Goal: Task Accomplishment & Management: Manage account settings

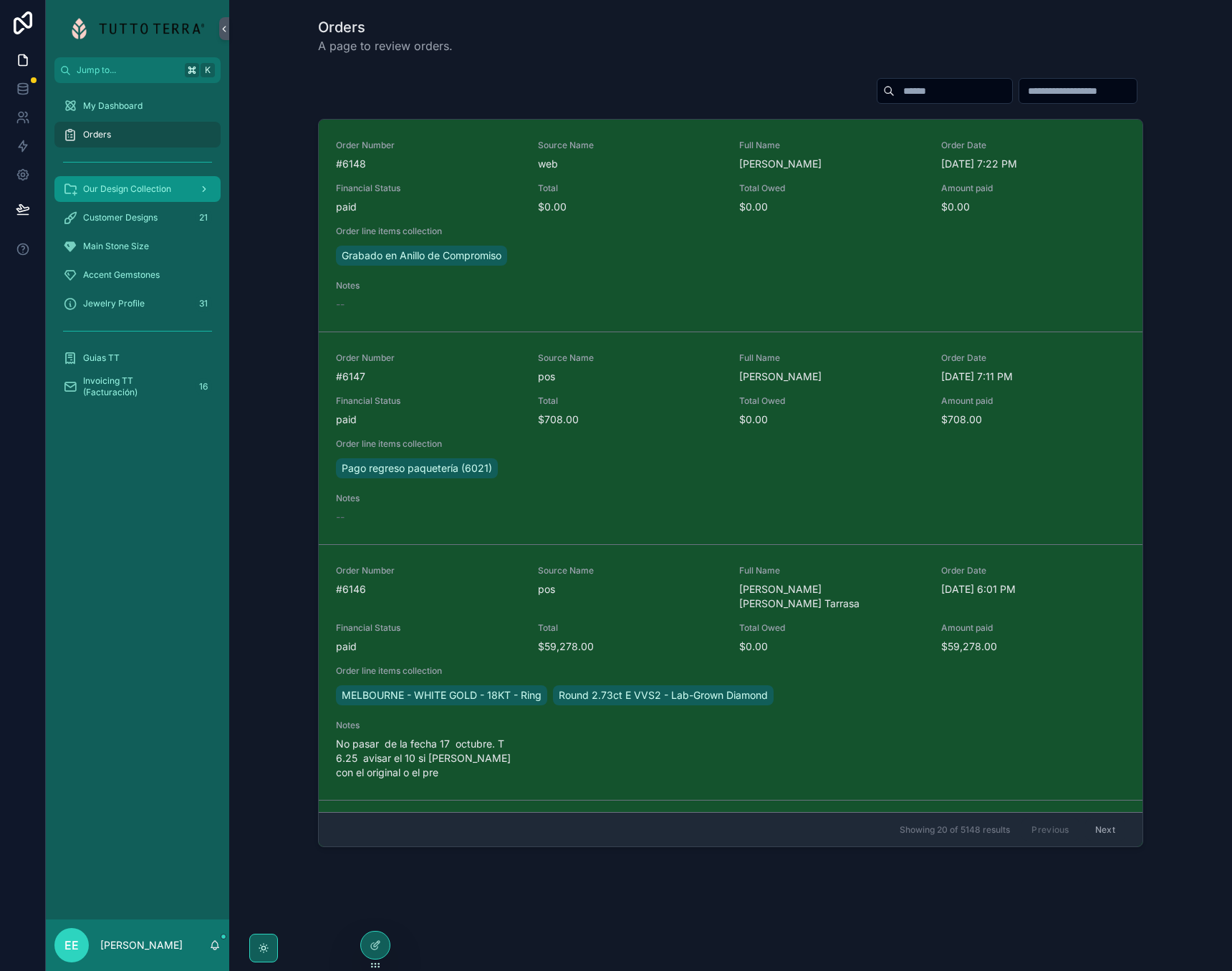
click at [150, 195] on div "Our Design Collection" at bounding box center [138, 189] width 149 height 23
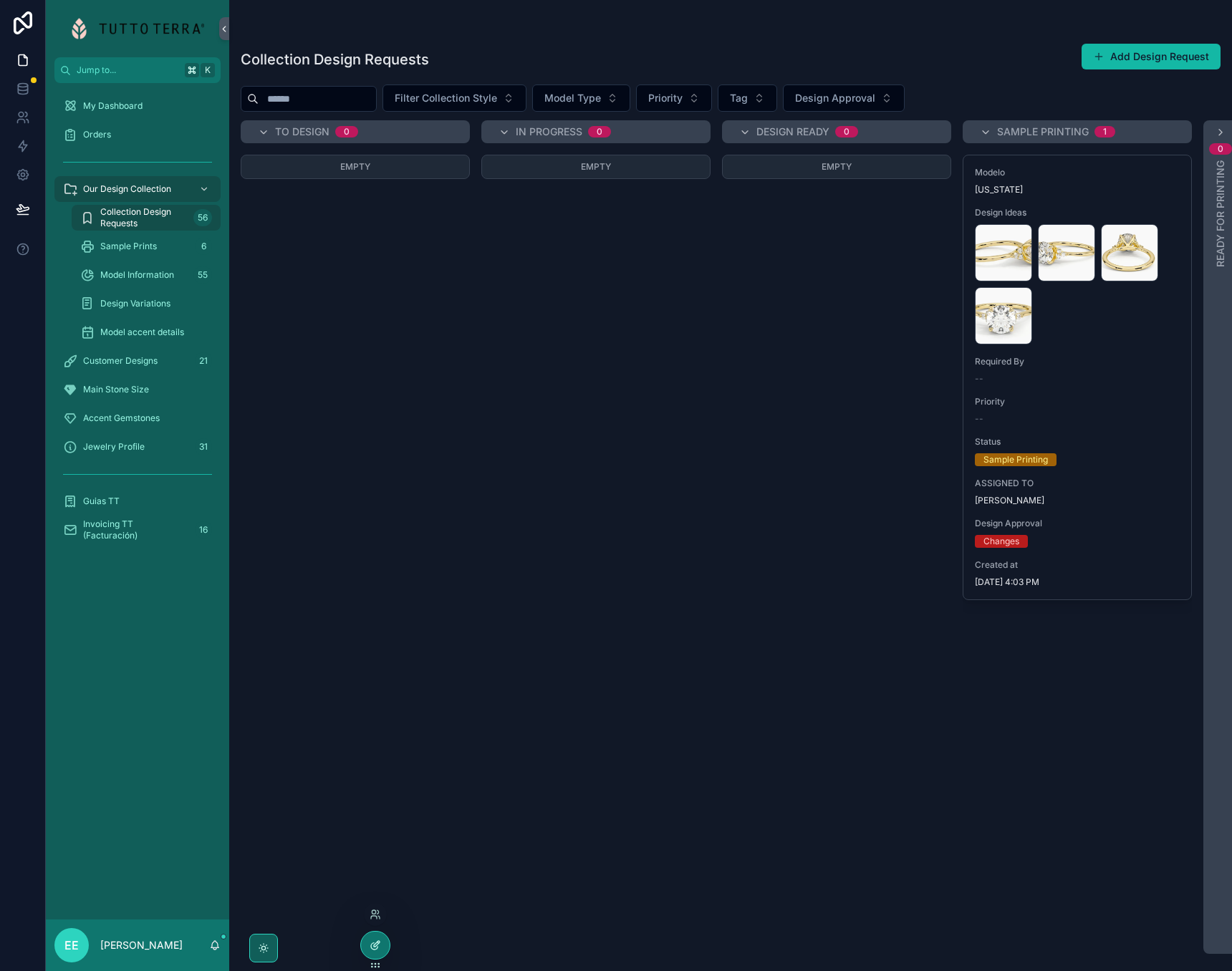
click at [368, 948] on div at bounding box center [376, 945] width 29 height 27
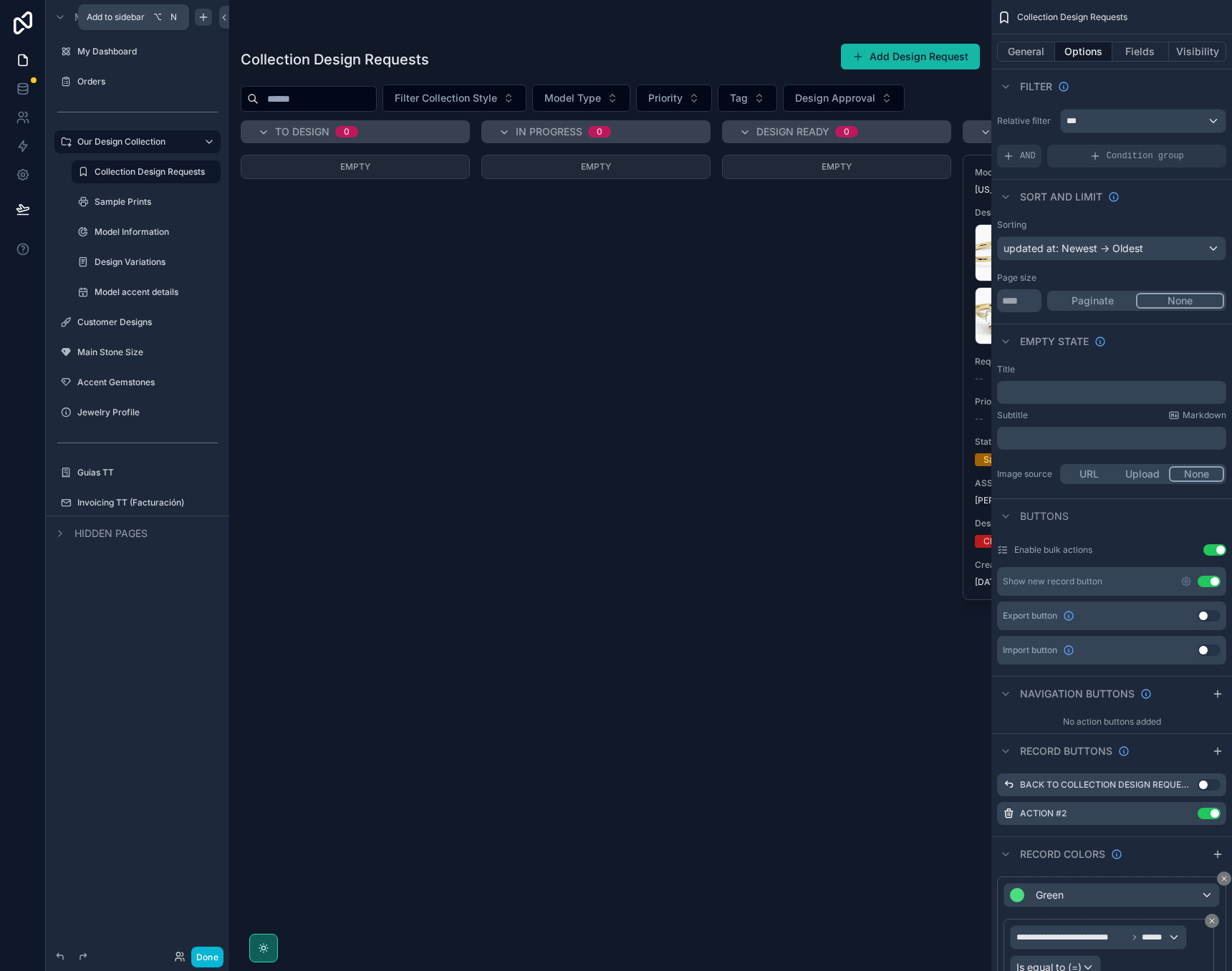
click at [205, 15] on icon "scrollable content" at bounding box center [204, 17] width 11 height 11
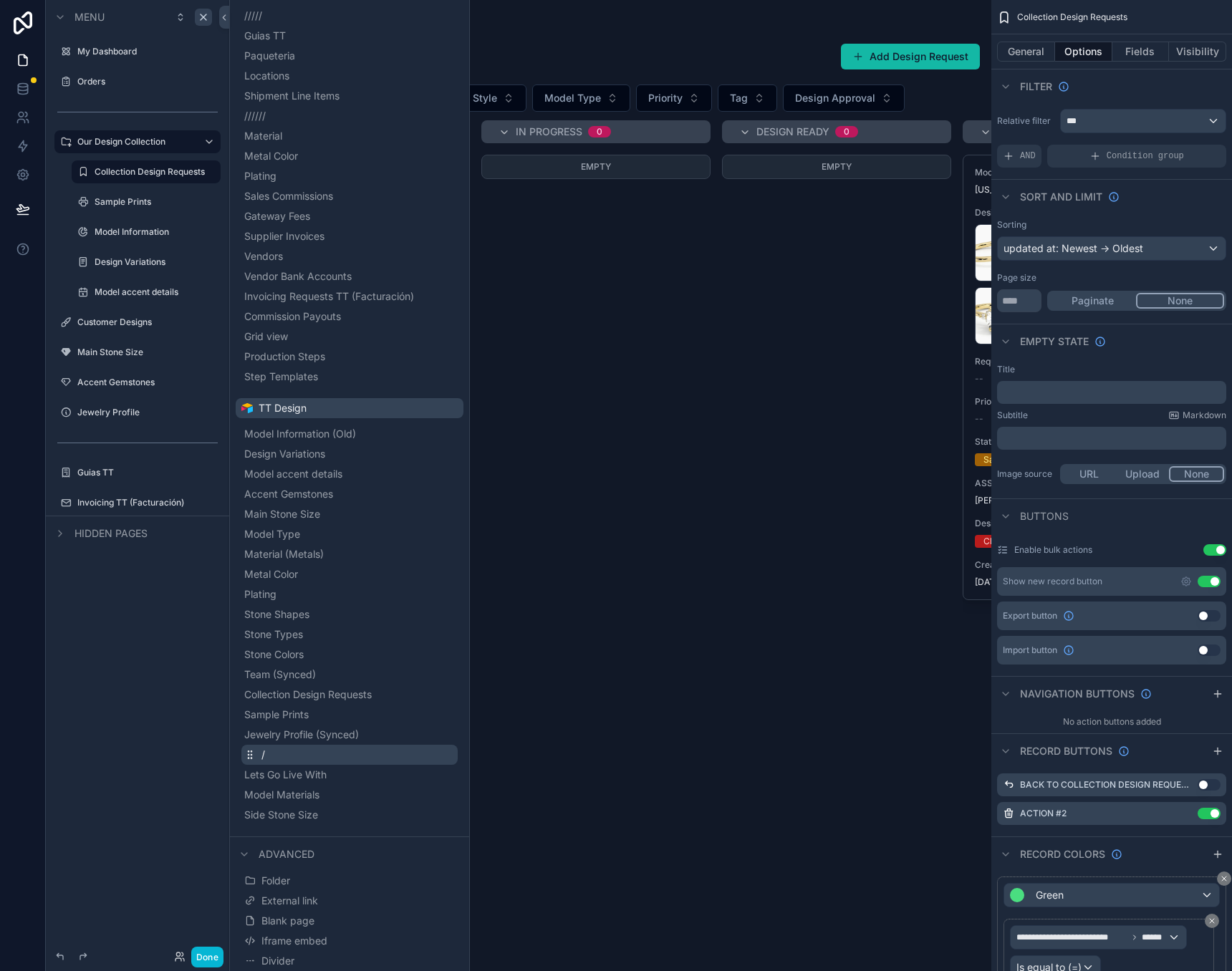
scroll to position [734, 0]
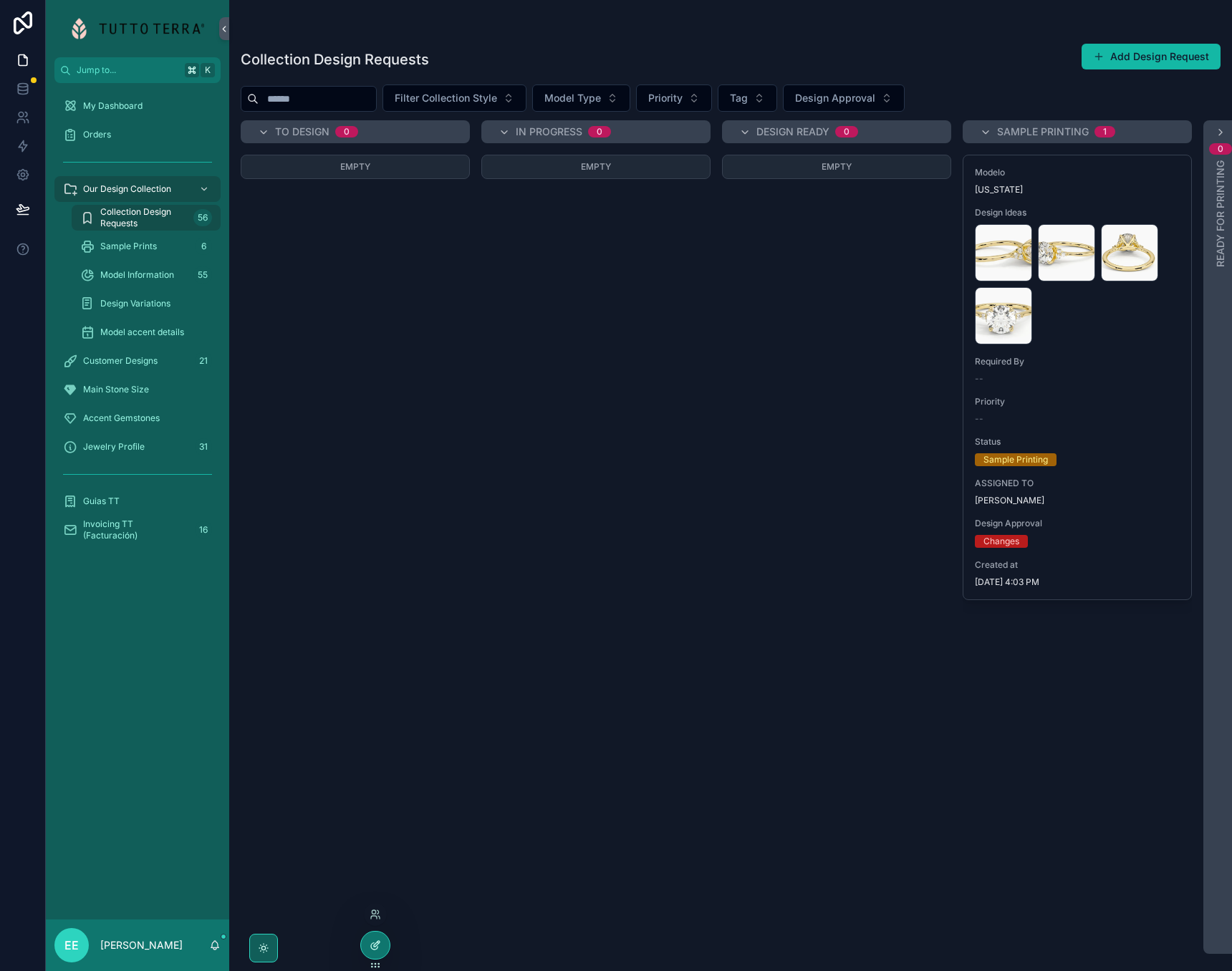
click at [376, 944] on icon at bounding box center [377, 944] width 6 height 6
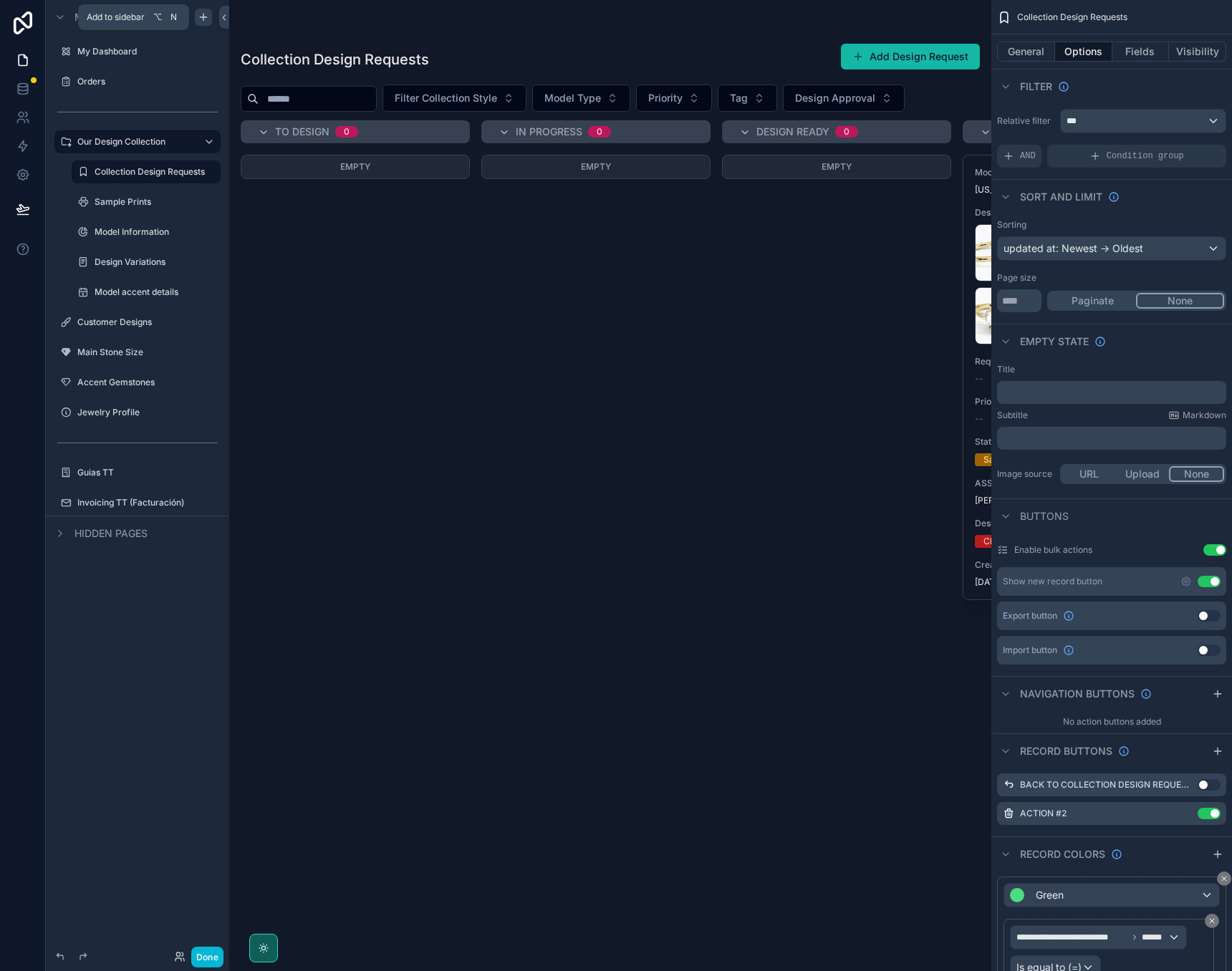
click at [205, 16] on icon "scrollable content" at bounding box center [204, 17] width 11 height 11
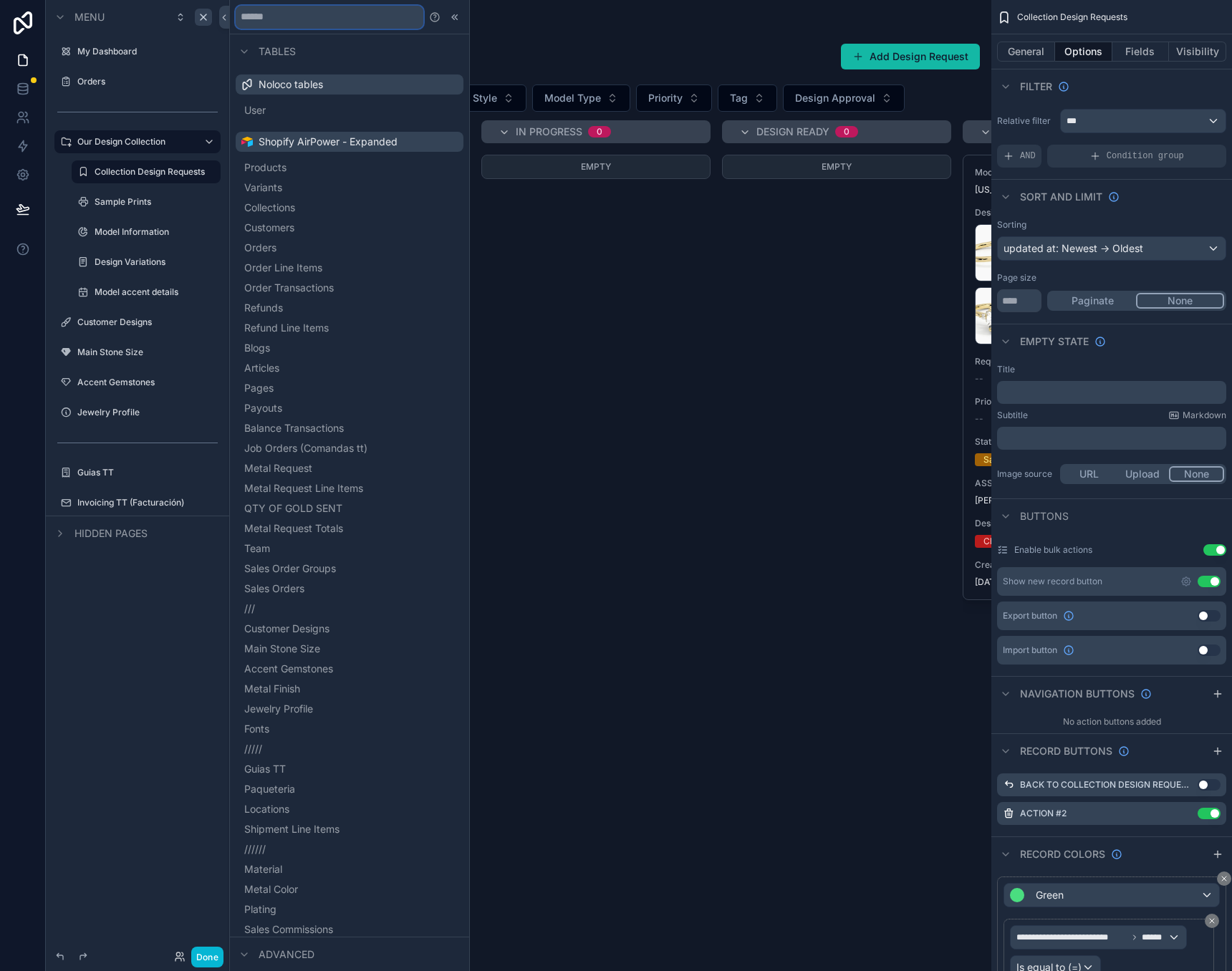
click at [310, 21] on input "text" at bounding box center [330, 17] width 187 height 23
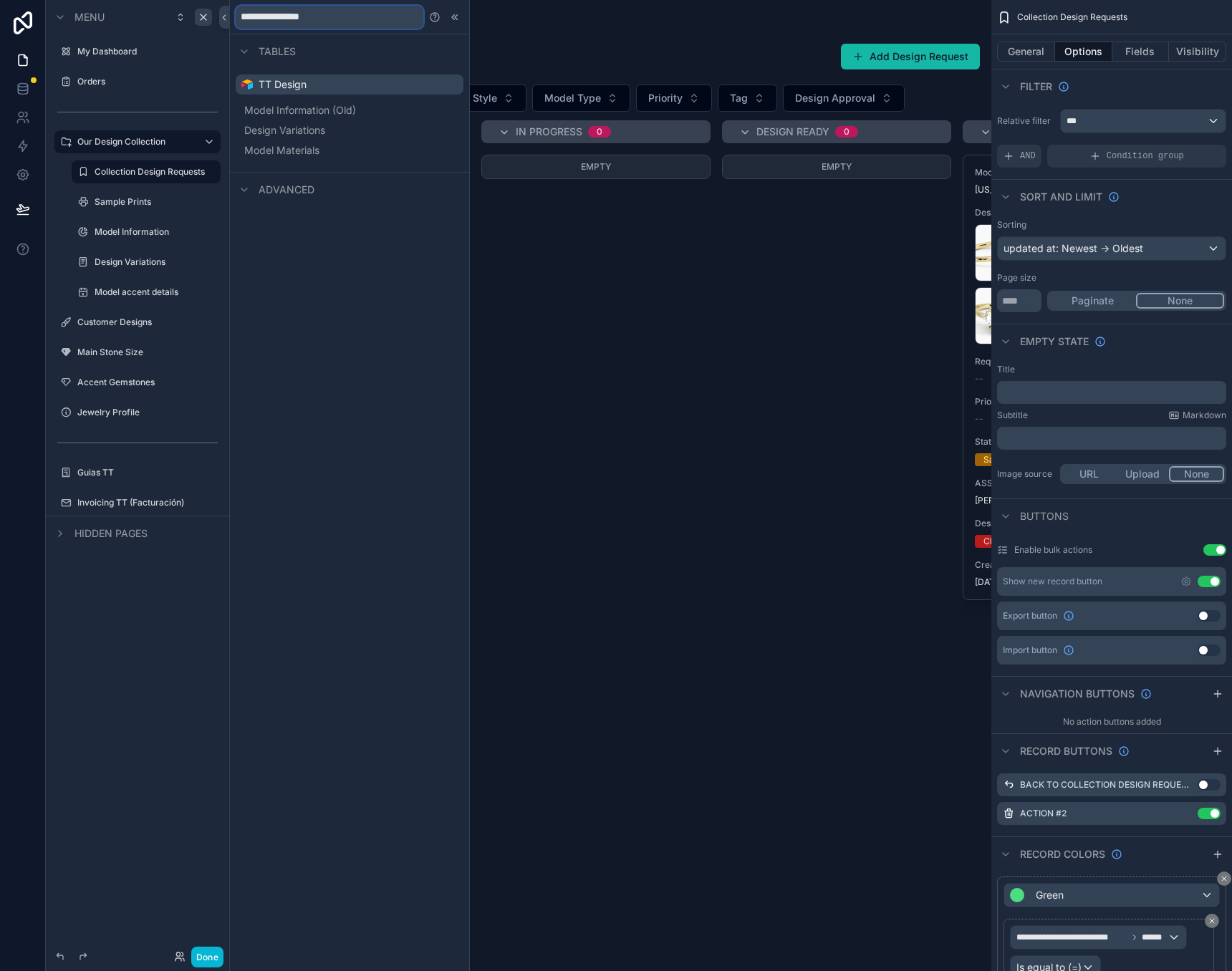
type input "**********"
drag, startPoint x: 336, startPoint y: 24, endPoint x: 345, endPoint y: 20, distance: 9.8
click at [345, 20] on input "**********" at bounding box center [330, 17] width 187 height 23
click at [344, 21] on input "**********" at bounding box center [330, 17] width 187 height 23
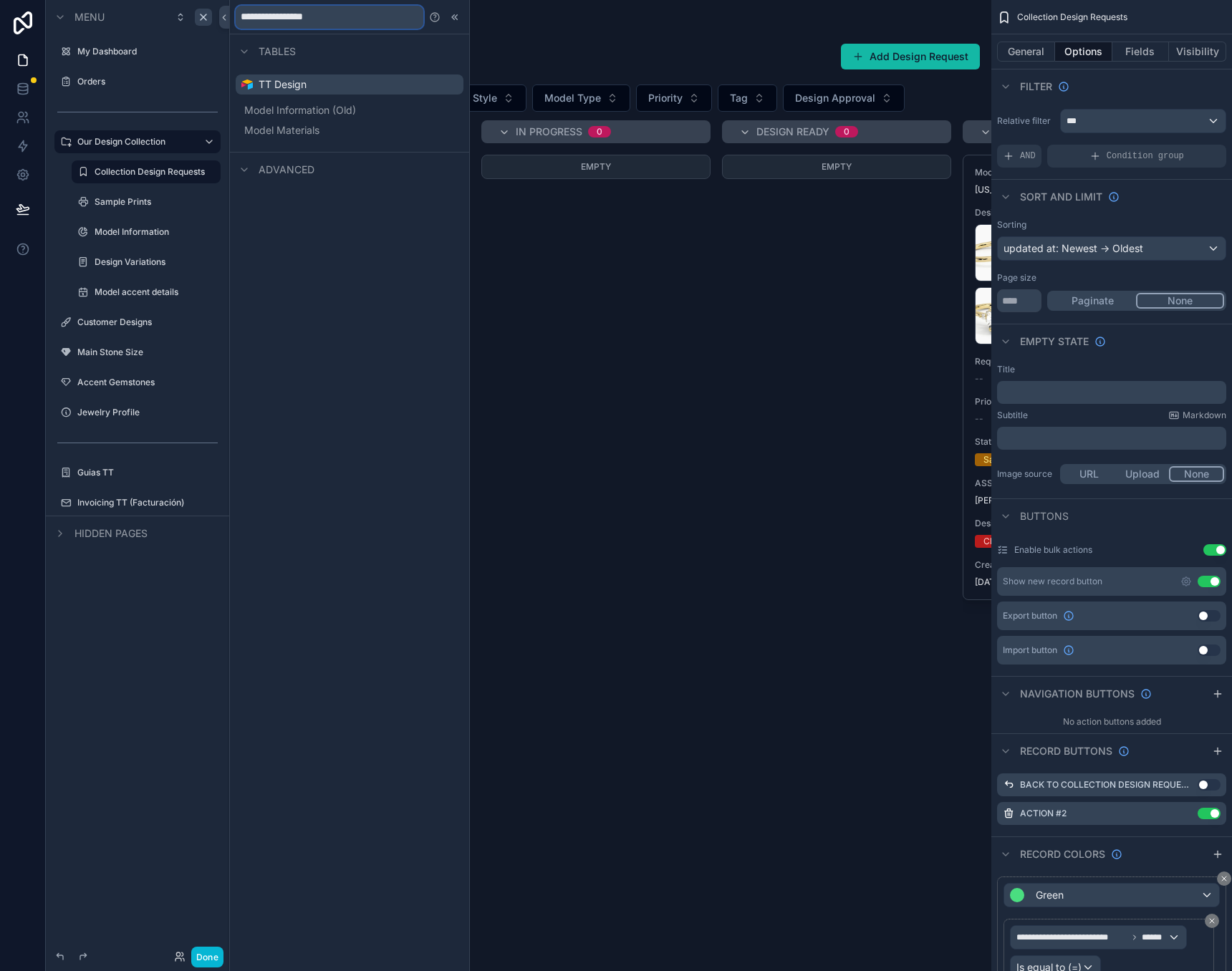
click at [344, 21] on input "**********" at bounding box center [330, 17] width 187 height 23
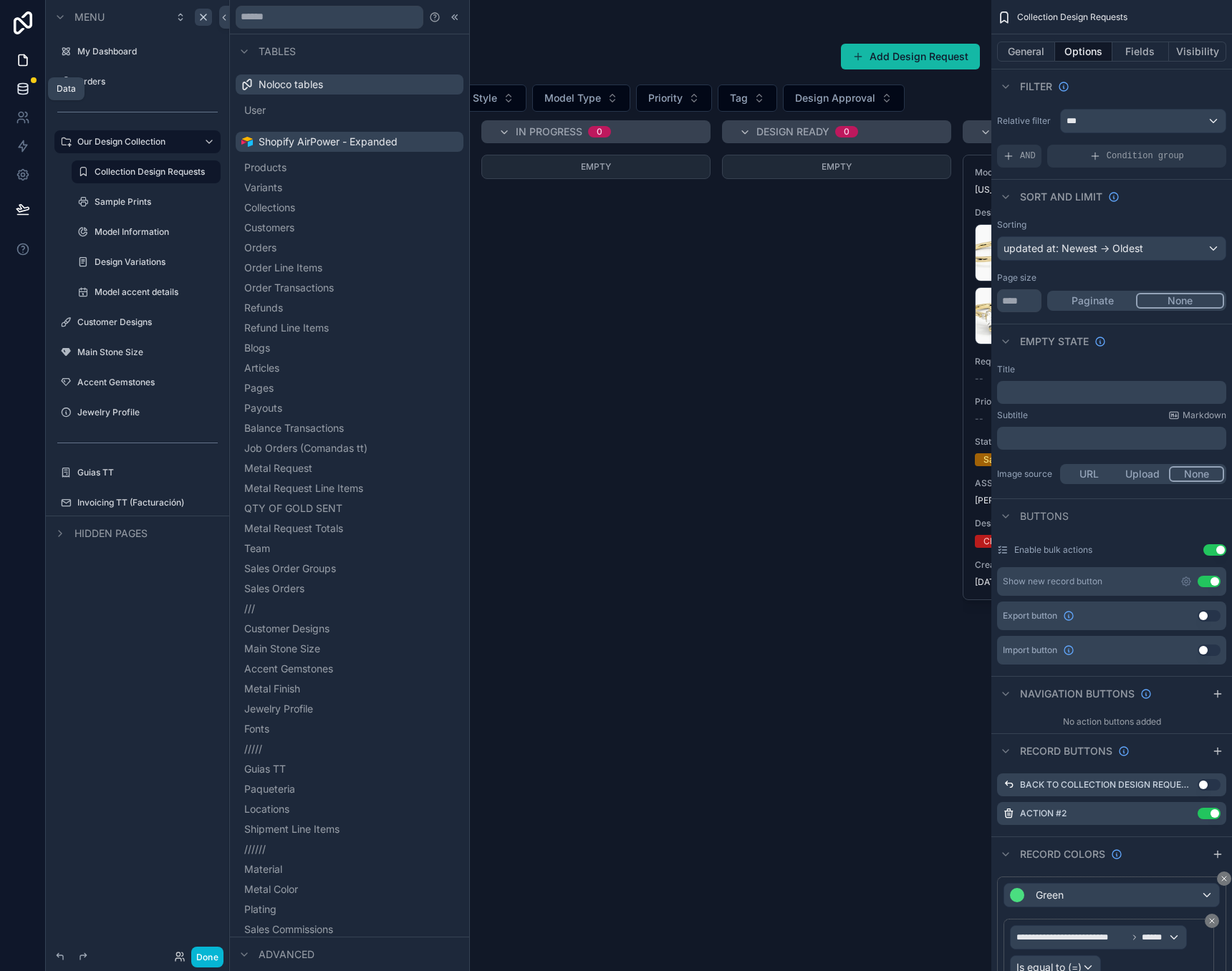
click at [29, 79] on link at bounding box center [22, 89] width 45 height 29
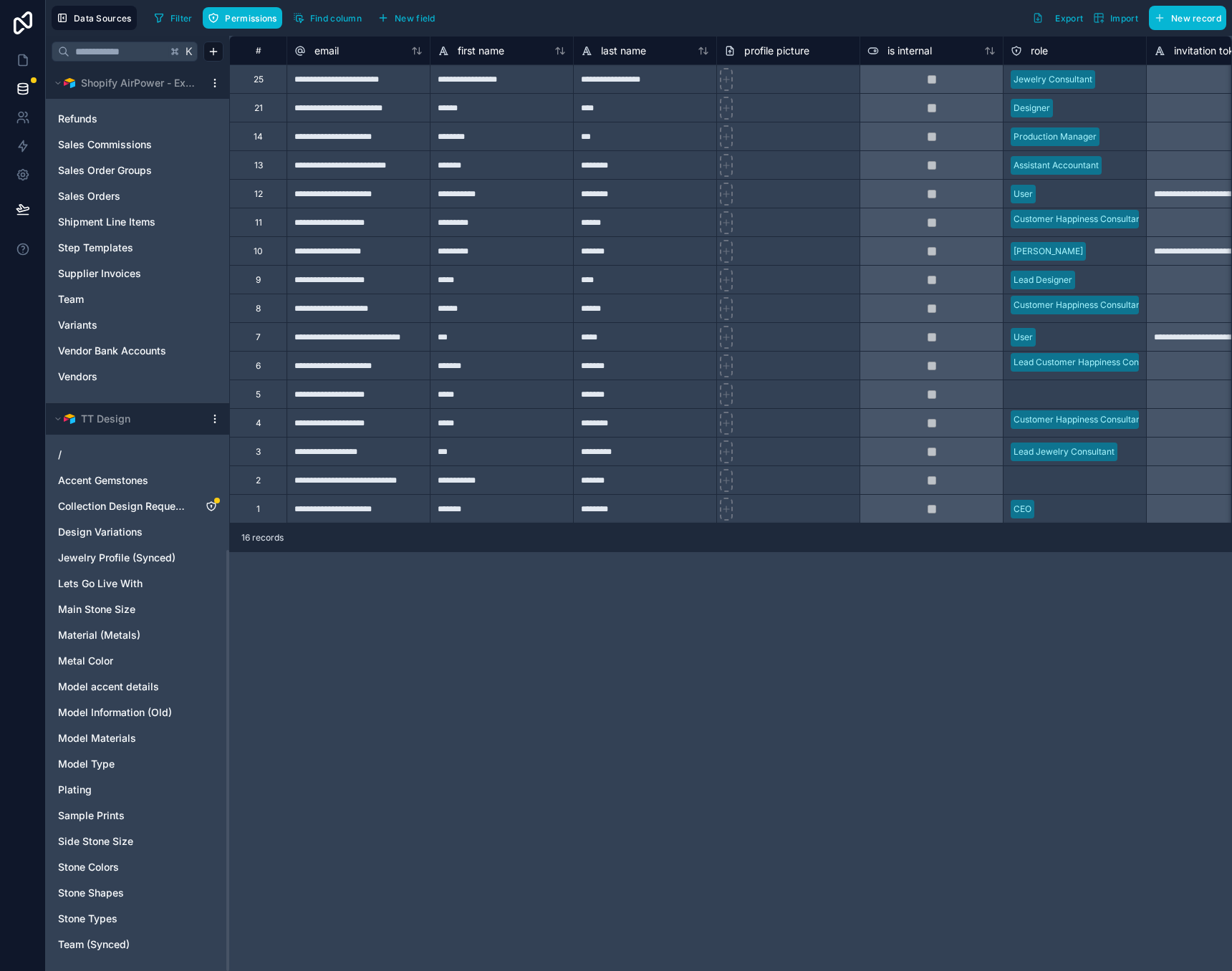
scroll to position [1037, 0]
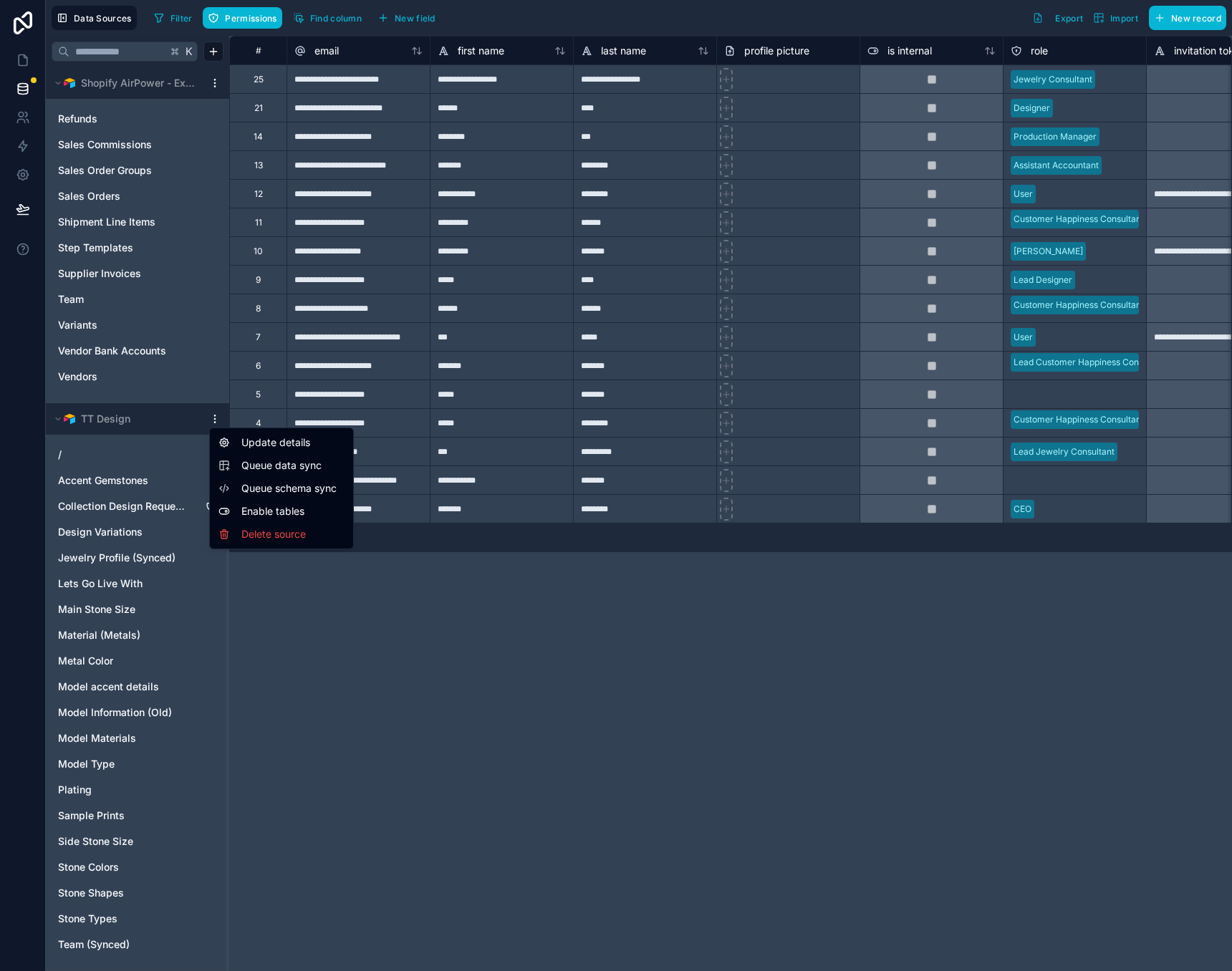
click at [212, 419] on html "Data Sources Filter Permissions Find column New field Export Import New record …" at bounding box center [616, 486] width 1232 height 971
click at [267, 467] on span "Queue data sync" at bounding box center [293, 465] width 103 height 14
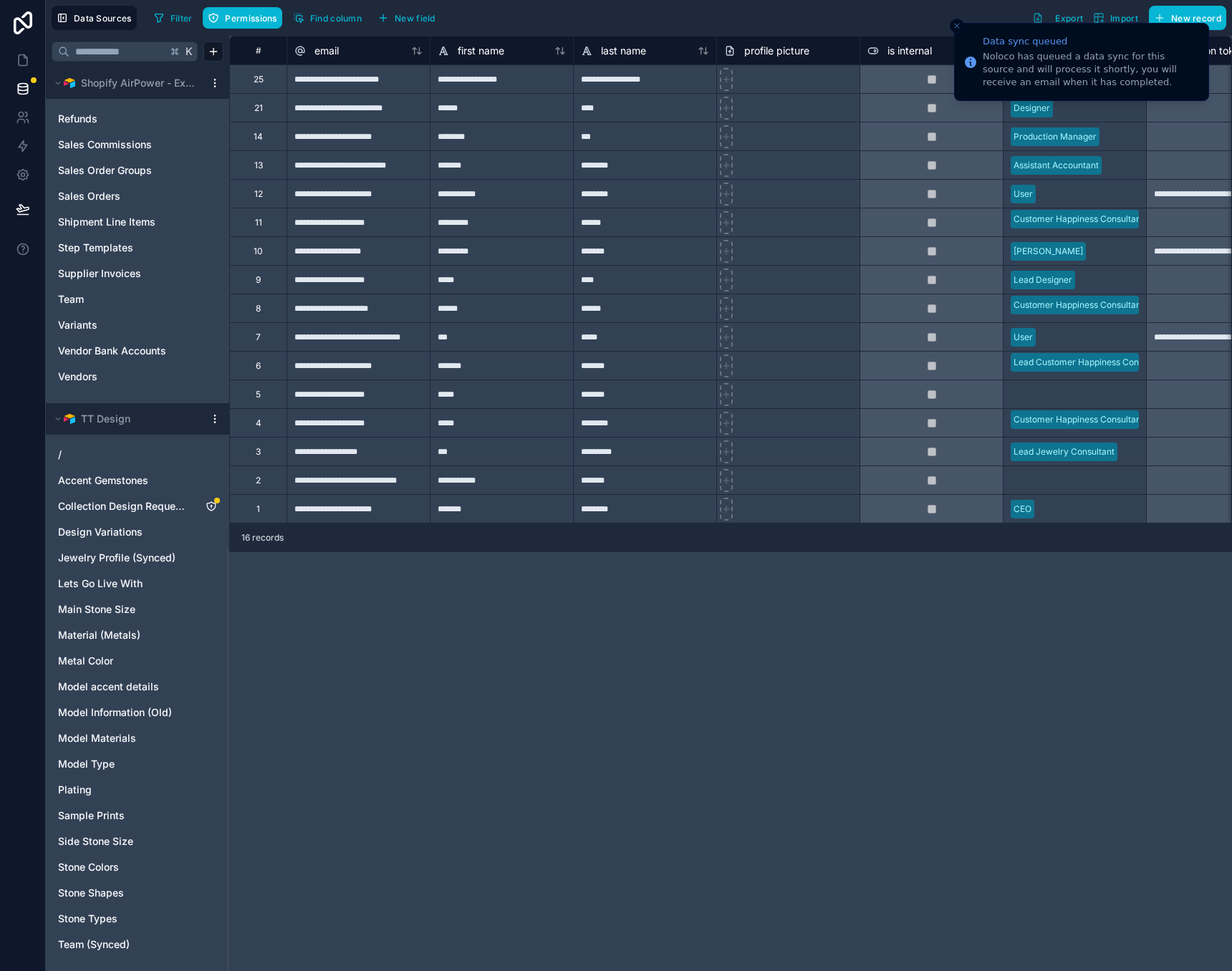
click at [957, 25] on icon "Close toast" at bounding box center [957, 25] width 9 height 9
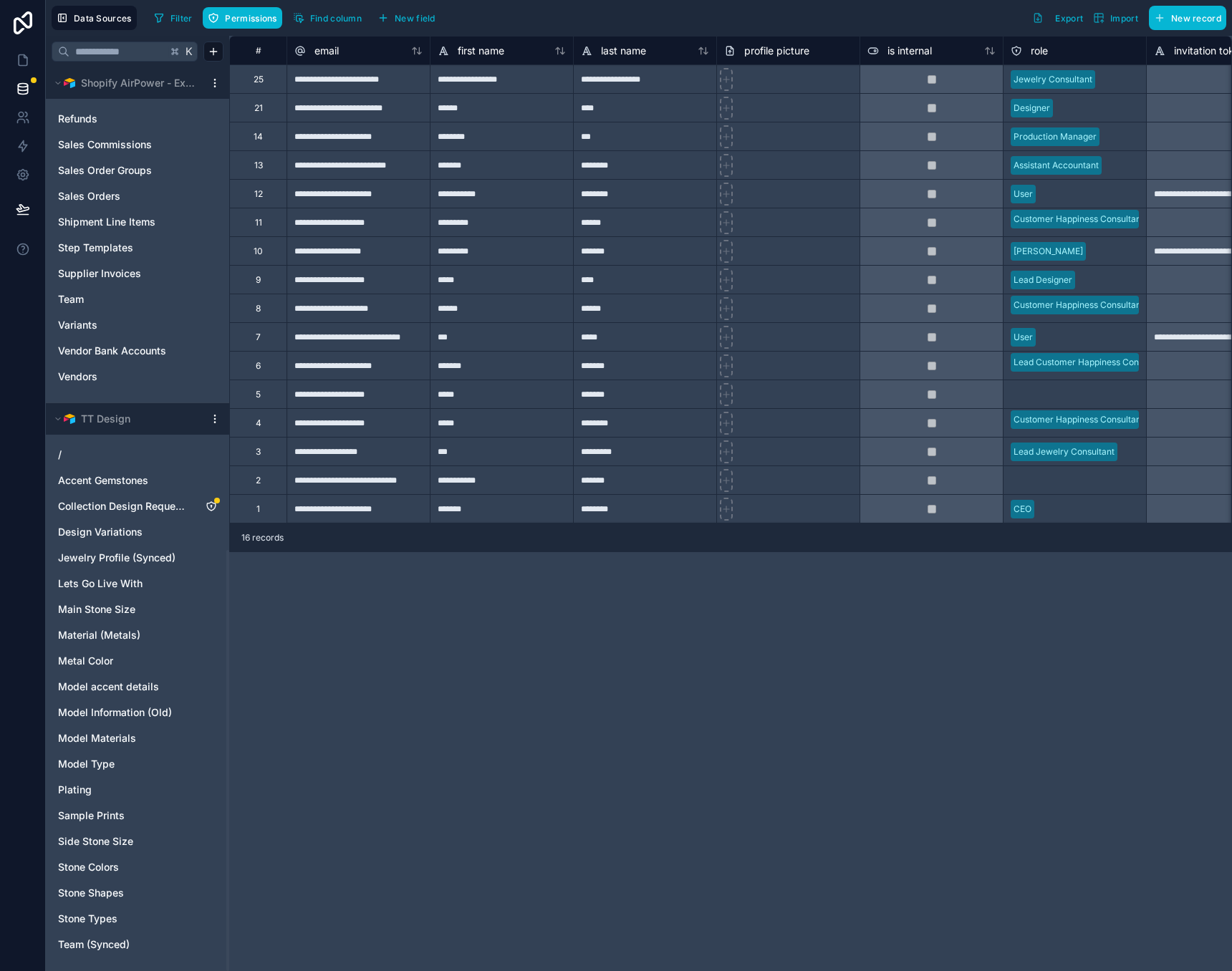
click at [413, 691] on div "**********" at bounding box center [730, 503] width 1003 height 936
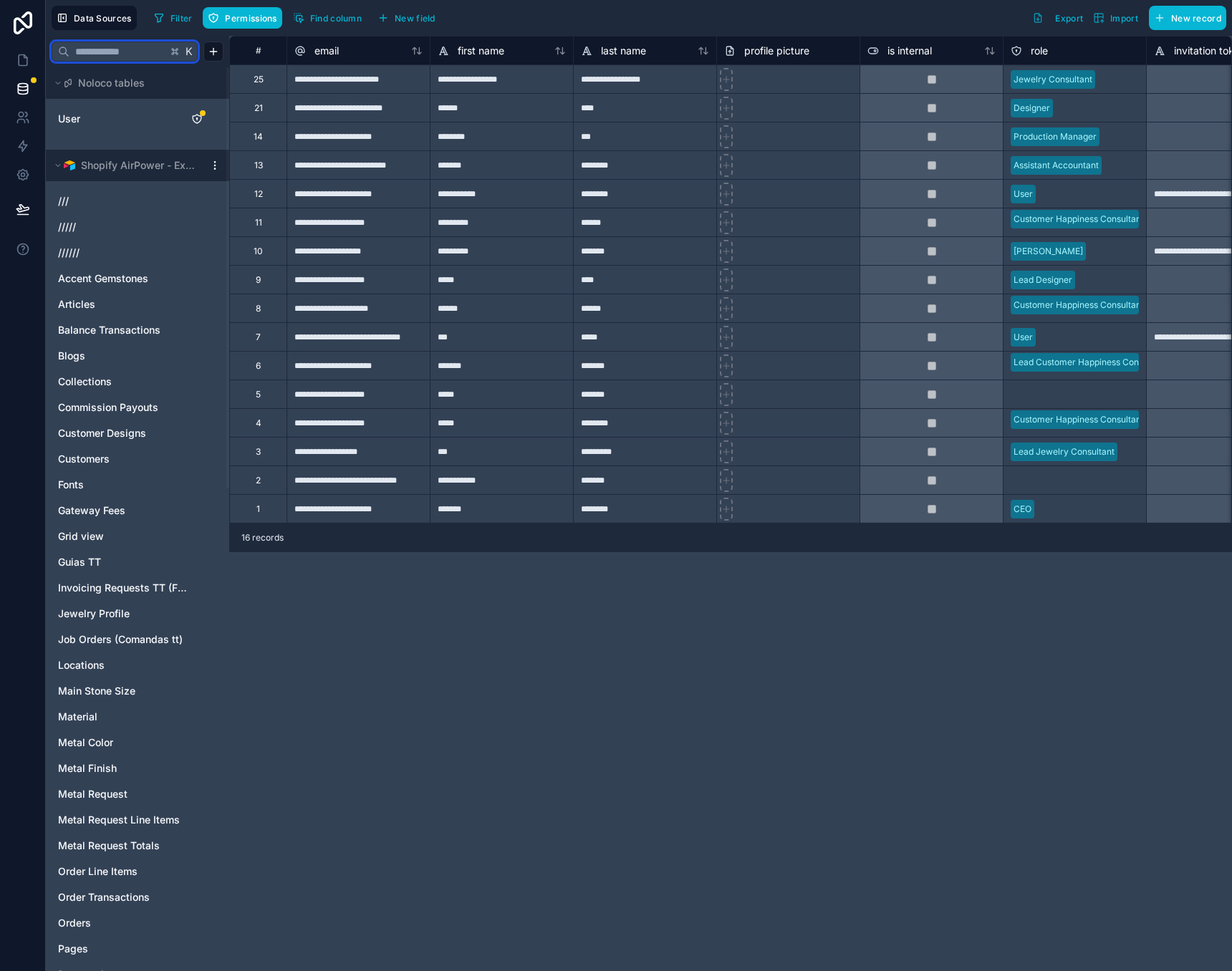
click at [109, 54] on input "text" at bounding box center [119, 51] width 97 height 26
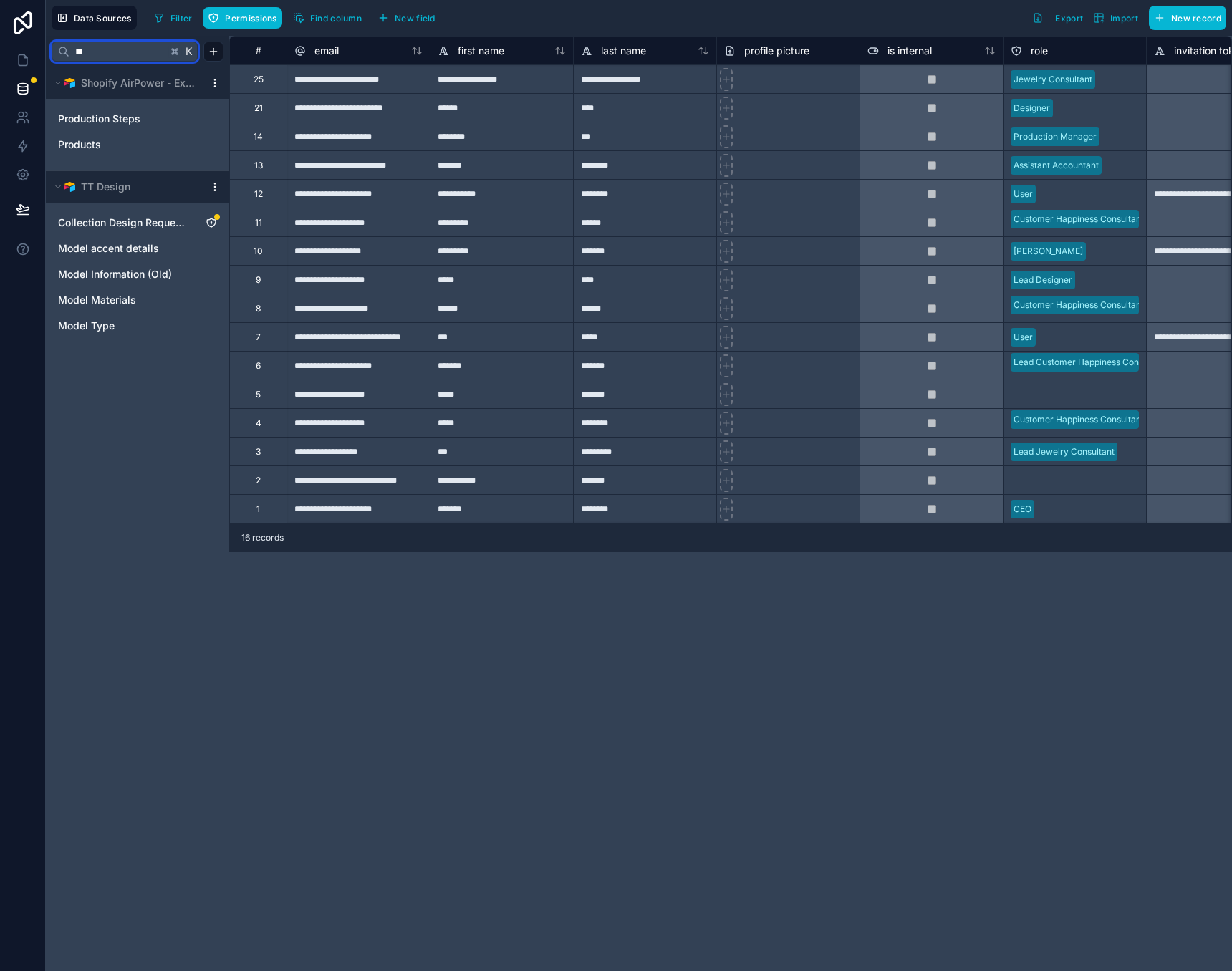
type input "*"
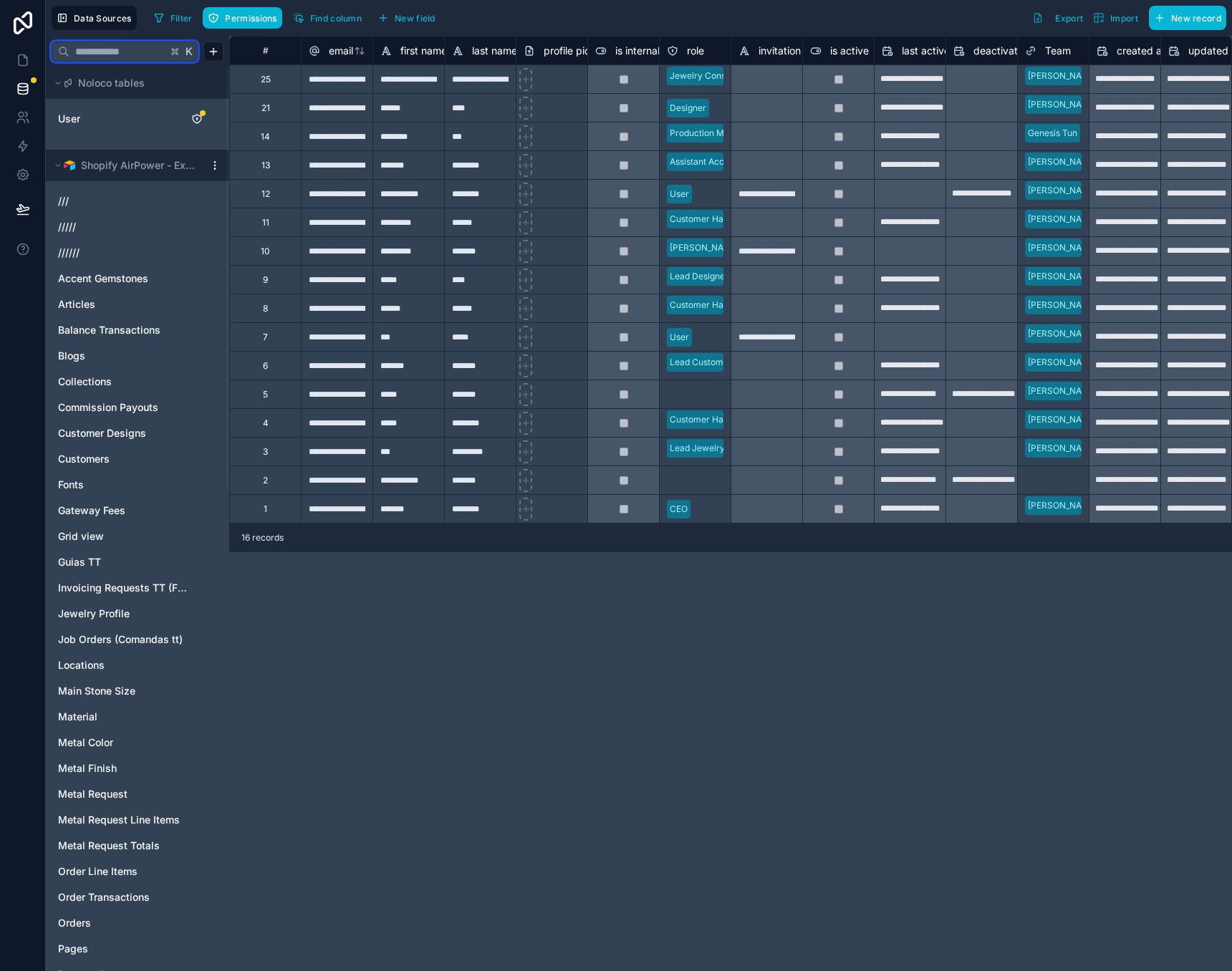
click at [83, 56] on input "text" at bounding box center [119, 51] width 97 height 26
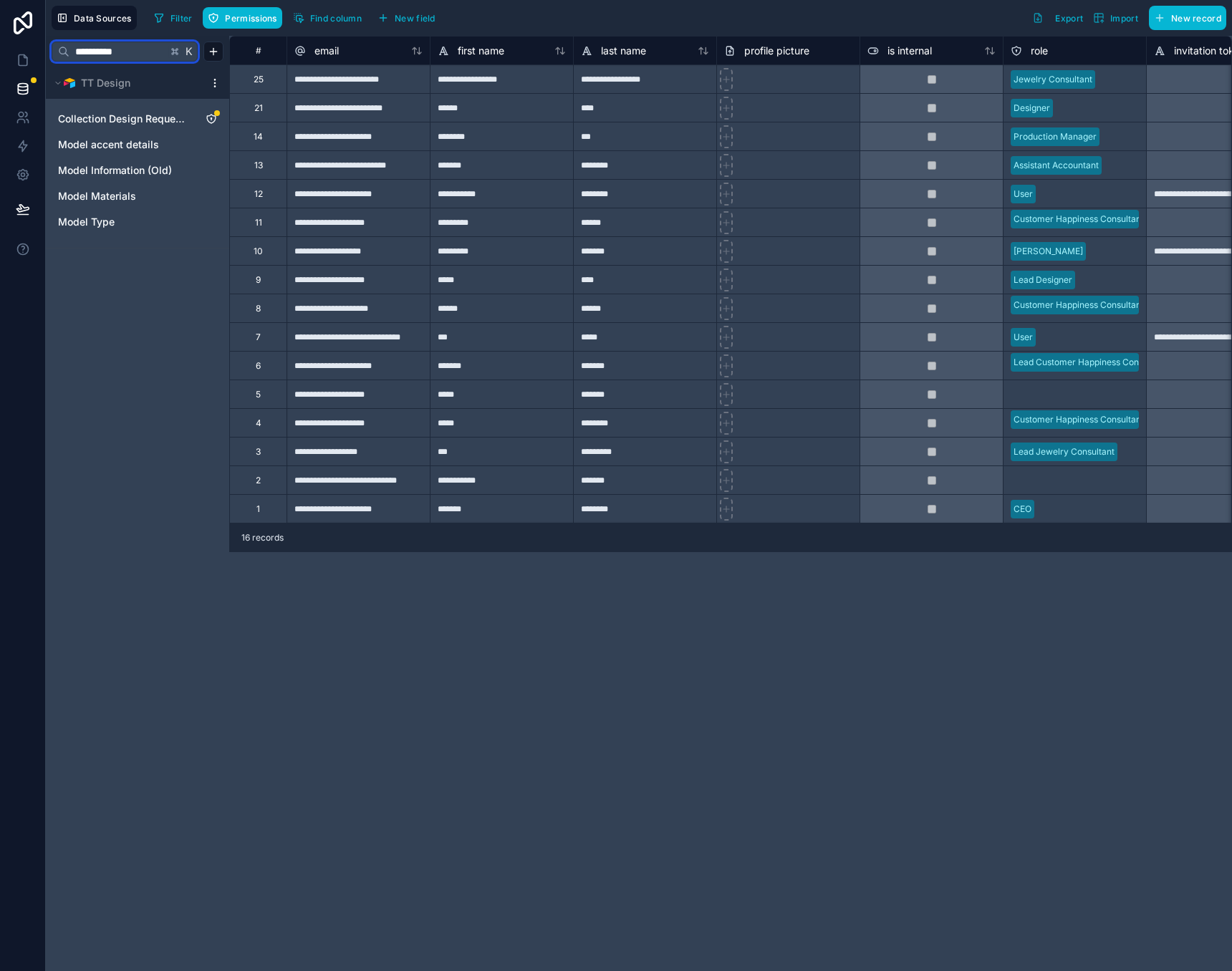
type input "**********"
click at [99, 308] on div "**********" at bounding box center [138, 503] width 184 height 936
click at [22, 54] on icon at bounding box center [22, 59] width 14 height 14
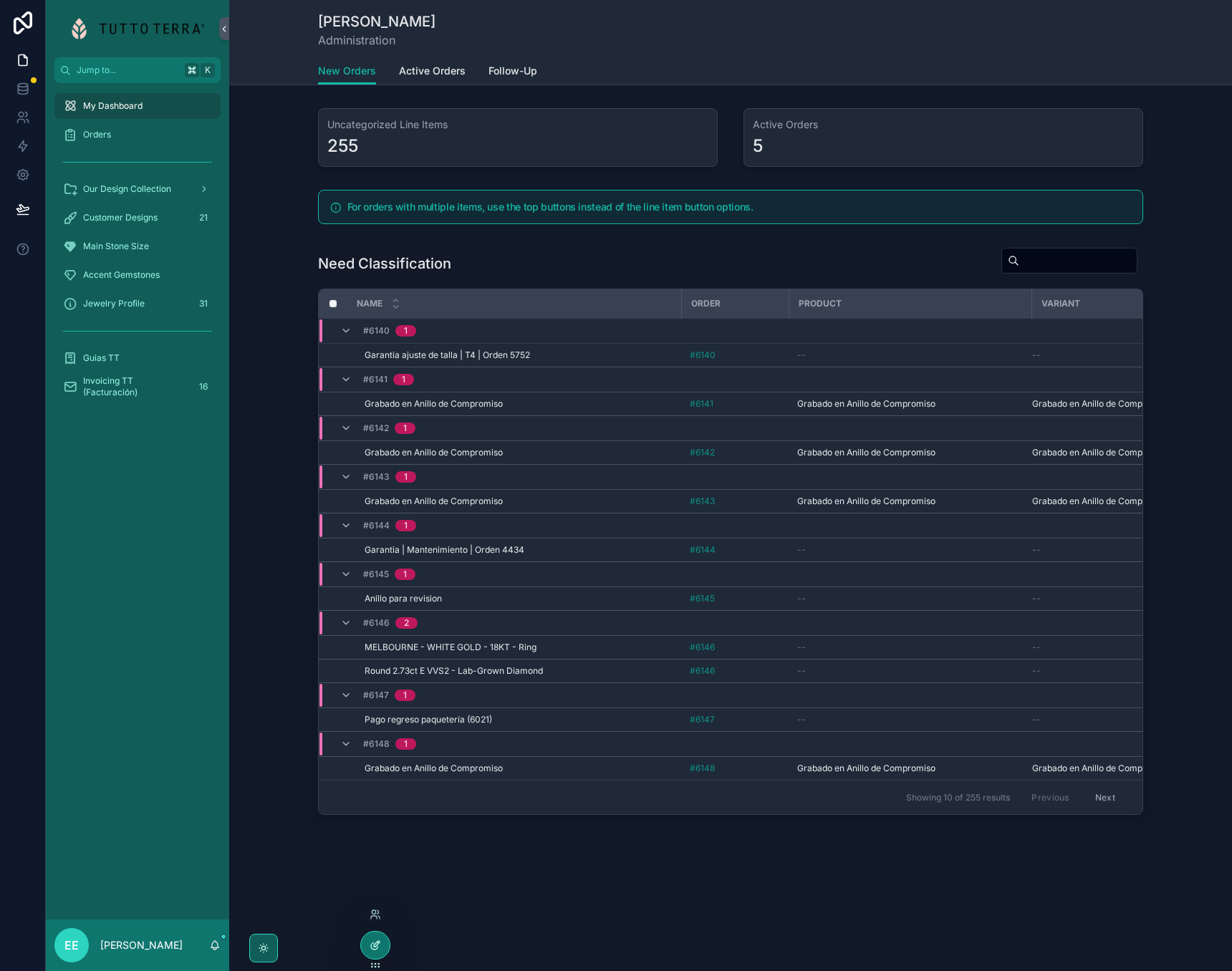
click at [368, 934] on div at bounding box center [376, 945] width 29 height 27
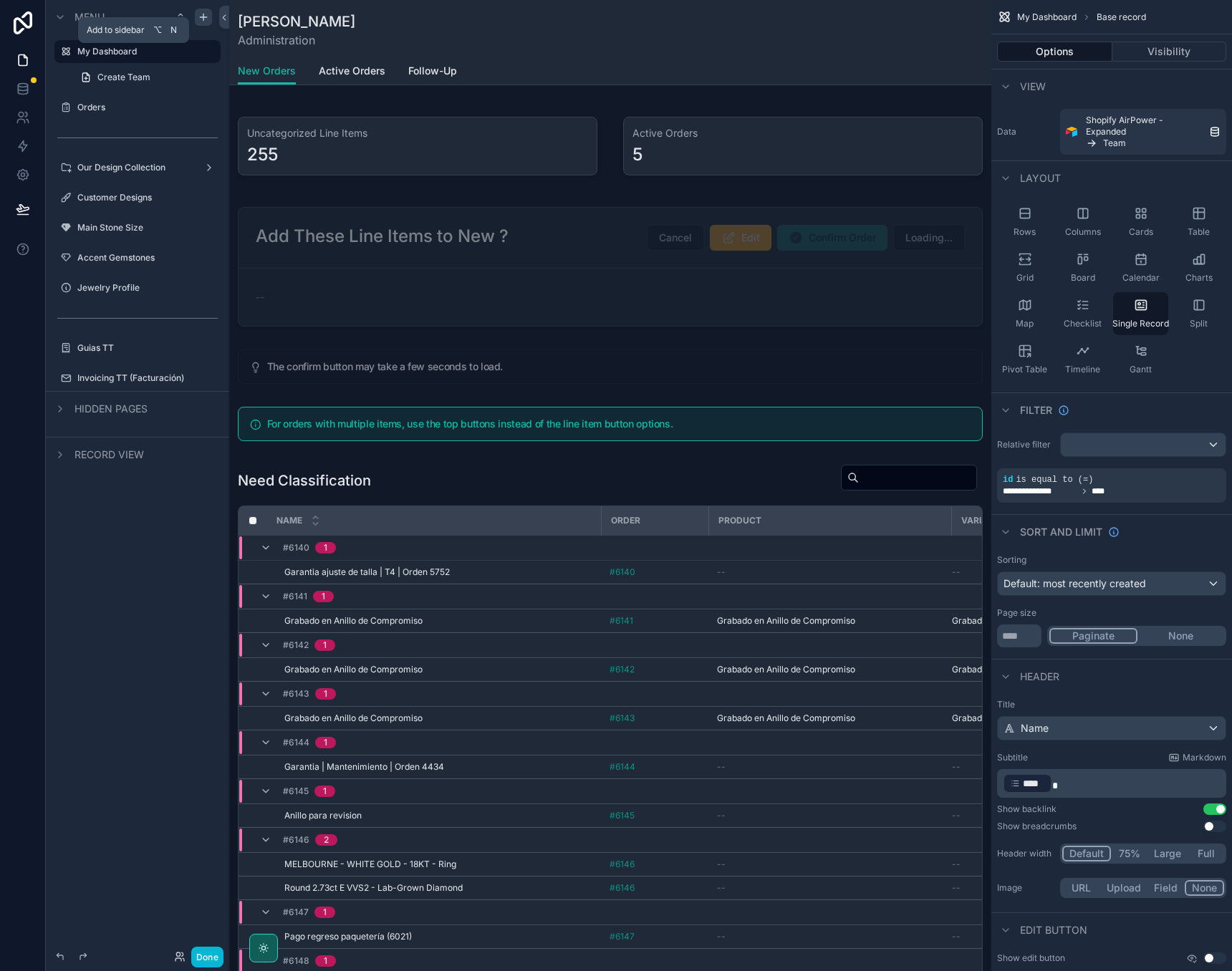
click at [202, 12] on icon "scrollable content" at bounding box center [204, 17] width 11 height 11
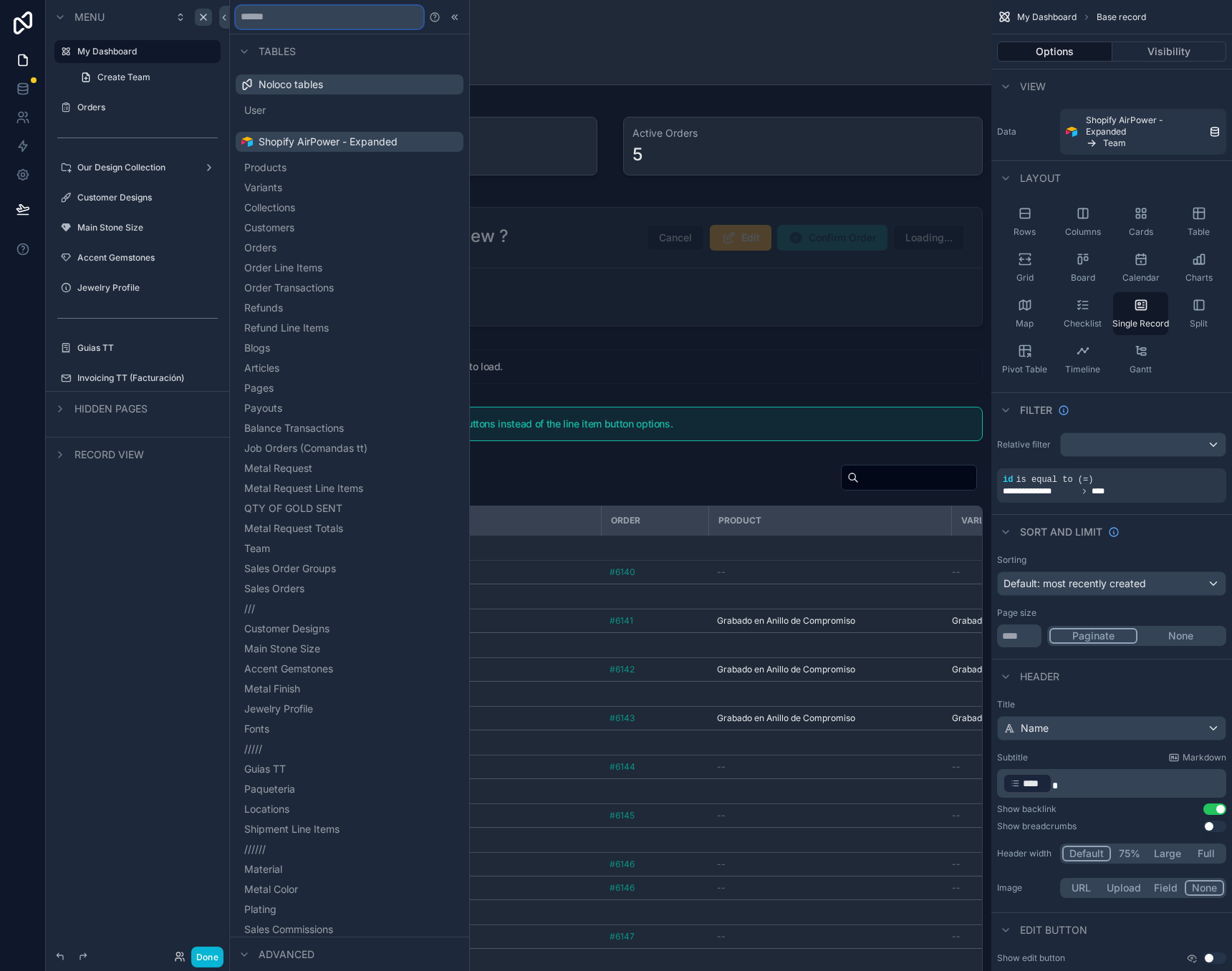
click at [288, 21] on input "text" at bounding box center [330, 17] width 187 height 23
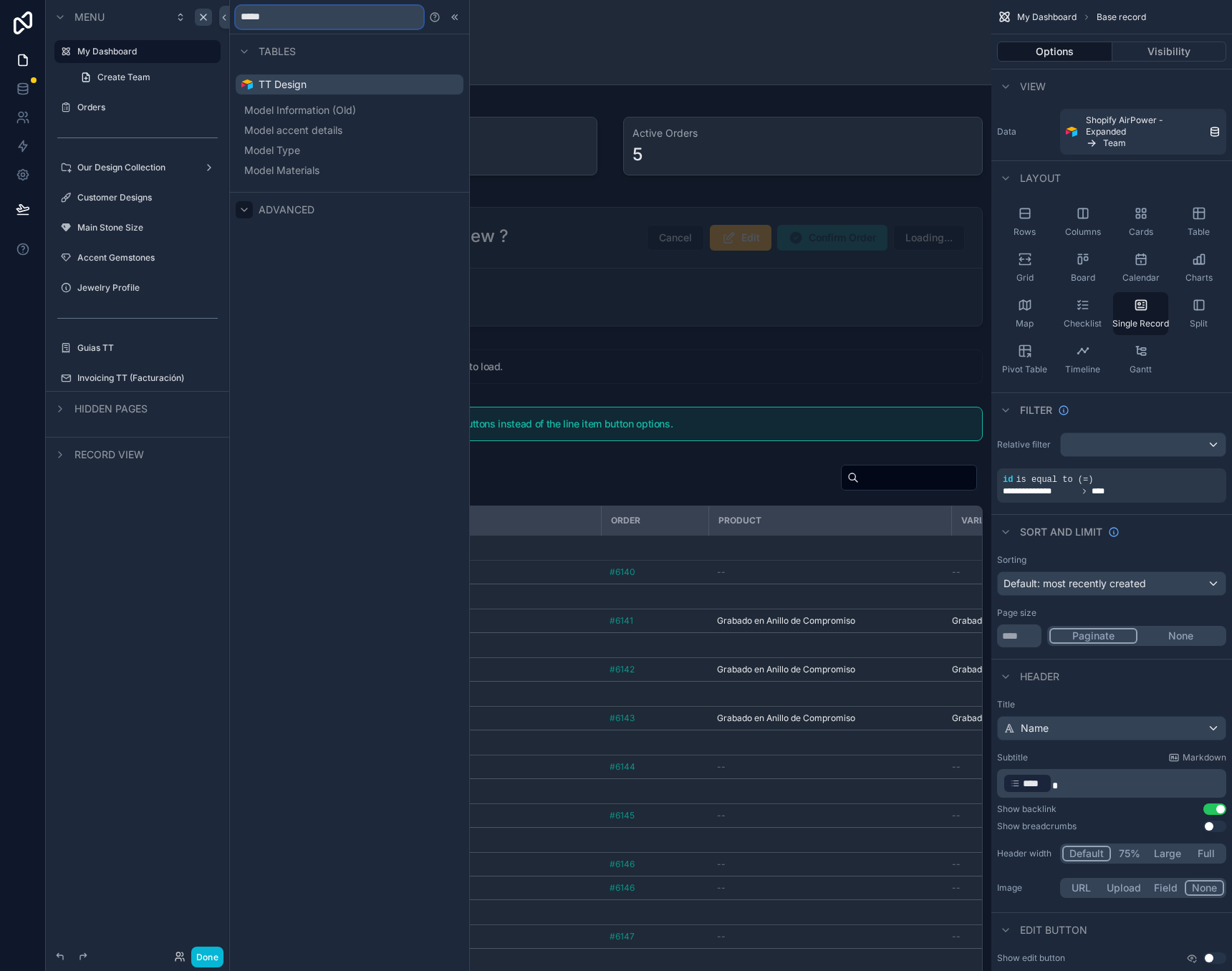
type input "*****"
click at [249, 213] on icon at bounding box center [245, 210] width 11 height 11
click at [243, 210] on icon at bounding box center [245, 210] width 11 height 11
click at [243, 210] on icon at bounding box center [245, 209] width 6 height 3
click at [126, 199] on label "Customer Designs" at bounding box center [135, 198] width 115 height 11
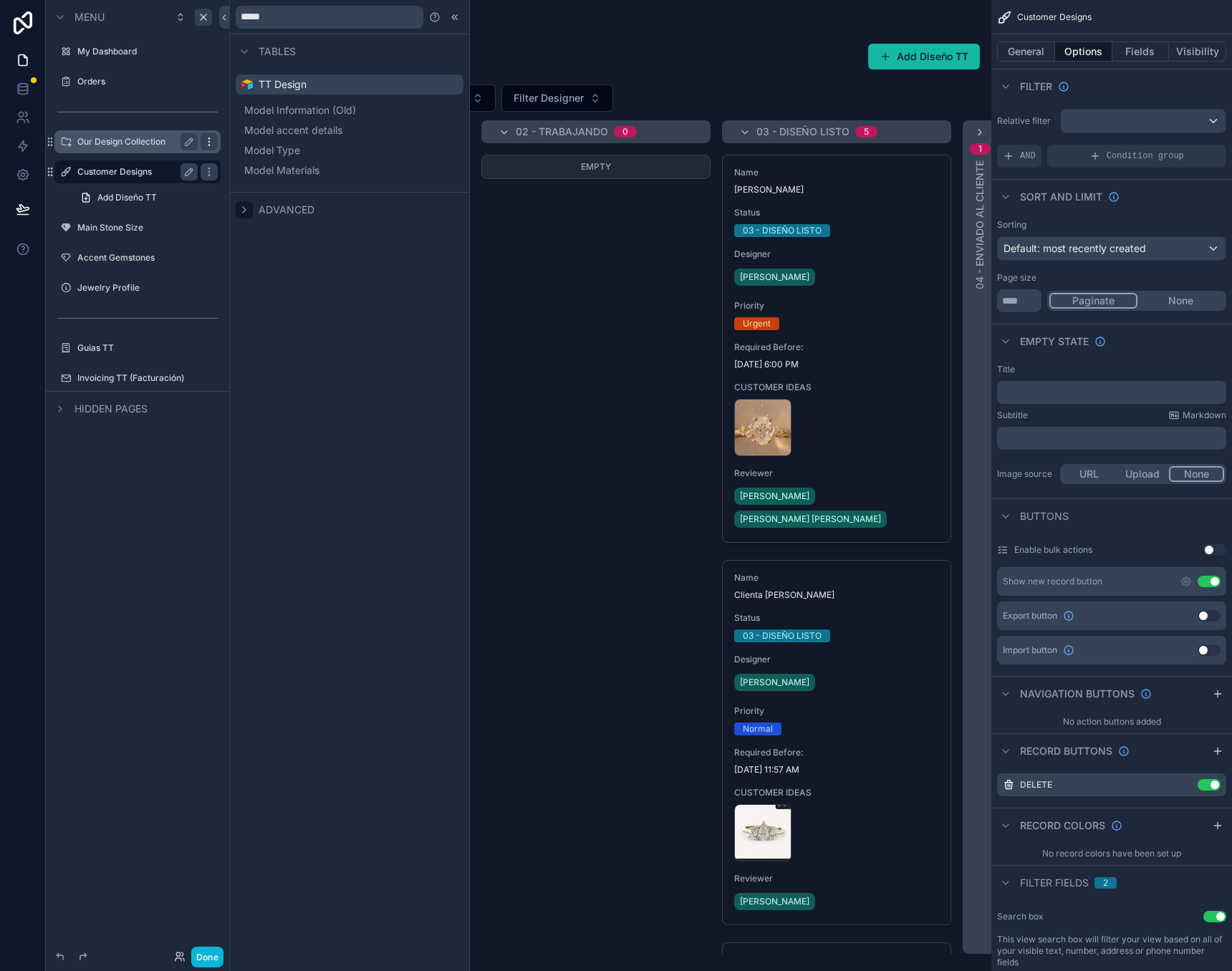
click at [205, 143] on icon "scrollable content" at bounding box center [209, 141] width 11 height 11
click at [453, 16] on icon at bounding box center [453, 16] width 2 height 5
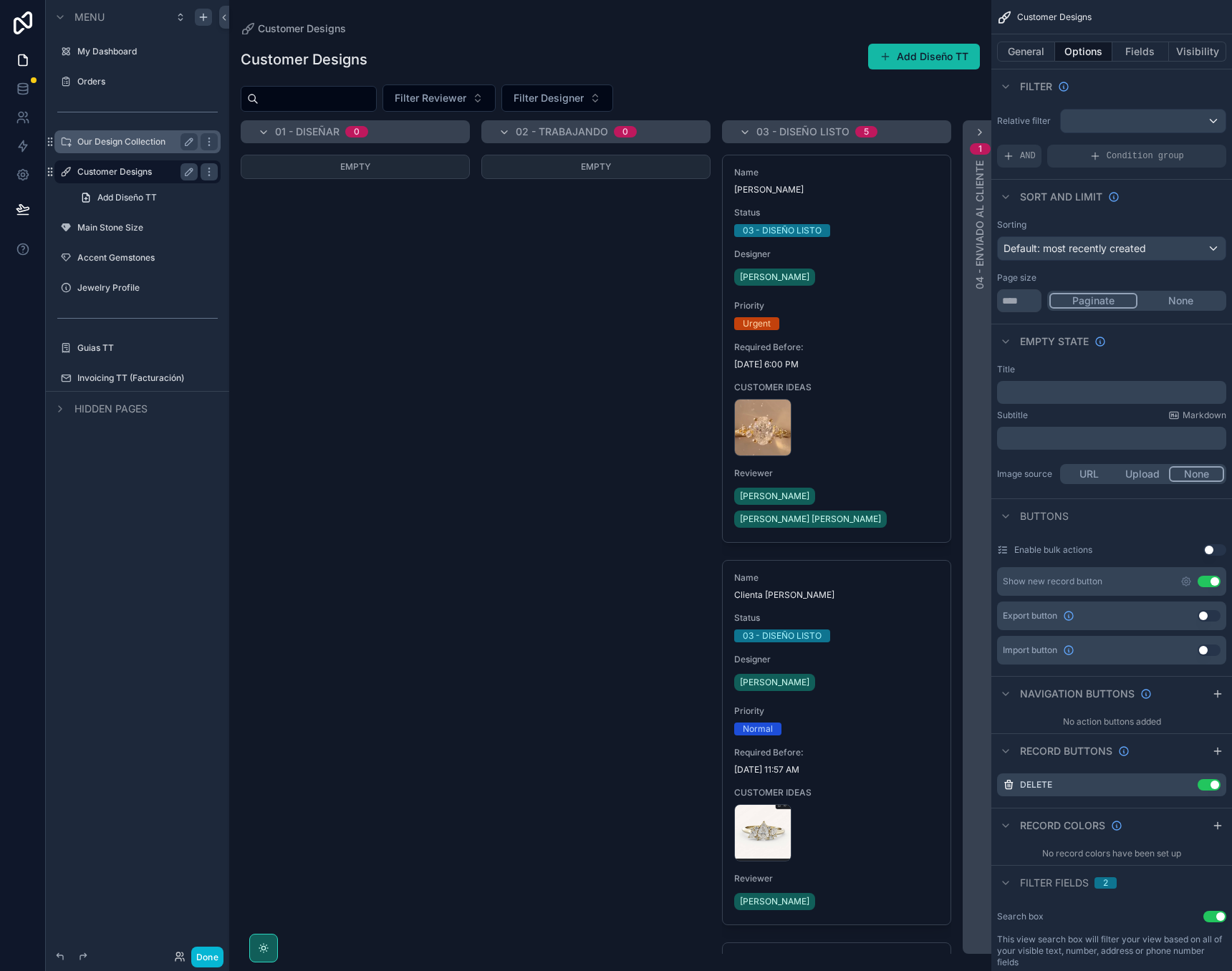
click at [122, 142] on label "Our Design Collection" at bounding box center [135, 141] width 115 height 11
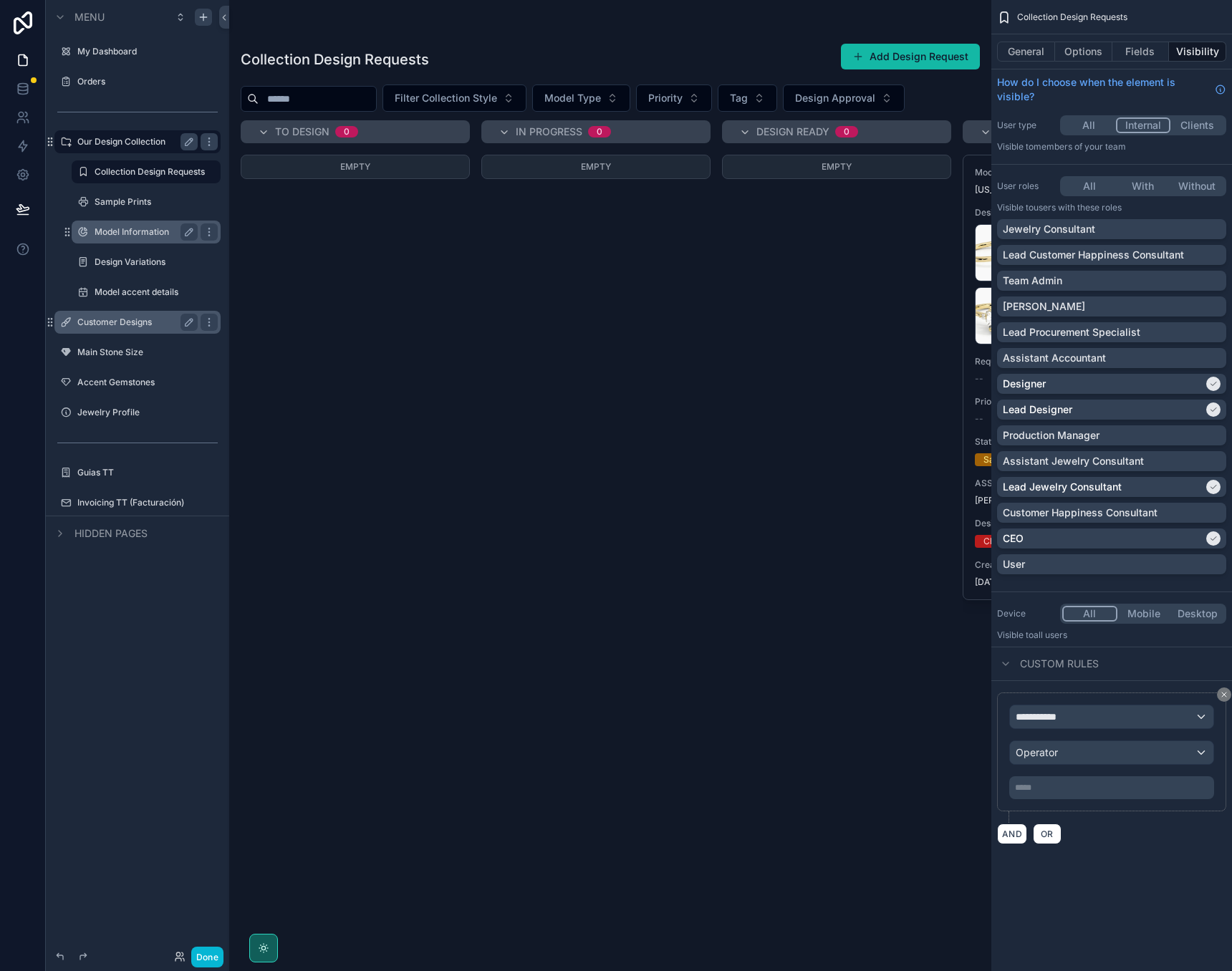
click at [129, 232] on label "Model Information" at bounding box center [143, 232] width 97 height 11
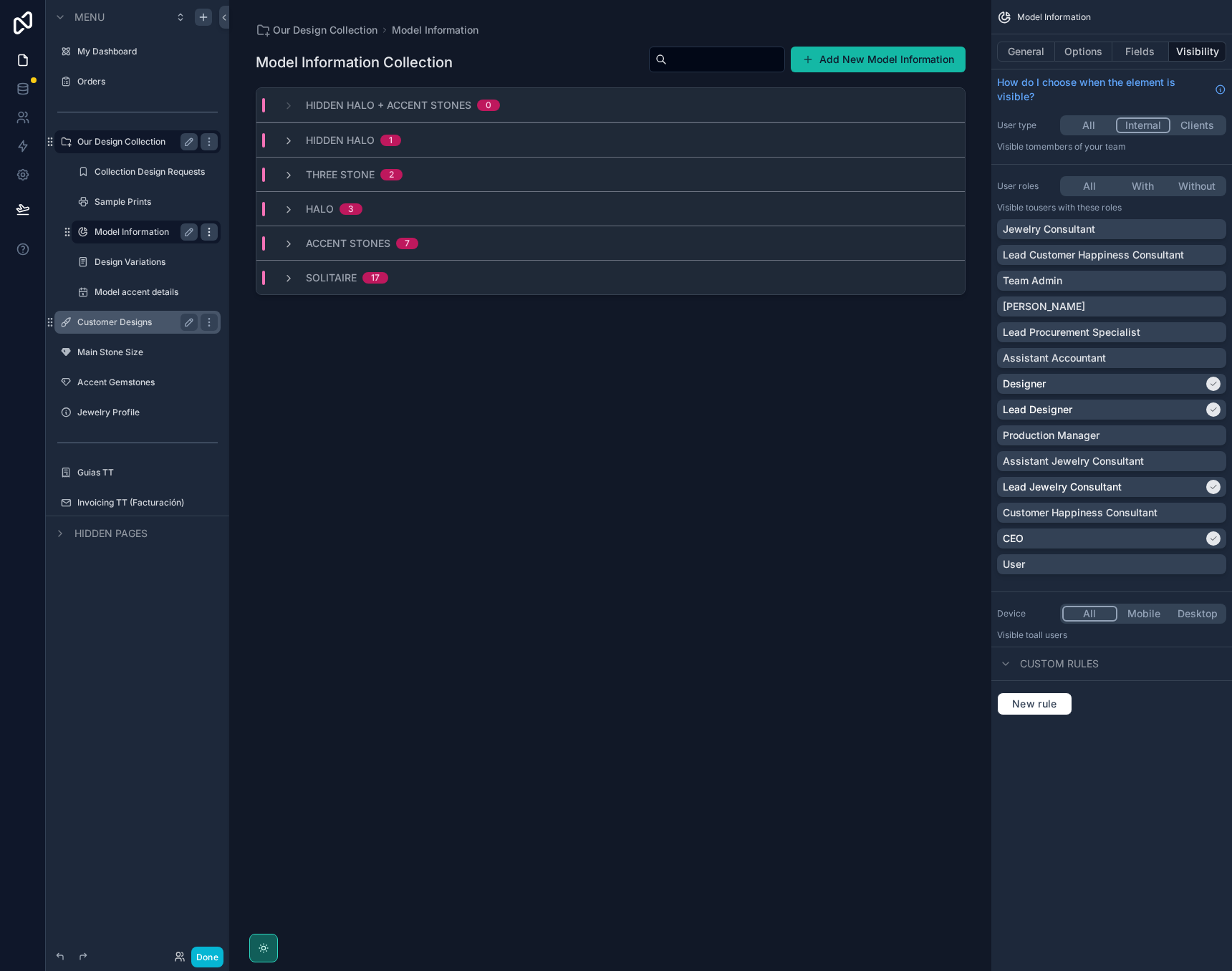
click at [206, 228] on icon "scrollable content" at bounding box center [209, 232] width 11 height 11
click at [206, 229] on icon "scrollable content" at bounding box center [209, 232] width 11 height 11
click at [186, 234] on icon "scrollable content" at bounding box center [189, 232] width 11 height 11
click at [84, 231] on icon "scrollable content" at bounding box center [83, 232] width 11 height 11
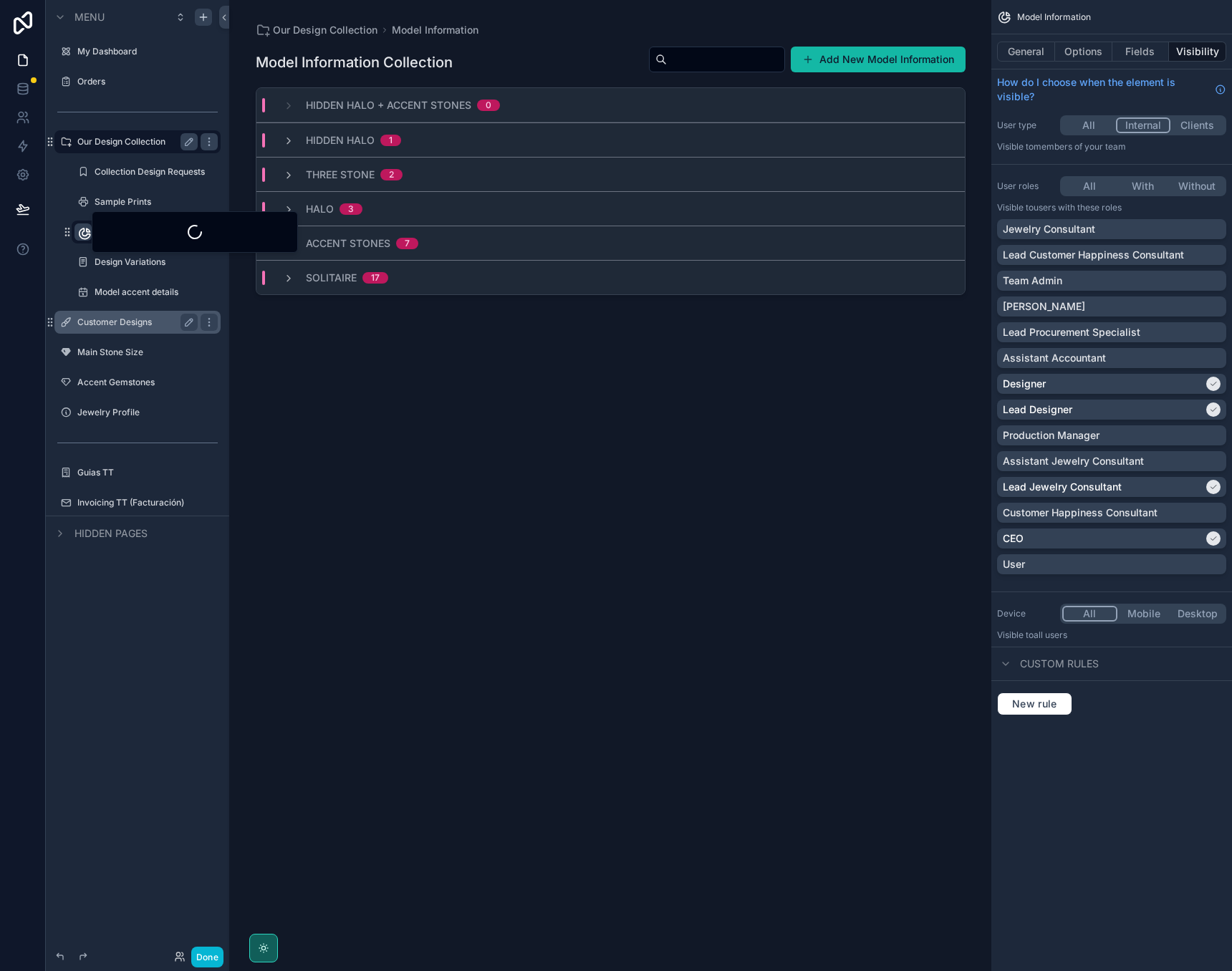
click at [84, 231] on icon "scrollable content" at bounding box center [84, 233] width 14 height 14
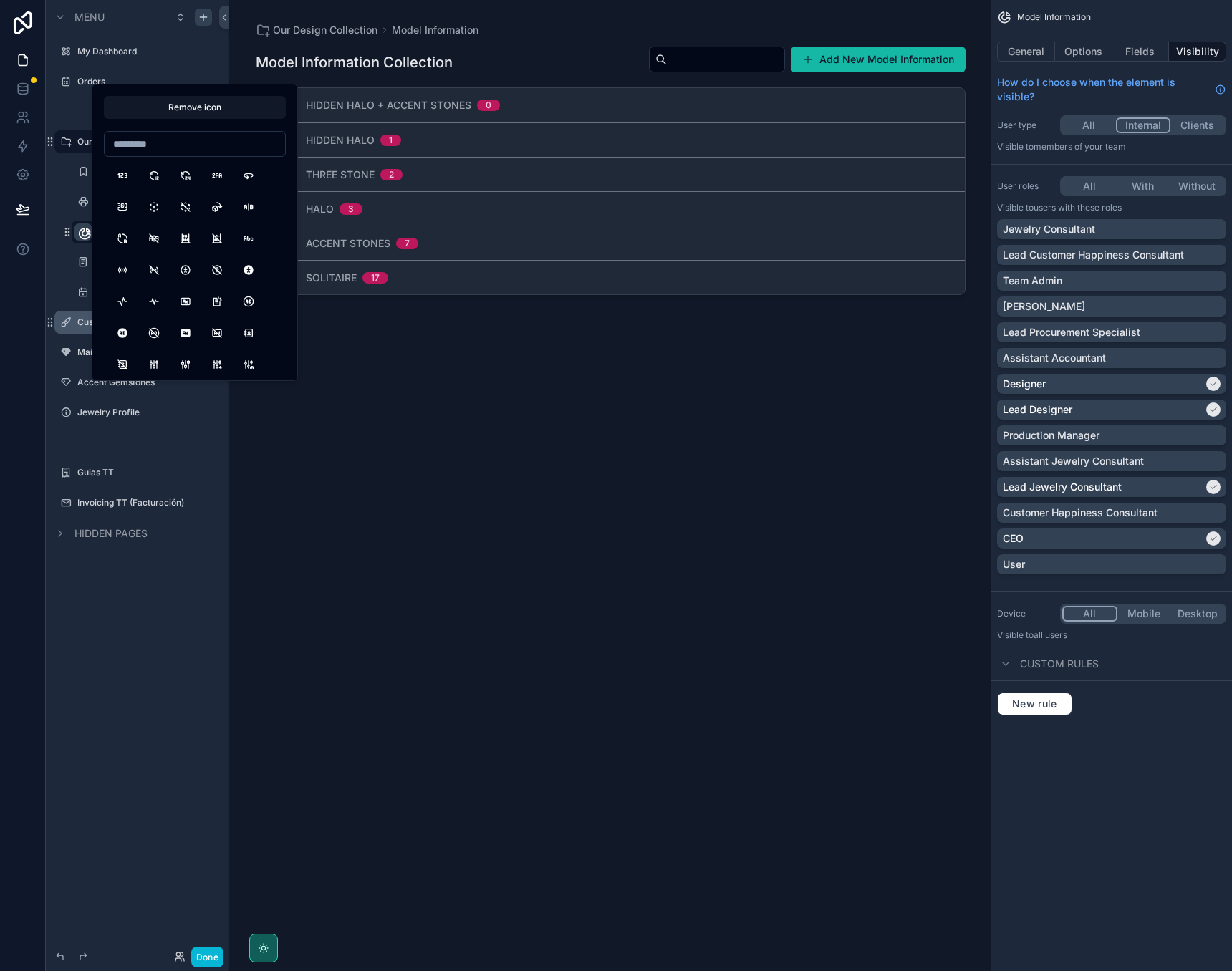
click at [411, 24] on div "scrollable content" at bounding box center [611, 477] width 733 height 954
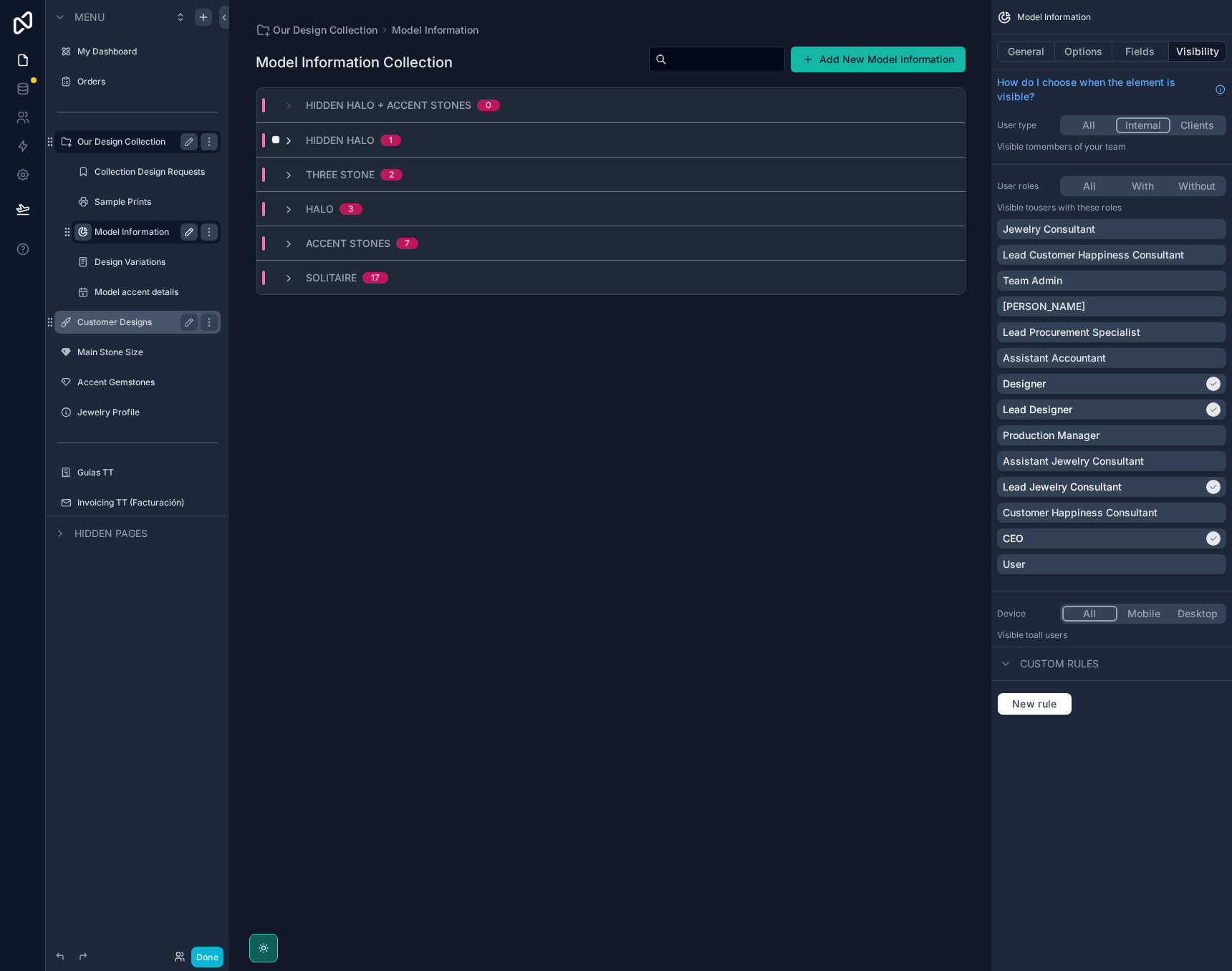
click at [290, 140] on icon "scrollable content" at bounding box center [289, 141] width 11 height 11
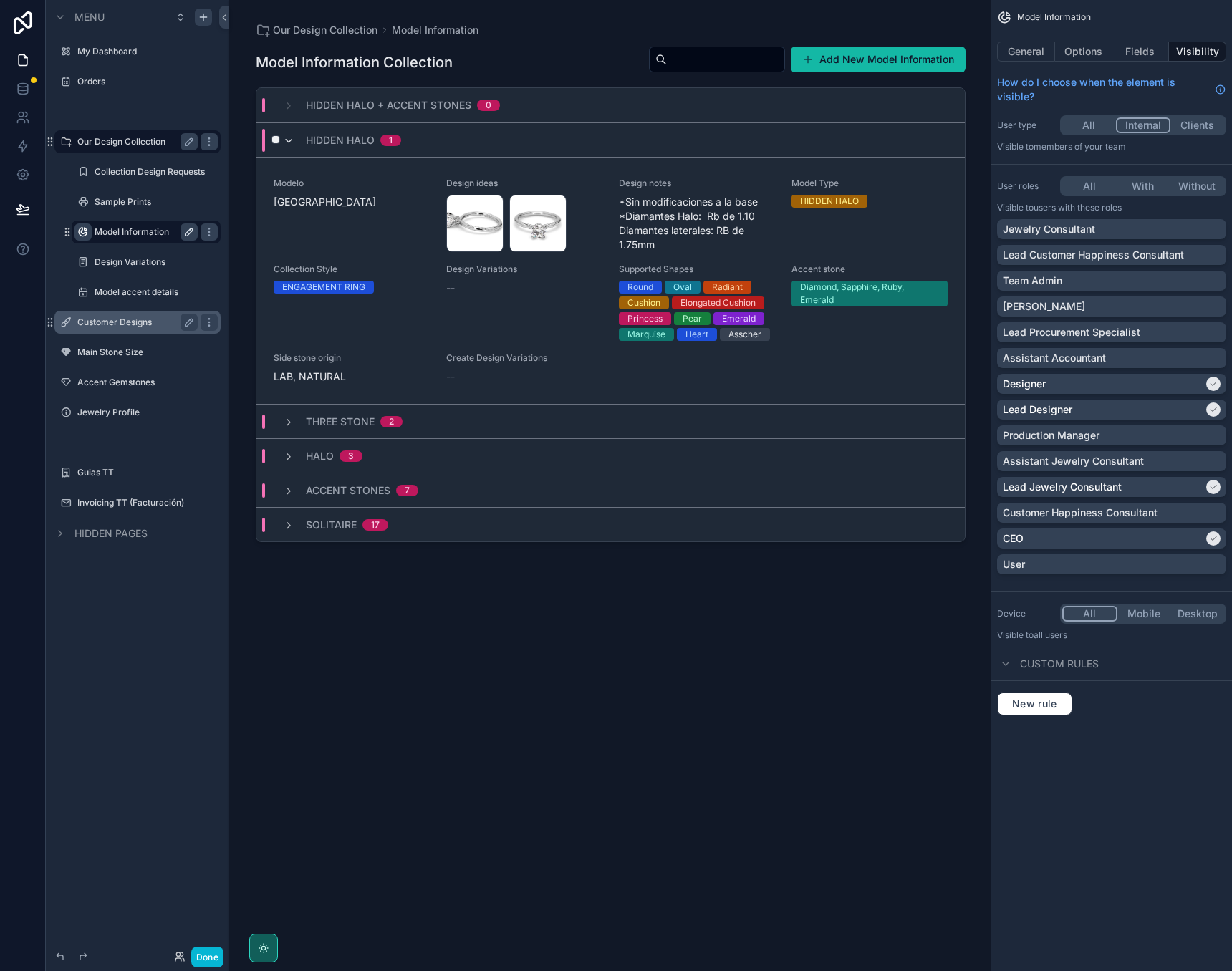
click at [290, 140] on icon "scrollable content" at bounding box center [289, 141] width 11 height 11
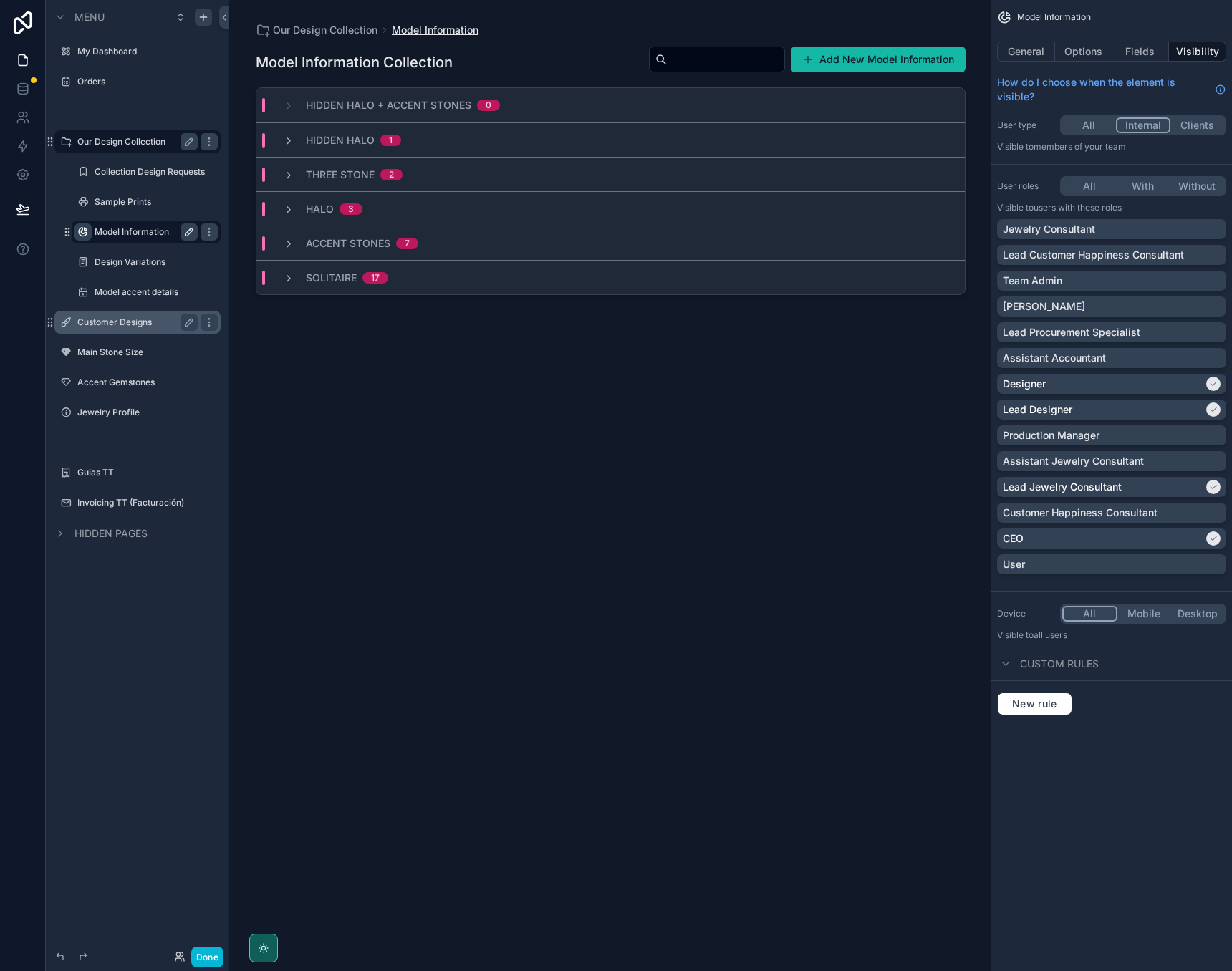
click at [432, 32] on span "Model Information" at bounding box center [435, 30] width 87 height 14
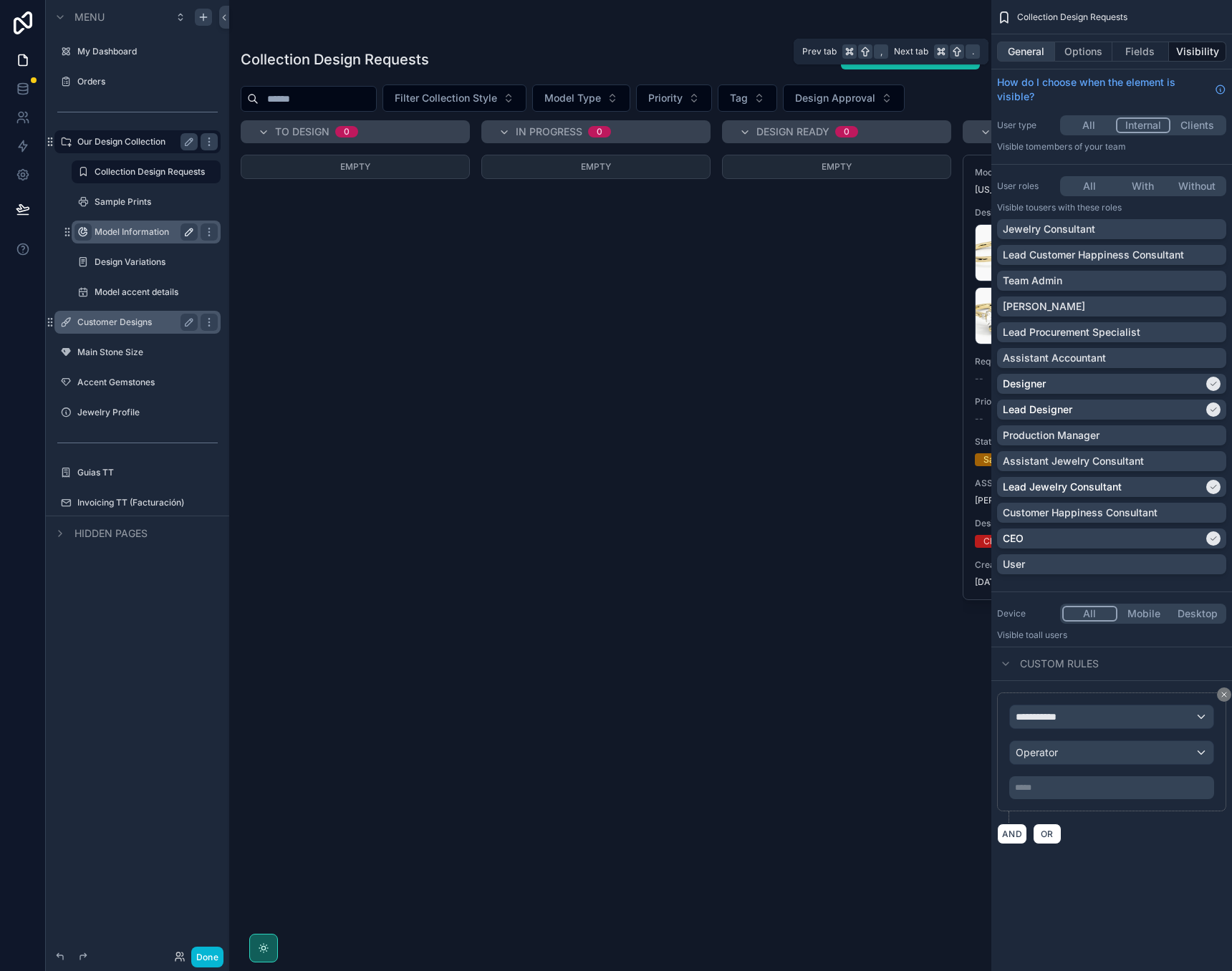
click at [1023, 54] on button "General" at bounding box center [1026, 51] width 58 height 20
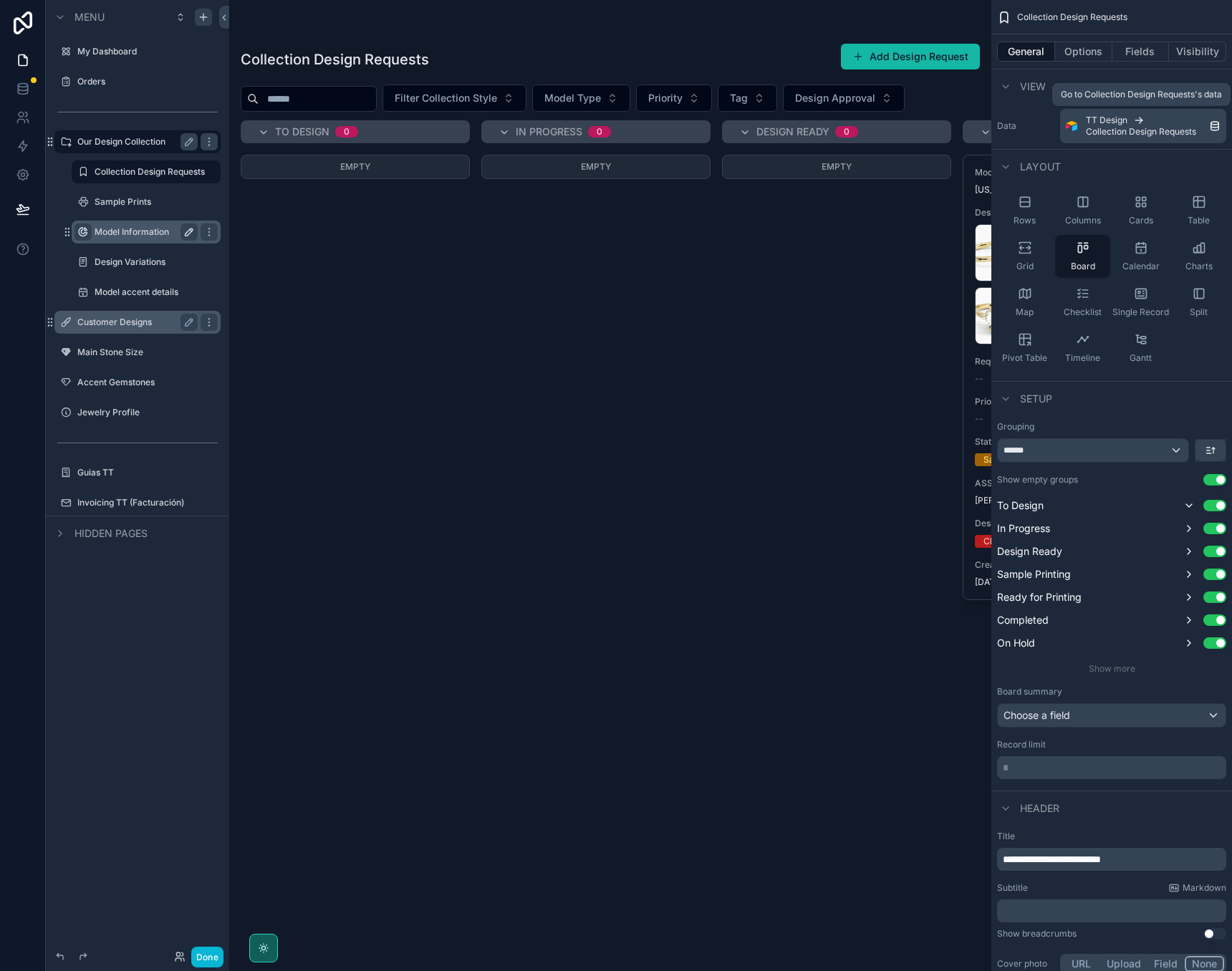
click at [1146, 124] on div "TT Design Collection Design Requests" at bounding box center [1147, 126] width 123 height 23
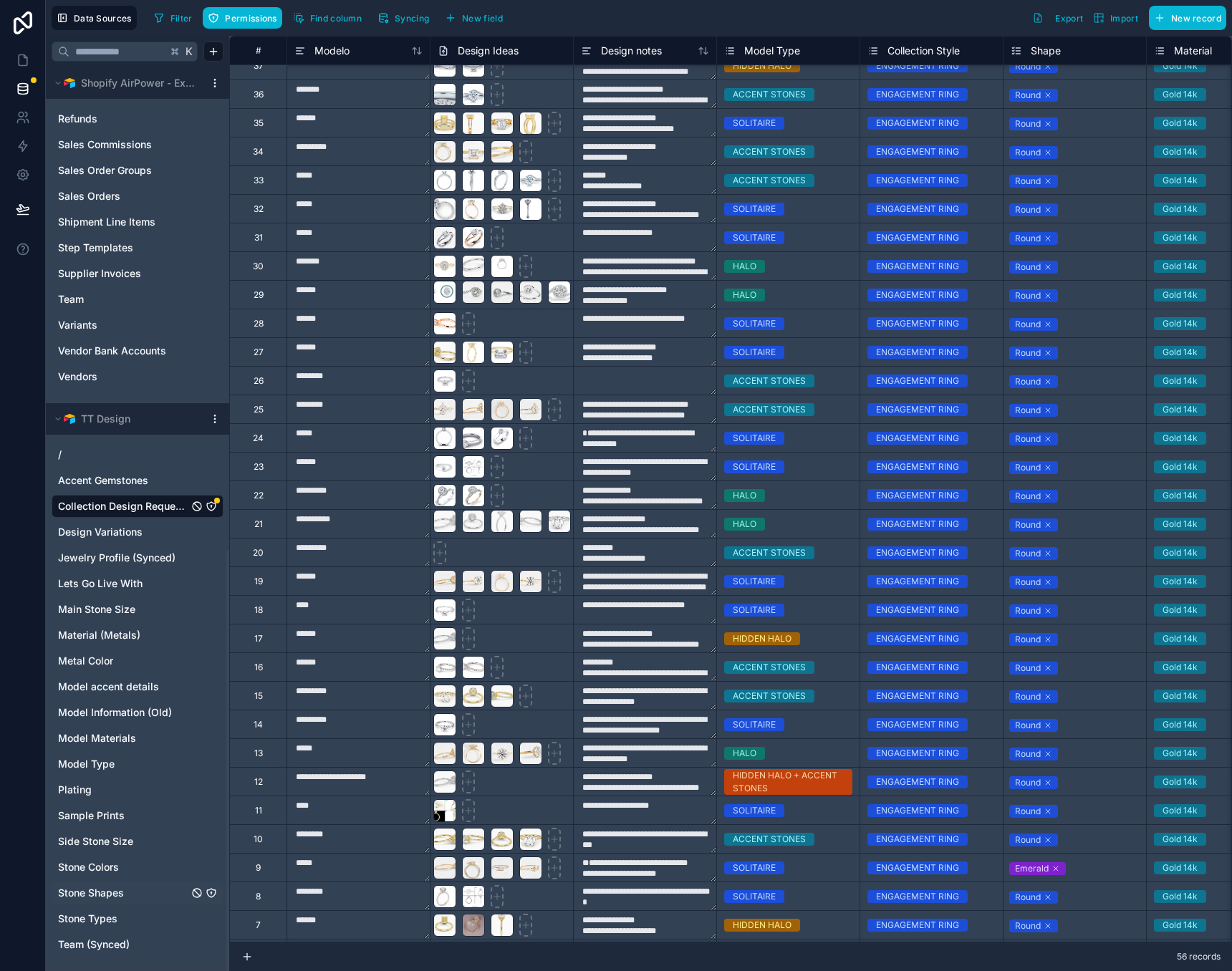
scroll to position [1037, 0]
click at [397, 20] on span "Syncing" at bounding box center [412, 17] width 34 height 11
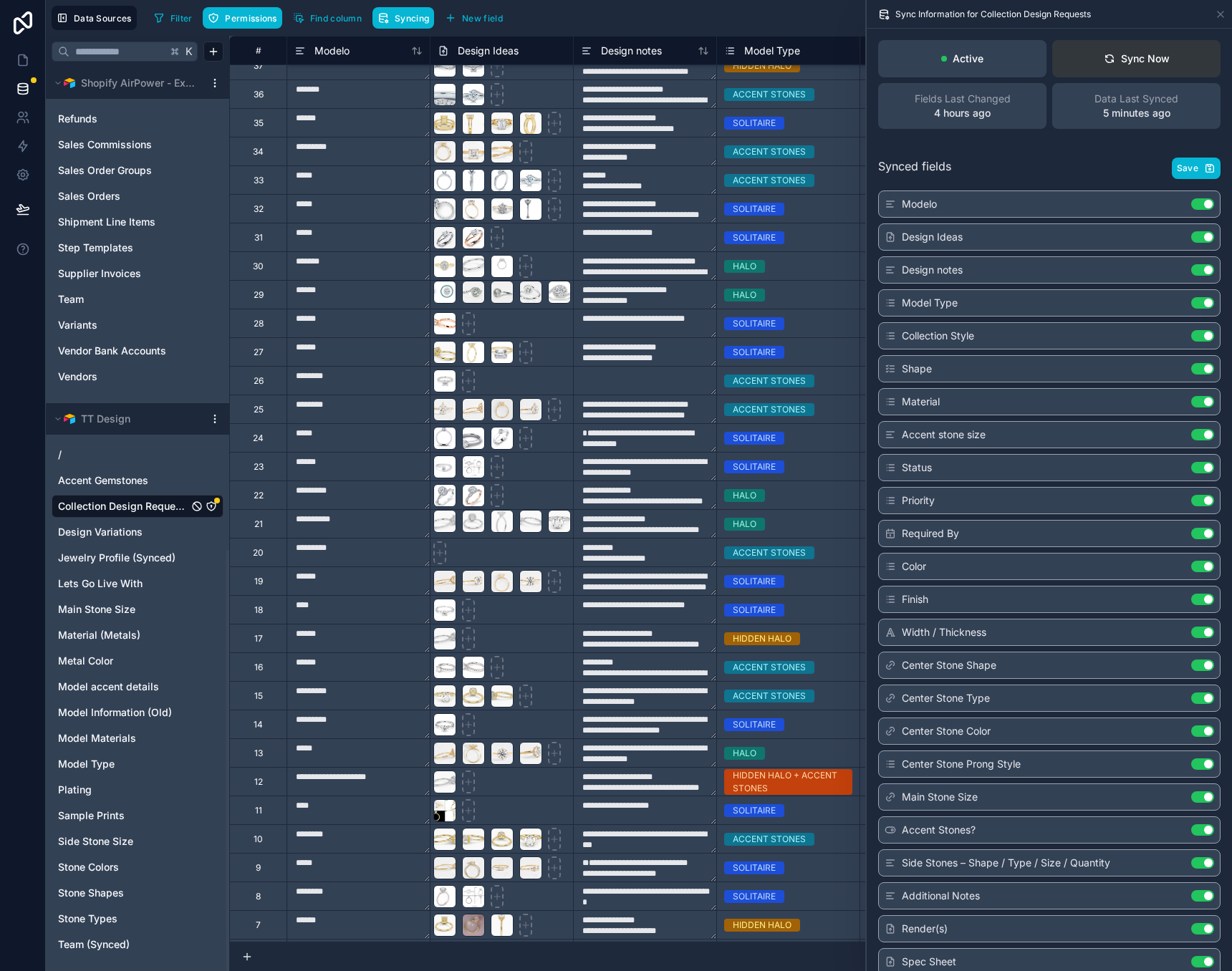
click at [1146, 58] on div "Sync Now" at bounding box center [1136, 58] width 66 height 14
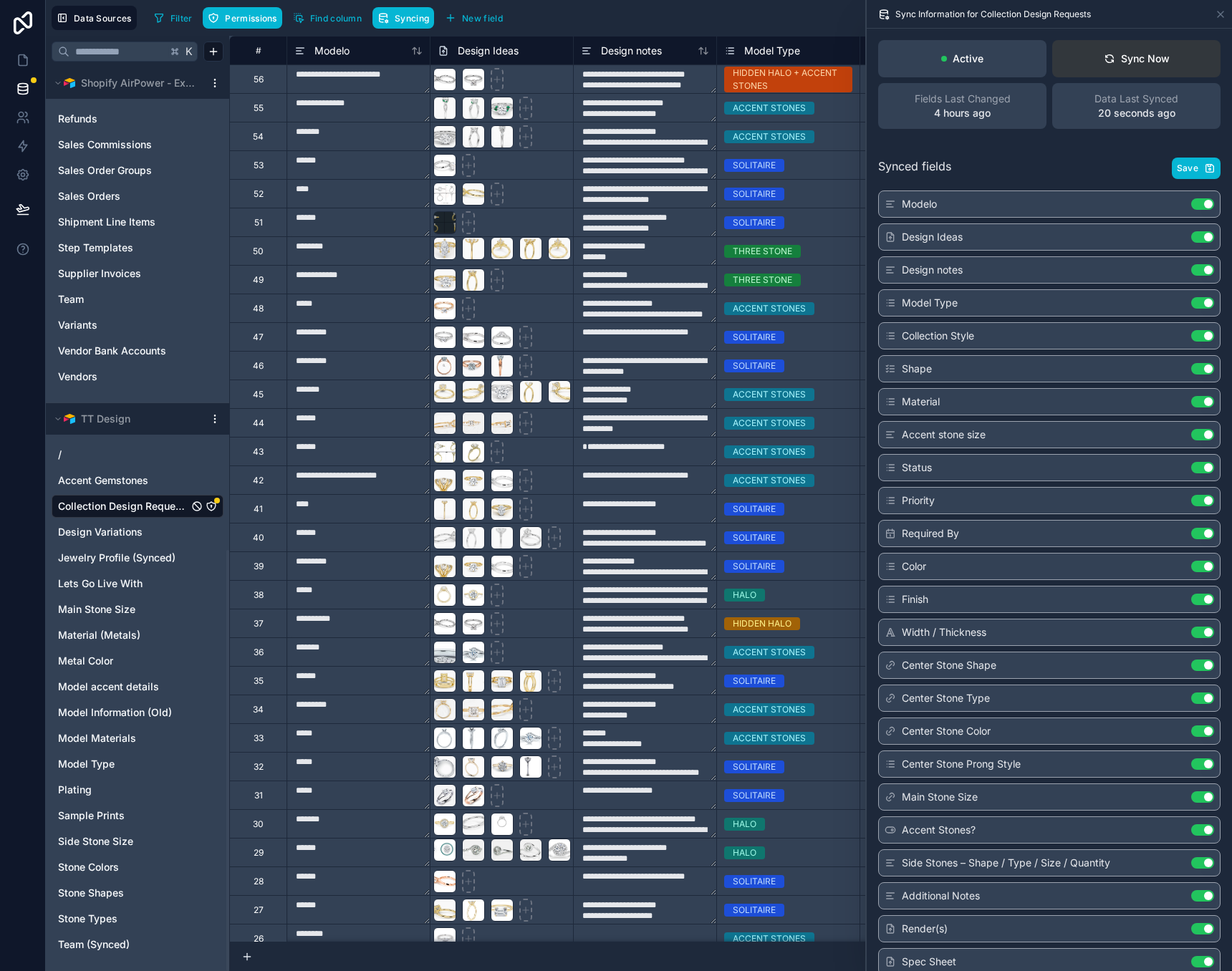
click at [1123, 69] on button "Sync Now" at bounding box center [1136, 58] width 168 height 37
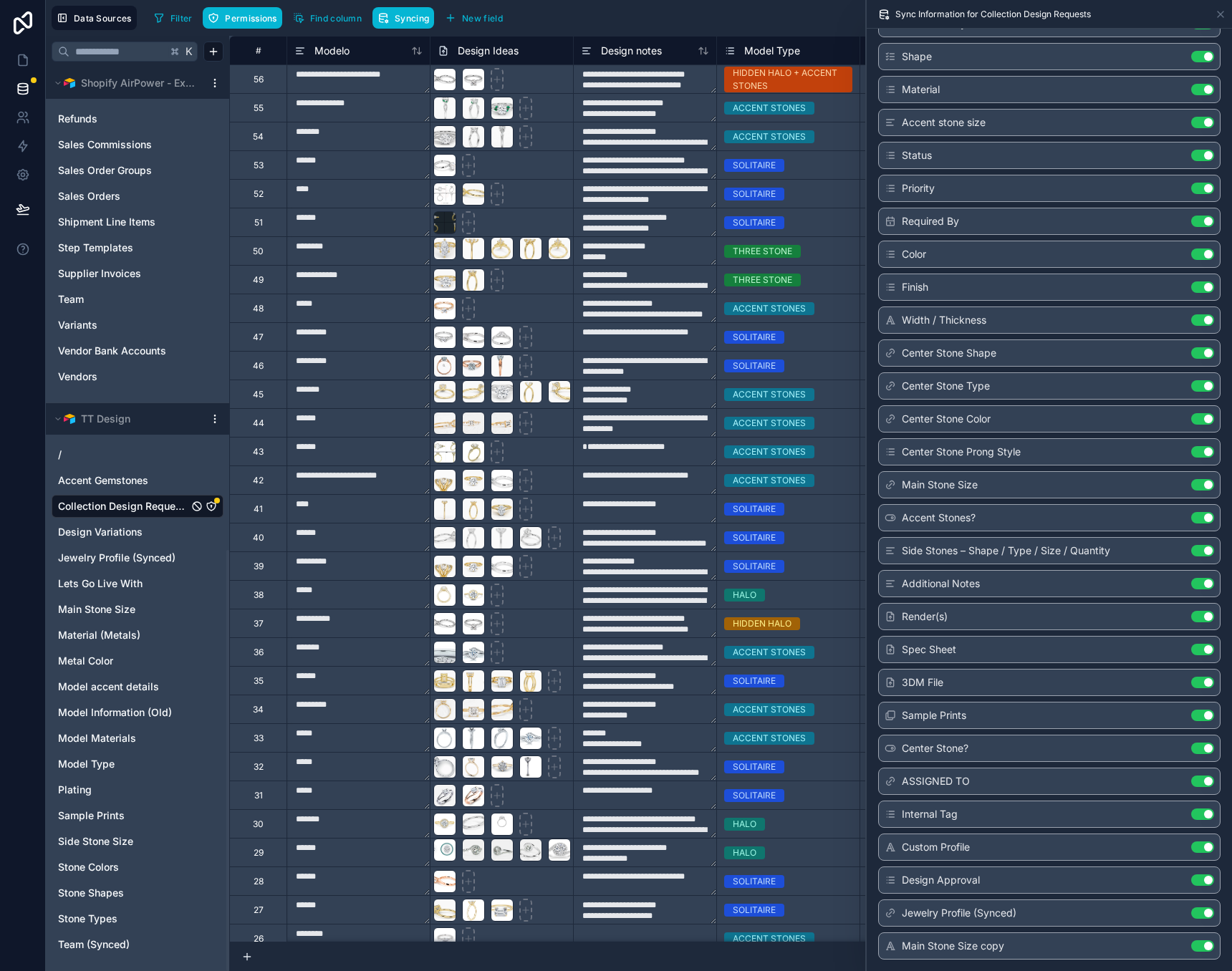
scroll to position [1037, 0]
click at [107, 53] on input "text" at bounding box center [119, 51] width 97 height 26
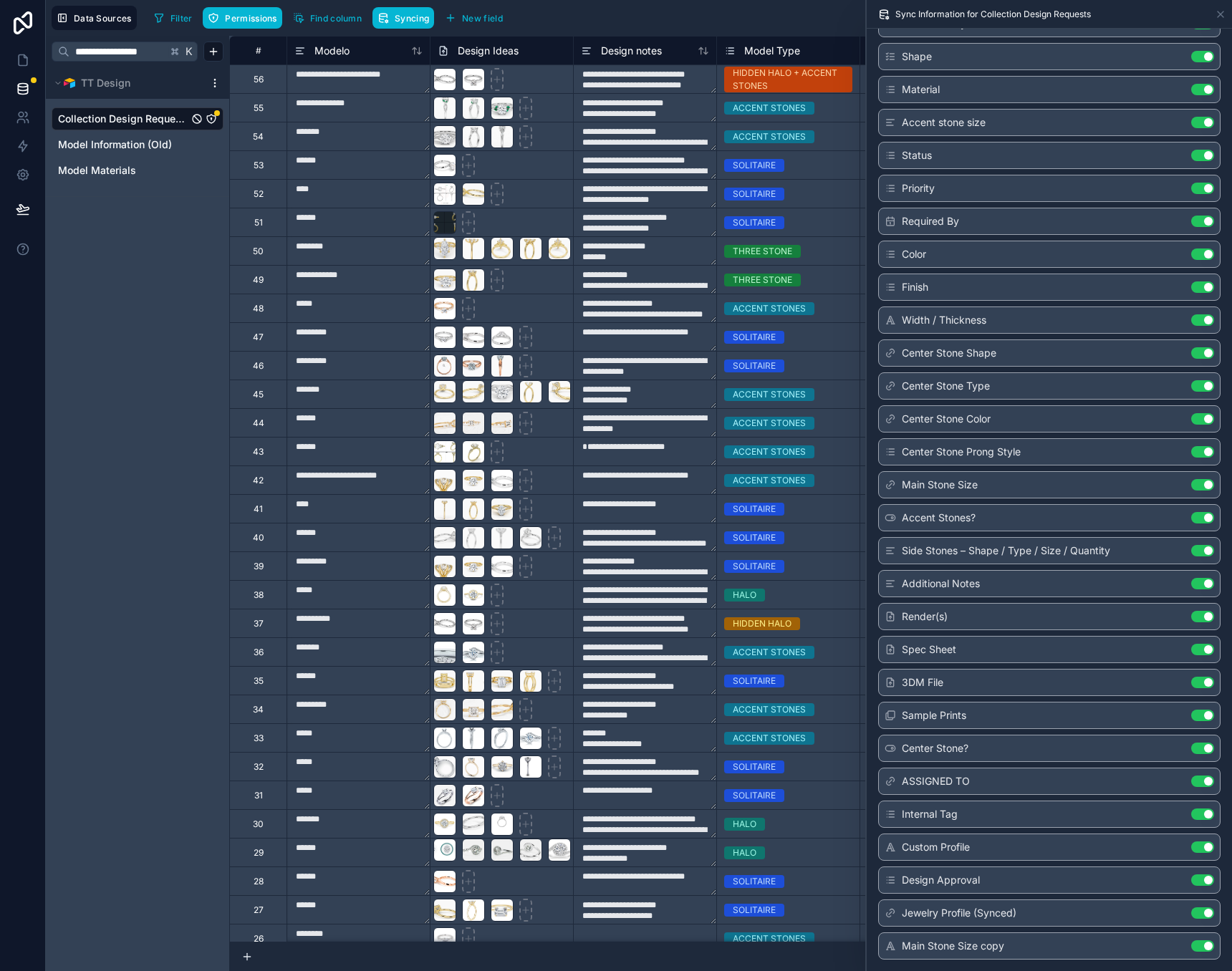
click at [104, 127] on div "Collection Design Requests" at bounding box center [138, 119] width 172 height 23
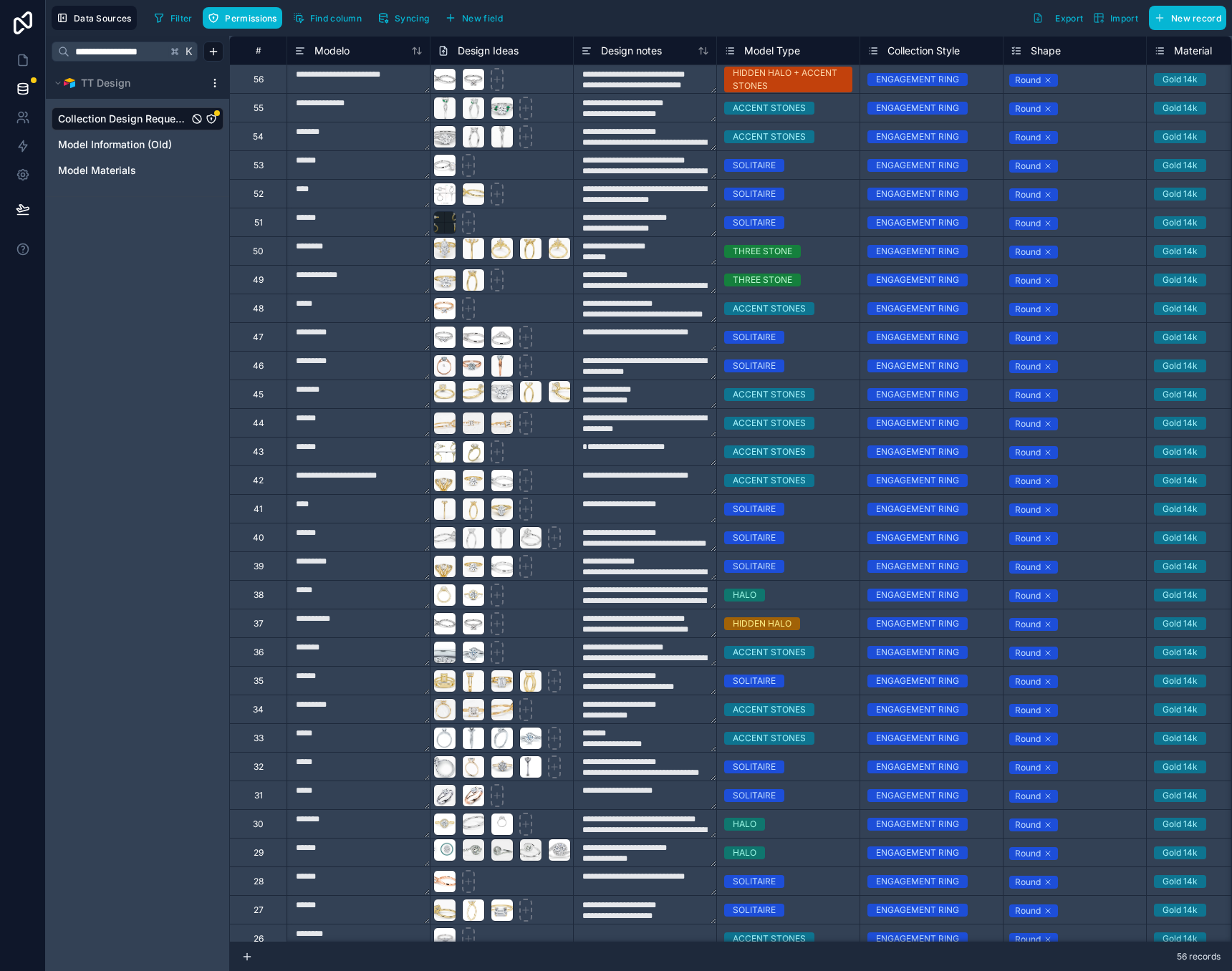
click at [104, 127] on div "Collection Design Requests" at bounding box center [138, 119] width 172 height 23
click at [99, 143] on span "Model Information (Old)" at bounding box center [115, 144] width 114 height 14
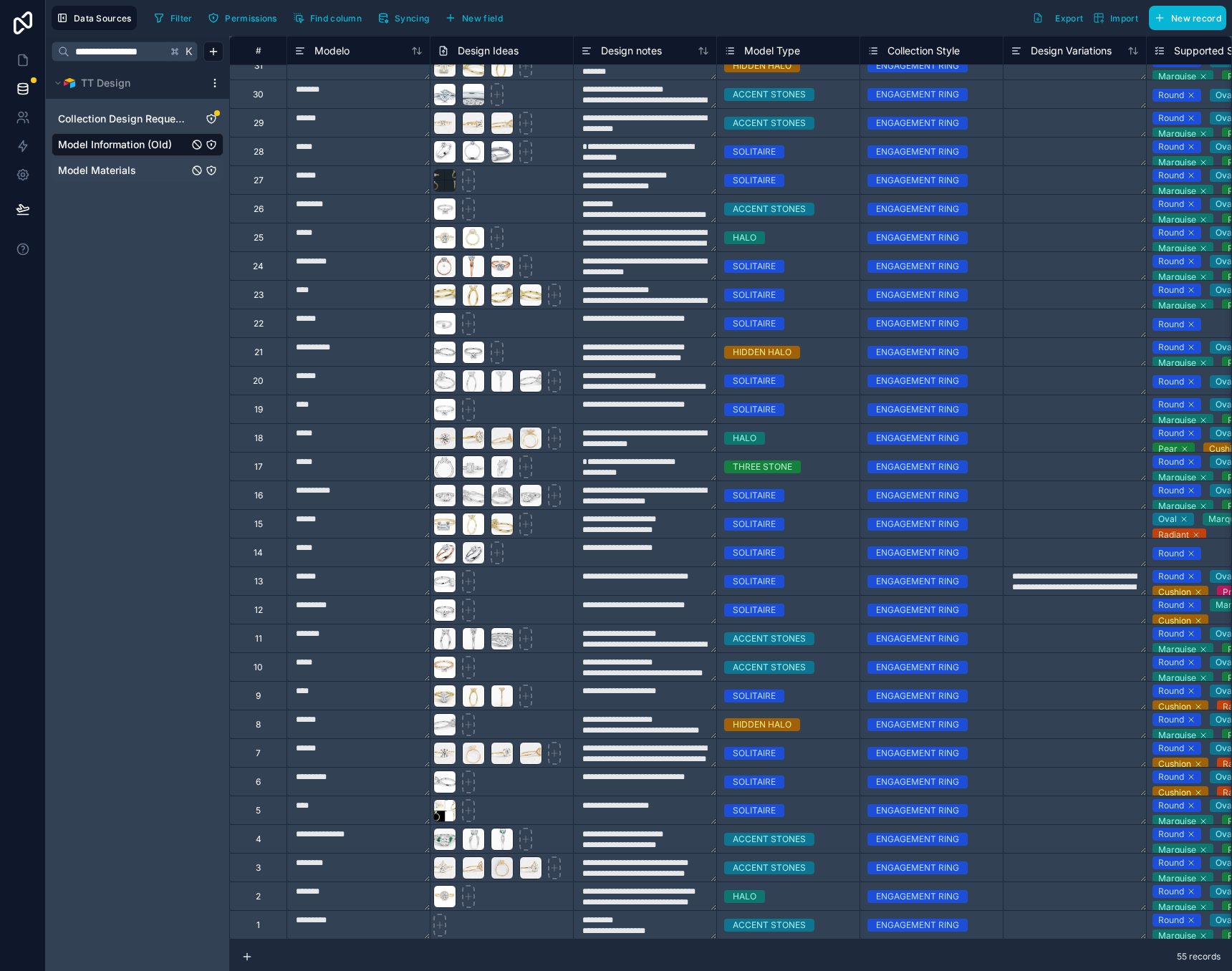
scroll to position [701, 0]
click at [140, 121] on span "Collection Design Requests" at bounding box center [123, 119] width 130 height 14
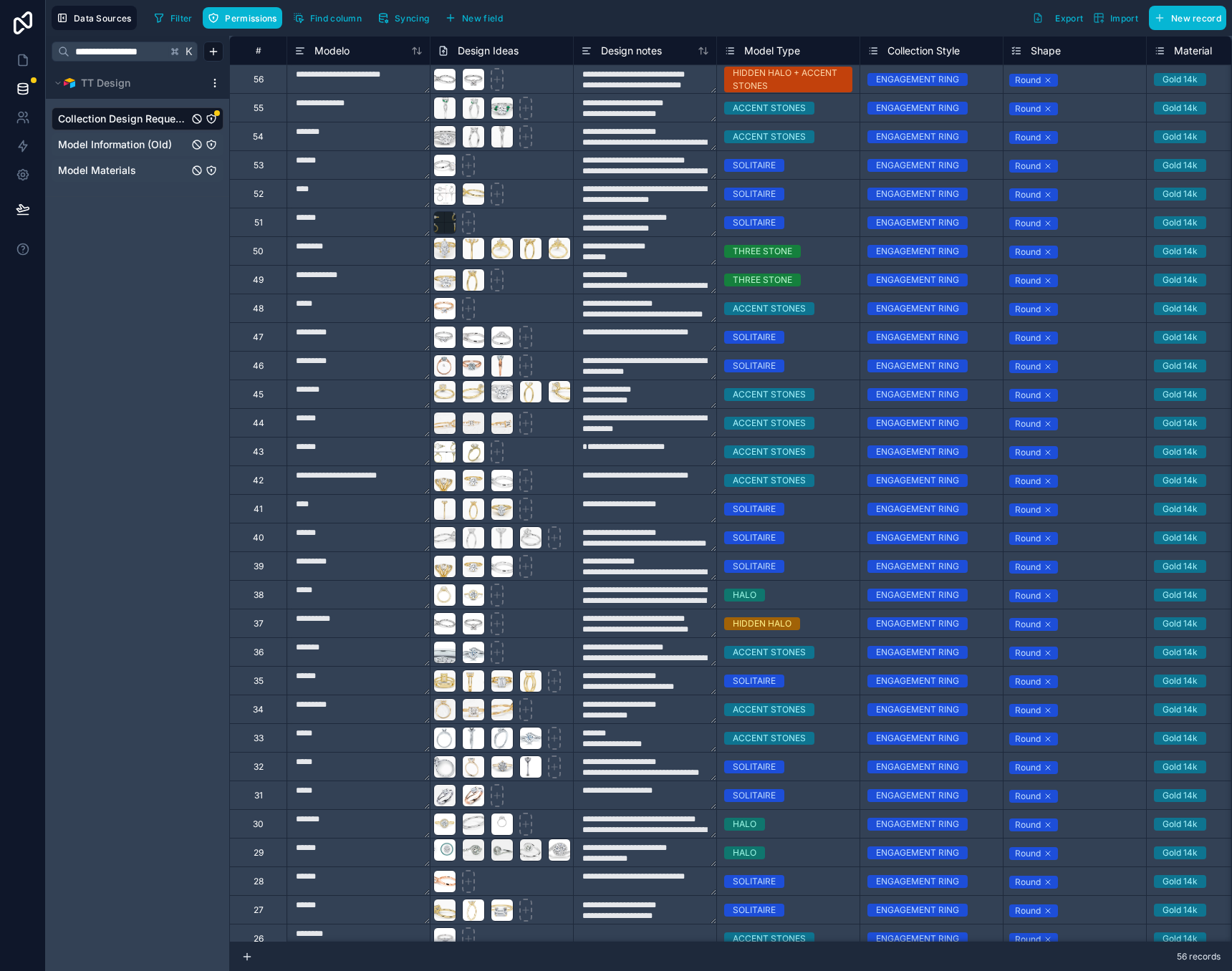
click at [99, 167] on span "Model Materials" at bounding box center [97, 170] width 78 height 14
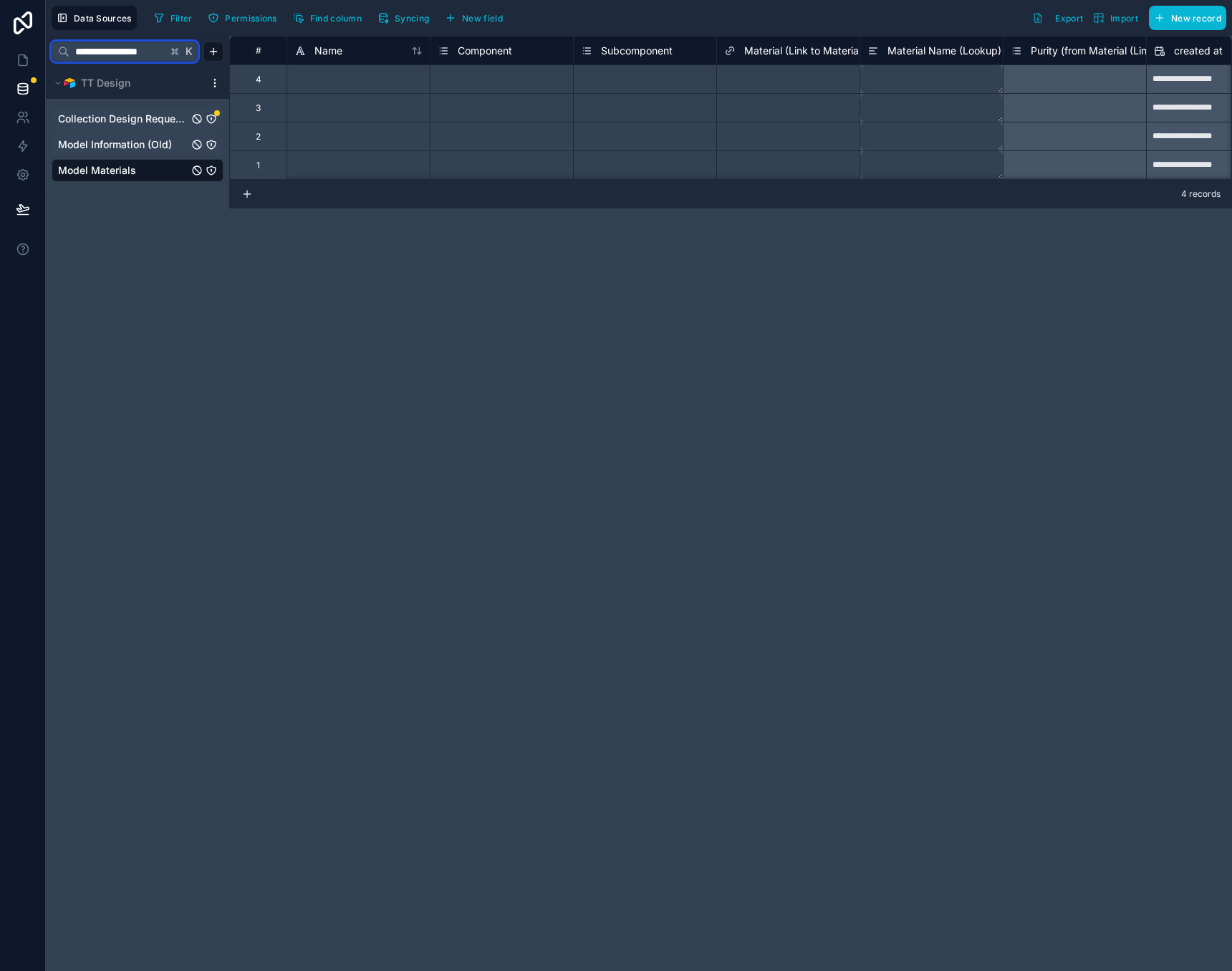
click at [159, 53] on input "**********" at bounding box center [119, 51] width 97 height 26
type input "*****"
click at [794, 7] on div "Filter Permissions Find column Syncing New field Export Import New record" at bounding box center [687, 17] width 1078 height 24
click at [152, 55] on input "*****" at bounding box center [119, 51] width 97 height 26
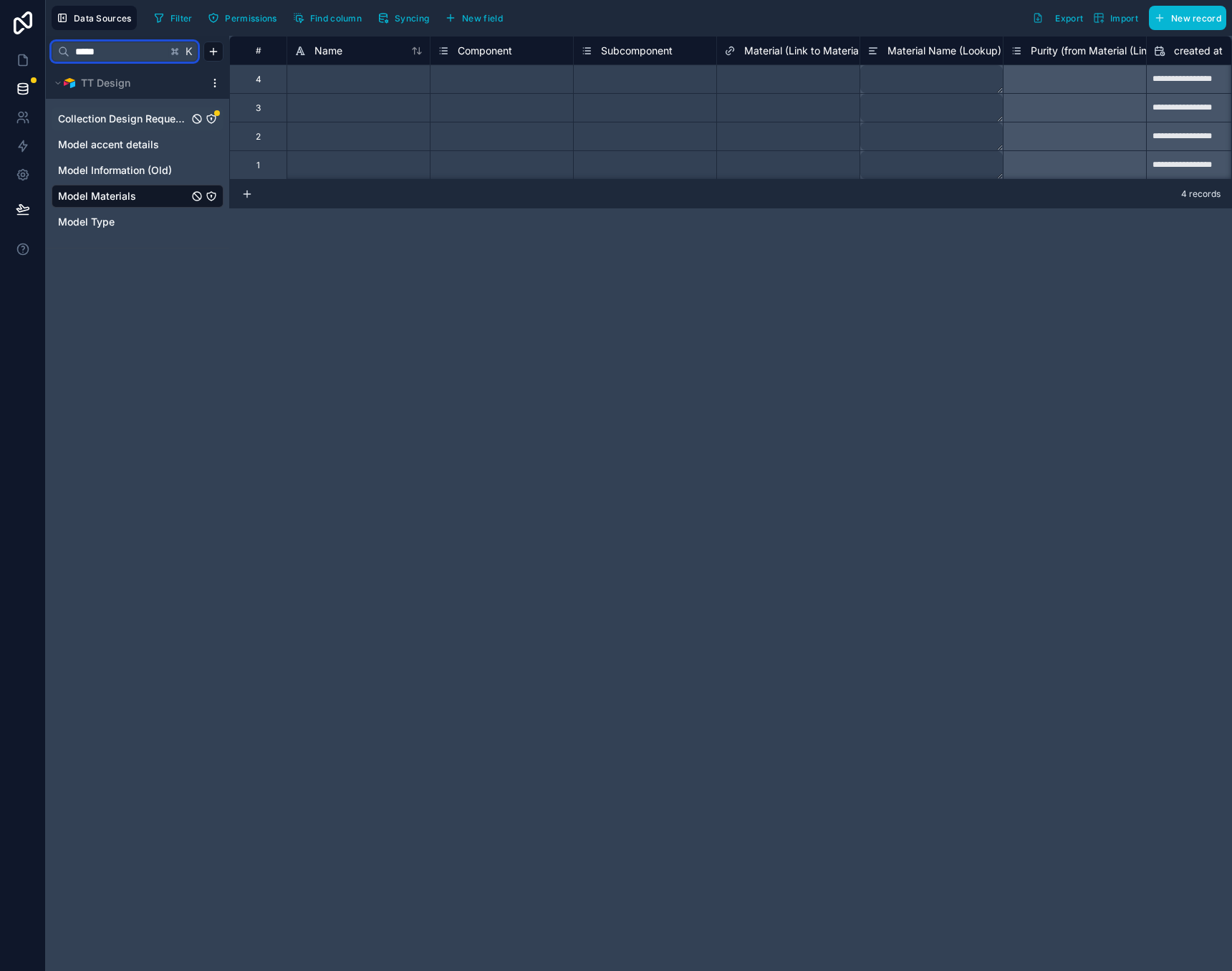
click at [152, 53] on input "*****" at bounding box center [119, 51] width 97 height 26
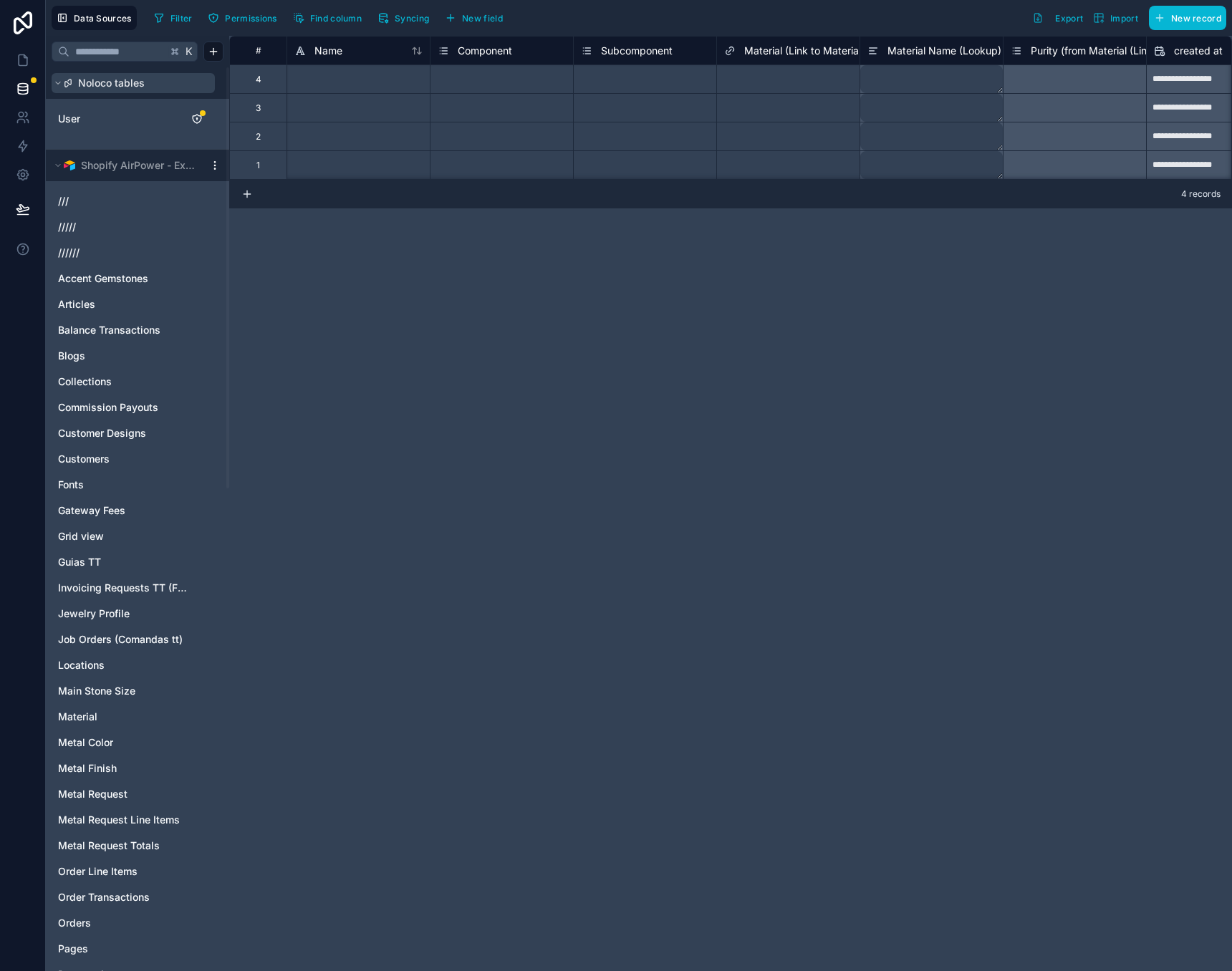
click at [98, 79] on span "Noloco tables" at bounding box center [112, 82] width 67 height 14
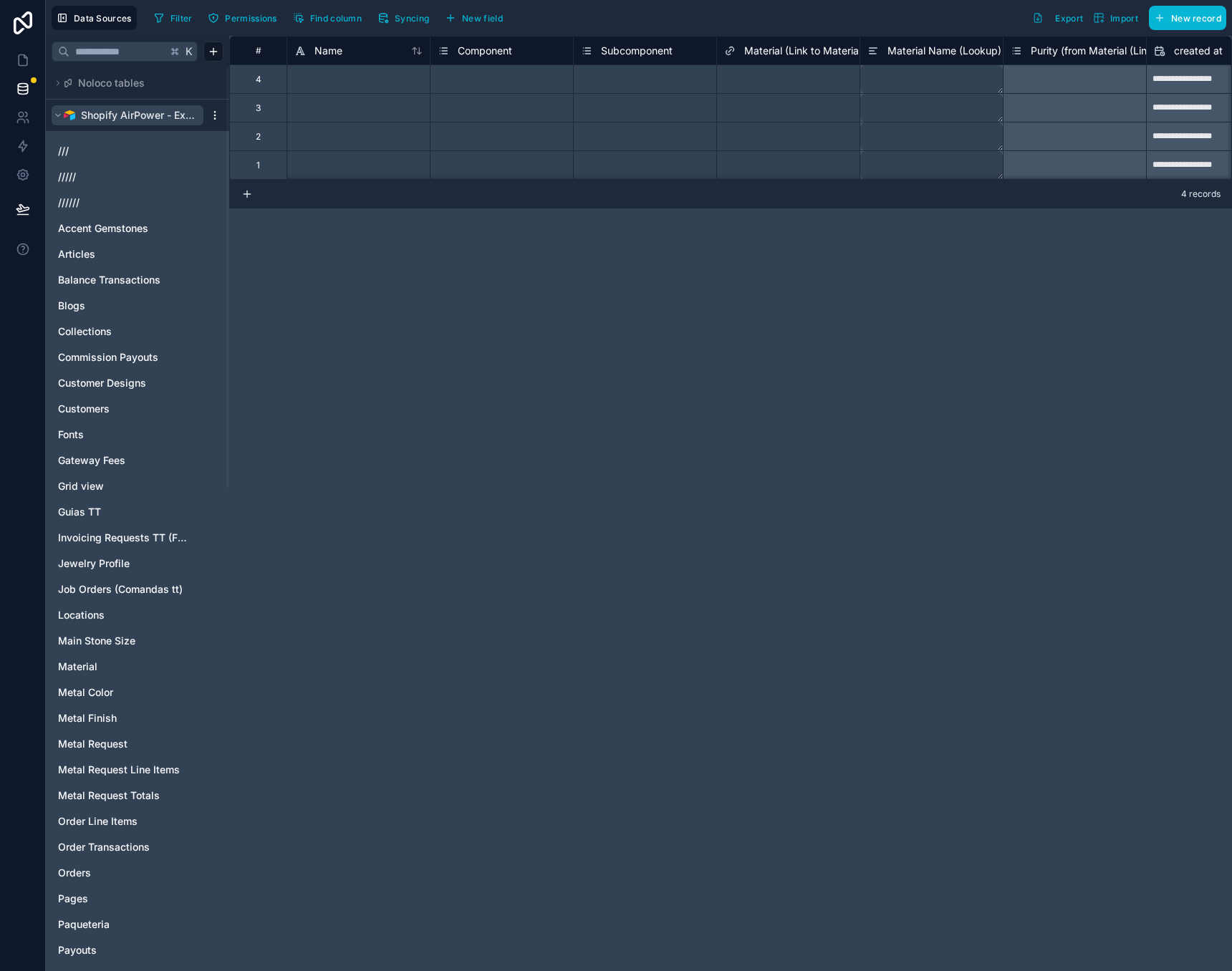
click at [71, 113] on img at bounding box center [70, 116] width 11 height 11
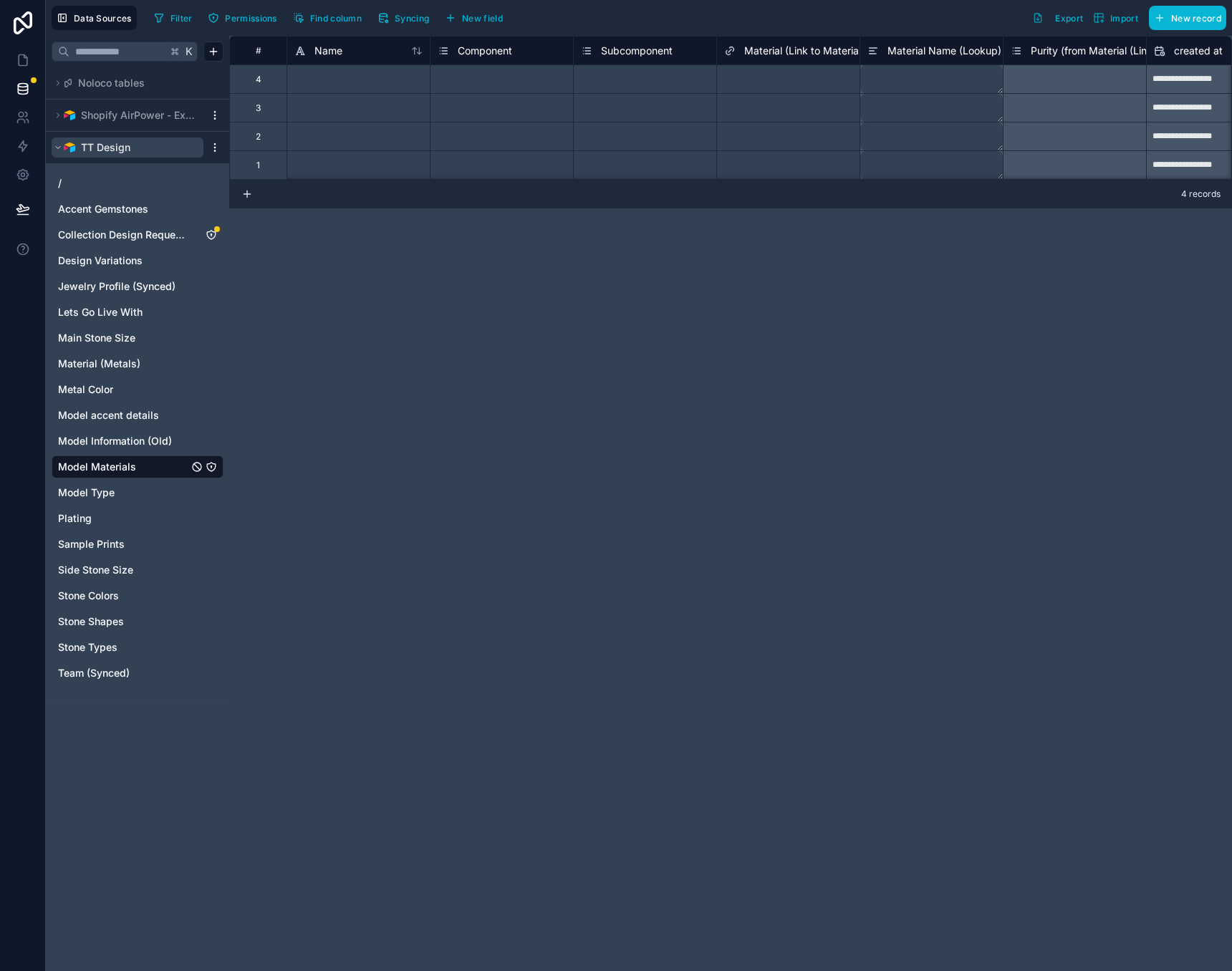
click at [62, 148] on button "TT Design" at bounding box center [127, 147] width 152 height 20
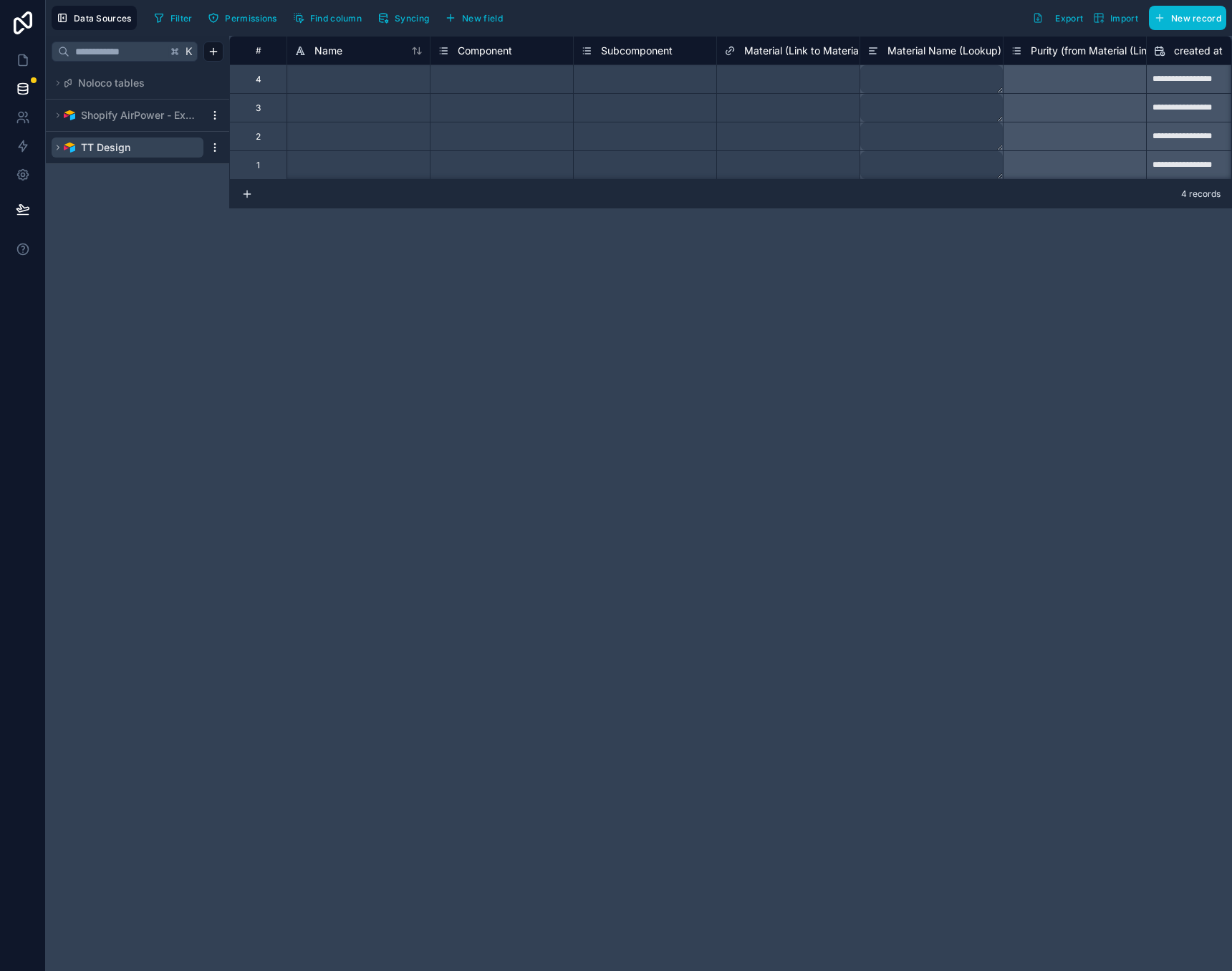
click at [62, 148] on button "TT Design" at bounding box center [127, 147] width 152 height 20
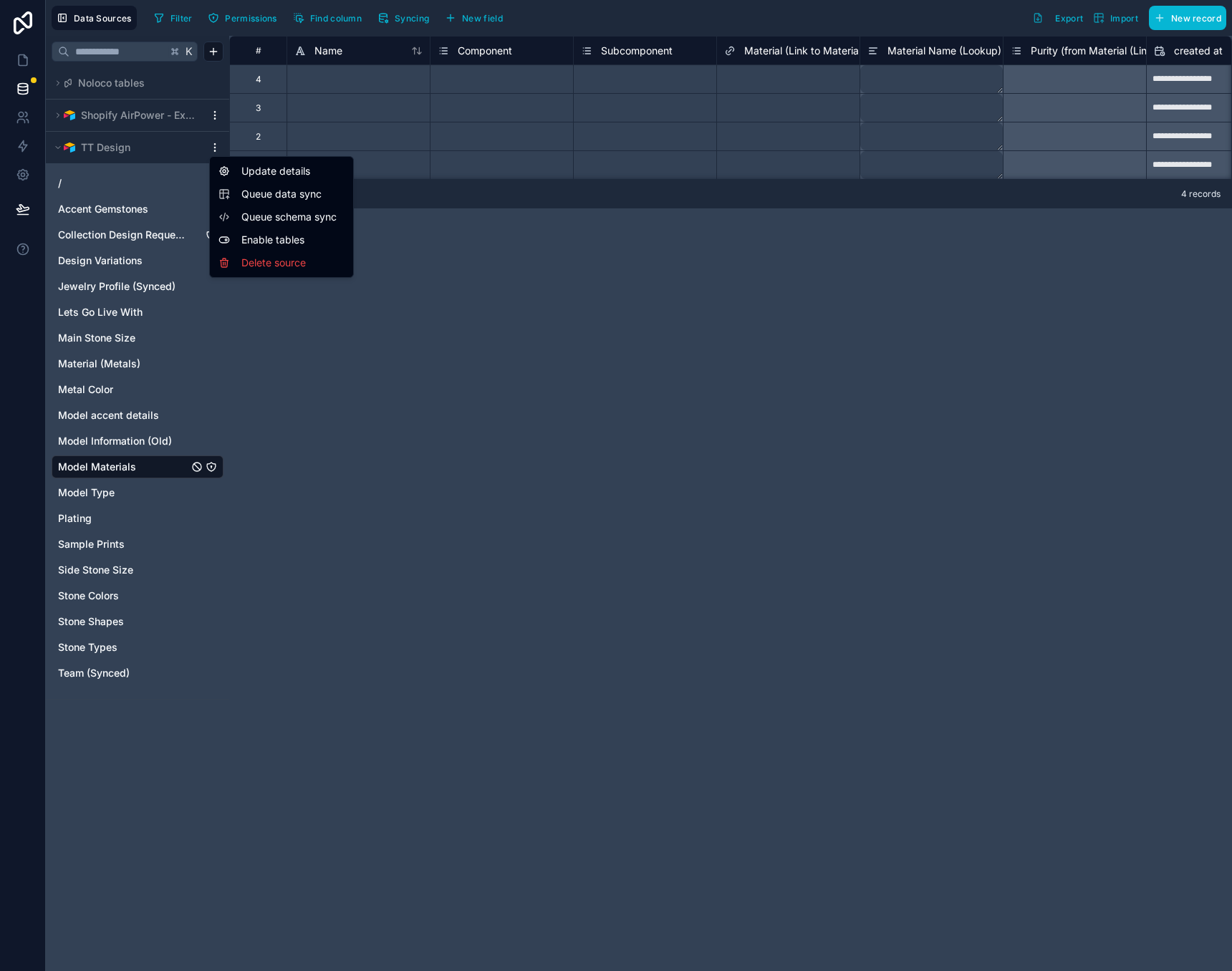
click at [213, 150] on html "**********" at bounding box center [616, 486] width 1232 height 971
click at [259, 173] on div "Update details" at bounding box center [282, 171] width 138 height 23
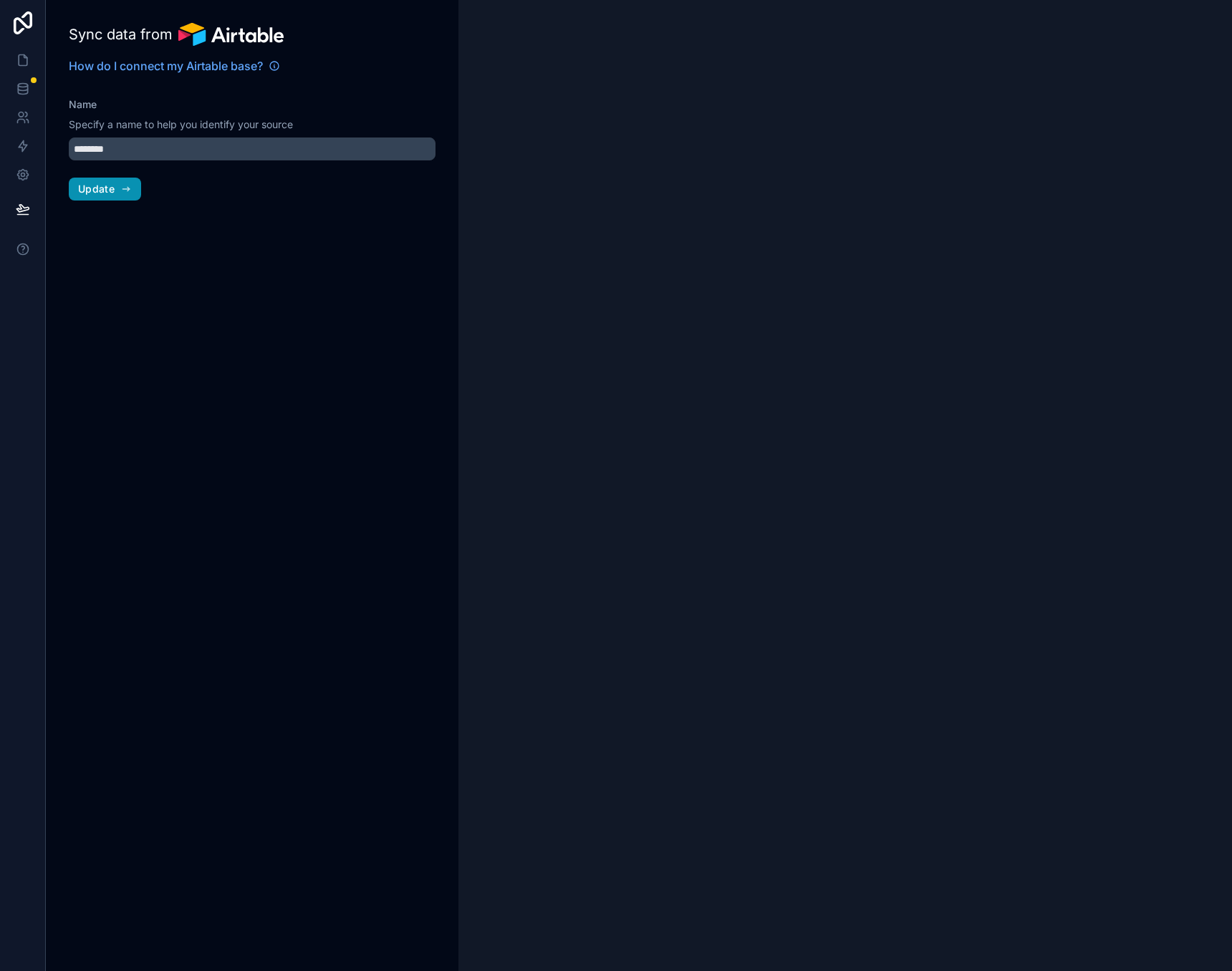
type input "*********"
click at [87, 7] on div "Sync data from How do I connect my Airtable base? Name Specify a name to help y…" at bounding box center [252, 486] width 413 height 971
click at [33, 84] on link at bounding box center [22, 89] width 45 height 29
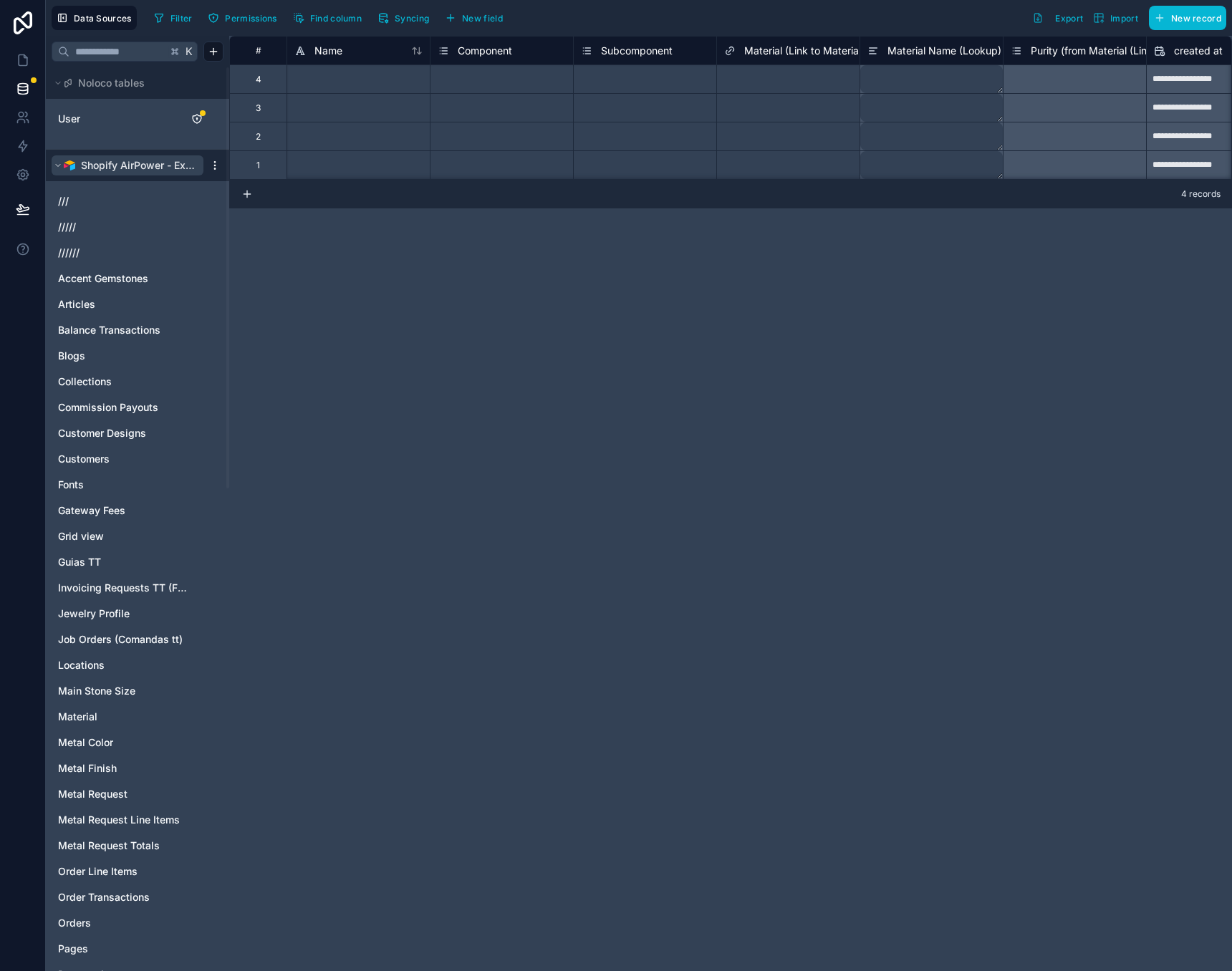
click at [63, 164] on button "Shopify AirPower - Expanded" at bounding box center [127, 165] width 152 height 20
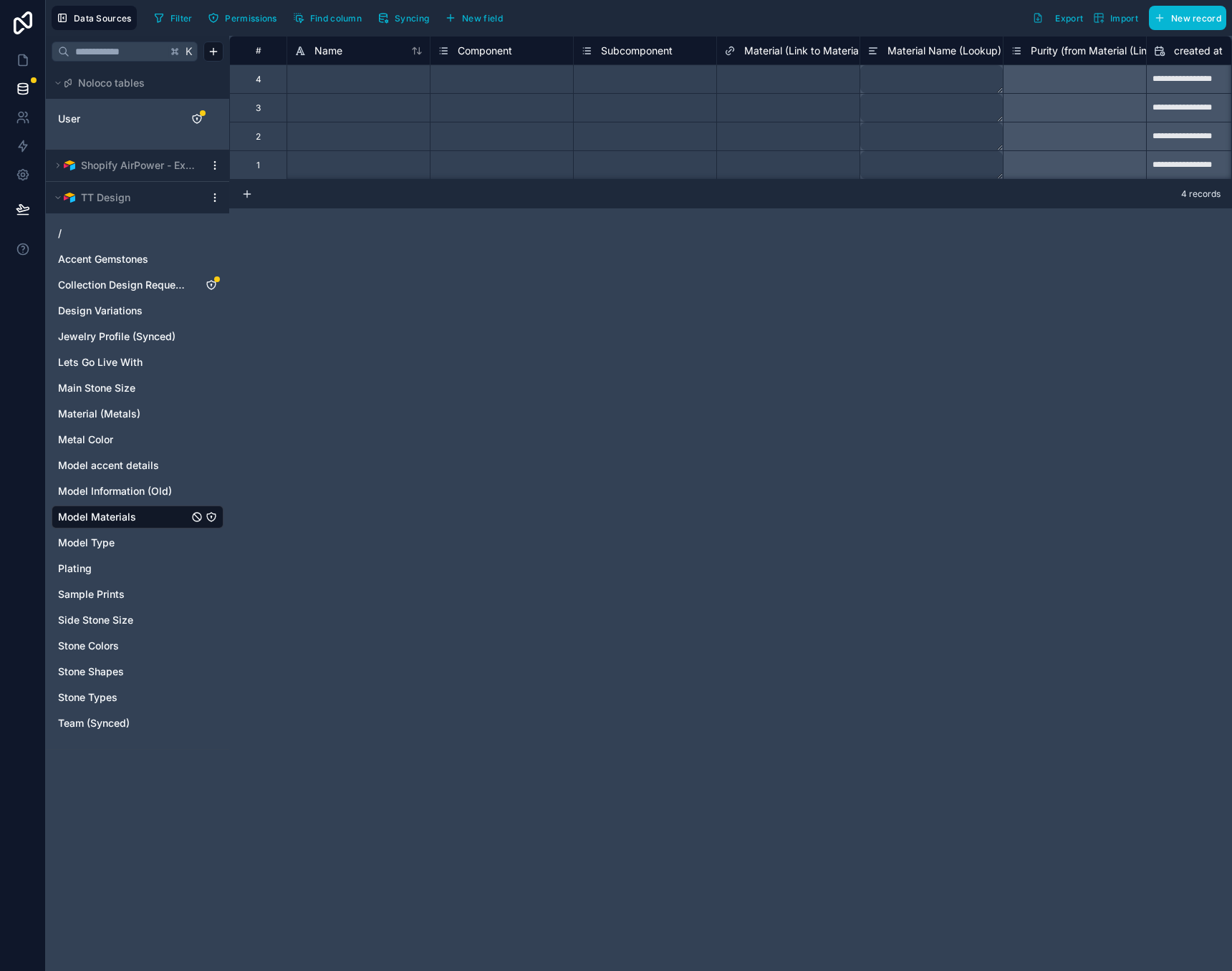
click at [216, 199] on html "**********" at bounding box center [616, 486] width 1232 height 971
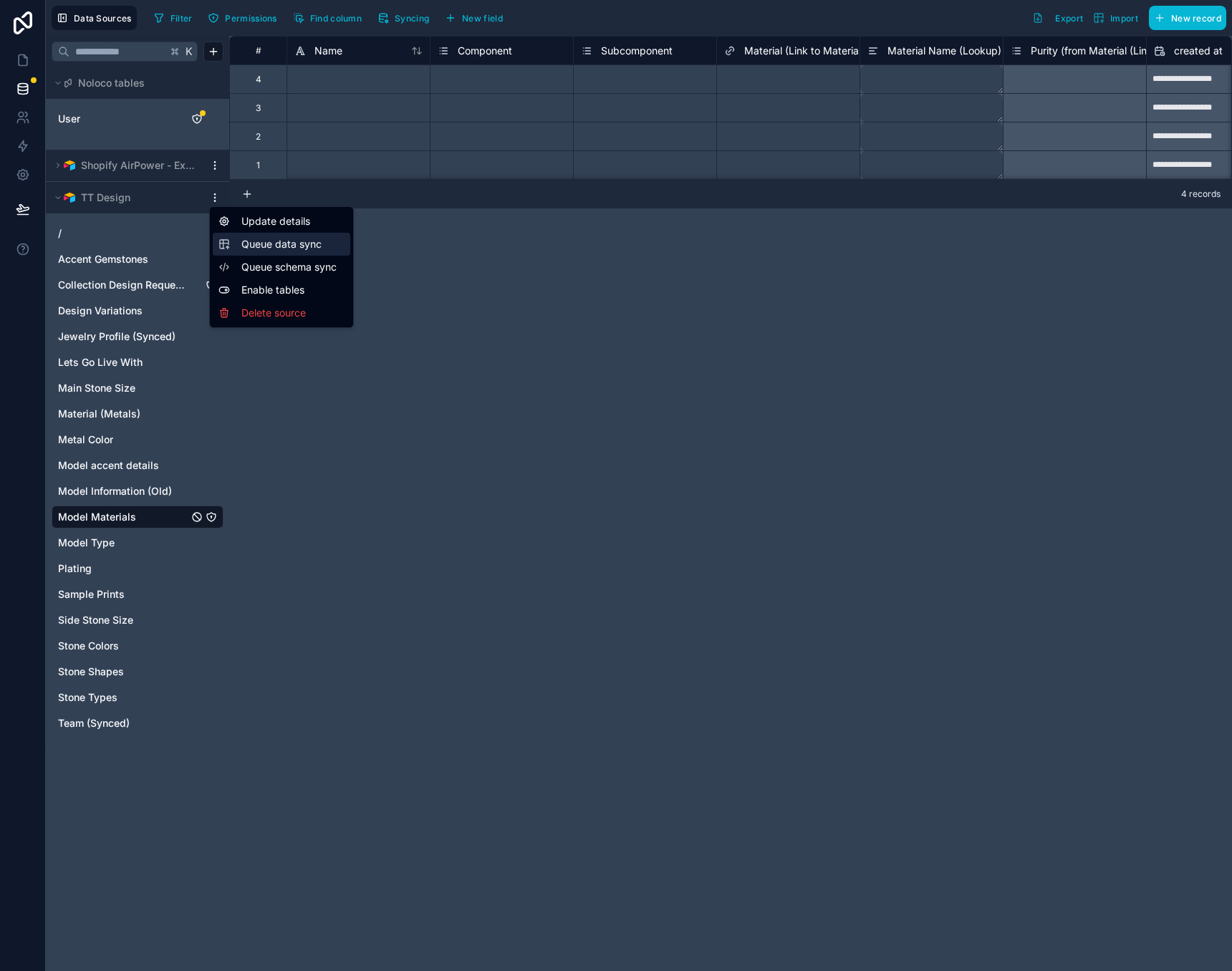
click at [277, 245] on span "Queue data sync" at bounding box center [293, 244] width 103 height 14
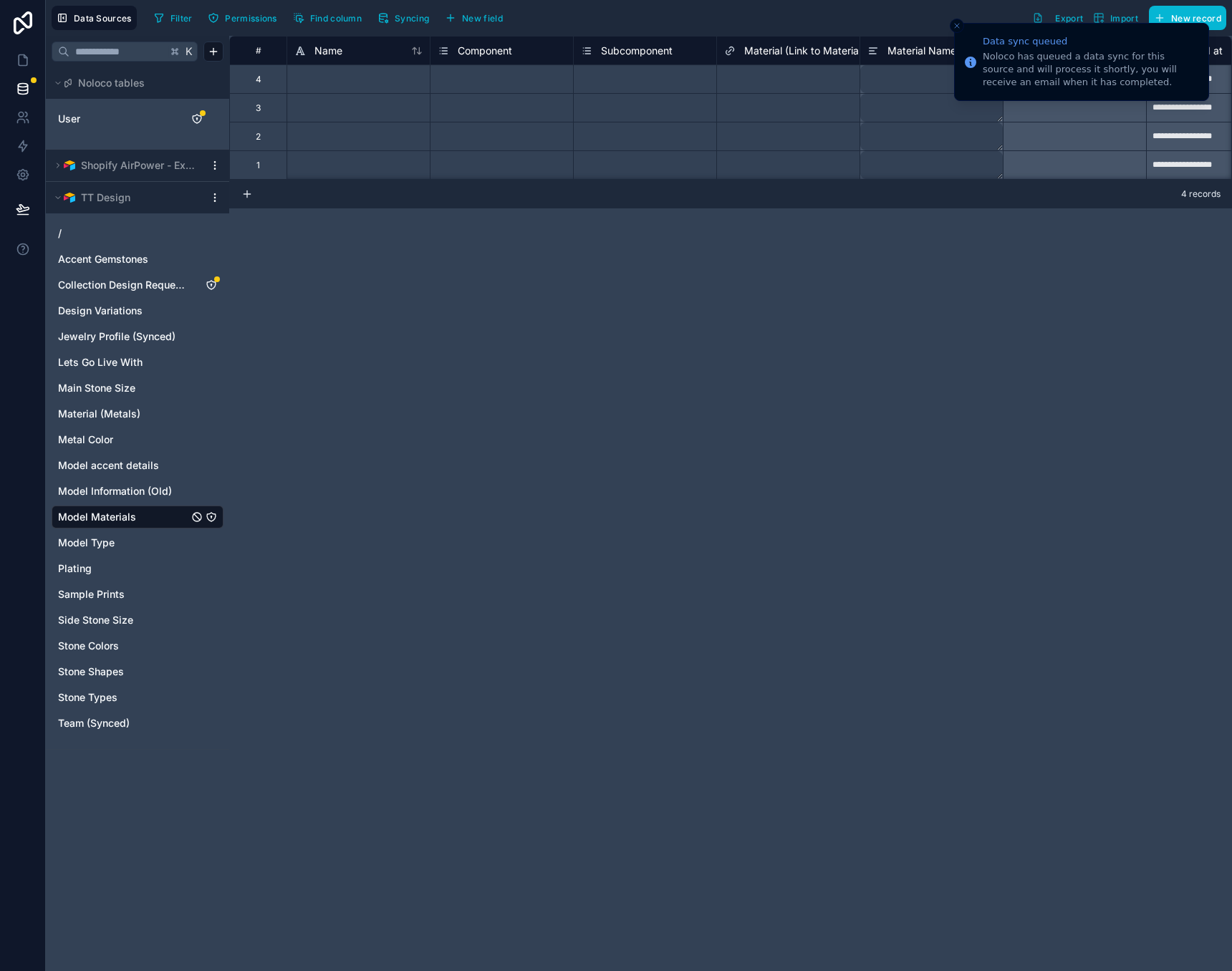
click at [957, 27] on line "Close toast" at bounding box center [957, 26] width 4 height 4
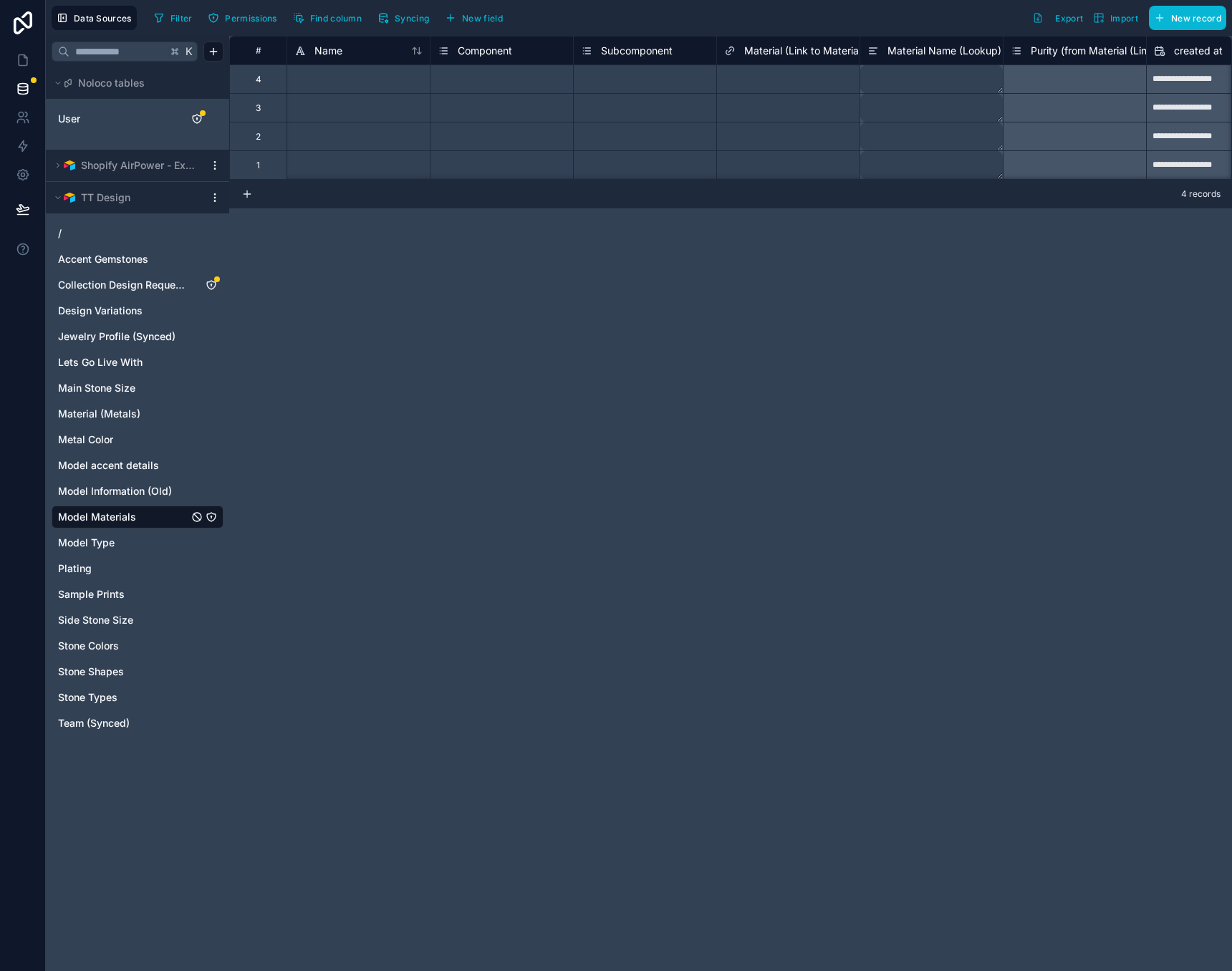
click at [216, 193] on html "**********" at bounding box center [616, 486] width 1232 height 971
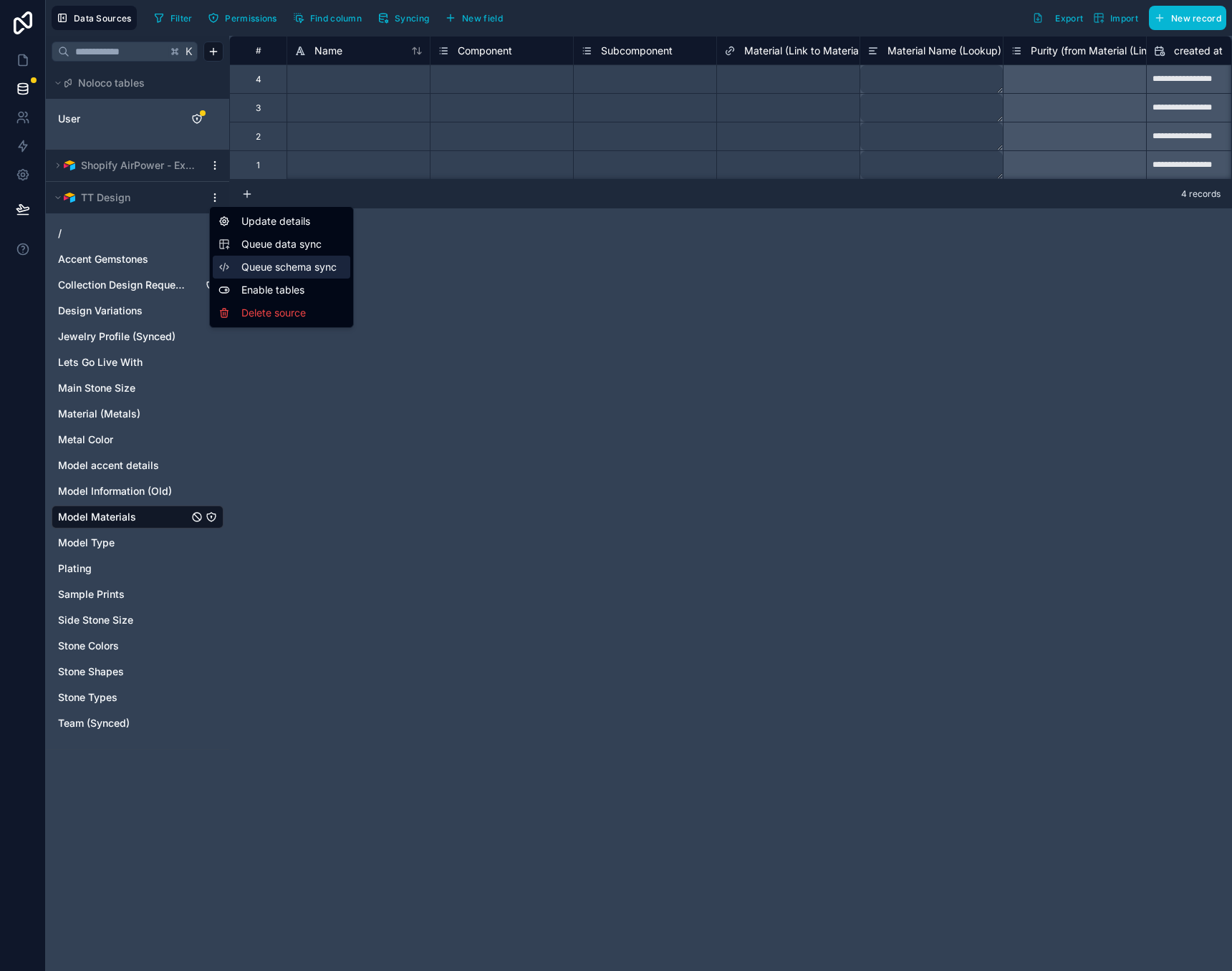
click at [269, 275] on div "Queue schema sync" at bounding box center [282, 268] width 138 height 23
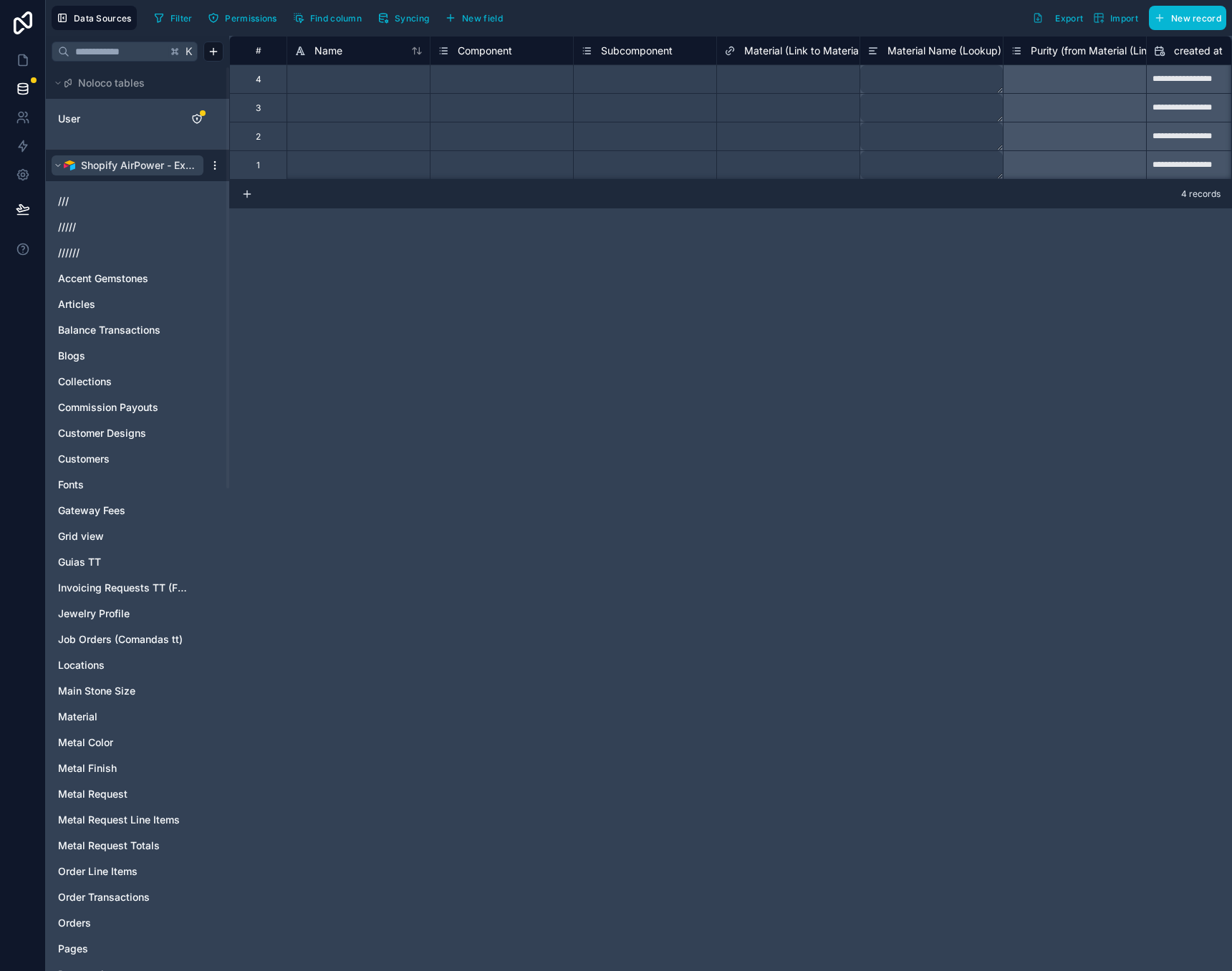
click at [57, 163] on icon at bounding box center [57, 165] width 9 height 9
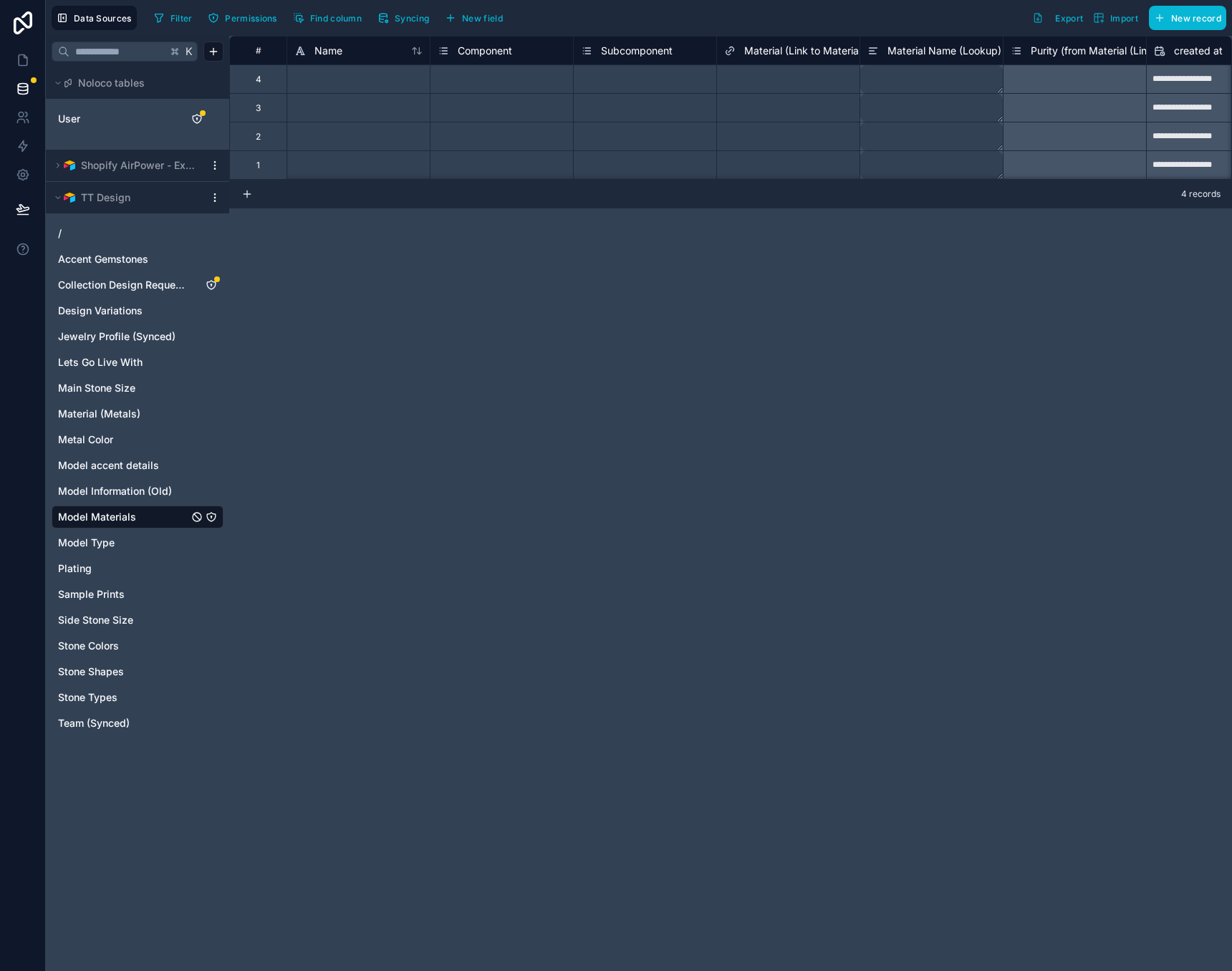
click at [214, 205] on div "TT Design" at bounding box center [138, 197] width 184 height 32
click at [214, 199] on html "**********" at bounding box center [616, 486] width 1232 height 971
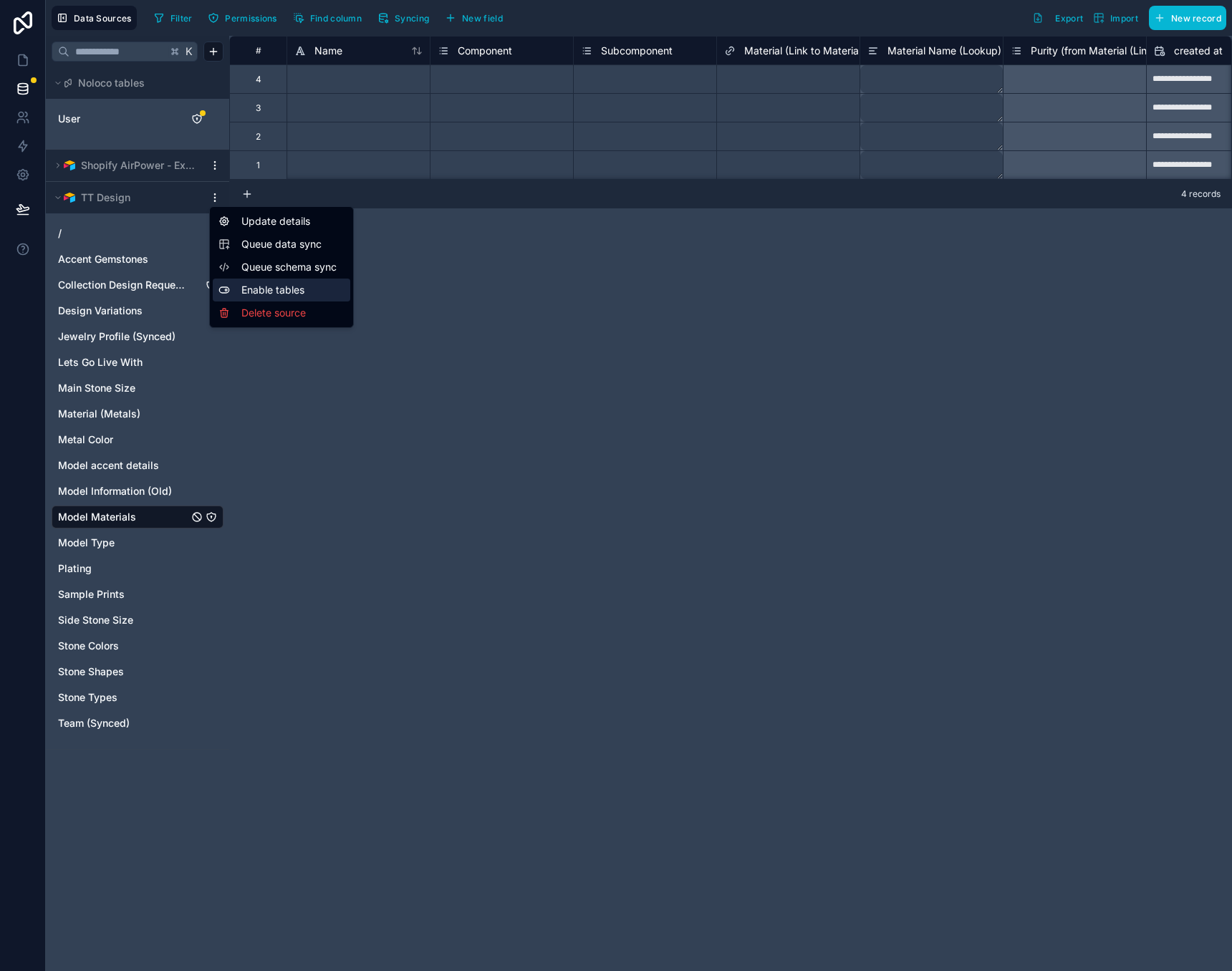
click at [260, 286] on div "Enable tables" at bounding box center [282, 291] width 138 height 23
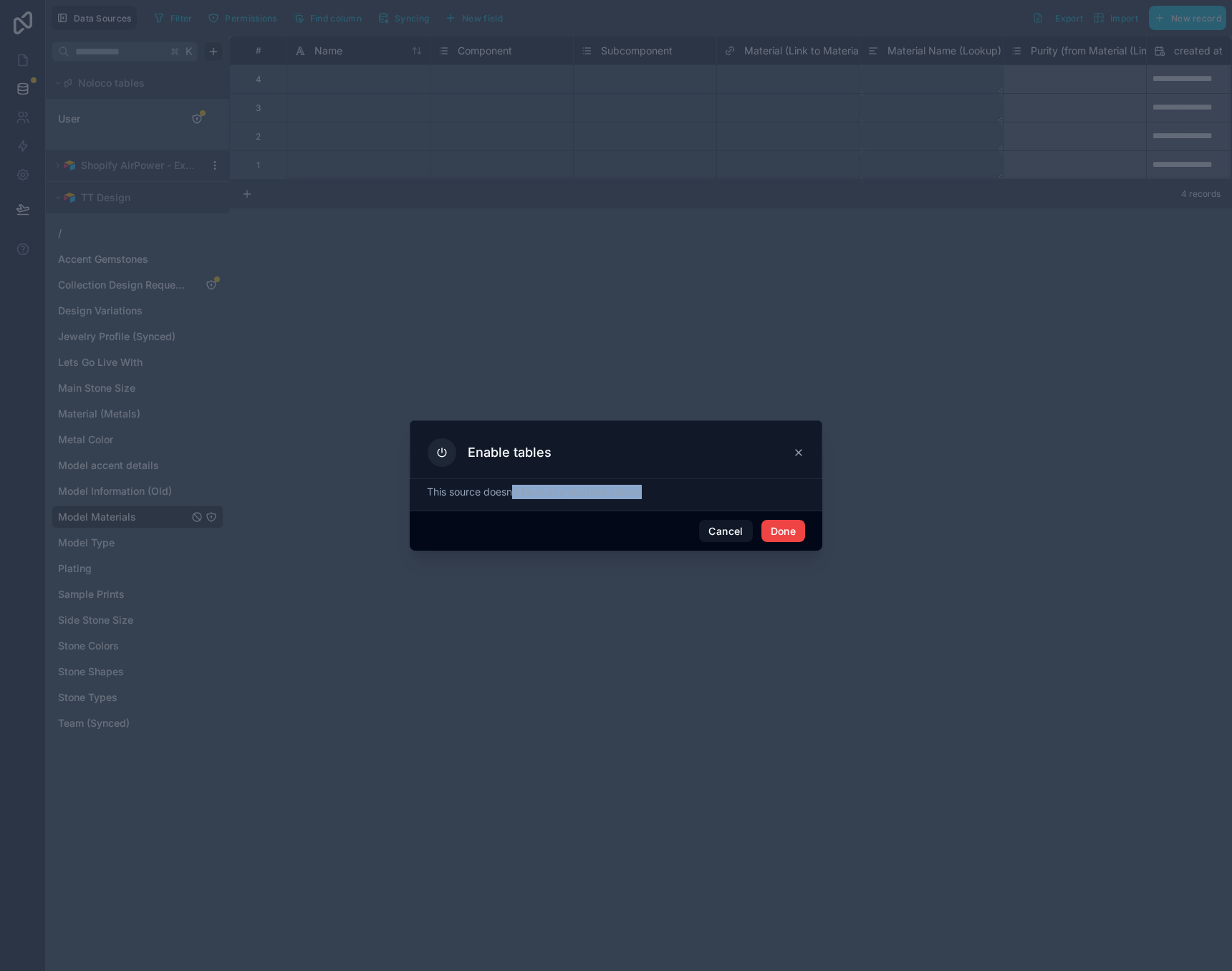
drag, startPoint x: 513, startPoint y: 493, endPoint x: 653, endPoint y: 490, distance: 140.0
click at [653, 490] on p "This source doesn't have any disabled tables." at bounding box center [616, 491] width 378 height 14
click at [654, 490] on p "This source doesn't have any disabled tables." at bounding box center [616, 491] width 378 height 14
click at [784, 524] on button "Done" at bounding box center [784, 531] width 44 height 23
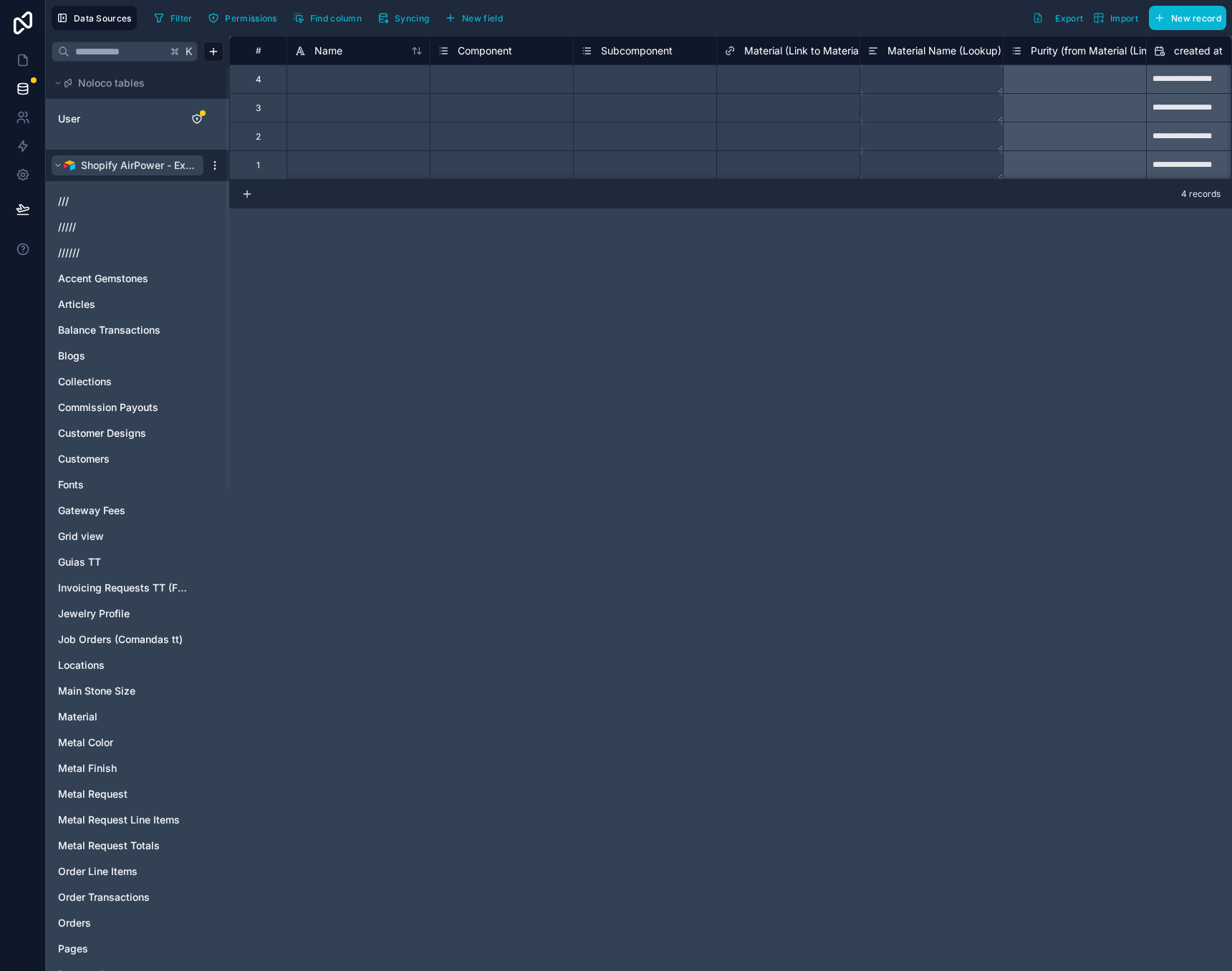
click at [55, 162] on icon at bounding box center [57, 165] width 9 height 9
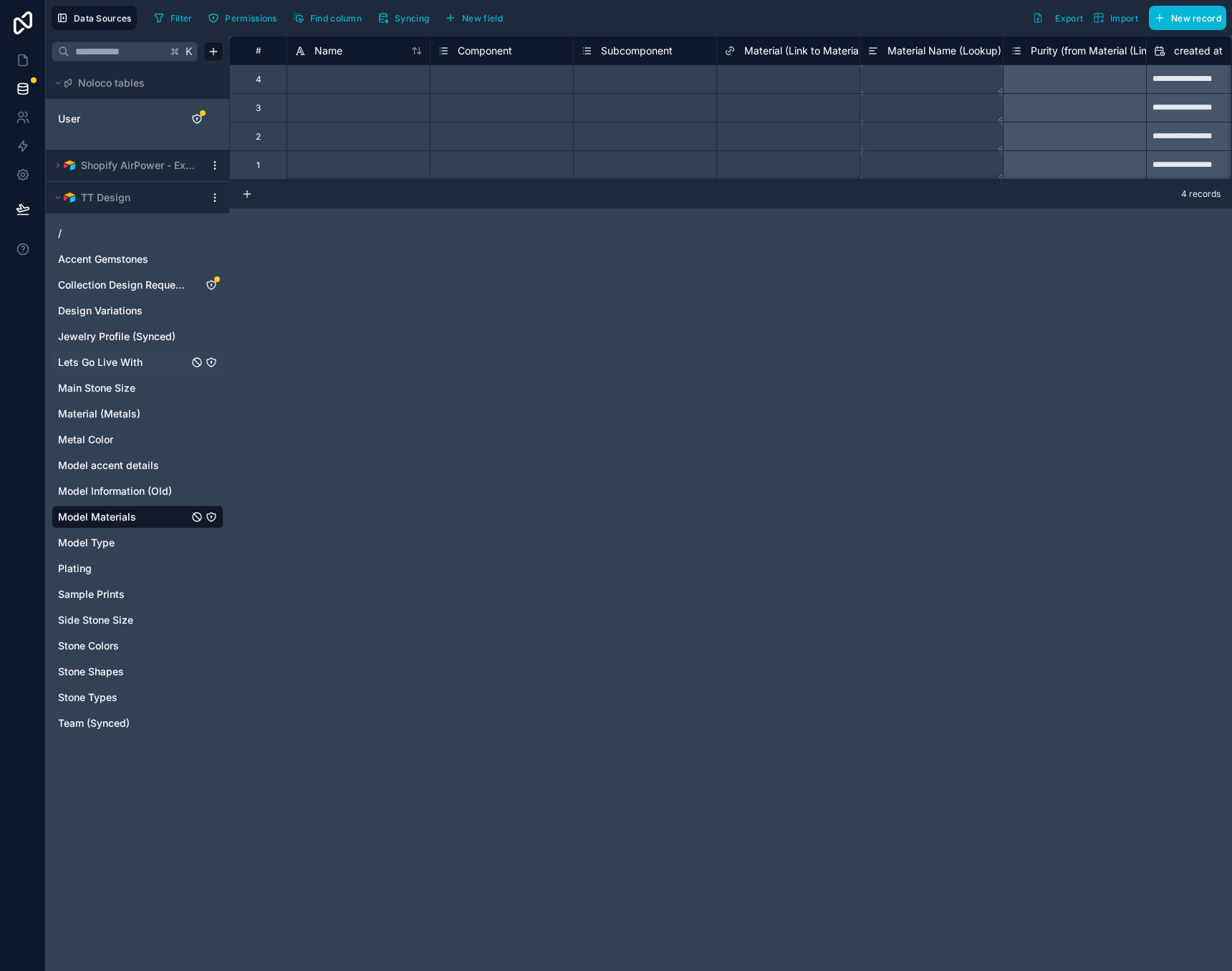
click at [118, 359] on span "Lets Go Live With" at bounding box center [100, 362] width 84 height 14
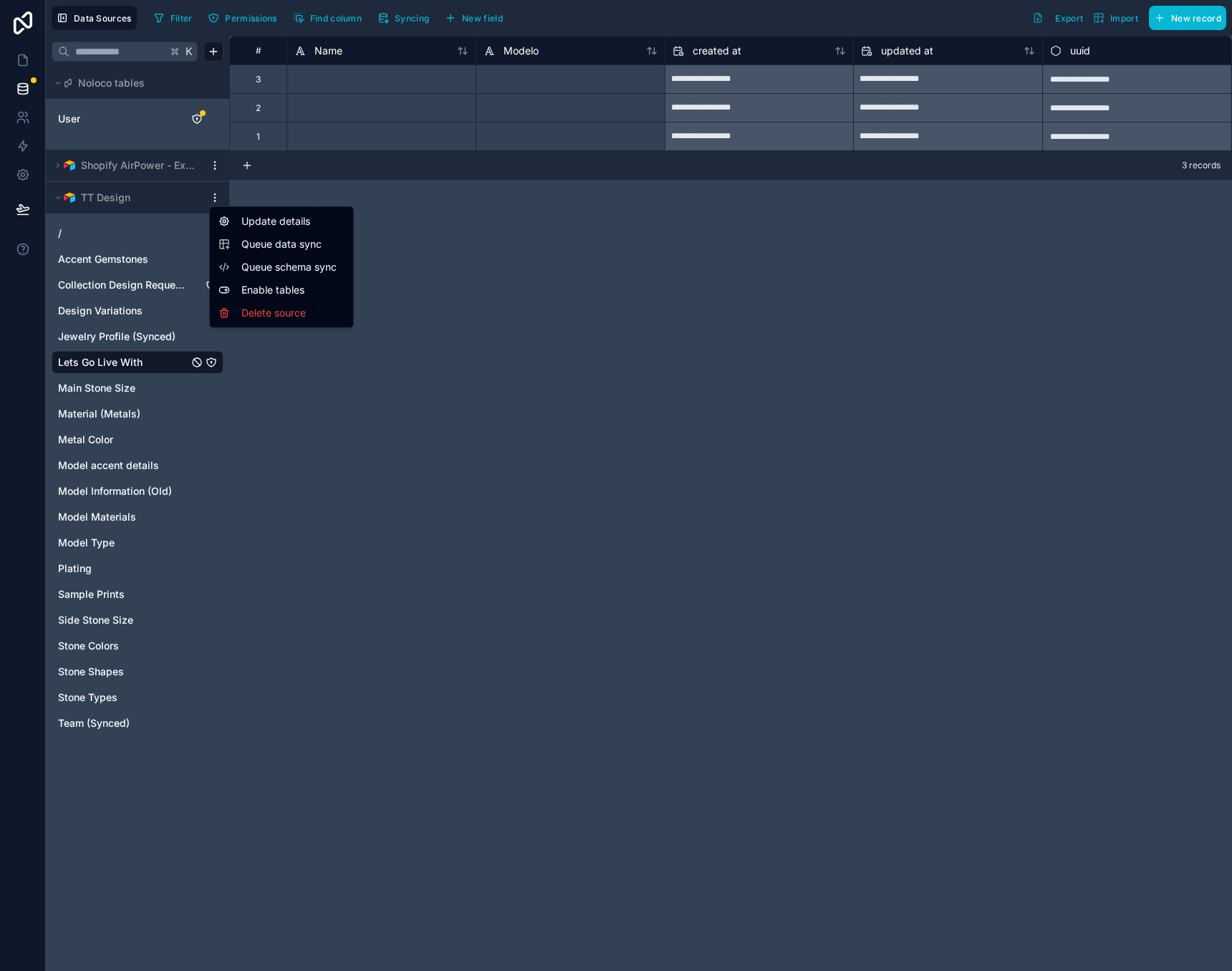
click at [216, 196] on html "**********" at bounding box center [616, 486] width 1232 height 971
click at [269, 270] on span "Queue schema sync" at bounding box center [293, 267] width 103 height 14
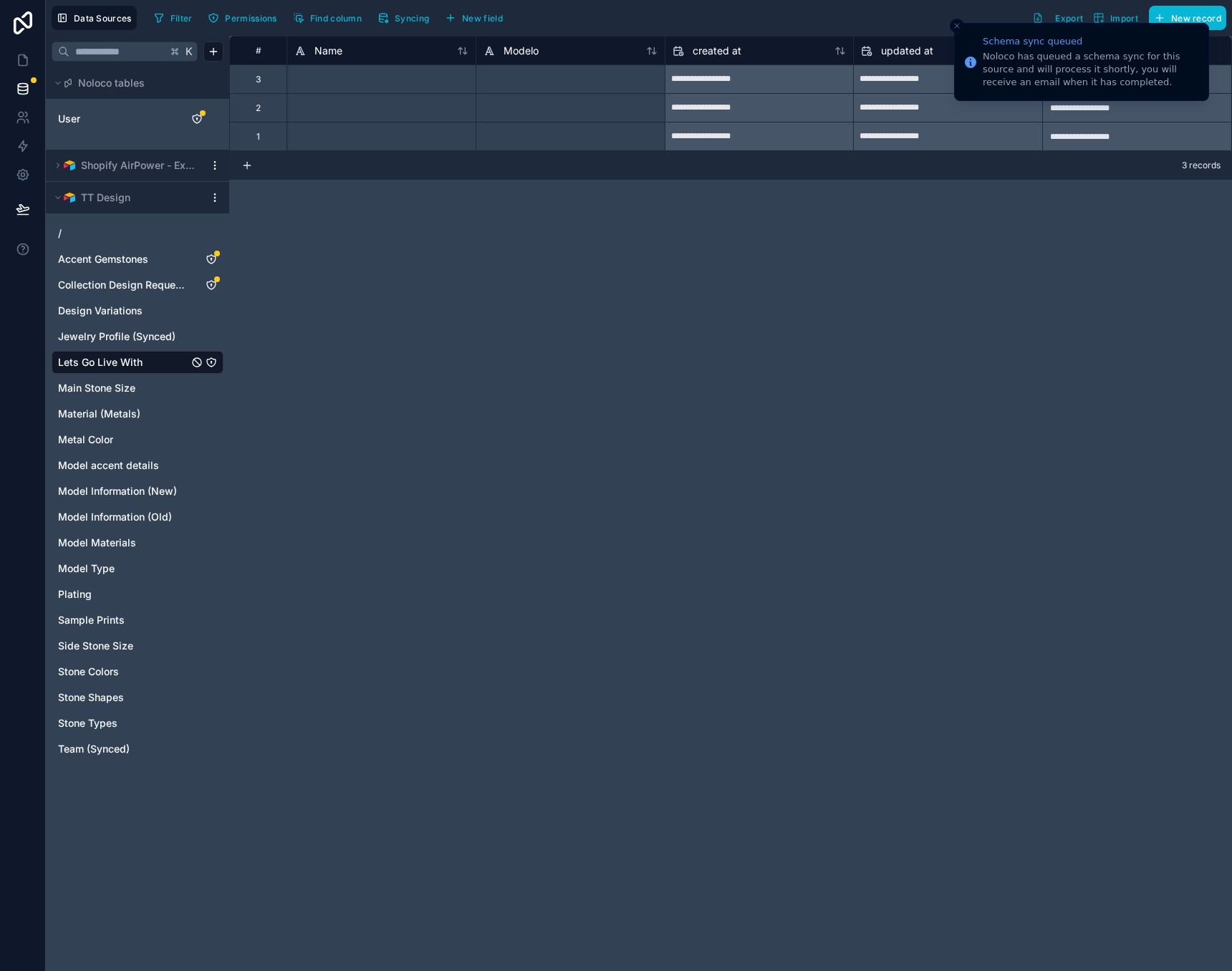
click at [957, 24] on icon "Close toast" at bounding box center [957, 25] width 9 height 9
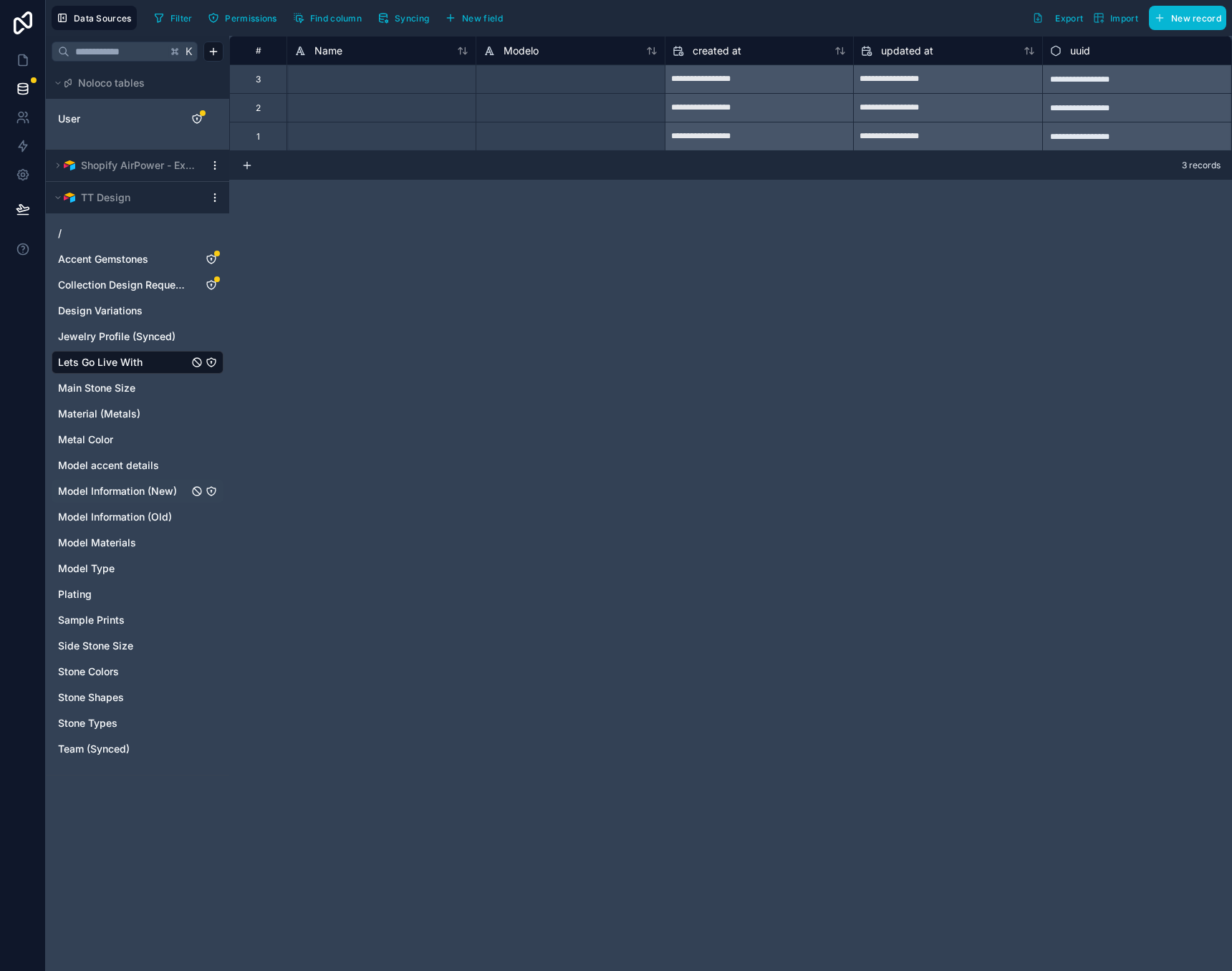
click at [109, 494] on span "Model Information (New)" at bounding box center [118, 491] width 119 height 14
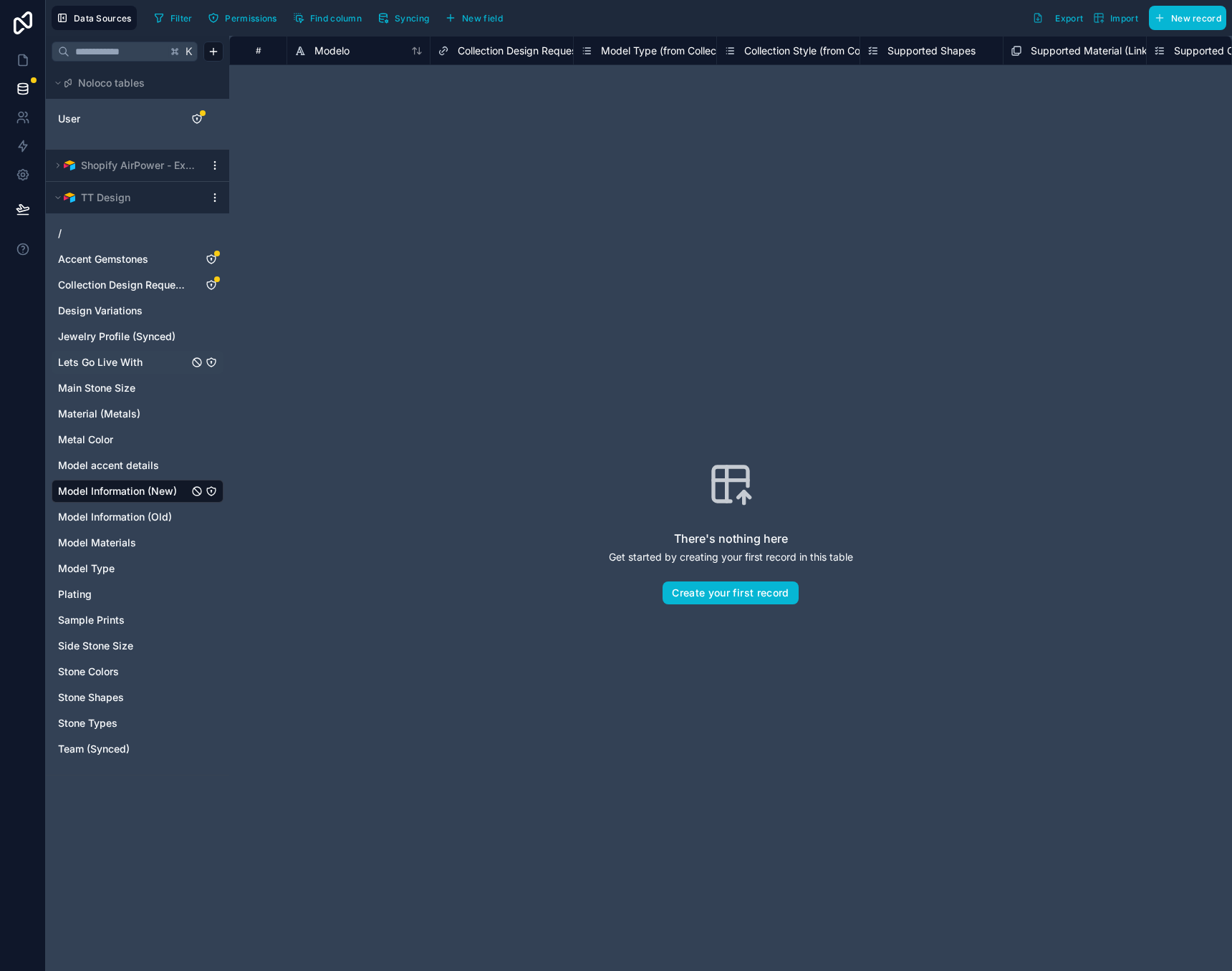
click at [382, 485] on div "There's nothing here Get started by creating your first record in this table Cr…" at bounding box center [731, 532] width 912 height 844
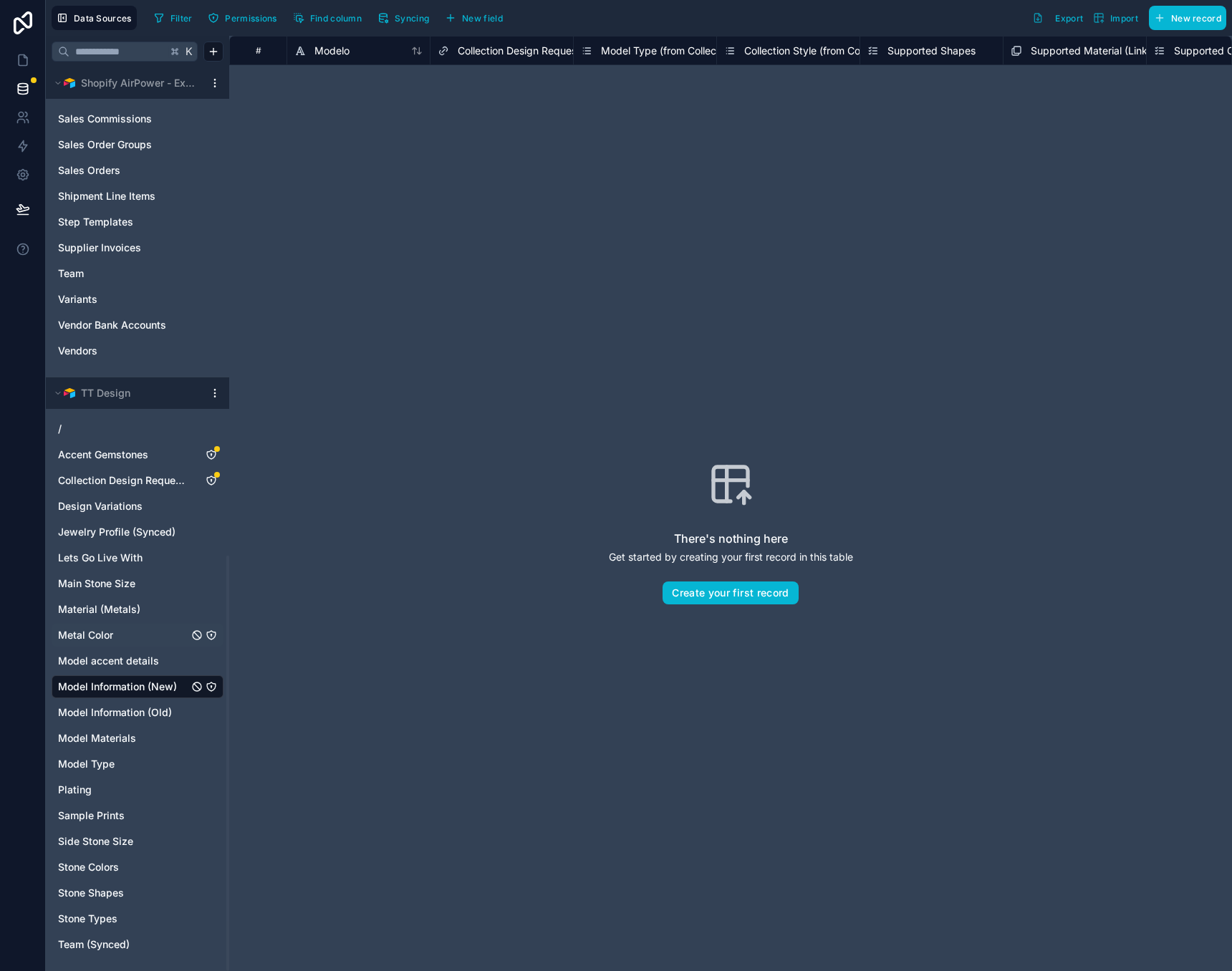
scroll to position [1063, 0]
click at [107, 708] on span "Model Information (Old)" at bounding box center [115, 712] width 114 height 14
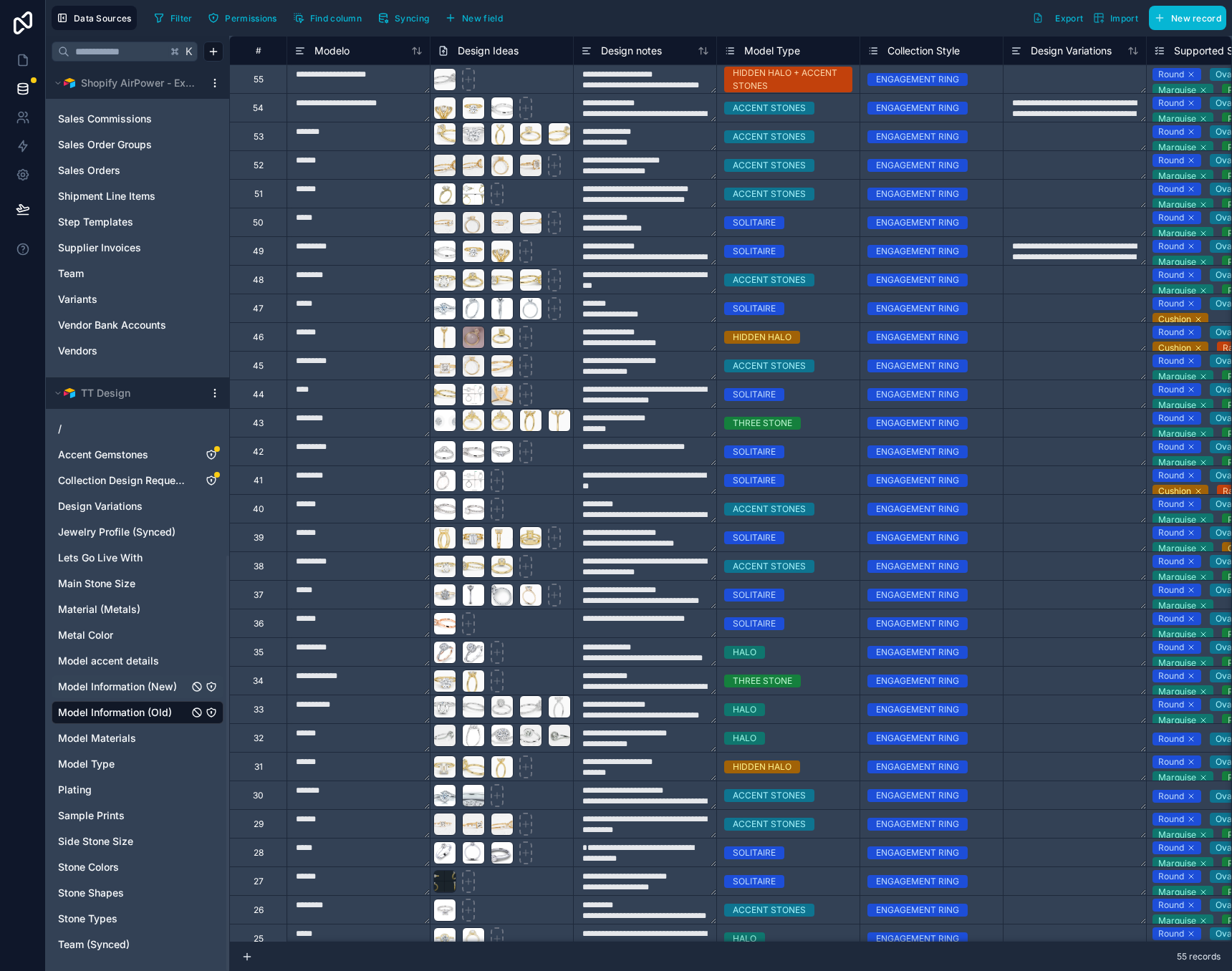
click at [104, 690] on span "Model Information (New)" at bounding box center [118, 686] width 119 height 14
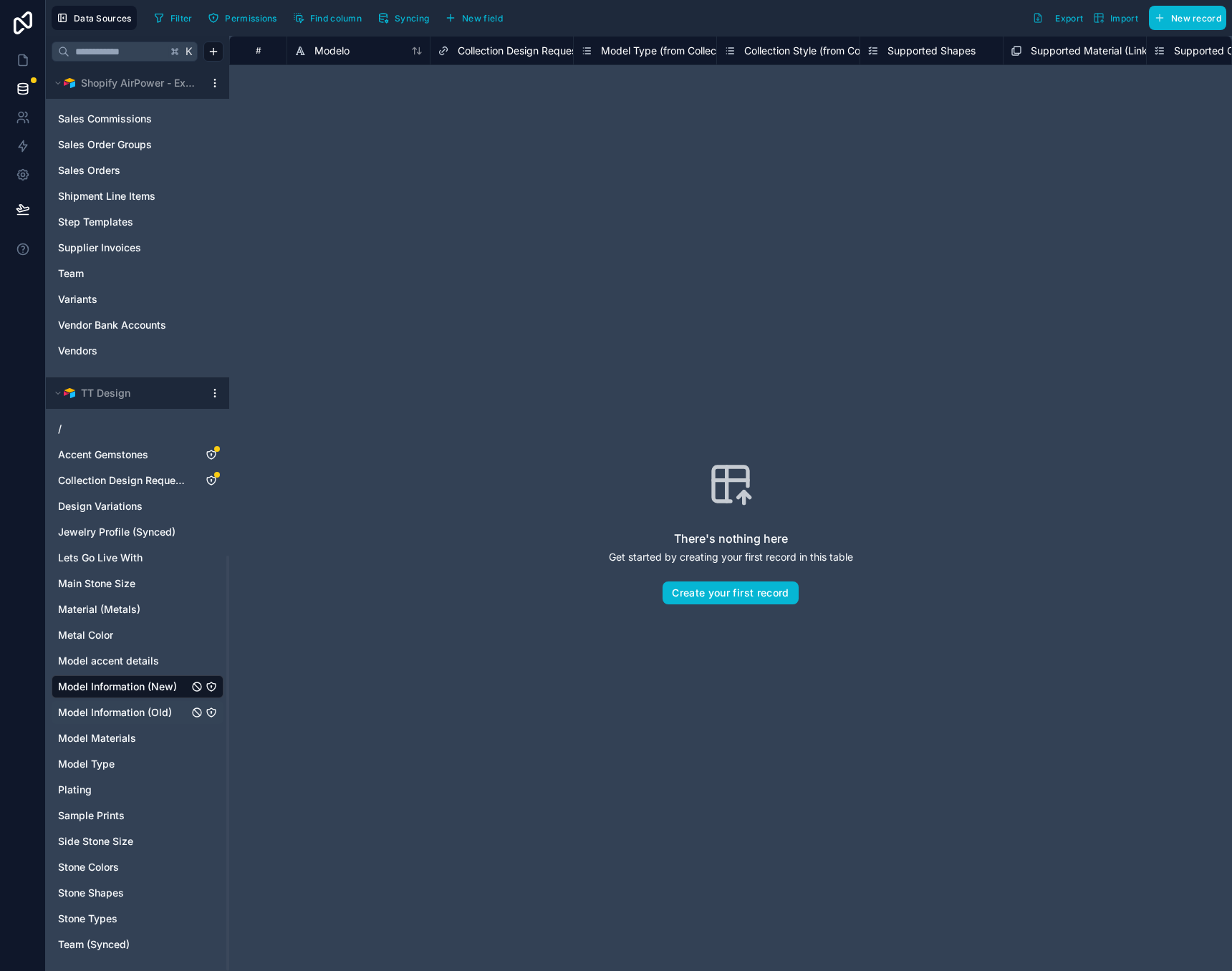
click at [216, 388] on html "Data Sources Filter Permissions Find column Syncing New field Export Import New…" at bounding box center [616, 486] width 1232 height 971
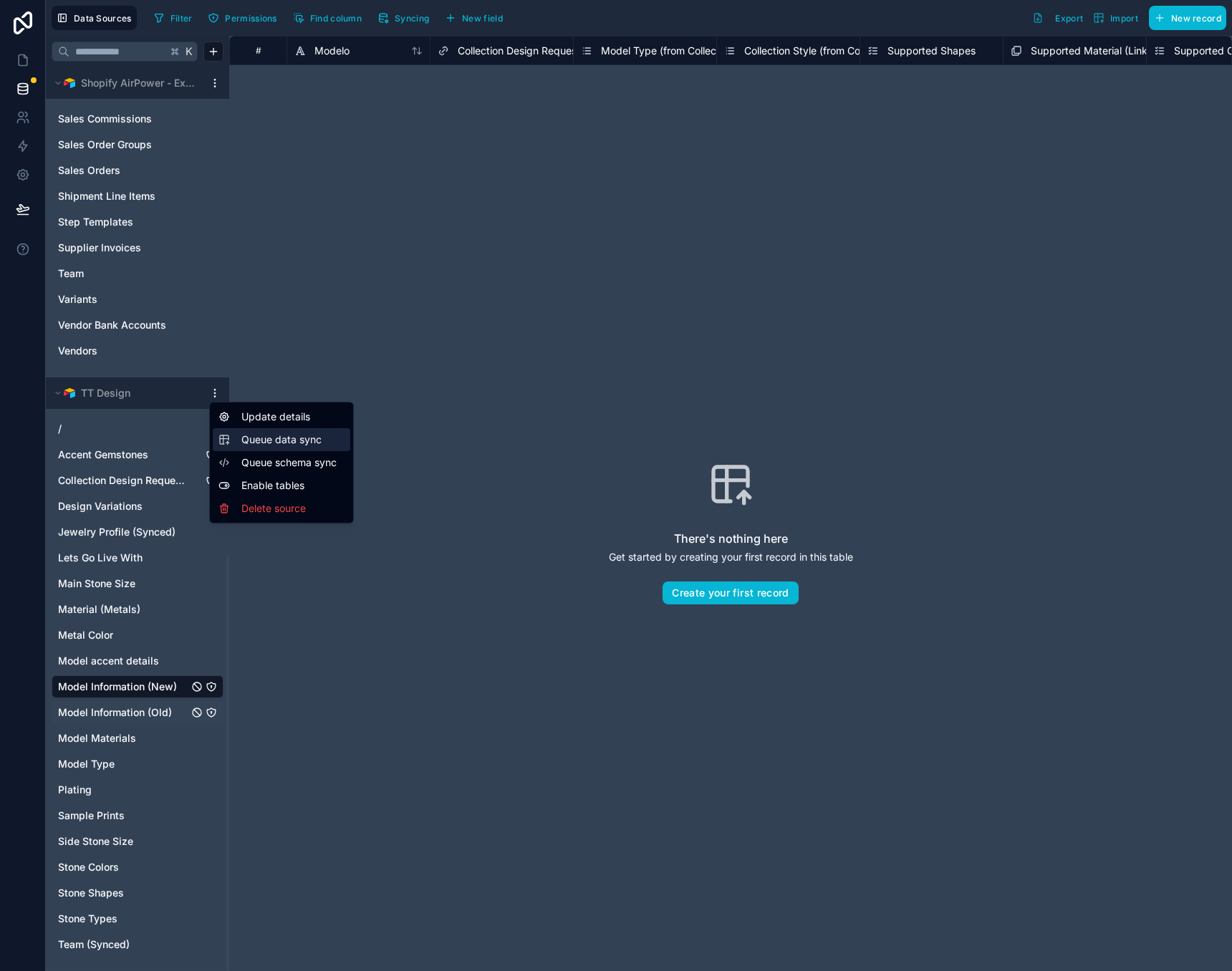
click at [265, 442] on span "Queue data sync" at bounding box center [293, 440] width 103 height 14
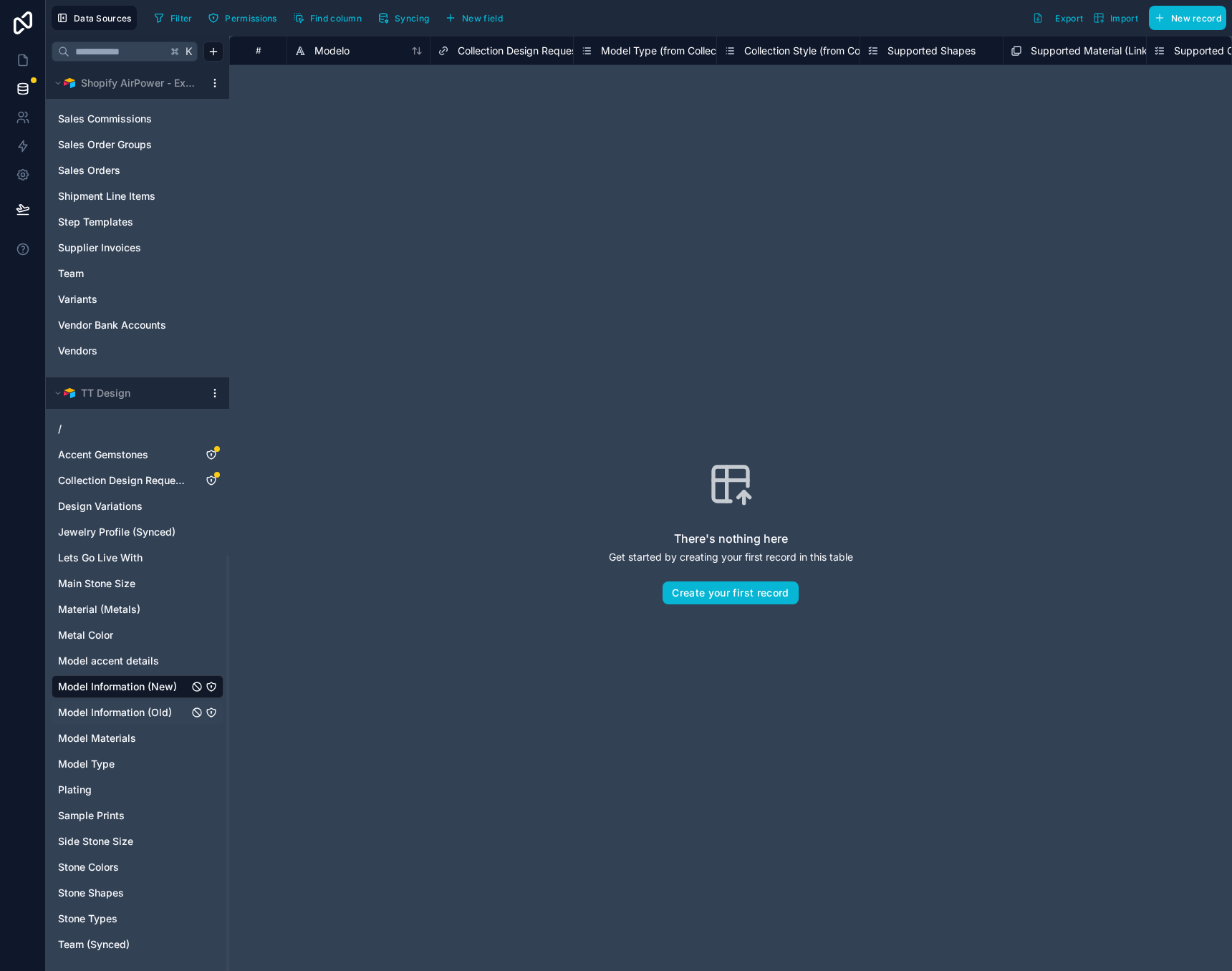
click at [406, 336] on div "There's nothing here Get started by creating your first record in this table Cr…" at bounding box center [731, 532] width 912 height 844
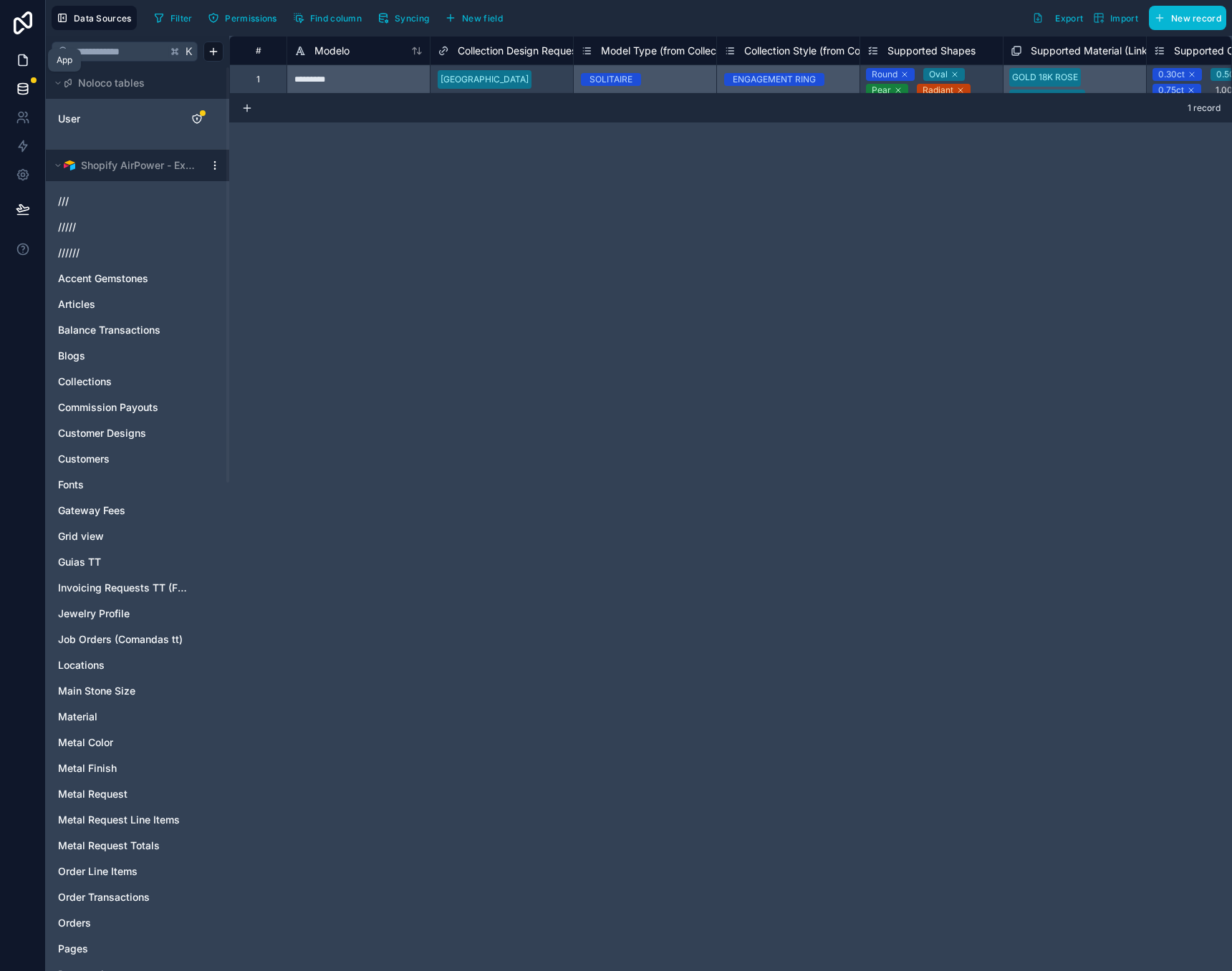
click at [24, 61] on icon at bounding box center [22, 59] width 14 height 14
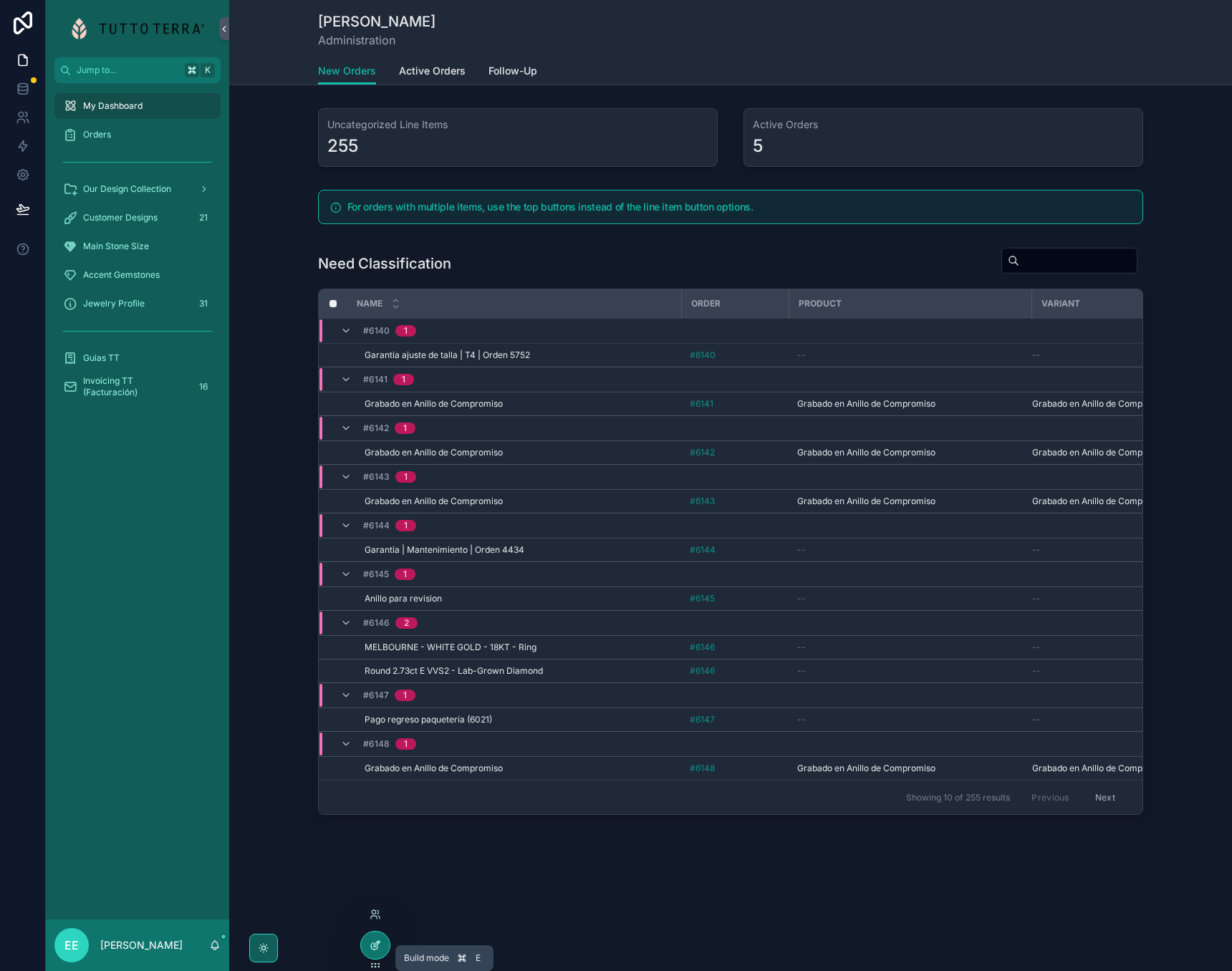
click at [371, 947] on icon at bounding box center [374, 946] width 7 height 7
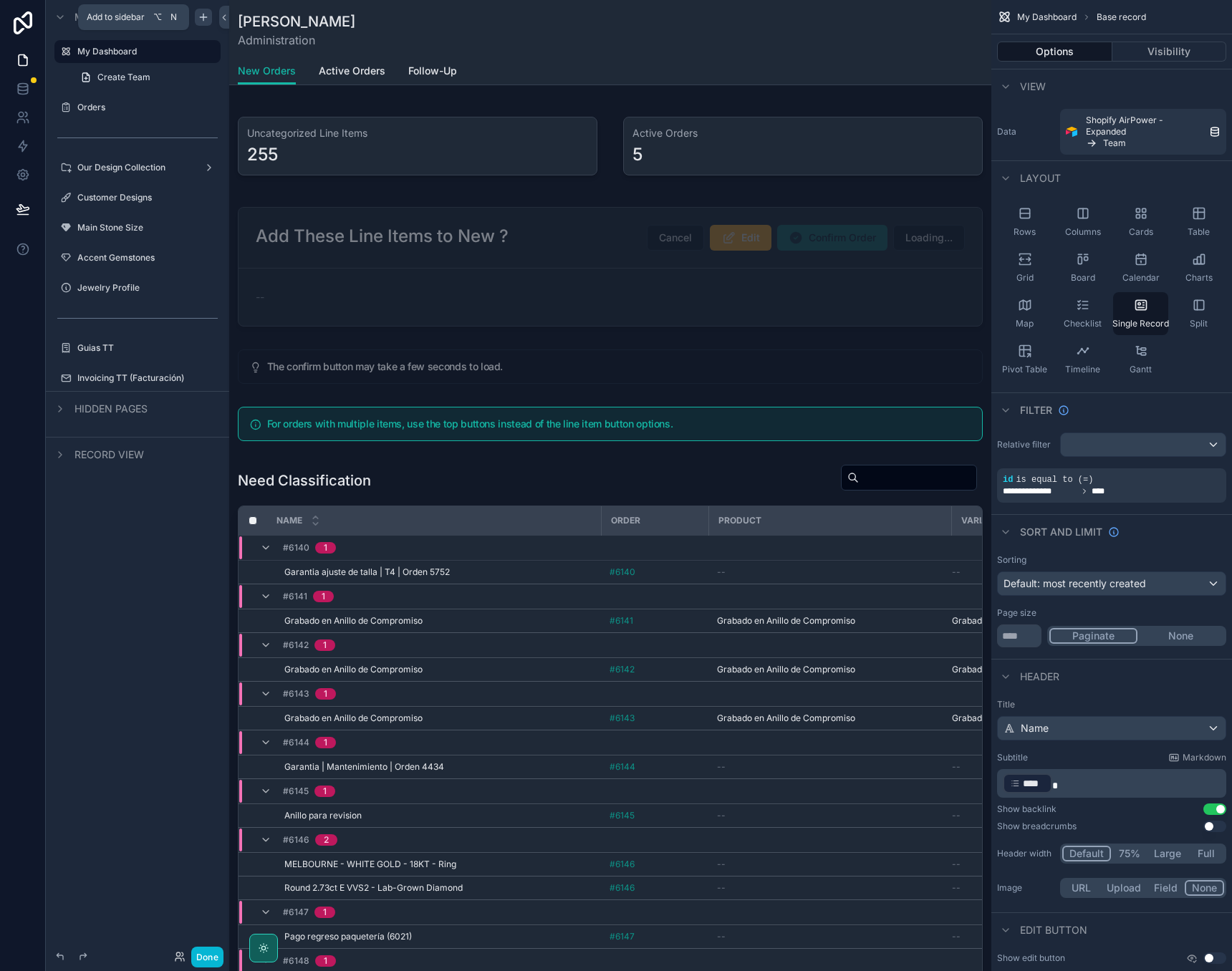
click at [205, 15] on icon "scrollable content" at bounding box center [204, 17] width 11 height 11
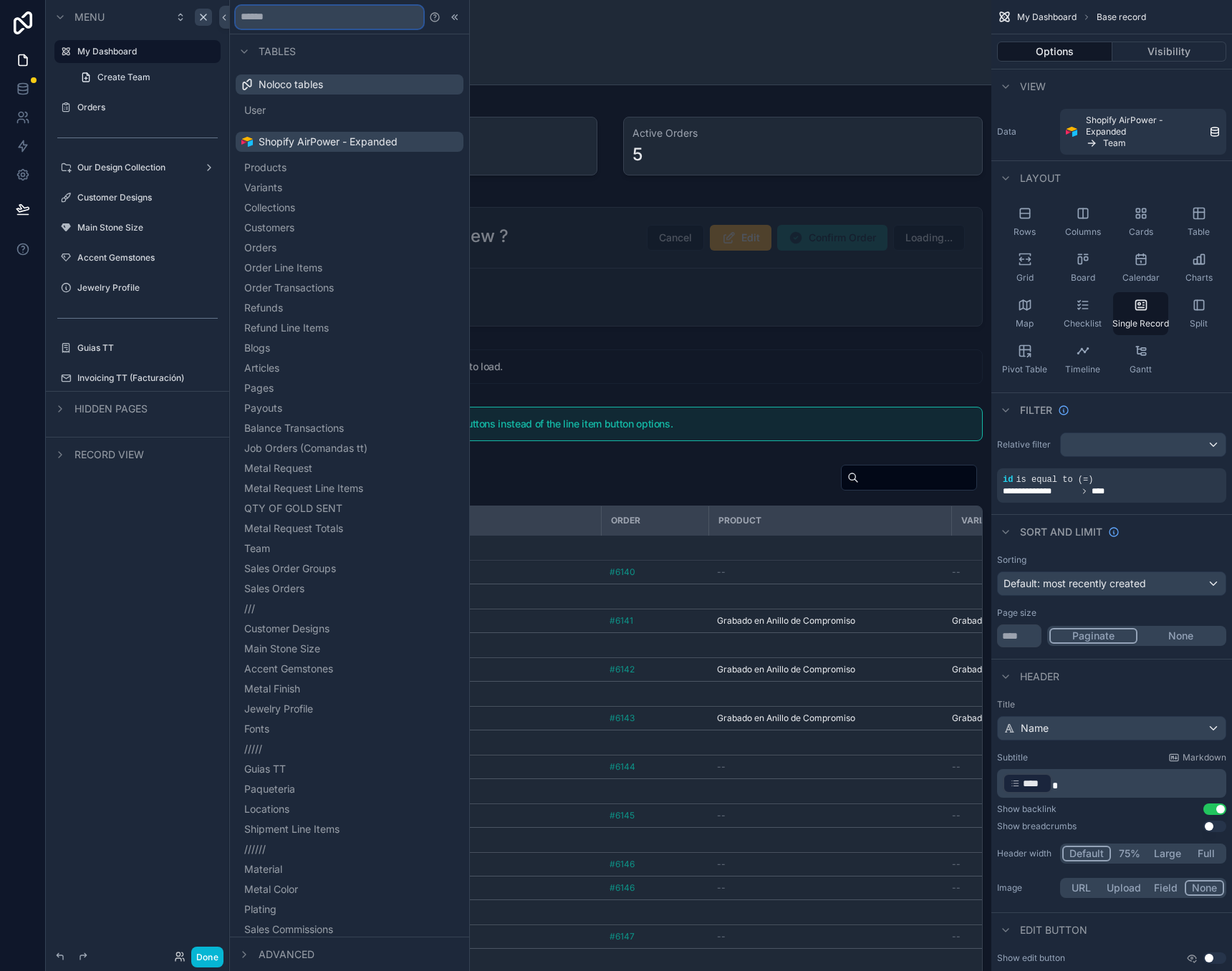
click at [268, 25] on input "text" at bounding box center [330, 17] width 187 height 23
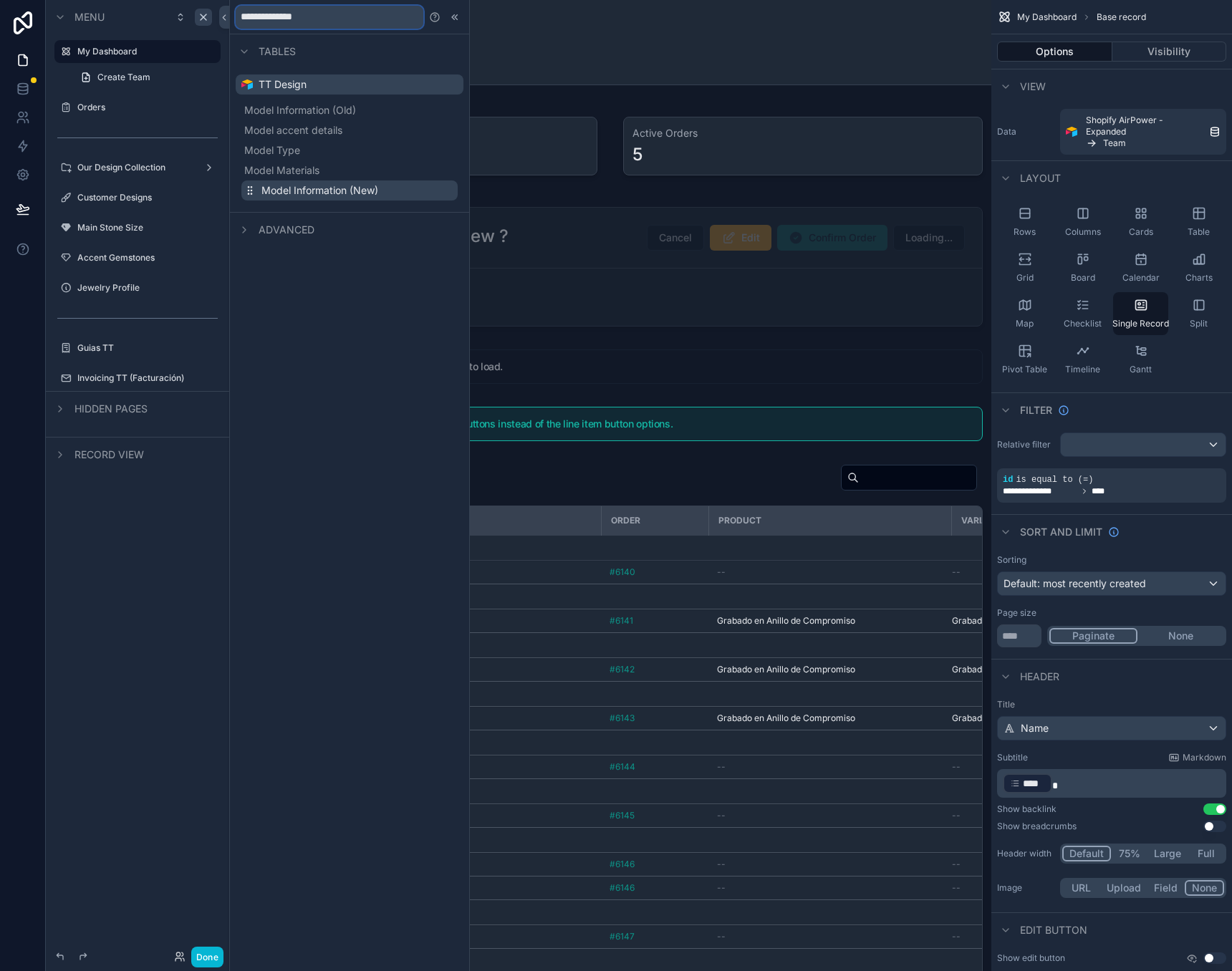
type input "**********"
click at [294, 190] on span "Model Information (New)" at bounding box center [320, 190] width 117 height 14
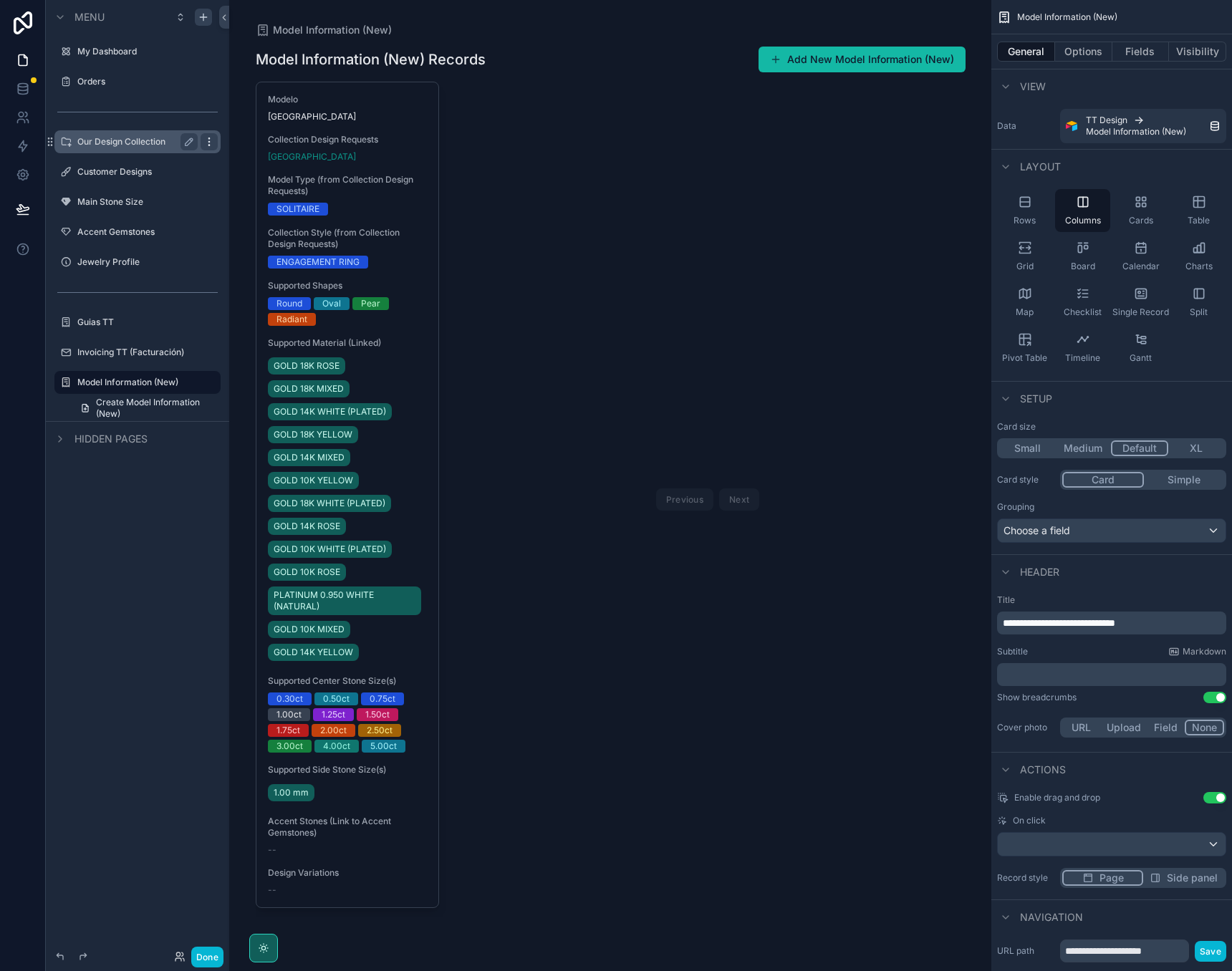
click at [203, 136] on div "scrollable content" at bounding box center [209, 141] width 17 height 17
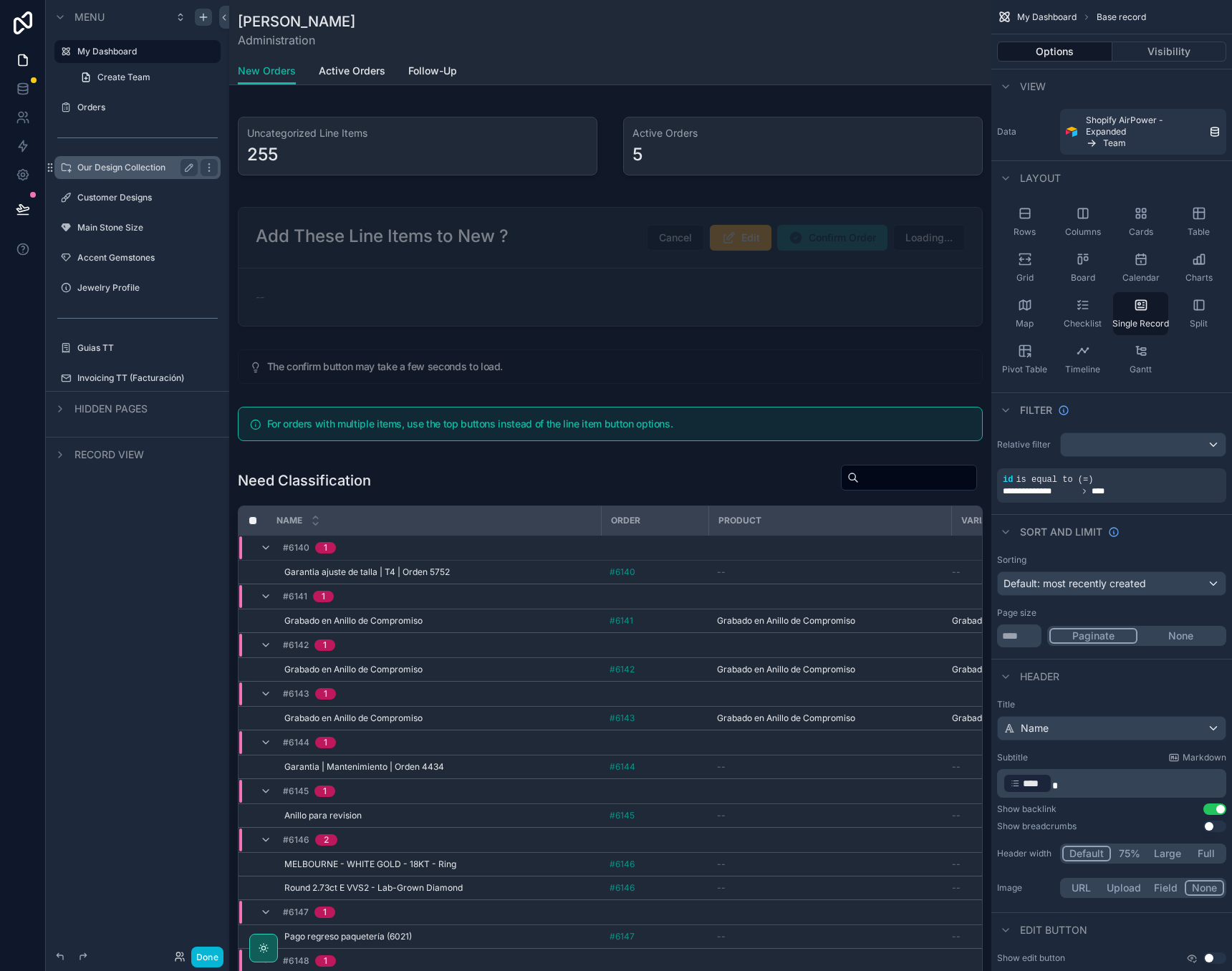
click at [136, 171] on label "Our Design Collection" at bounding box center [135, 167] width 115 height 11
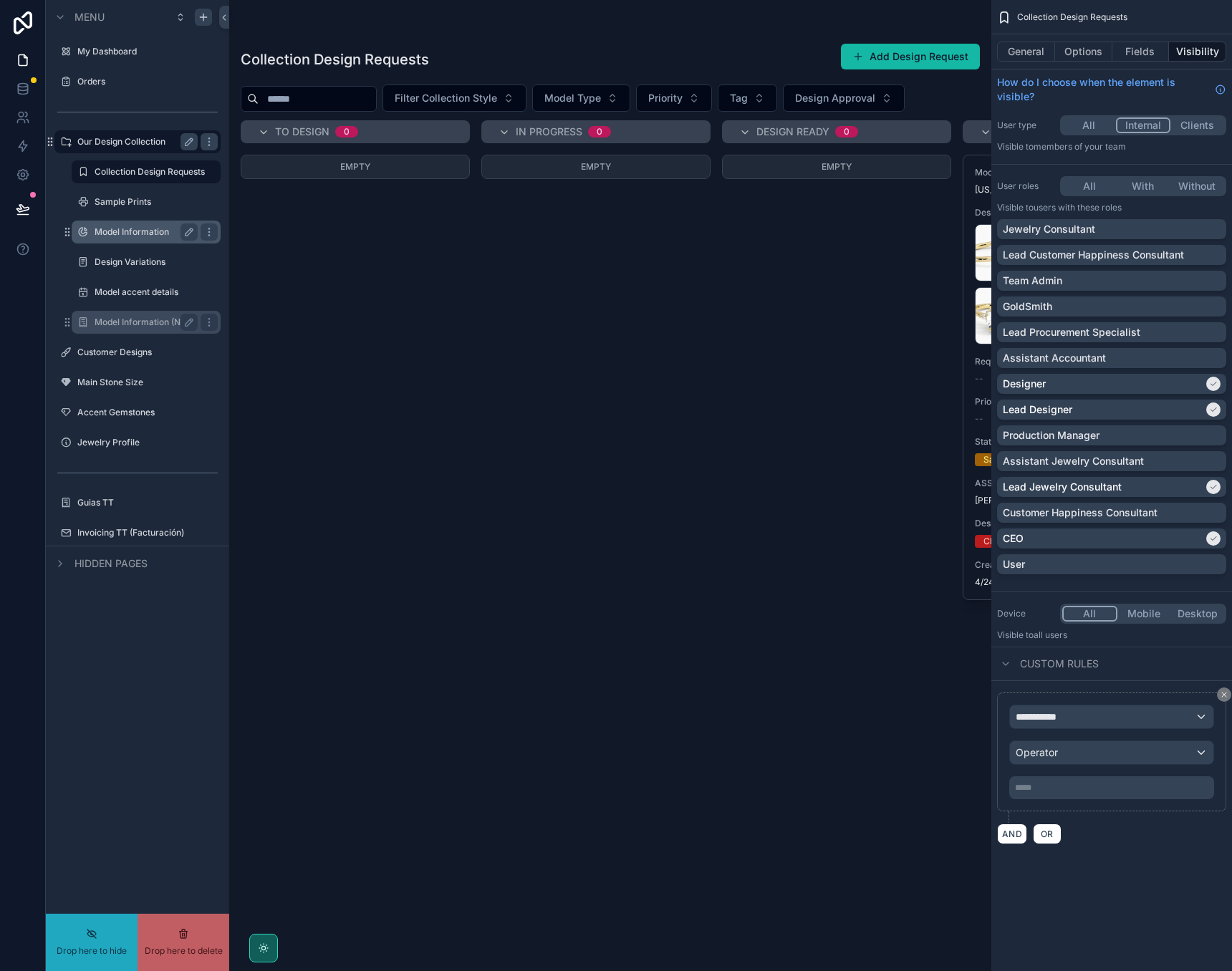
drag, startPoint x: 121, startPoint y: 322, endPoint x: 113, endPoint y: 233, distance: 89.4
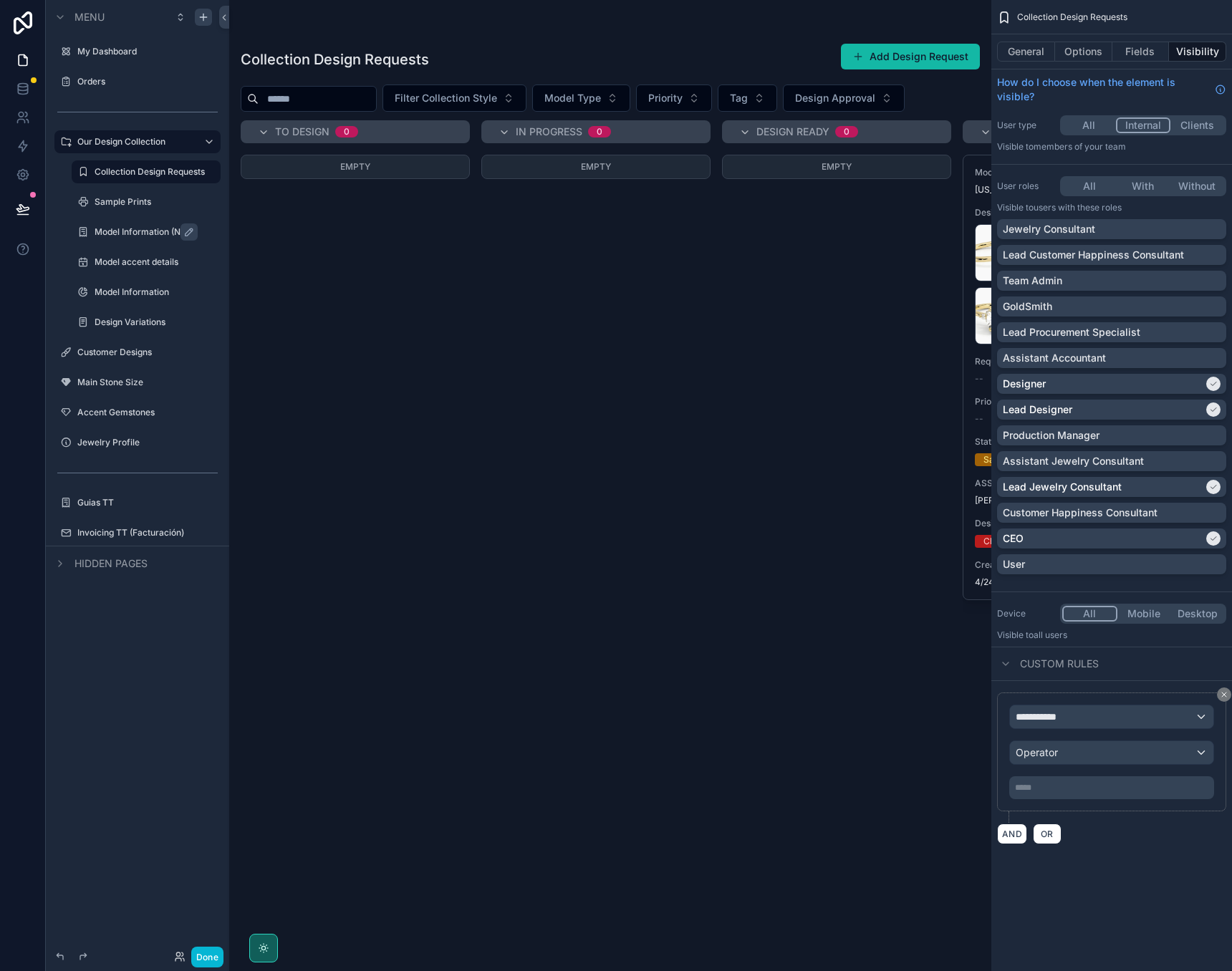
click at [137, 230] on label "Model Information (New)" at bounding box center [153, 232] width 118 height 11
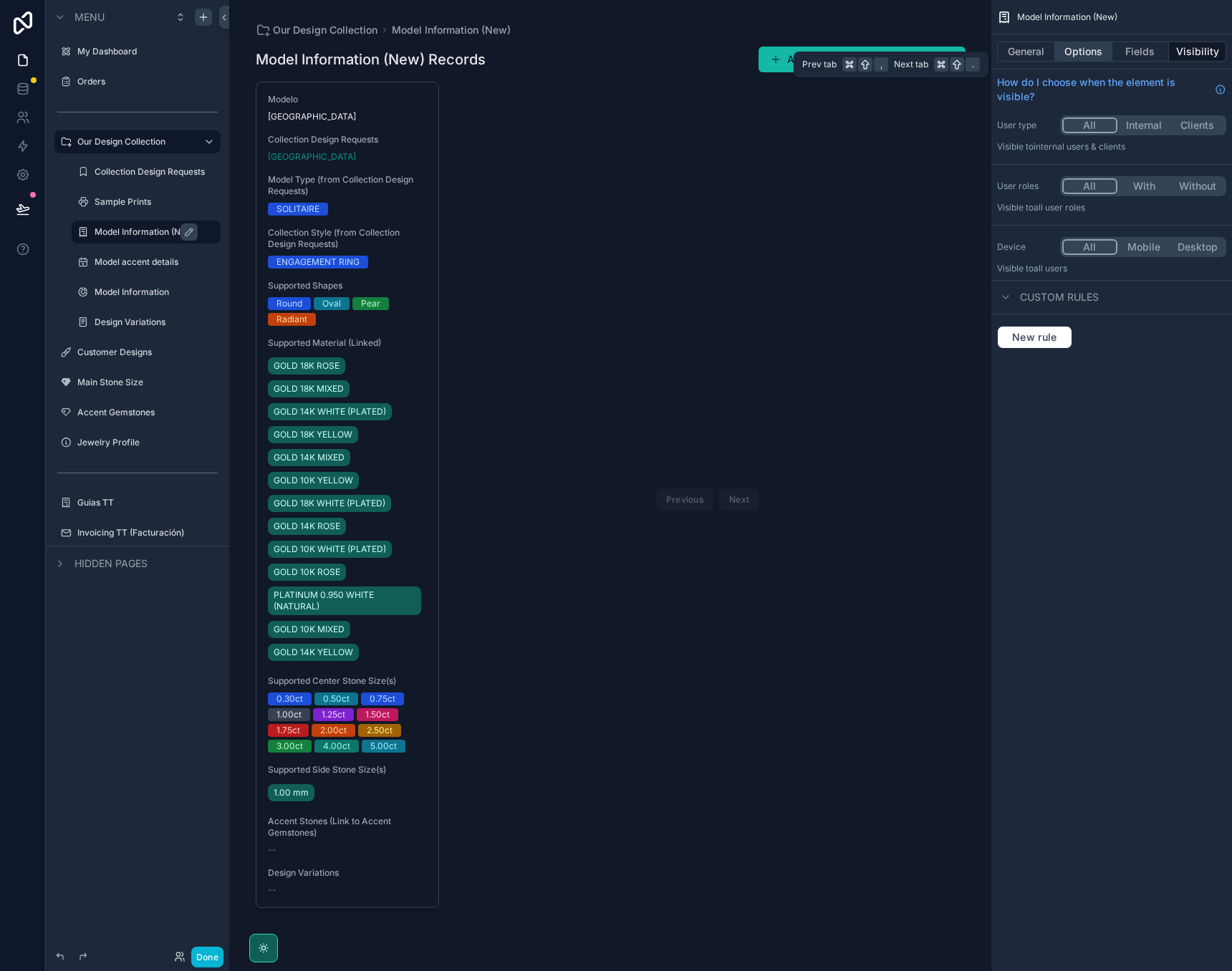
click at [1079, 50] on button "Options" at bounding box center [1084, 51] width 57 height 20
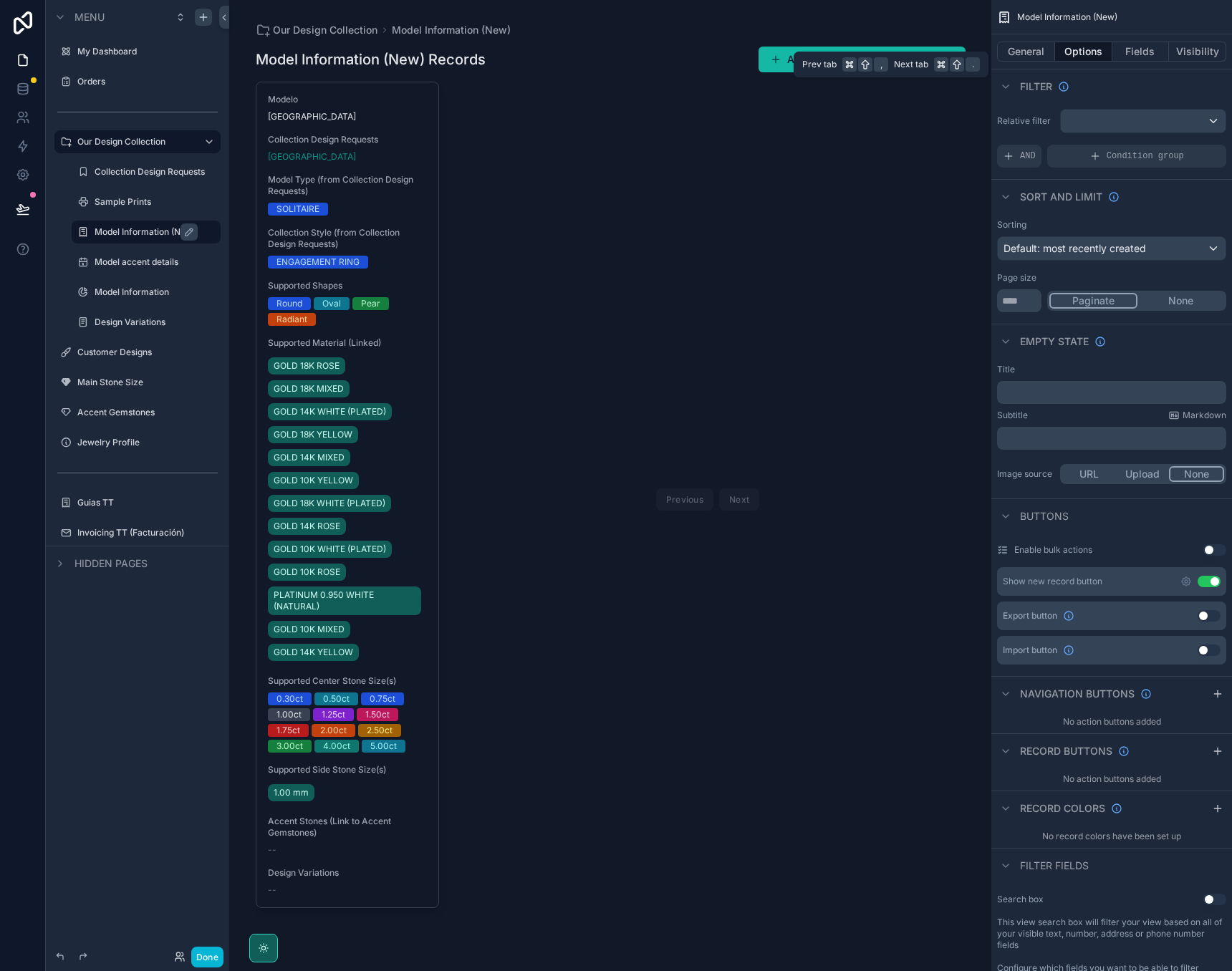
click at [1079, 50] on button "Options" at bounding box center [1084, 51] width 57 height 20
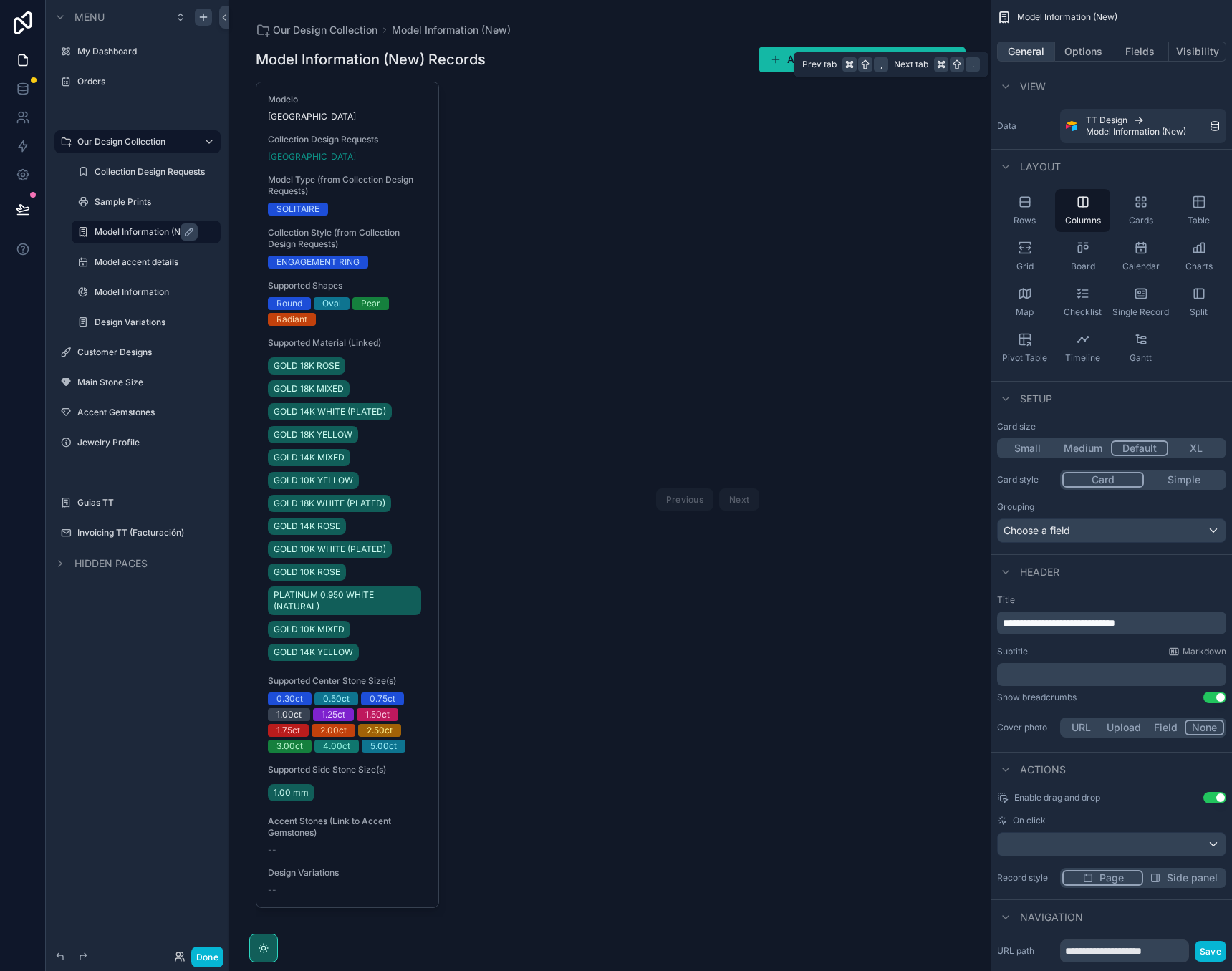
click at [1025, 50] on button "General" at bounding box center [1026, 51] width 58 height 20
click at [1032, 202] on div "Rows" at bounding box center [1025, 210] width 55 height 43
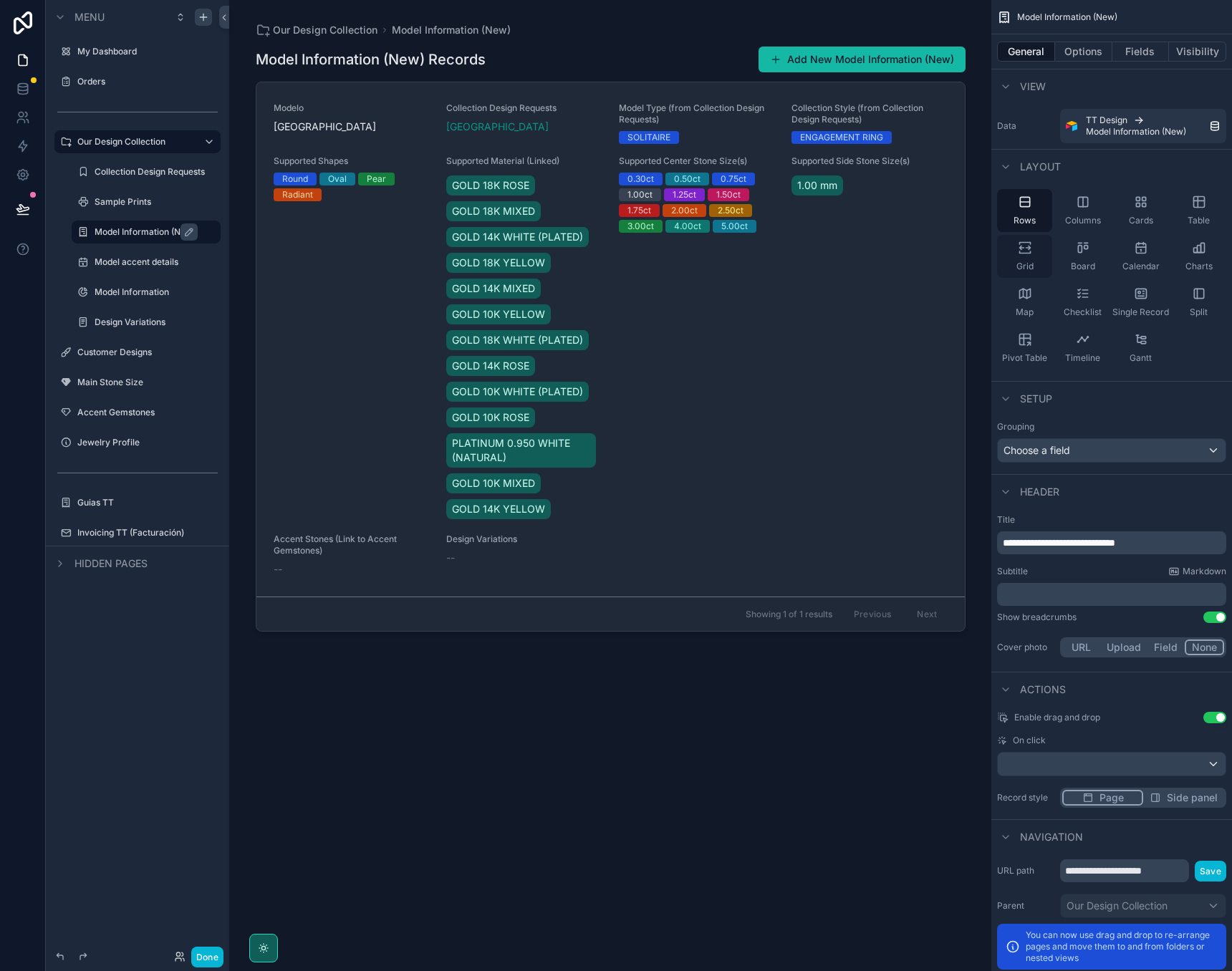
click at [1031, 245] on icon "scrollable content" at bounding box center [1025, 248] width 14 height 14
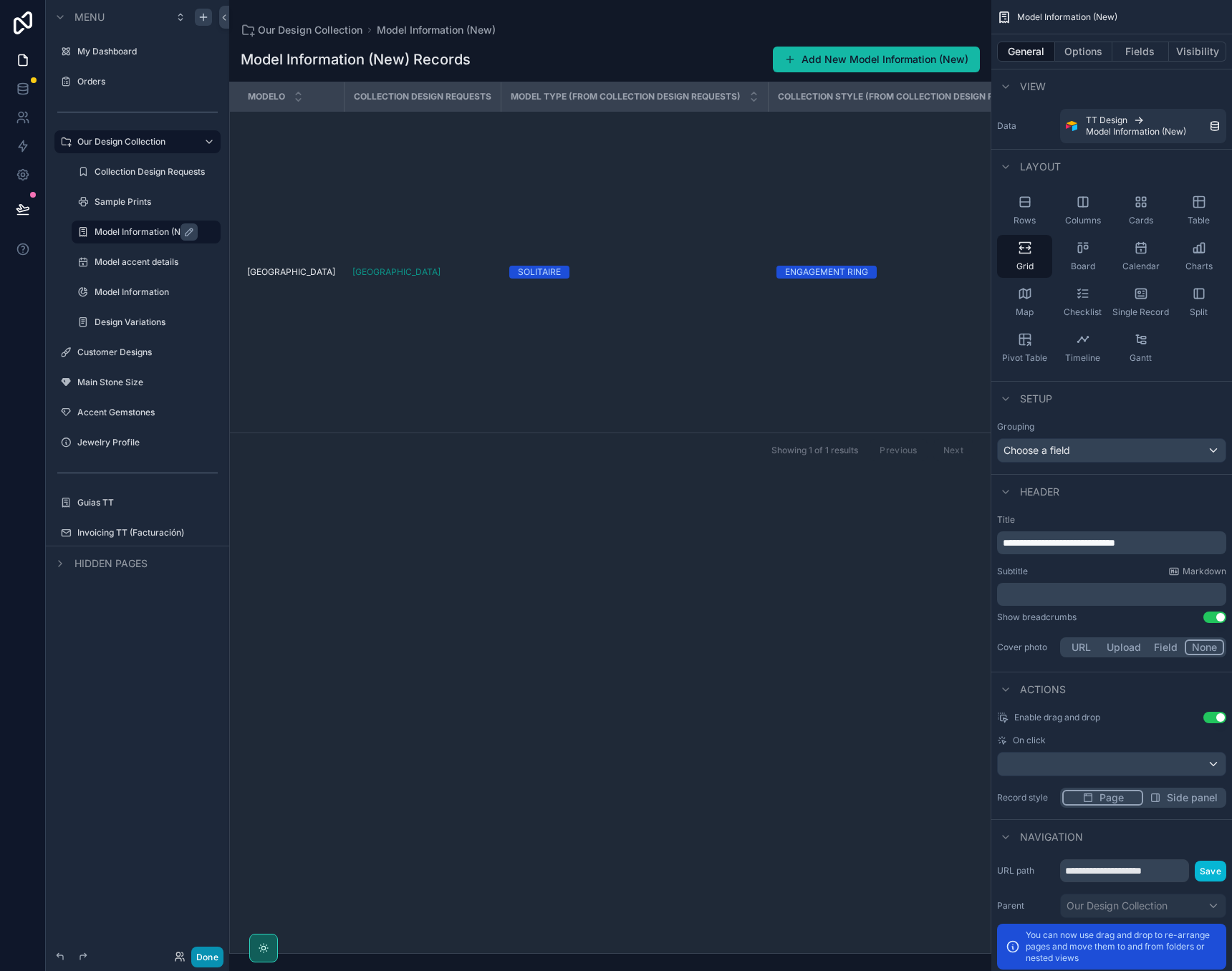
click at [207, 951] on button "Done" at bounding box center [207, 958] width 32 height 21
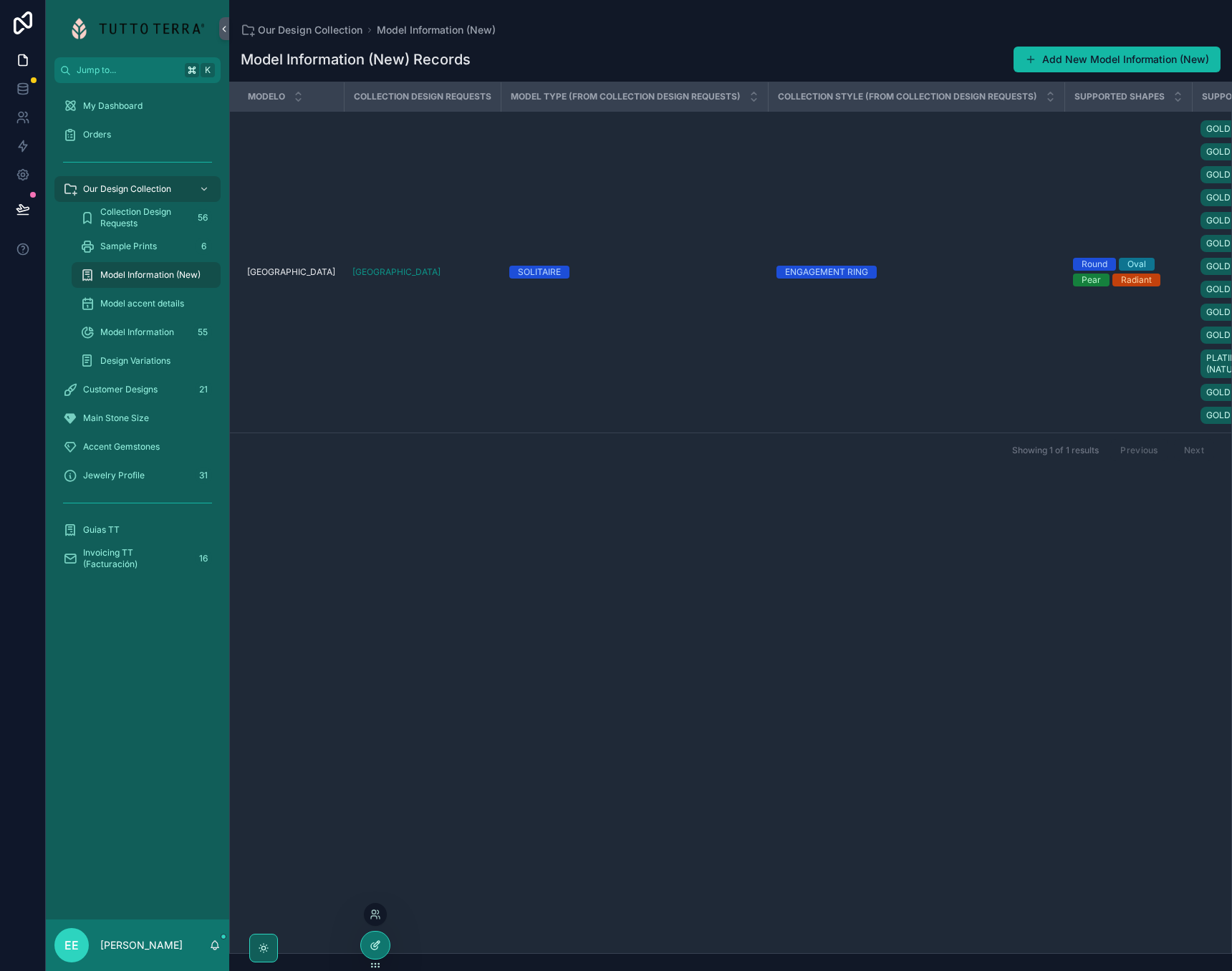
click at [377, 942] on icon at bounding box center [377, 944] width 6 height 6
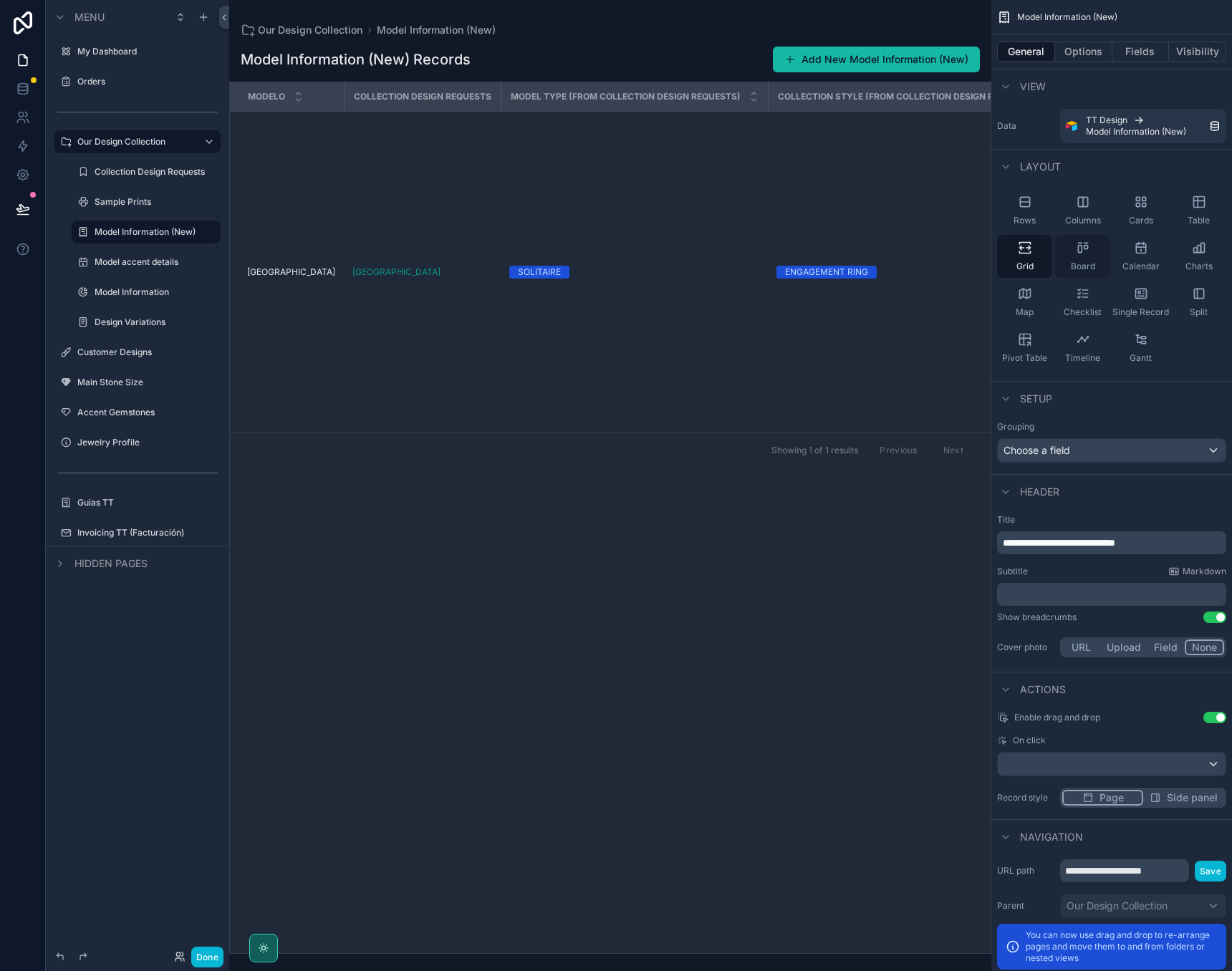
click at [1092, 250] on div "Board" at bounding box center [1083, 256] width 55 height 43
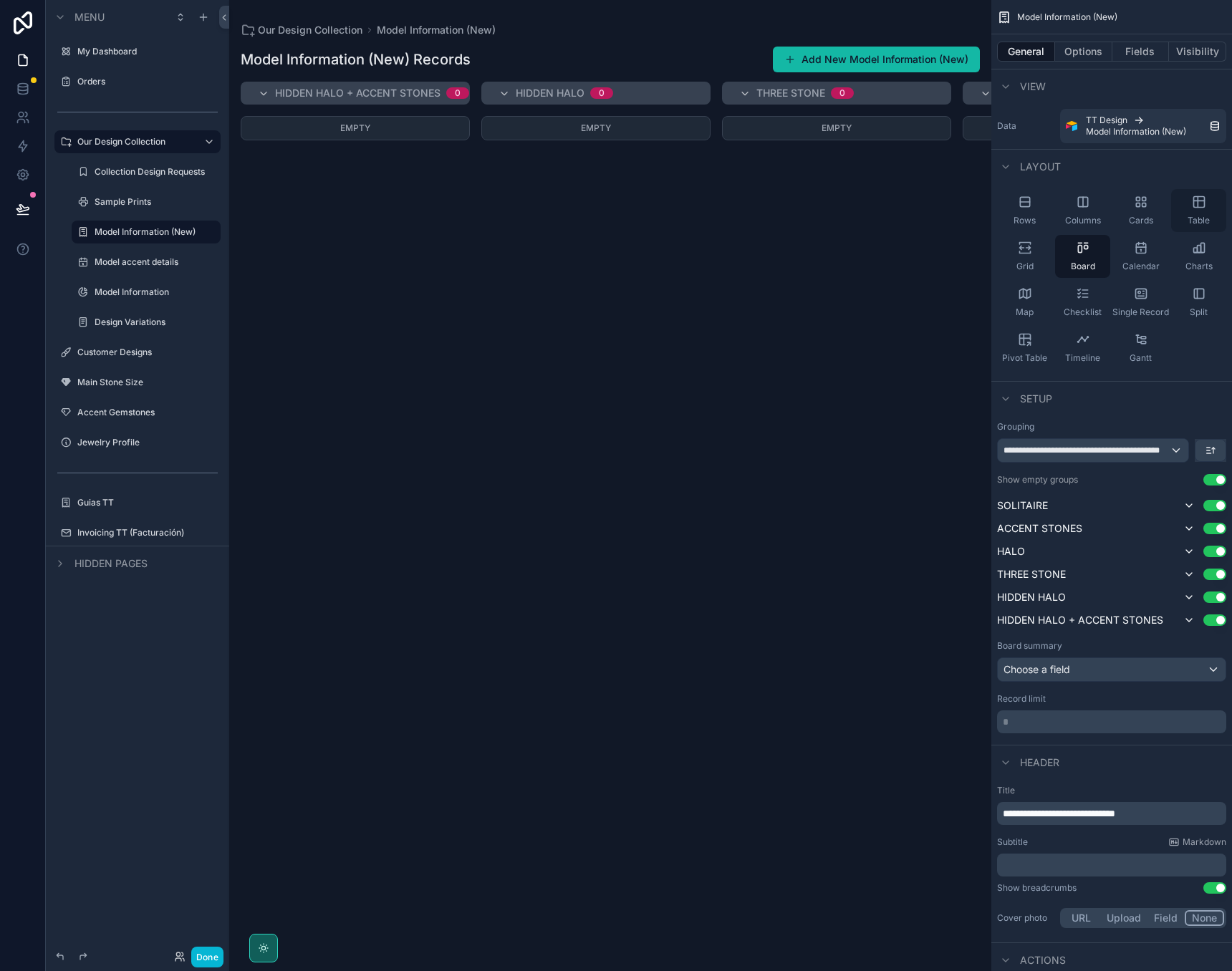
click at [1191, 196] on div "Table" at bounding box center [1200, 210] width 55 height 43
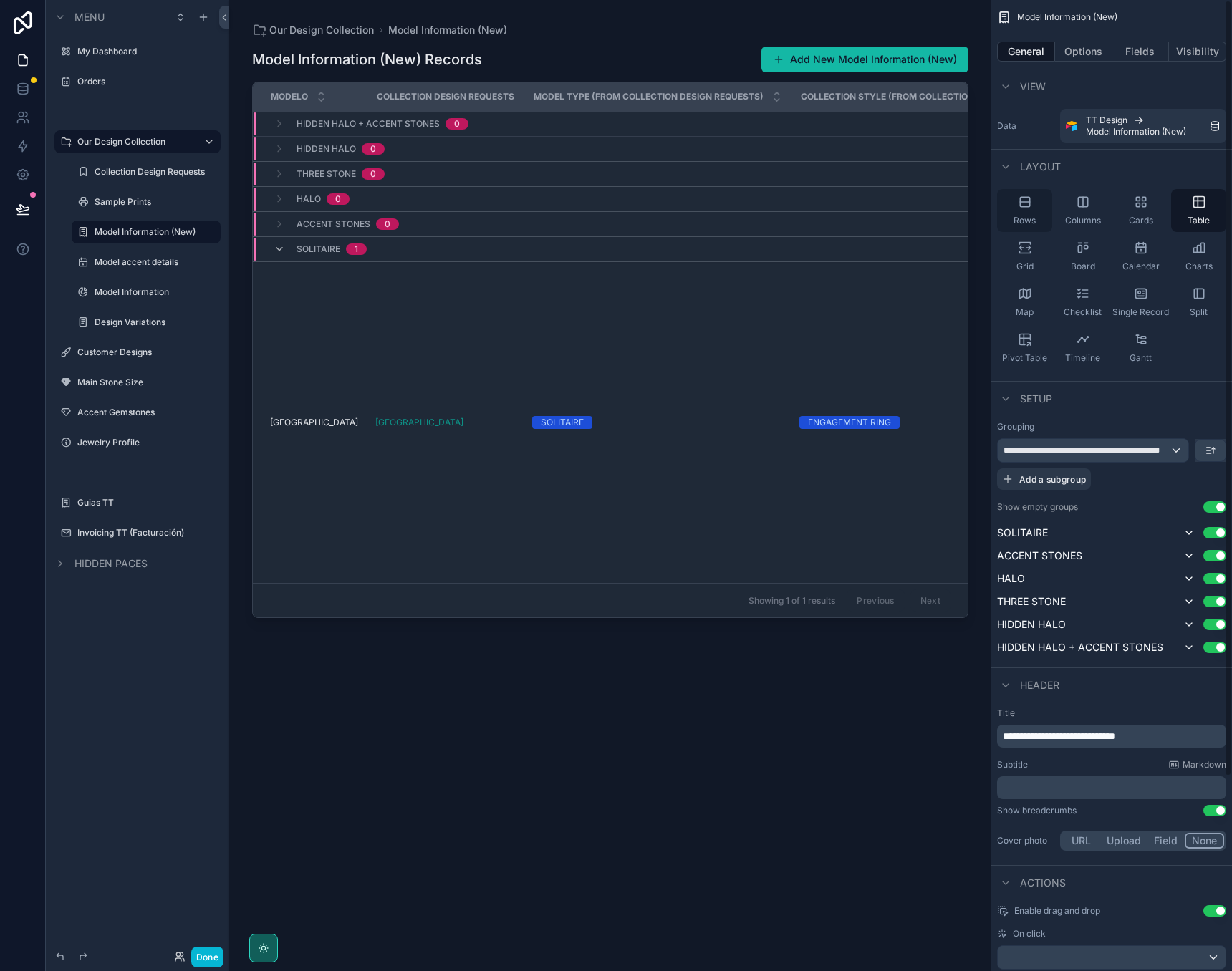
click at [1031, 204] on icon "scrollable content" at bounding box center [1025, 202] width 14 height 14
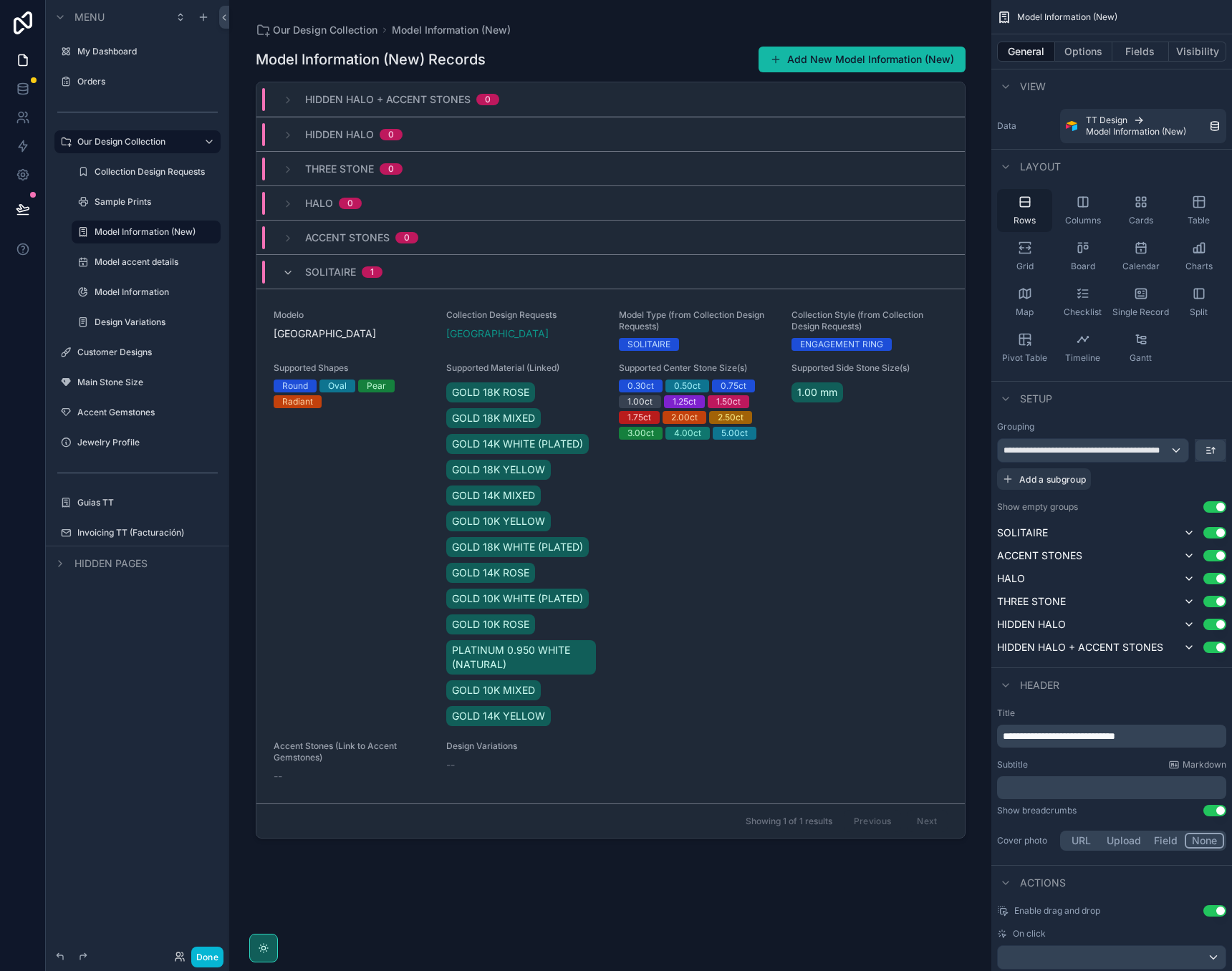
click at [1027, 203] on icon "scrollable content" at bounding box center [1025, 202] width 14 height 14
click at [1175, 445] on div "**********" at bounding box center [1092, 451] width 190 height 23
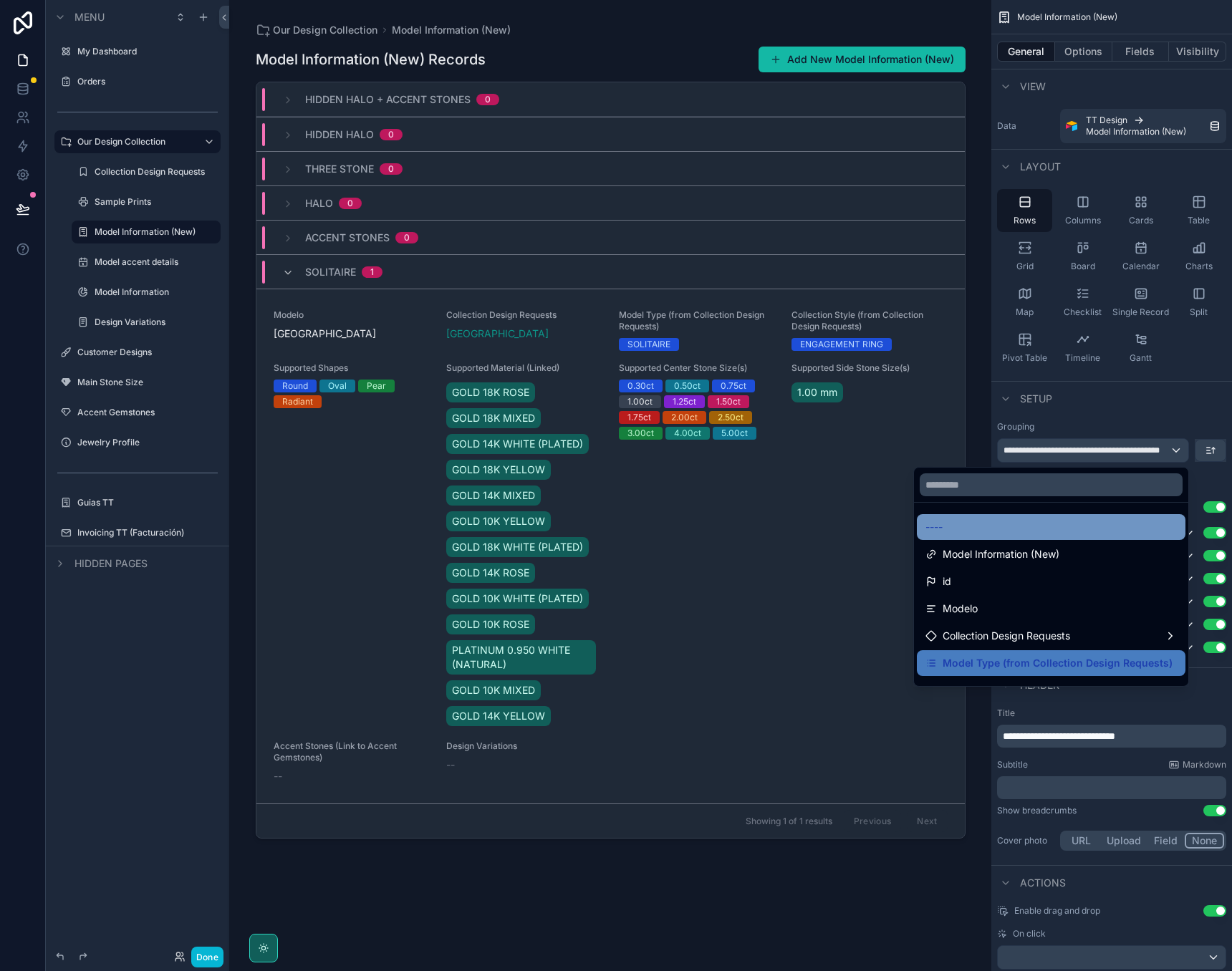
click at [1006, 522] on div "----" at bounding box center [1051, 528] width 251 height 17
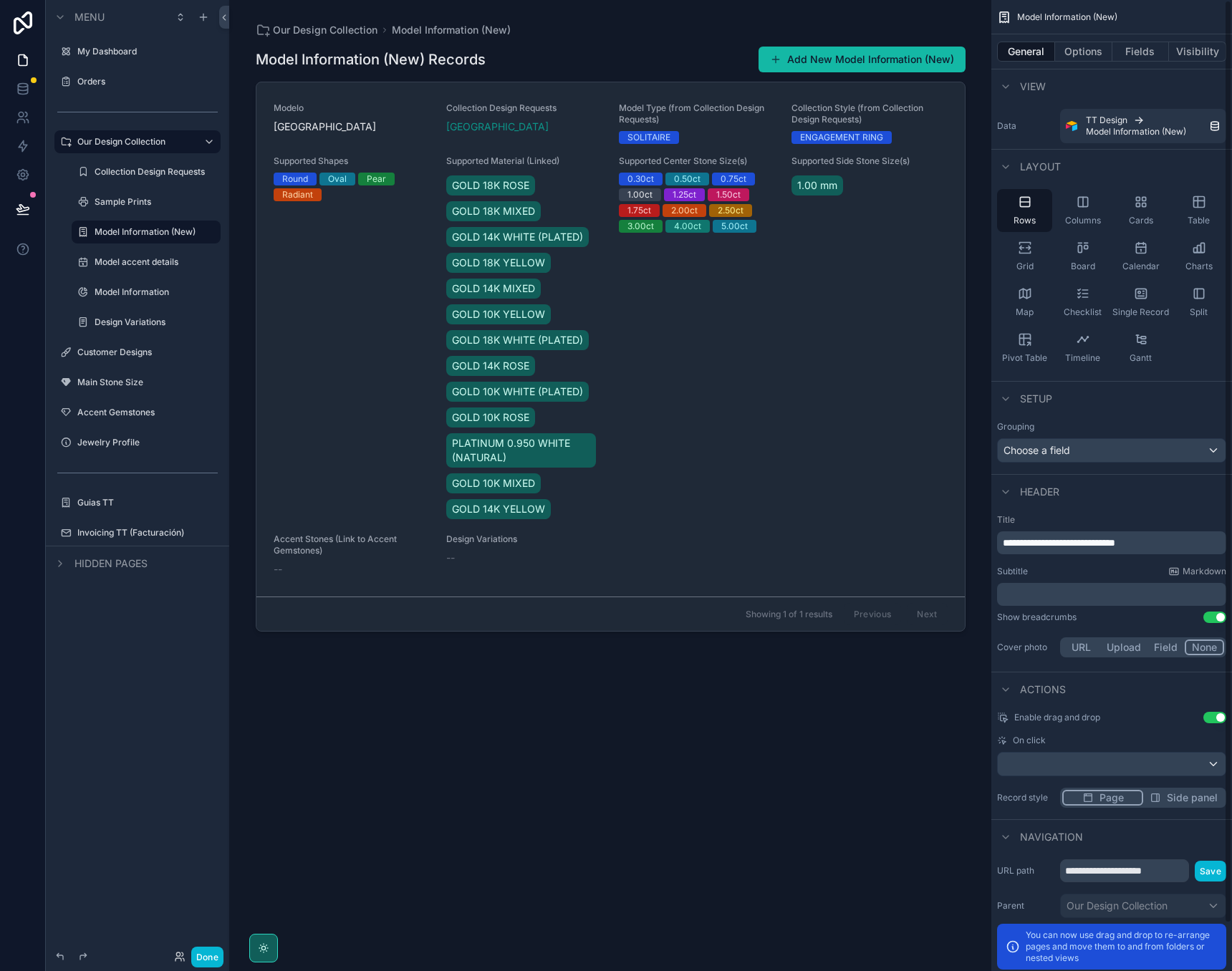
click at [521, 722] on div "scrollable content" at bounding box center [611, 477] width 733 height 954
click at [210, 960] on button "Done" at bounding box center [207, 958] width 32 height 21
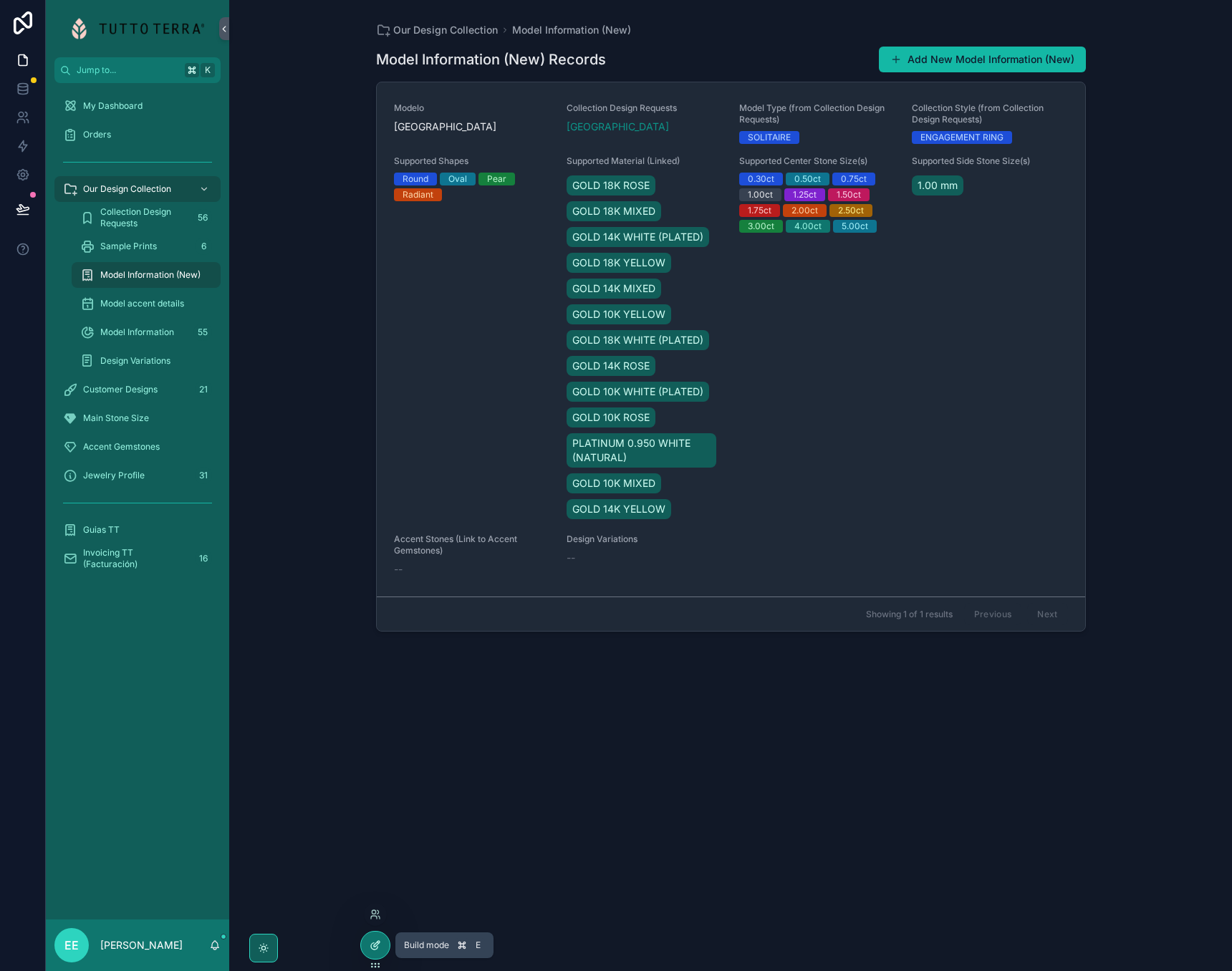
click at [375, 944] on icon at bounding box center [376, 945] width 11 height 11
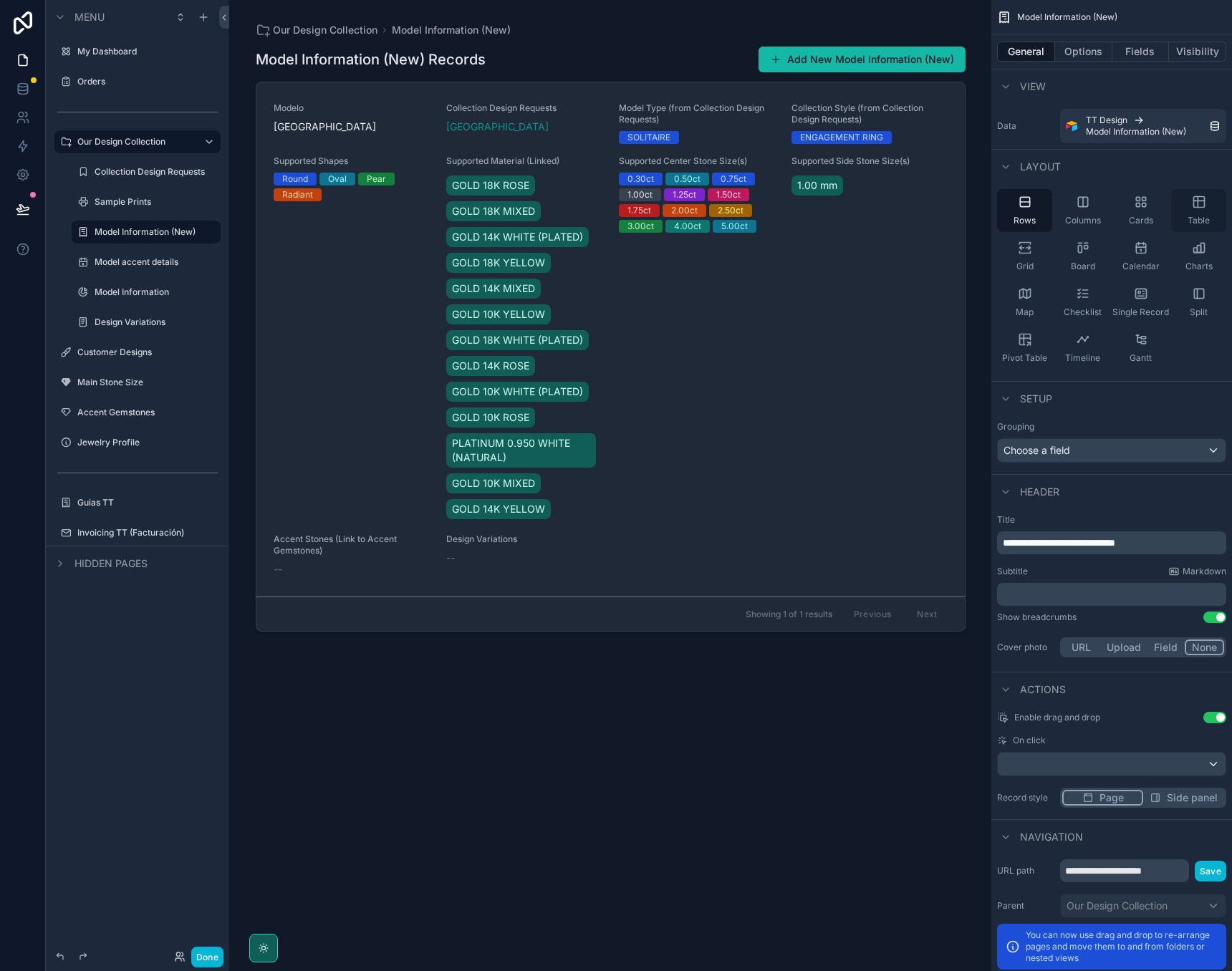
click at [1200, 205] on icon "scrollable content" at bounding box center [1199, 202] width 14 height 14
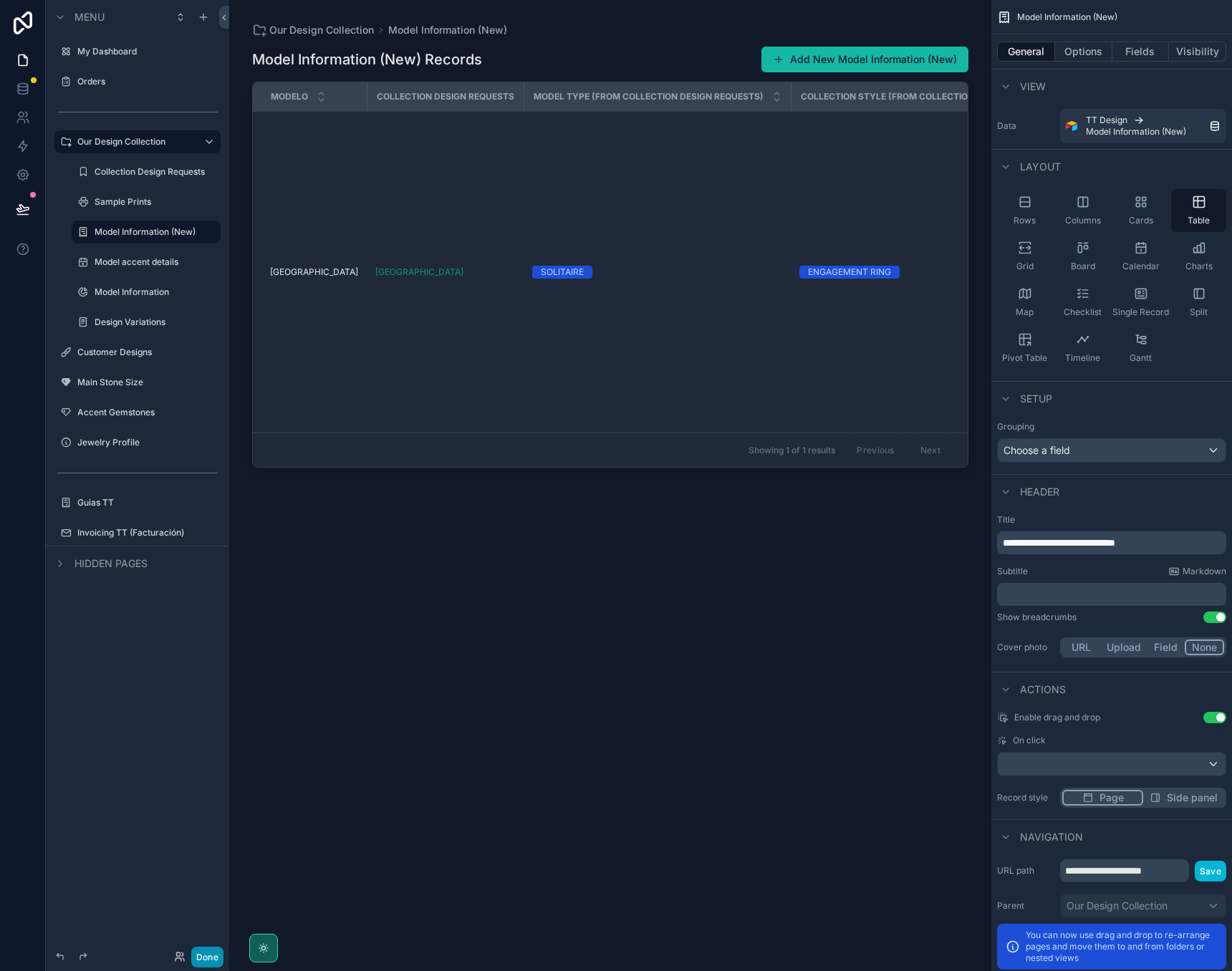
click at [205, 962] on button "Done" at bounding box center [207, 958] width 32 height 21
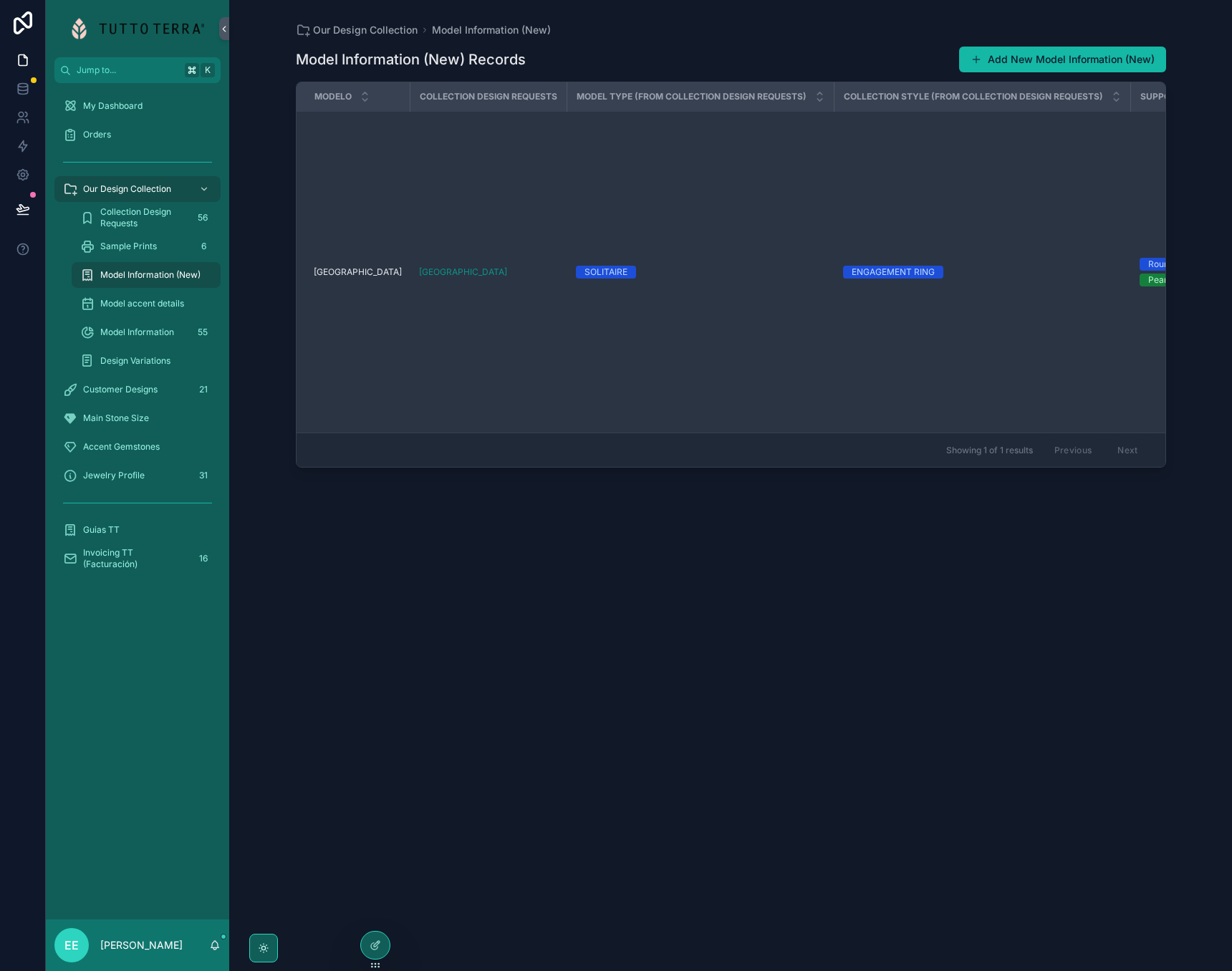
click at [350, 269] on span "[GEOGRAPHIC_DATA]" at bounding box center [357, 272] width 88 height 11
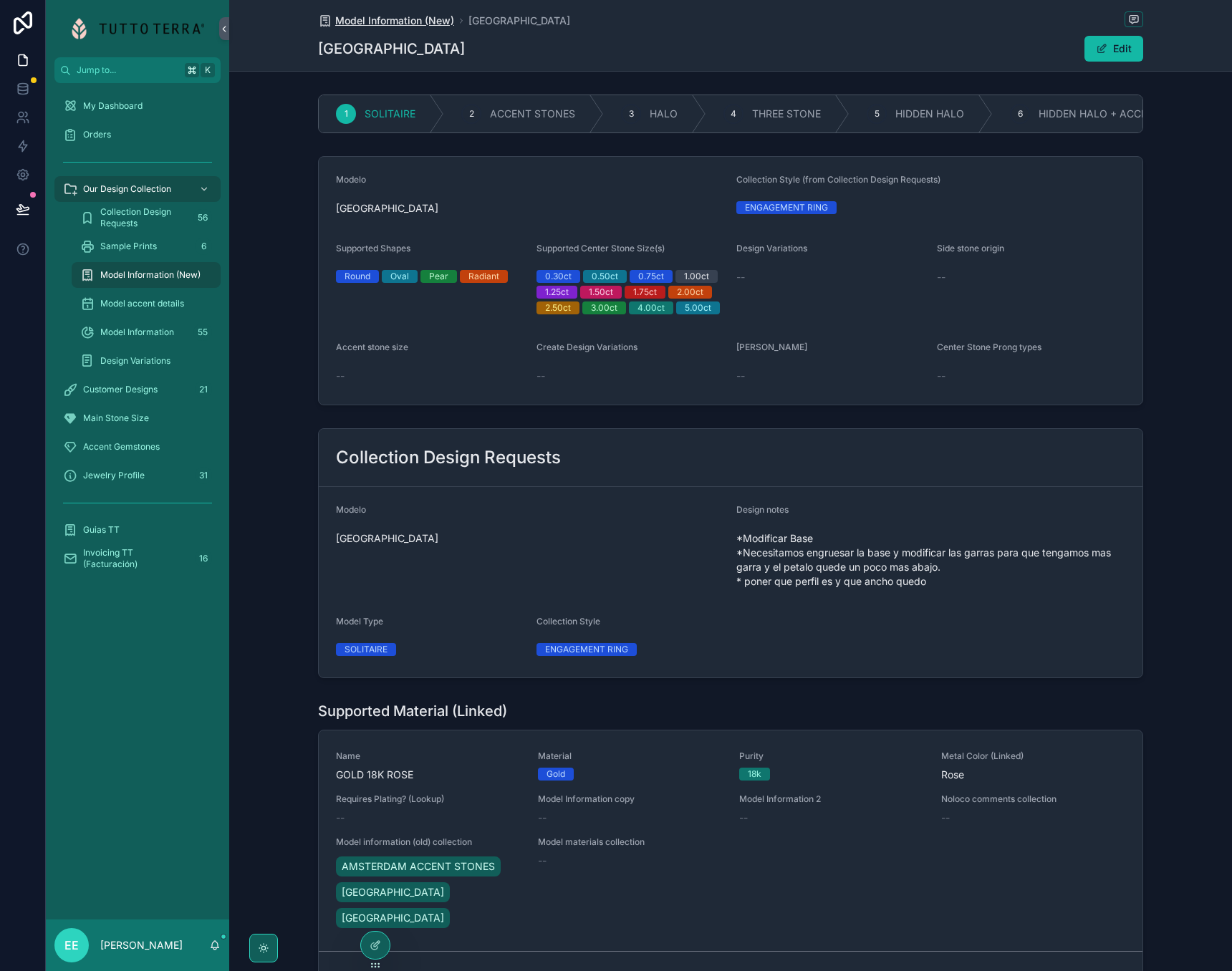
click at [421, 18] on span "Model Information (New)" at bounding box center [395, 20] width 119 height 14
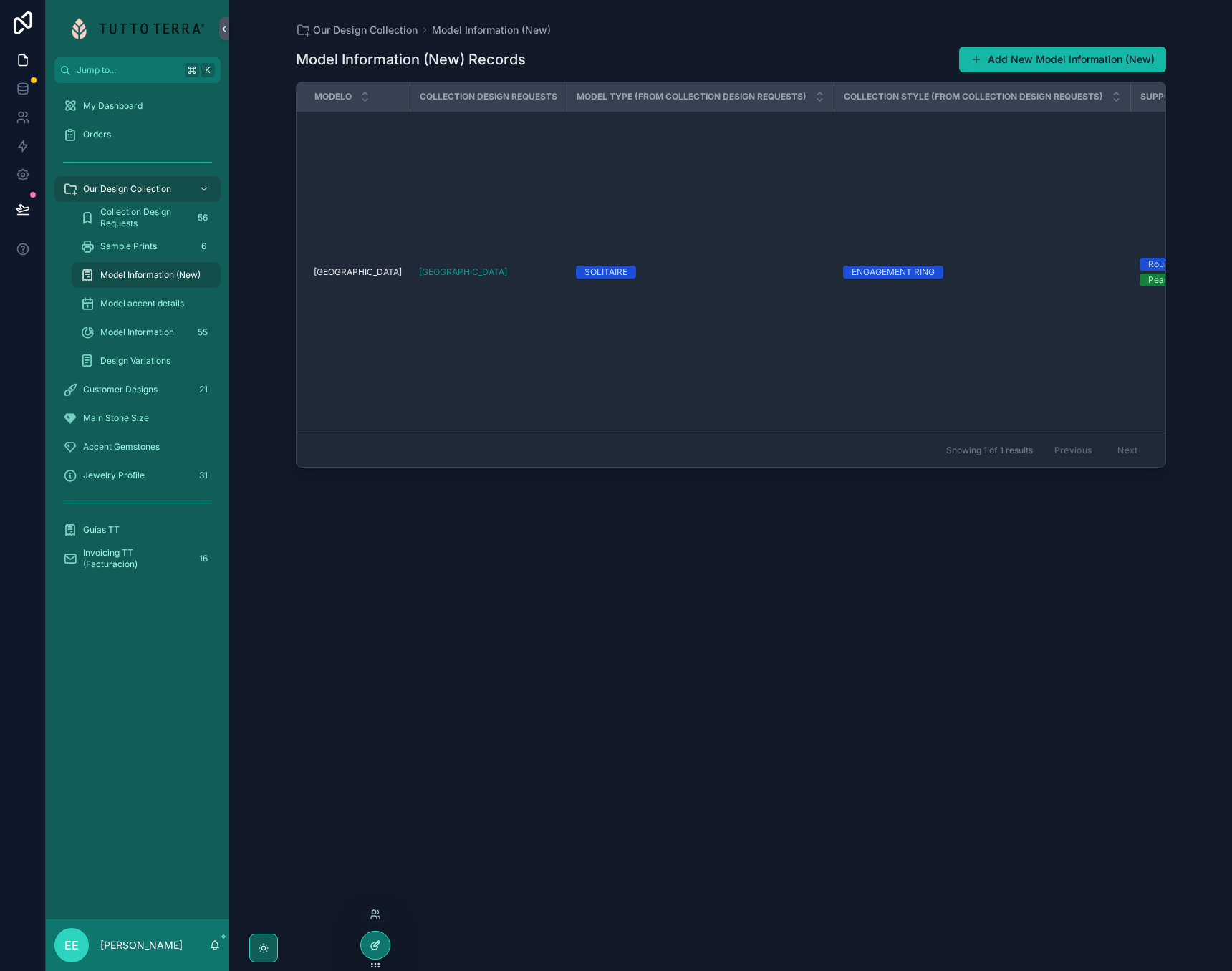
click at [374, 947] on icon at bounding box center [376, 945] width 11 height 11
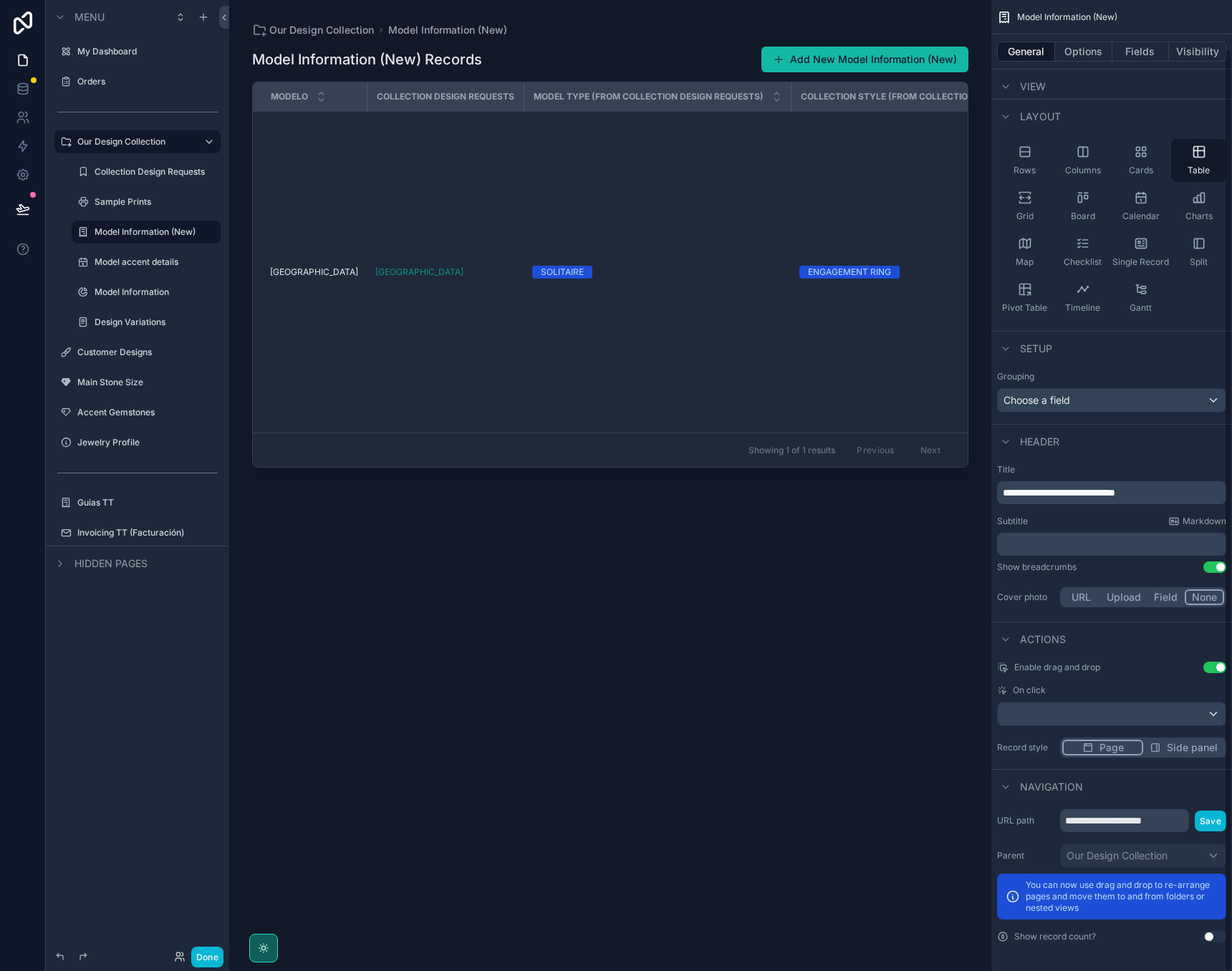
scroll to position [50, 0]
click at [1180, 484] on div "**********" at bounding box center [1112, 493] width 229 height 23
click at [1166, 487] on p "**********" at bounding box center [1113, 492] width 221 height 14
drag, startPoint x: 1169, startPoint y: 487, endPoint x: 1092, endPoint y: 489, distance: 77.0
click at [1092, 489] on p "**********" at bounding box center [1113, 492] width 221 height 14
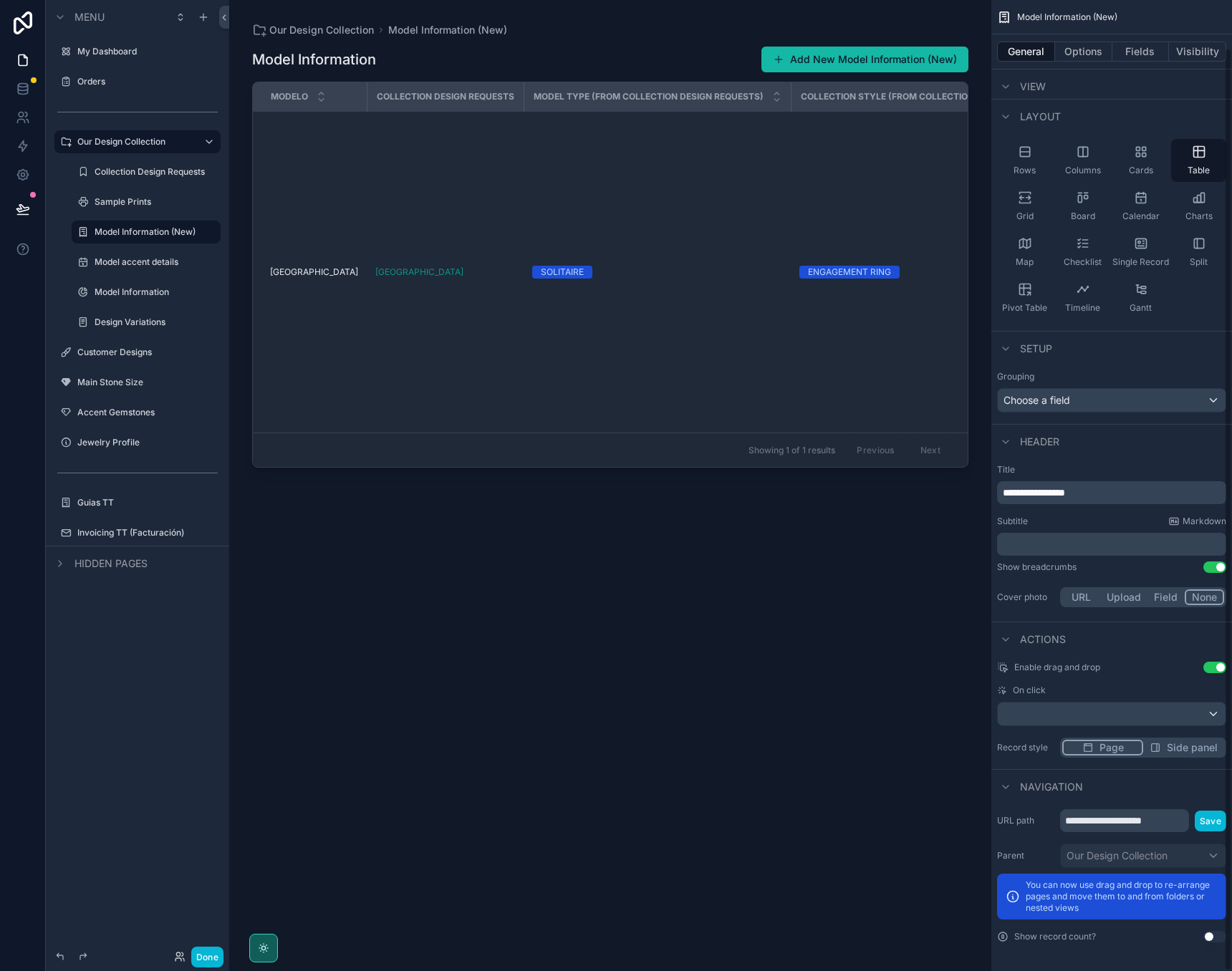
click at [1112, 523] on div "Subtitle Markdown" at bounding box center [1112, 522] width 229 height 11
click at [1175, 747] on span "Side panel" at bounding box center [1192, 747] width 51 height 14
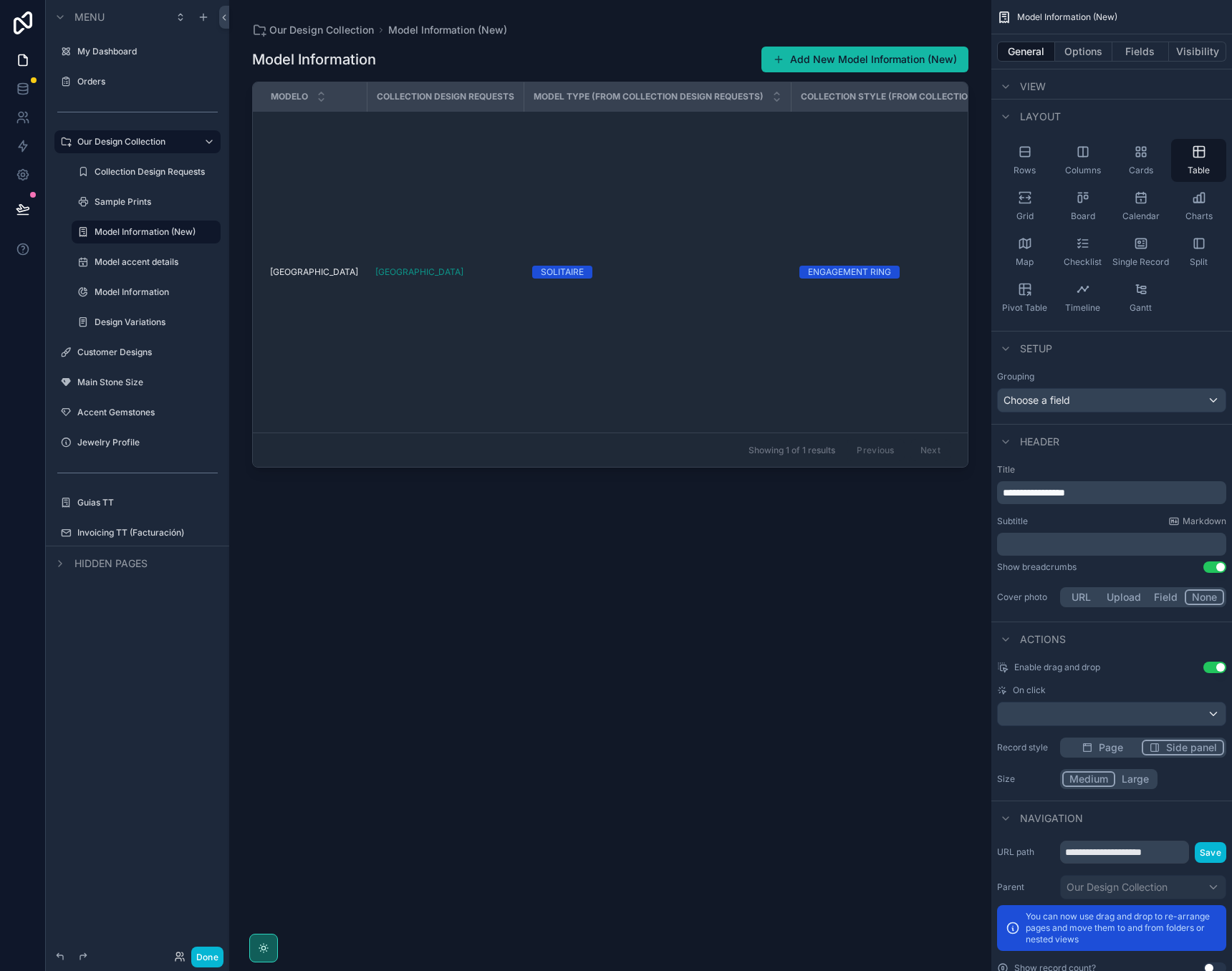
click at [1131, 784] on button "Large" at bounding box center [1135, 779] width 40 height 15
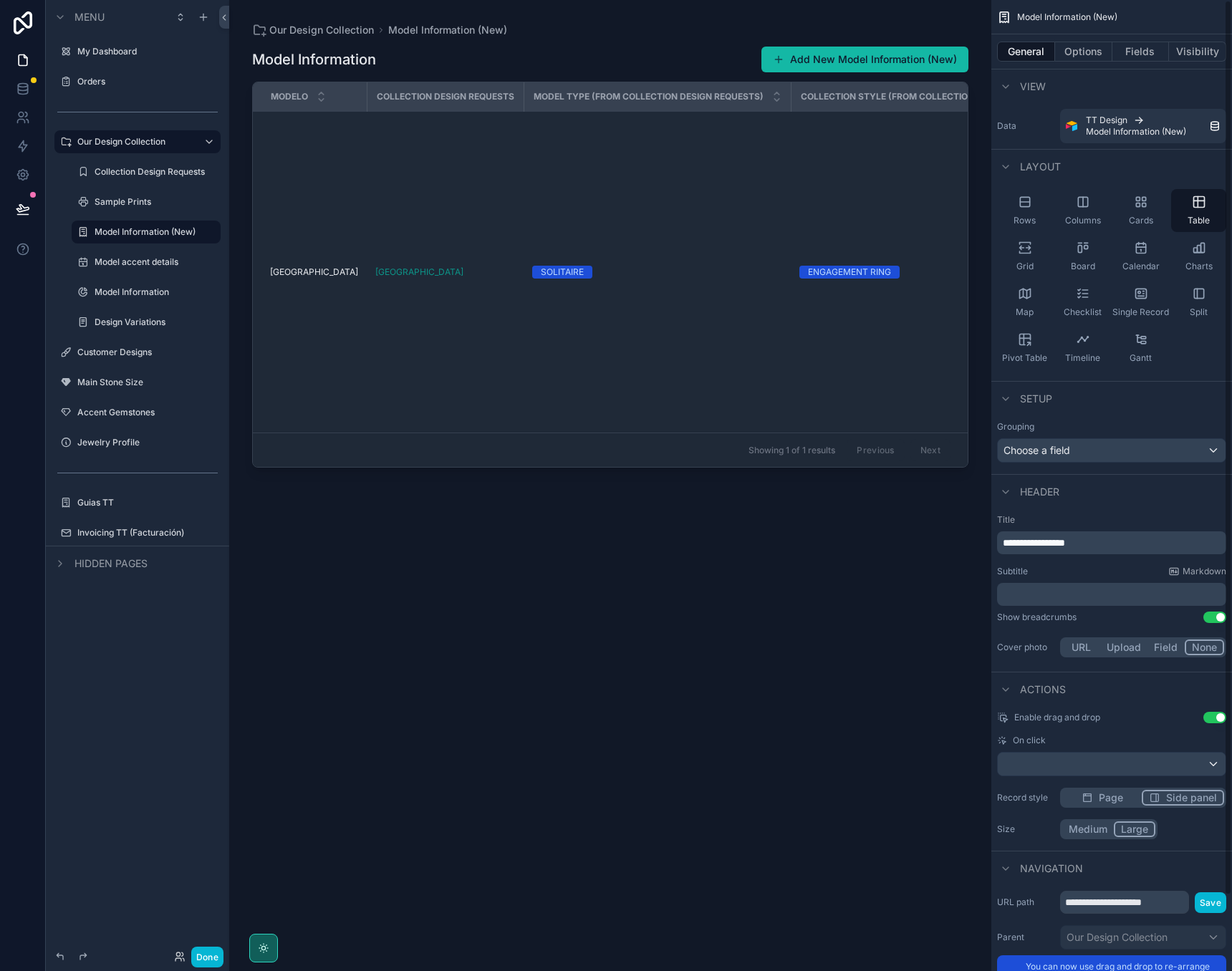
scroll to position [0, 0]
click at [1078, 58] on button "Options" at bounding box center [1084, 51] width 57 height 20
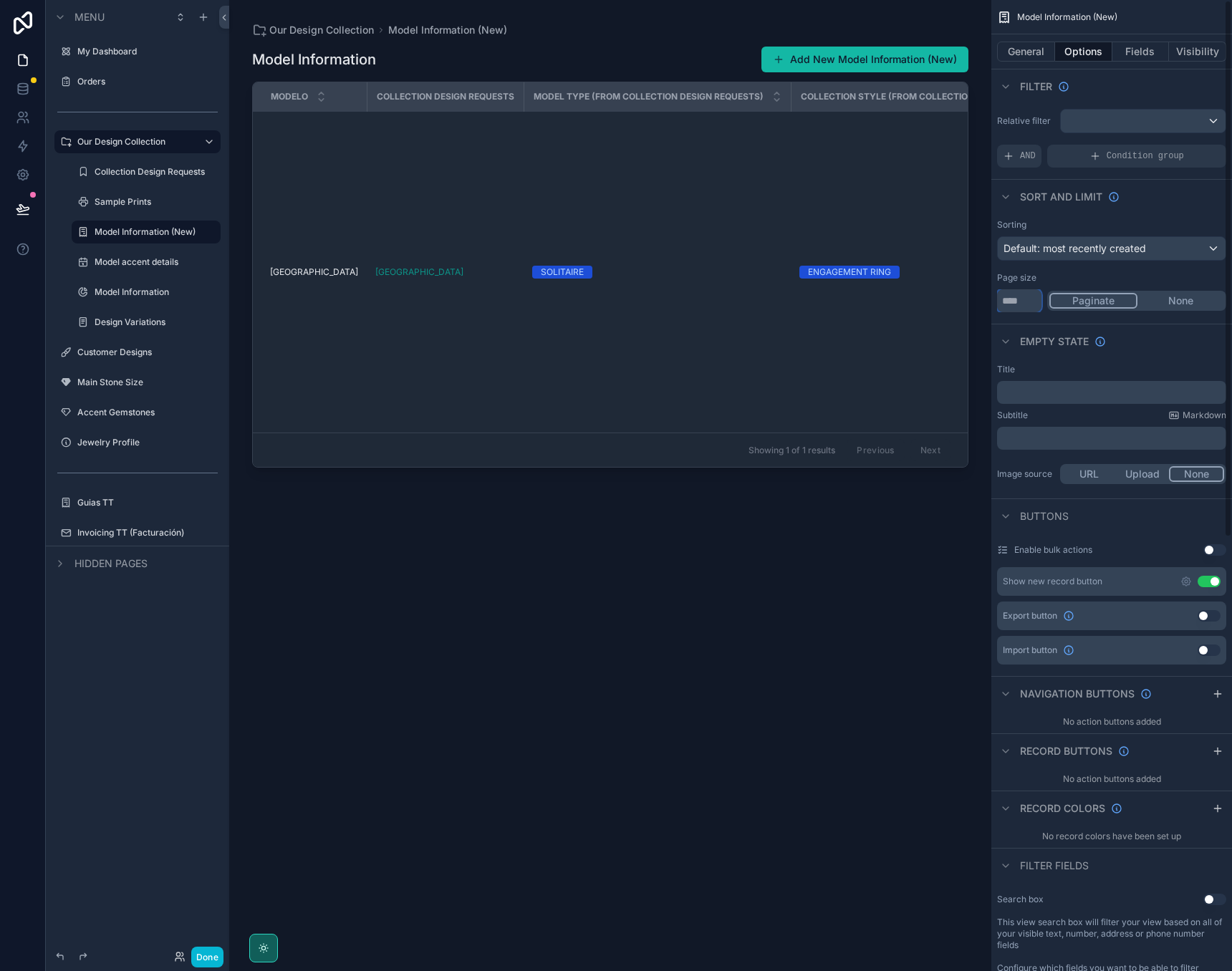
click at [1034, 296] on input "**" at bounding box center [1019, 301] width 44 height 23
type input "*"
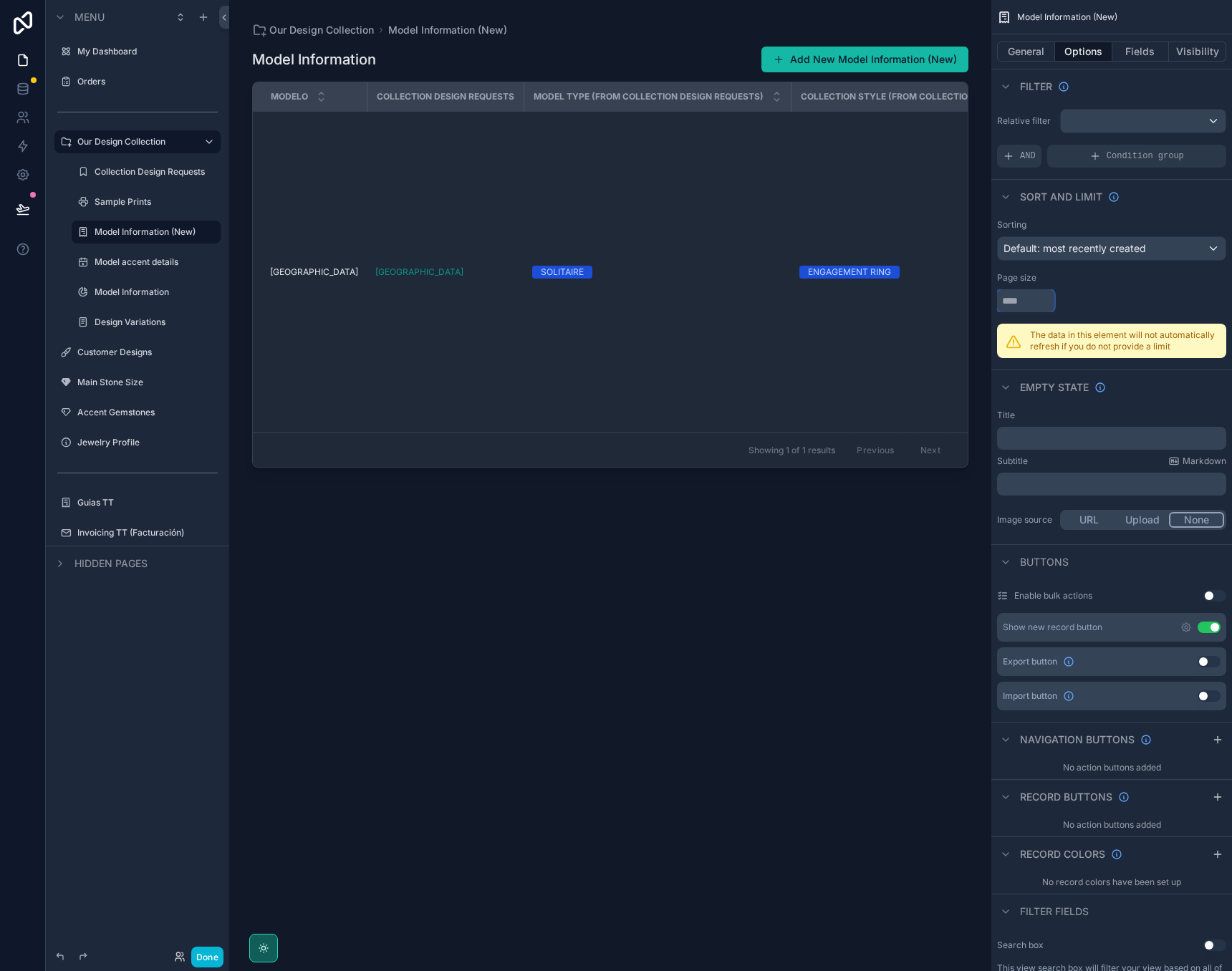
type input "***"
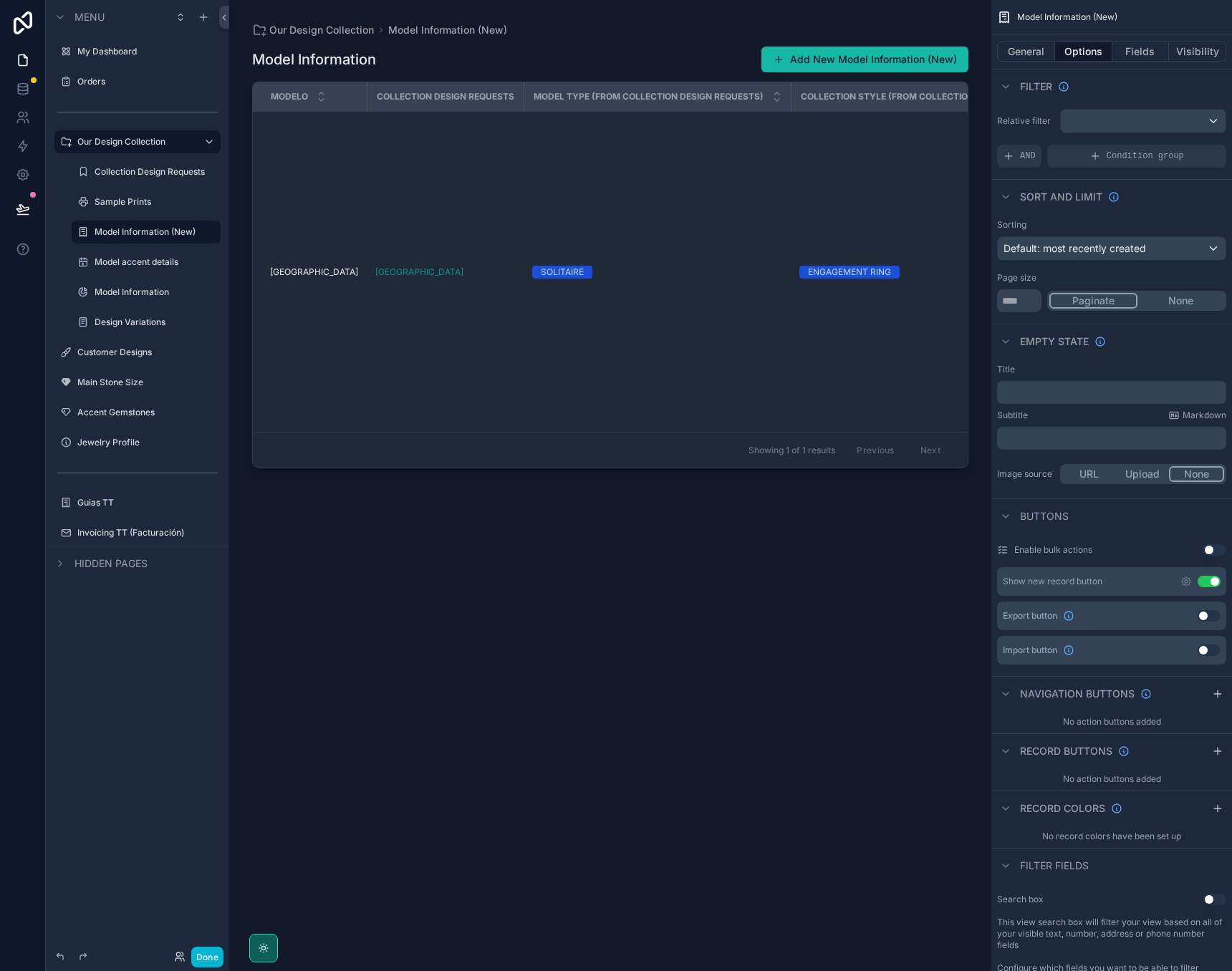
click at [1166, 349] on div "Empty state" at bounding box center [1112, 341] width 241 height 34
click at [1127, 51] on button "Fields" at bounding box center [1141, 51] width 57 height 20
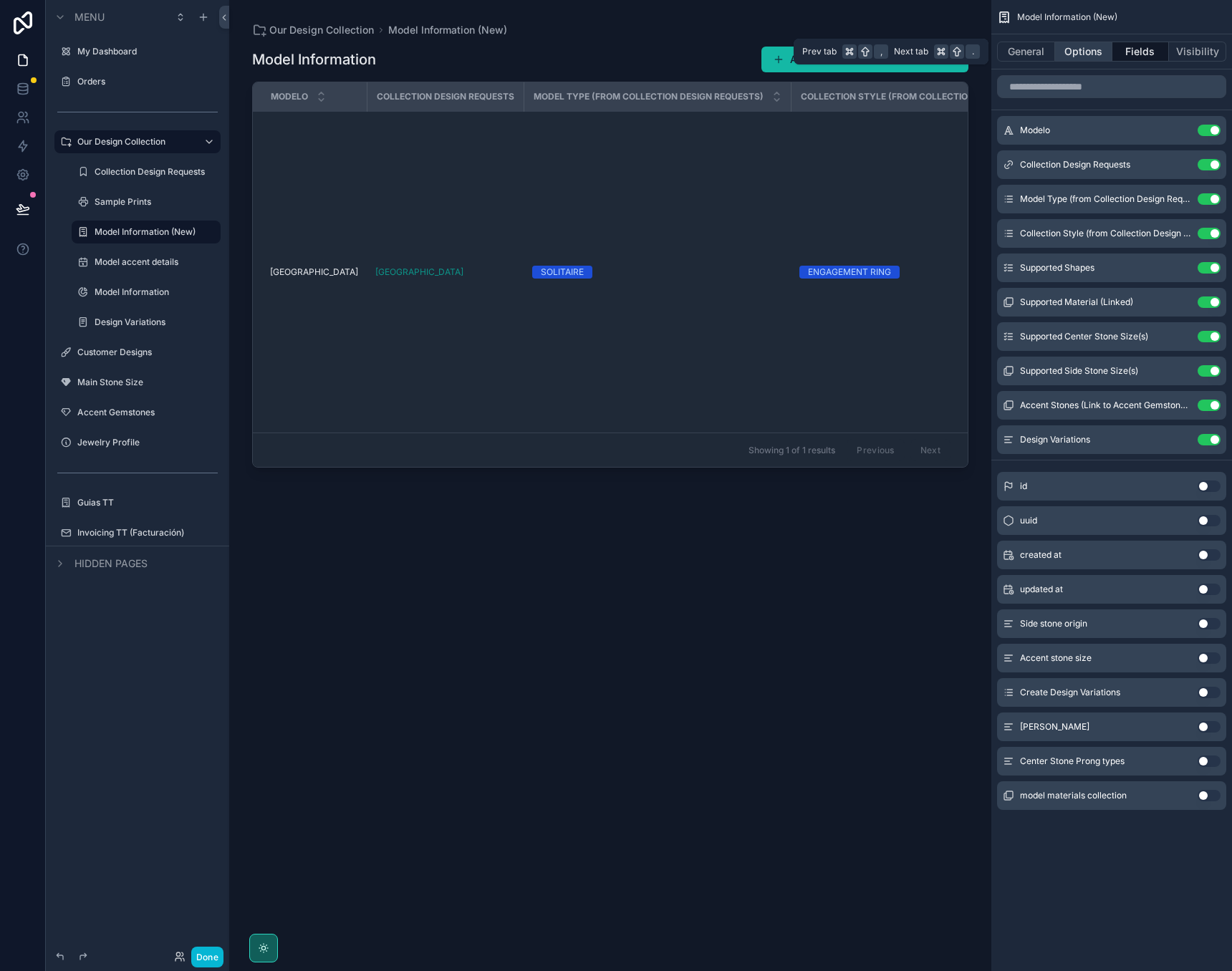
click at [1085, 45] on button "Options" at bounding box center [1084, 51] width 57 height 20
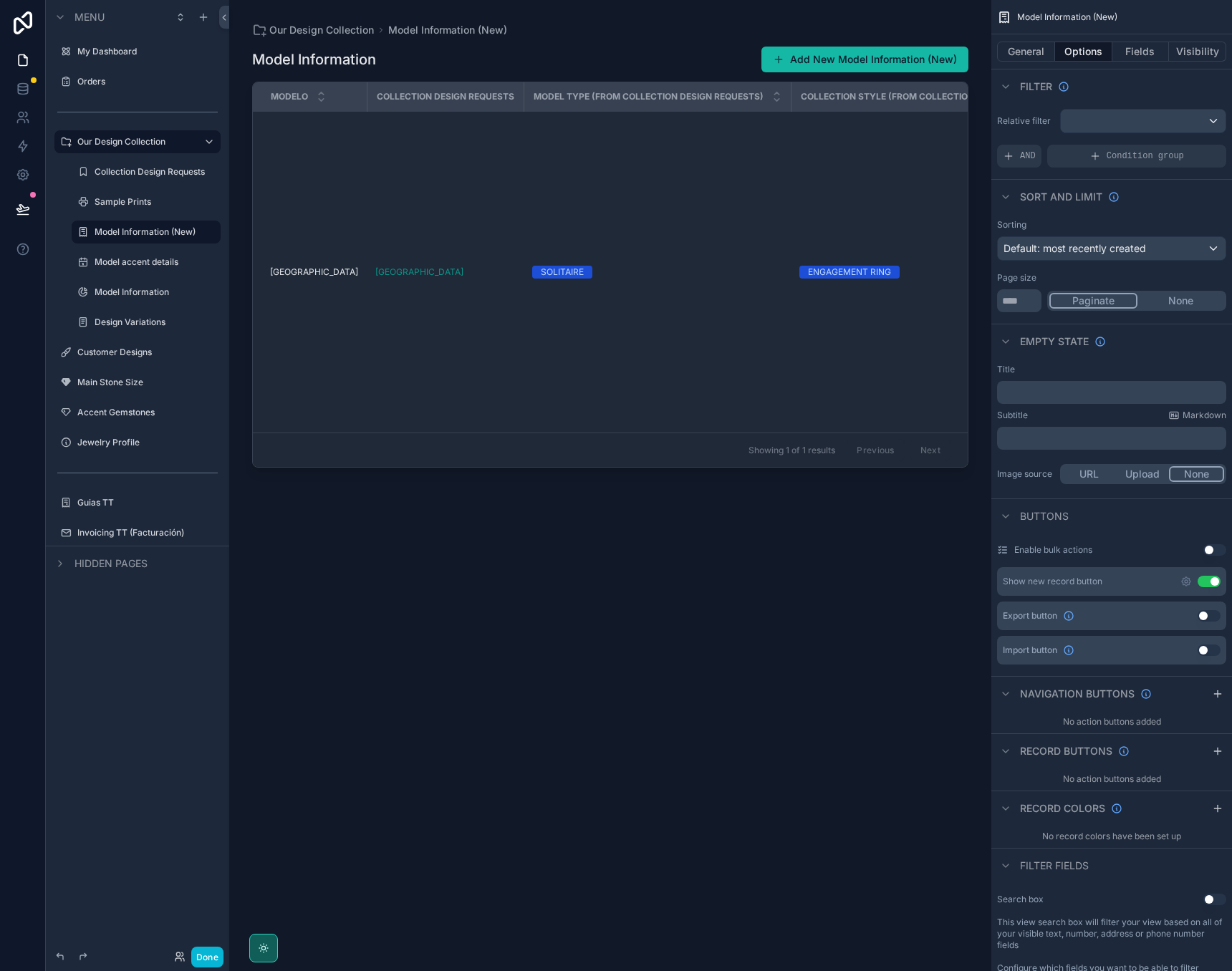
click at [1127, 250] on span "Default: most recently created" at bounding box center [1074, 248] width 142 height 12
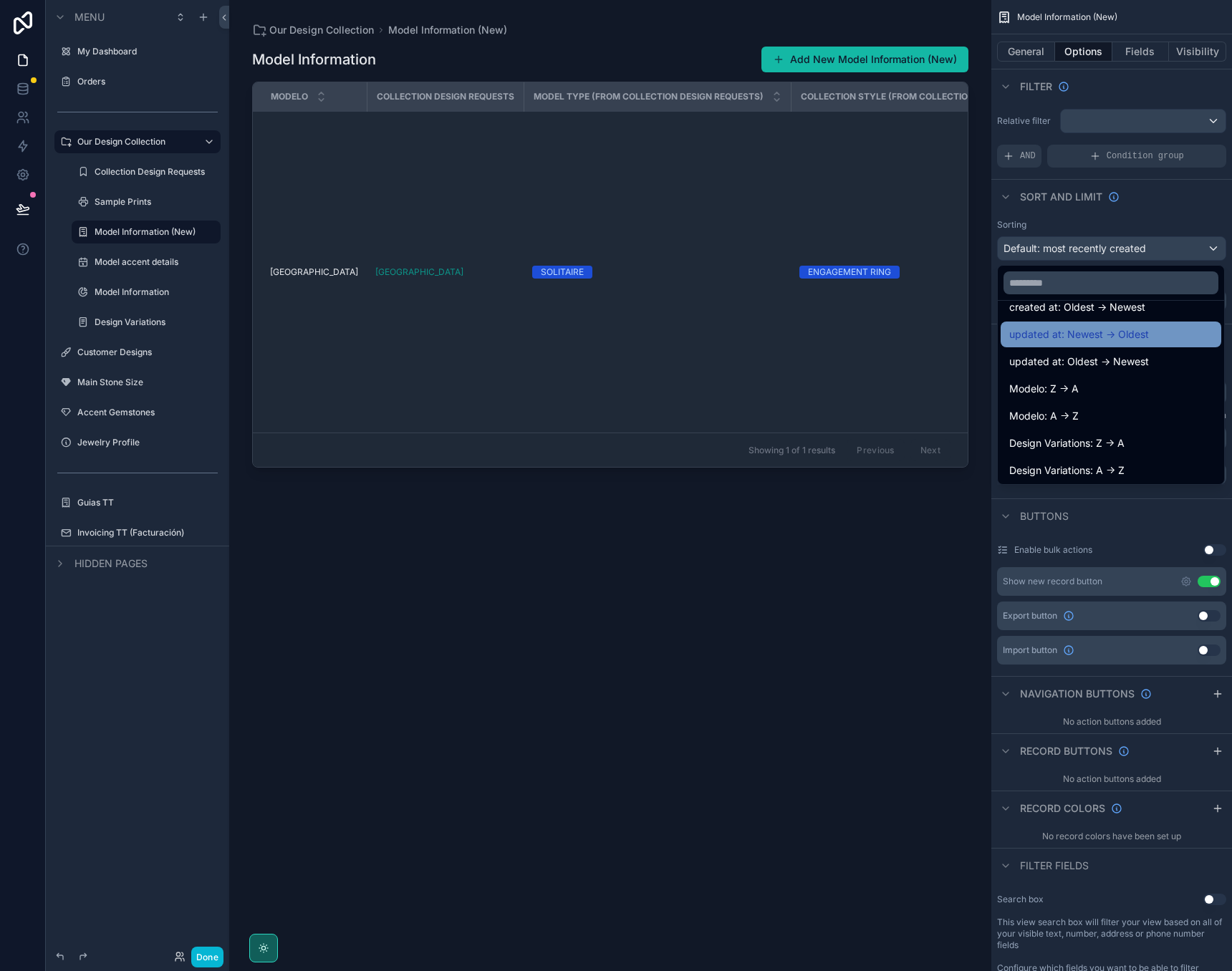
scroll to position [77, 0]
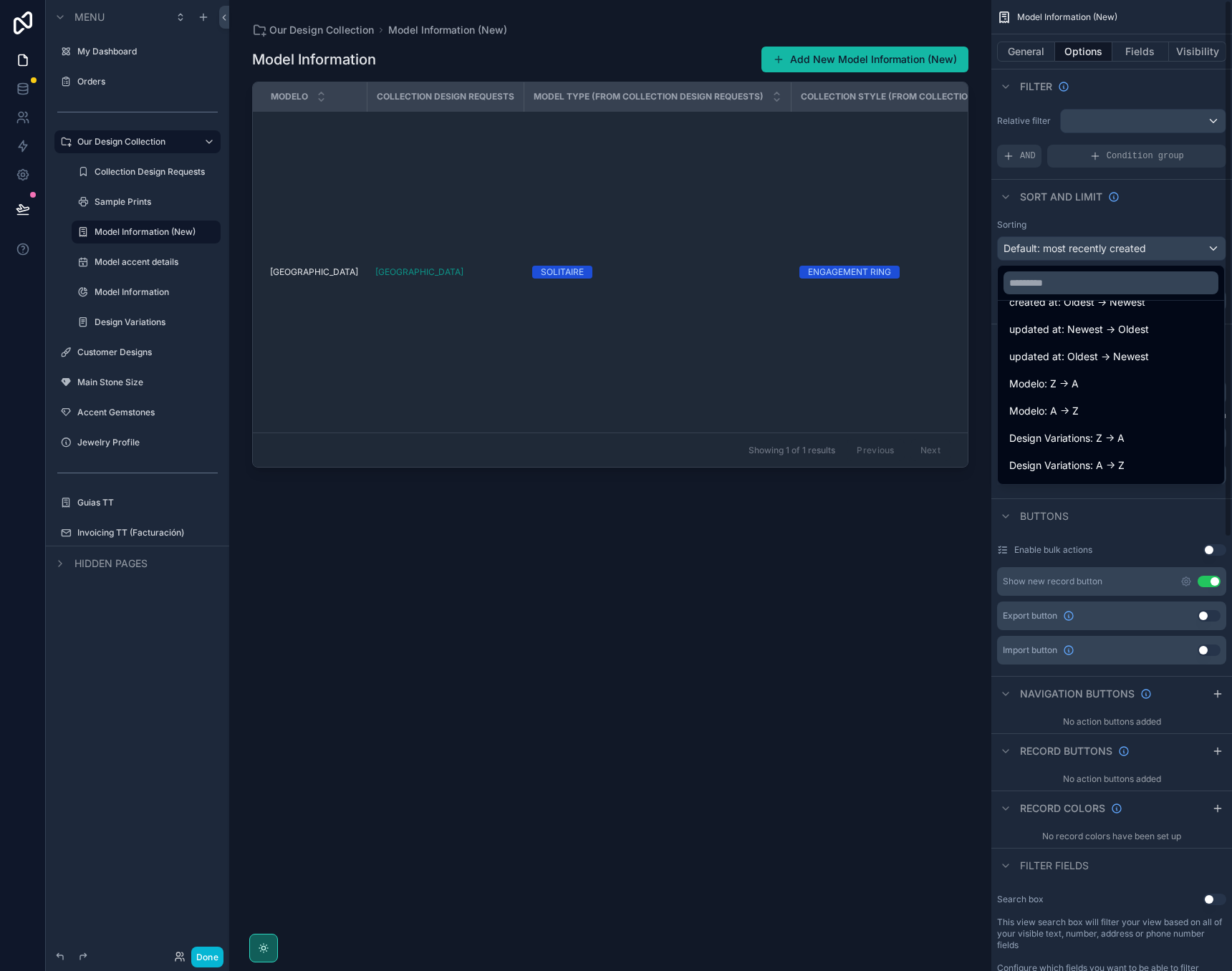
click at [1166, 220] on div "scrollable content" at bounding box center [616, 486] width 1232 height 971
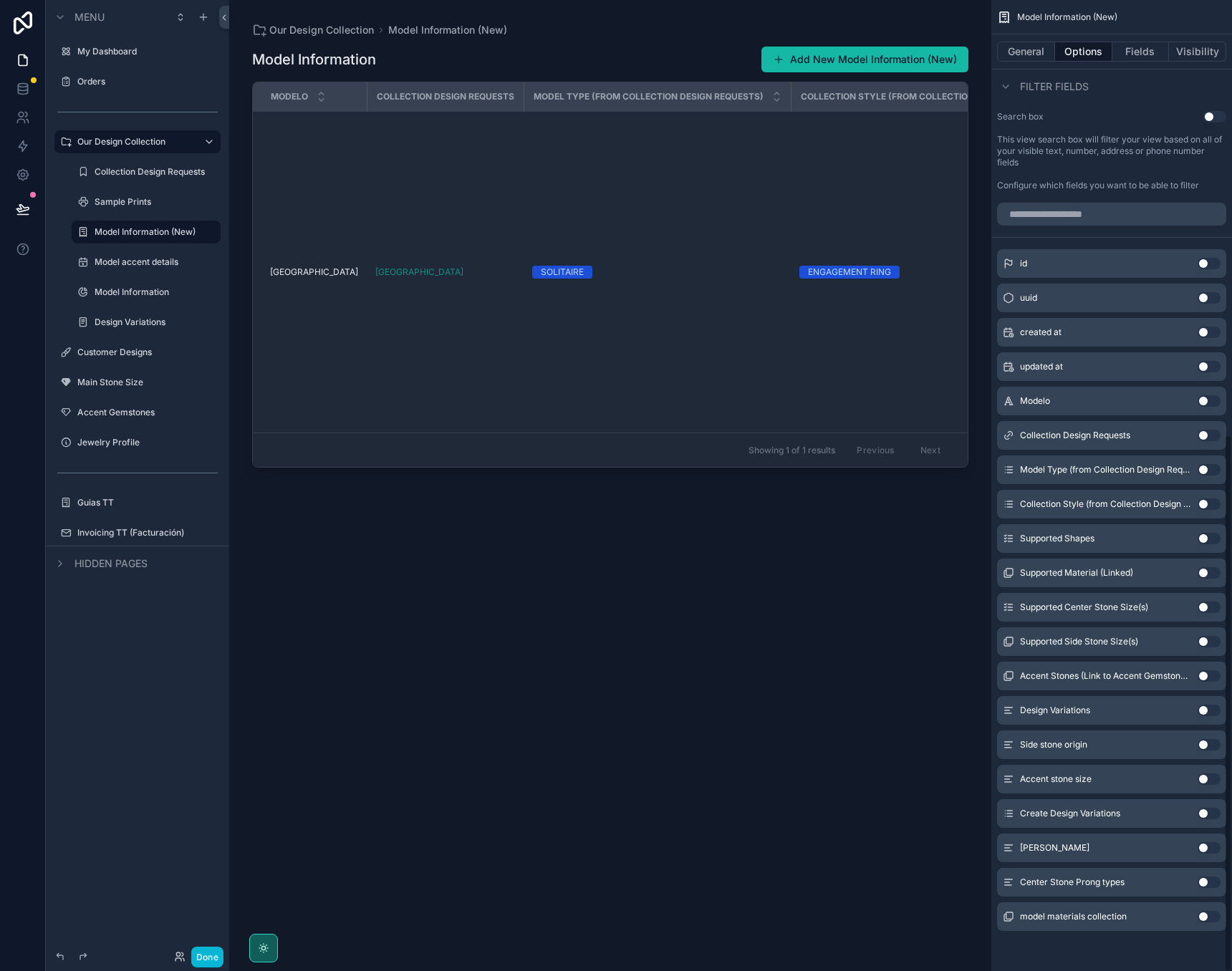
scroll to position [783, 0]
click at [1207, 265] on button "Use setting" at bounding box center [1209, 264] width 23 height 11
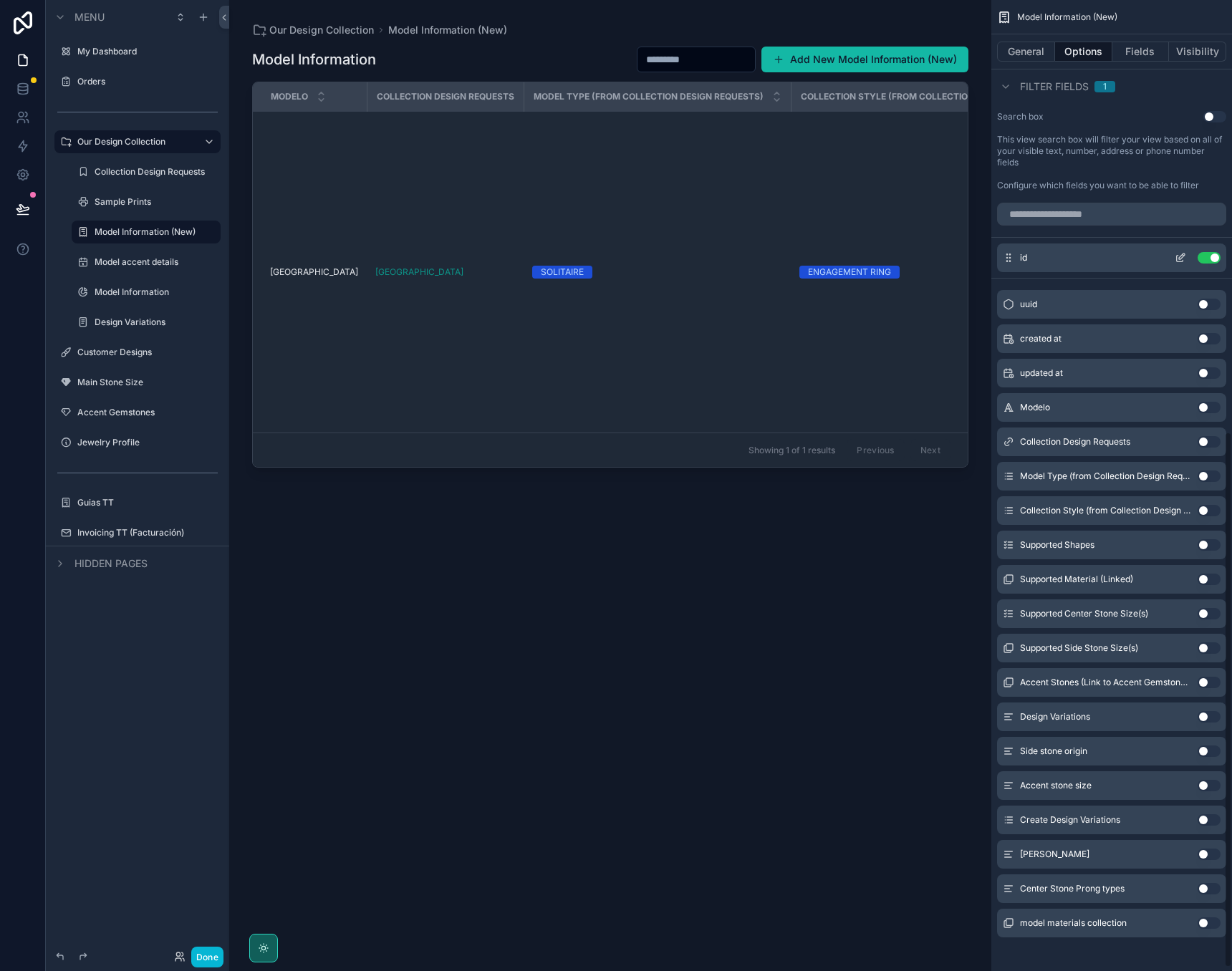
click at [1212, 252] on button "Use setting" at bounding box center [1209, 258] width 23 height 11
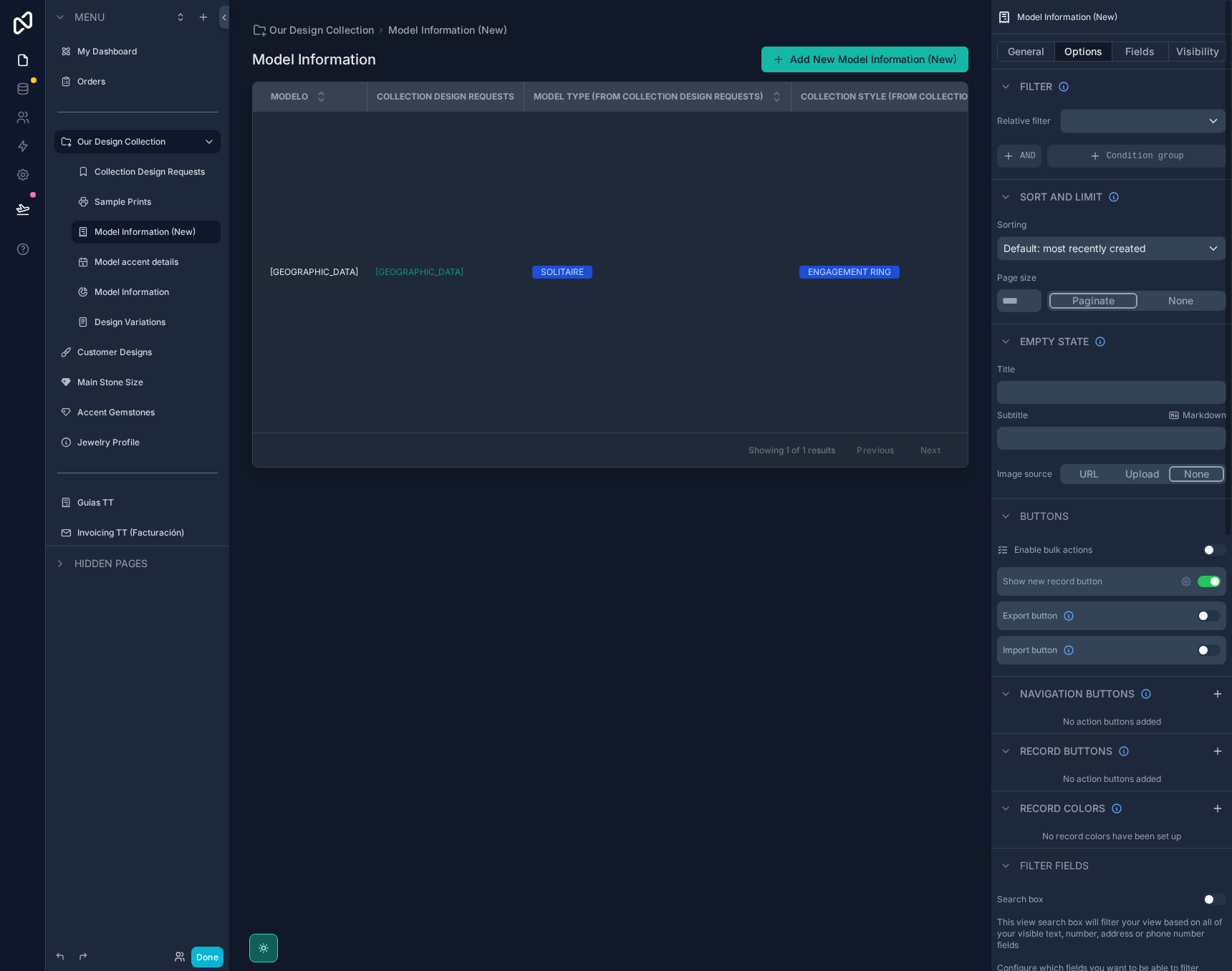
scroll to position [0, 0]
click at [1137, 47] on button "Fields" at bounding box center [1141, 51] width 57 height 20
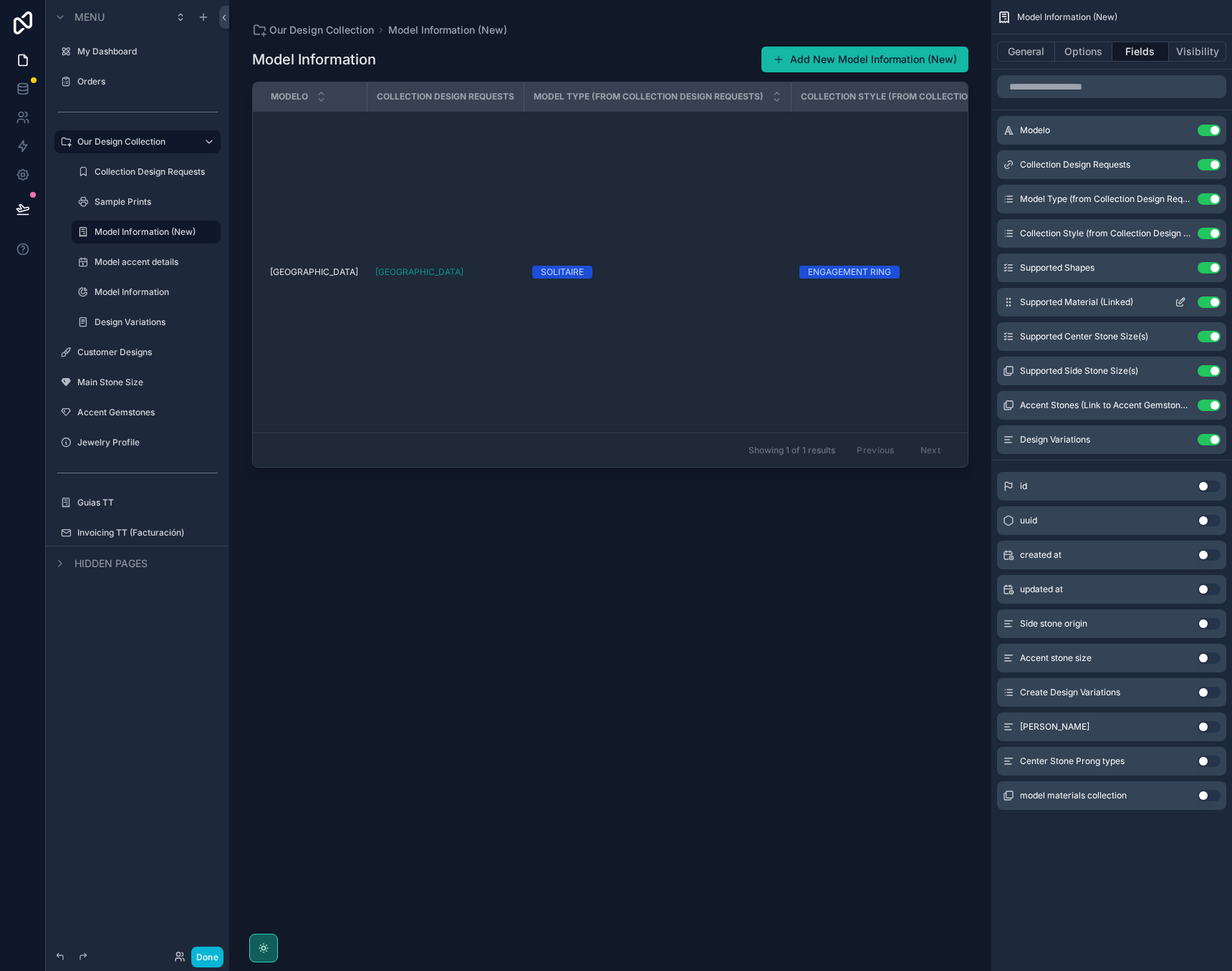
click at [1179, 300] on icon "scrollable content" at bounding box center [1180, 302] width 11 height 11
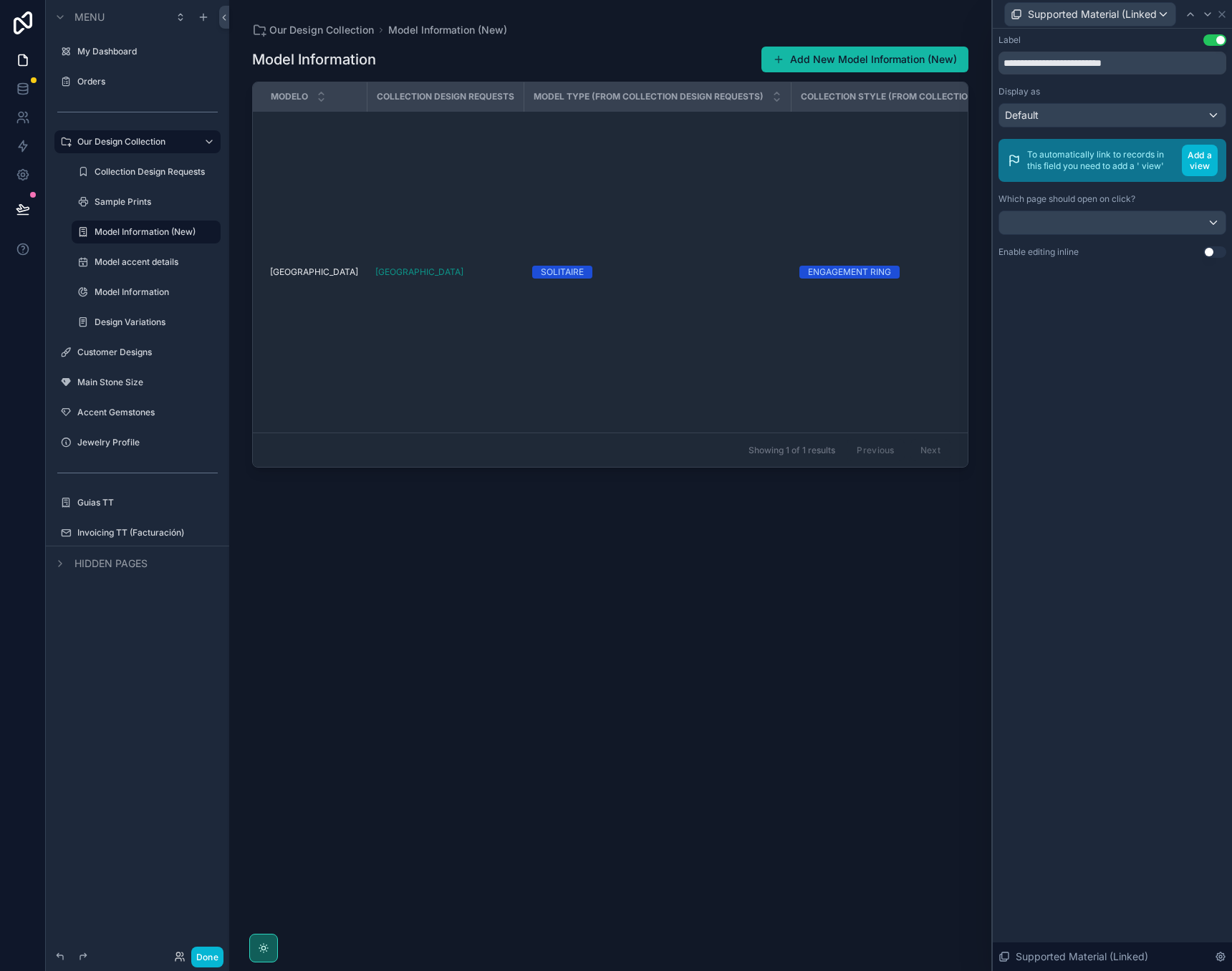
click at [1175, 109] on div "Default" at bounding box center [1113, 116] width 227 height 23
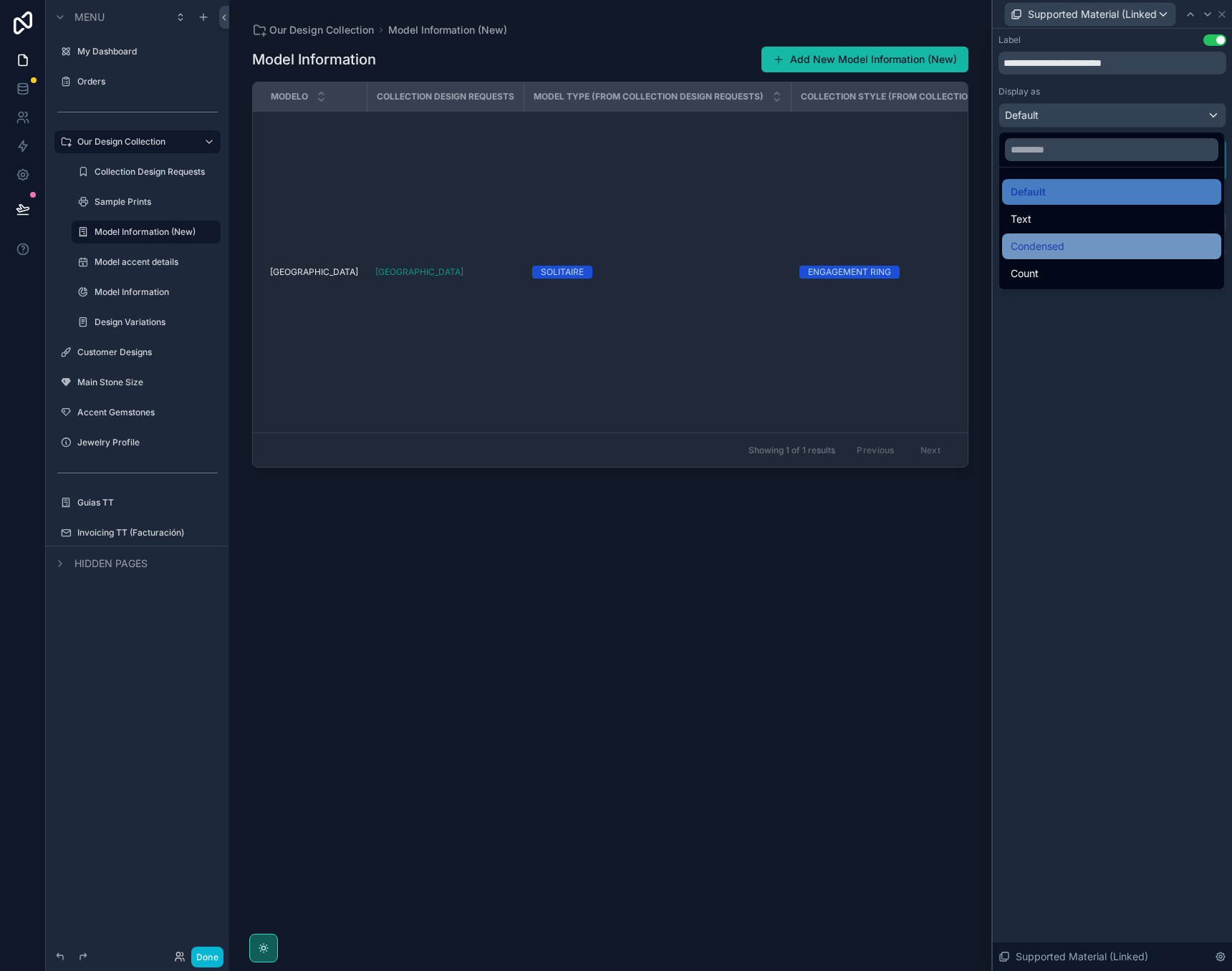
click at [1080, 242] on div "Condensed" at bounding box center [1112, 247] width 202 height 17
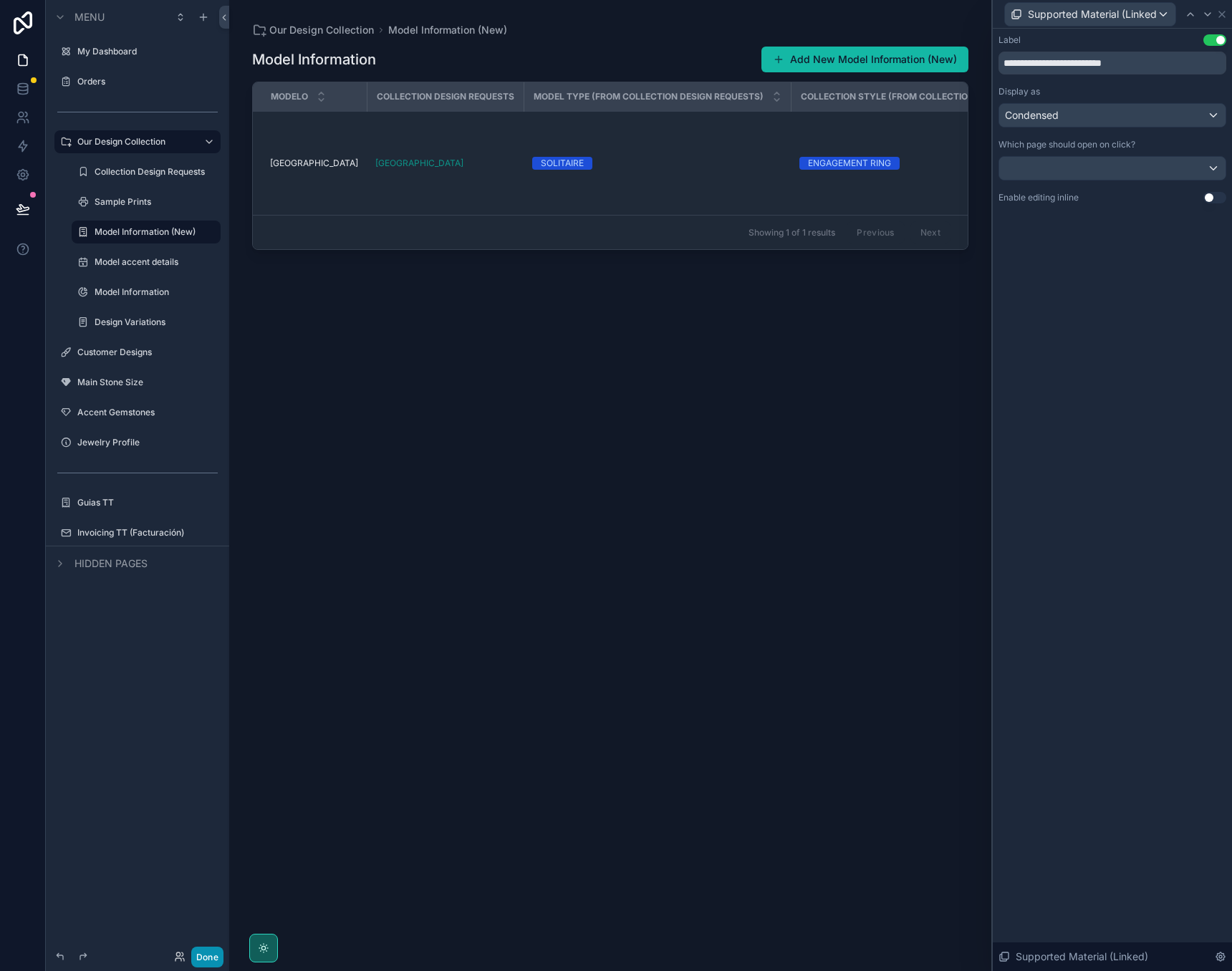
click at [214, 956] on button "Done" at bounding box center [207, 958] width 32 height 21
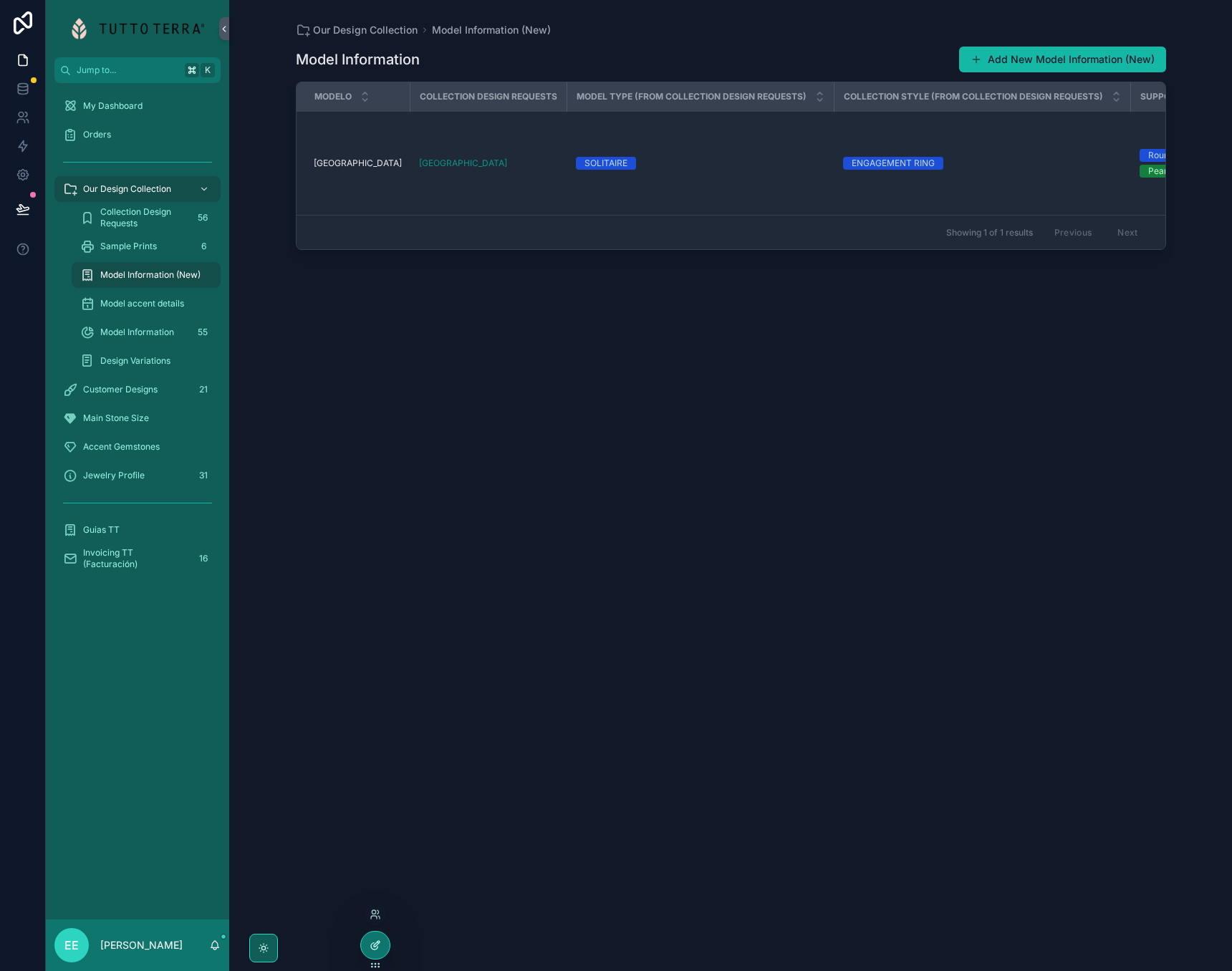
click at [372, 956] on div at bounding box center [376, 945] width 29 height 27
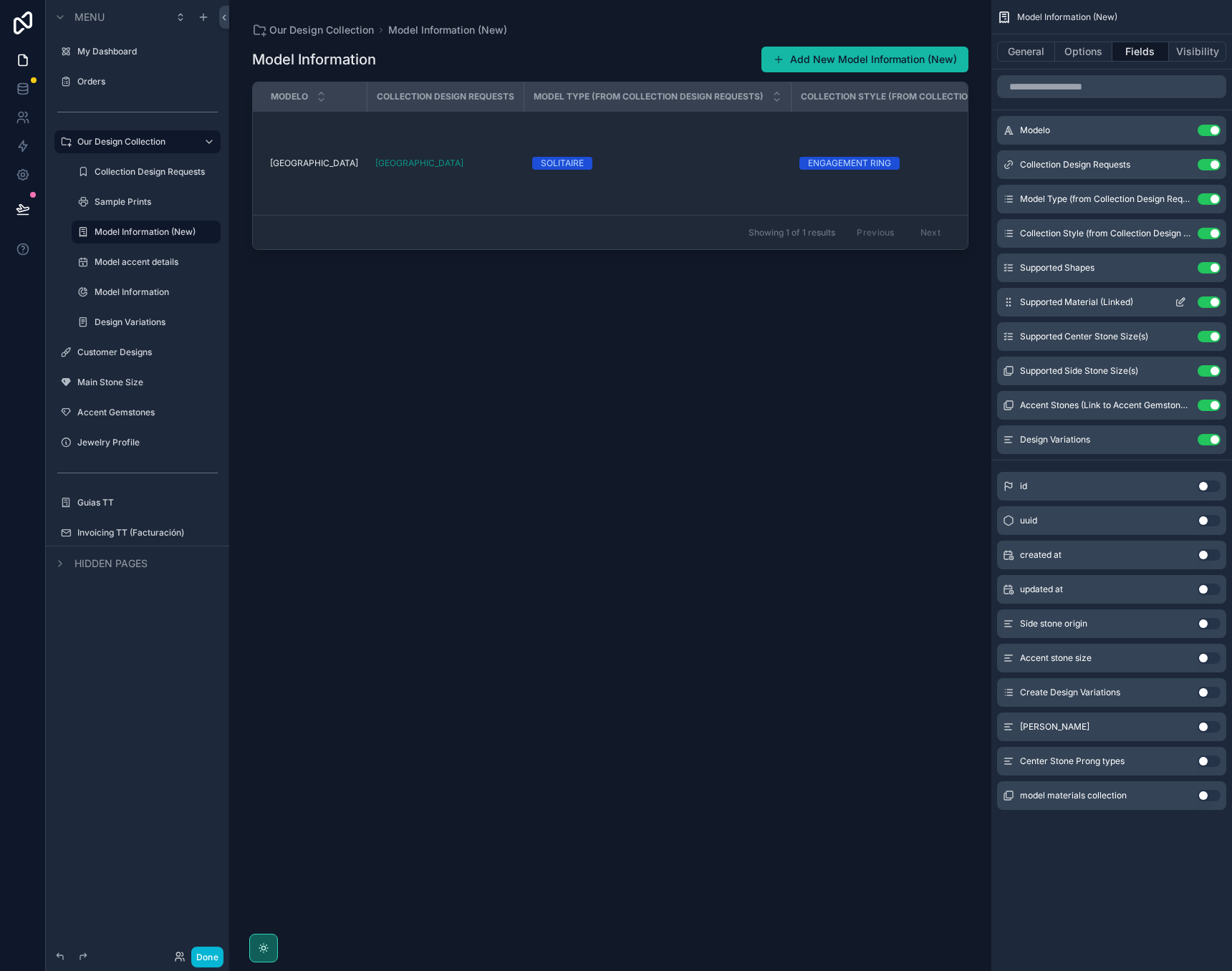
click at [1182, 304] on icon "scrollable content" at bounding box center [1180, 302] width 11 height 11
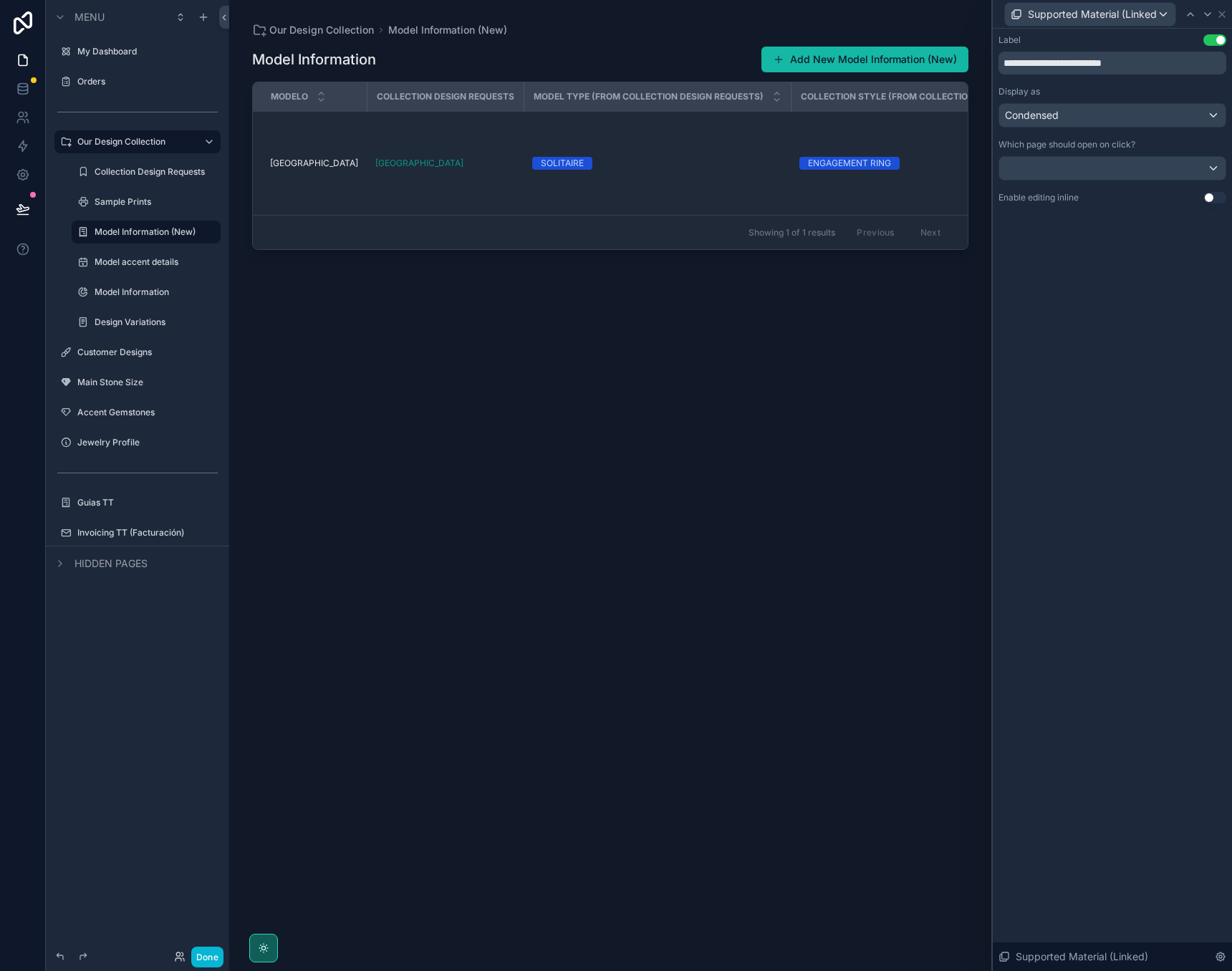
click at [1155, 104] on div "Condensed" at bounding box center [1113, 116] width 227 height 23
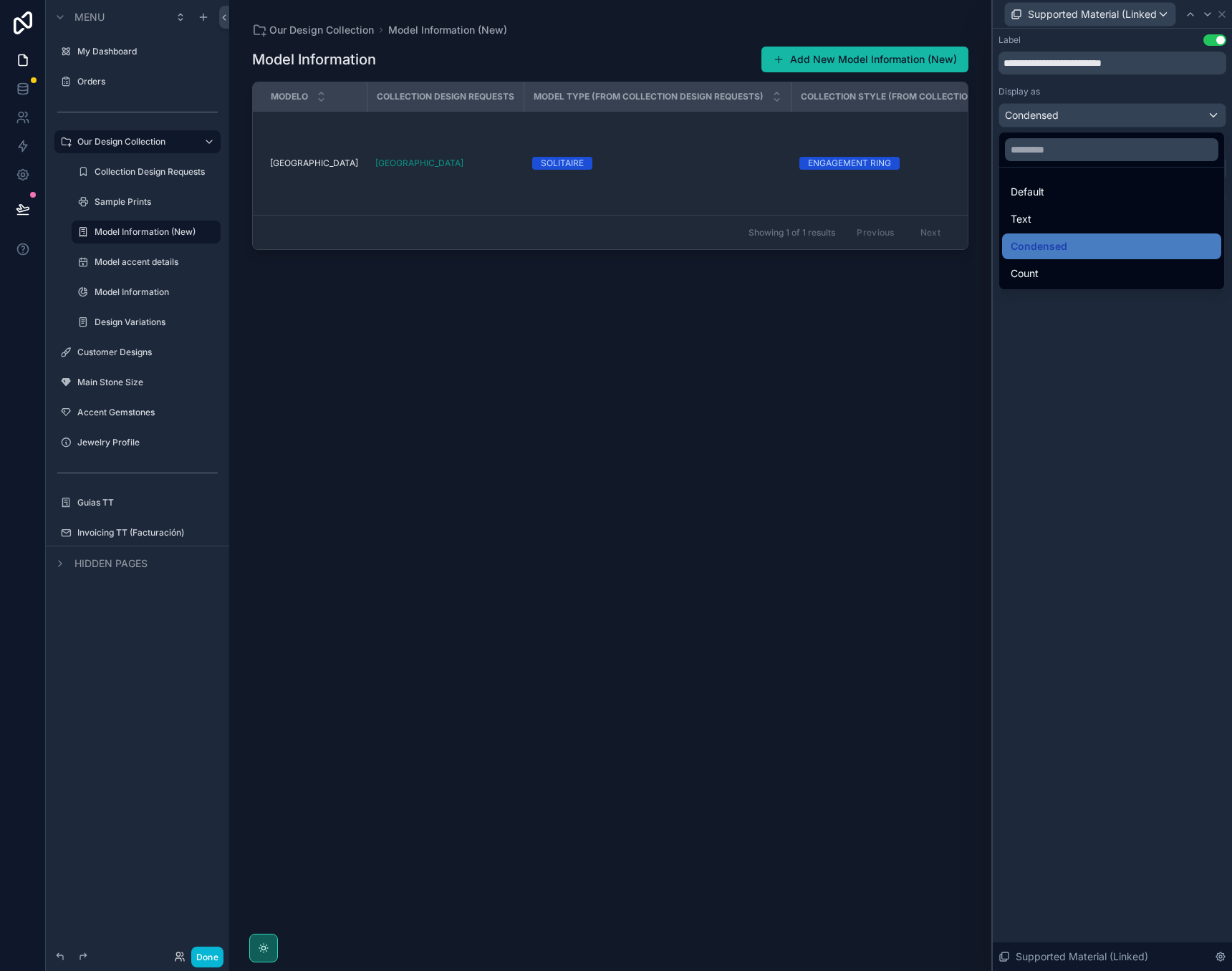
click at [1155, 114] on div at bounding box center [1113, 486] width 239 height 971
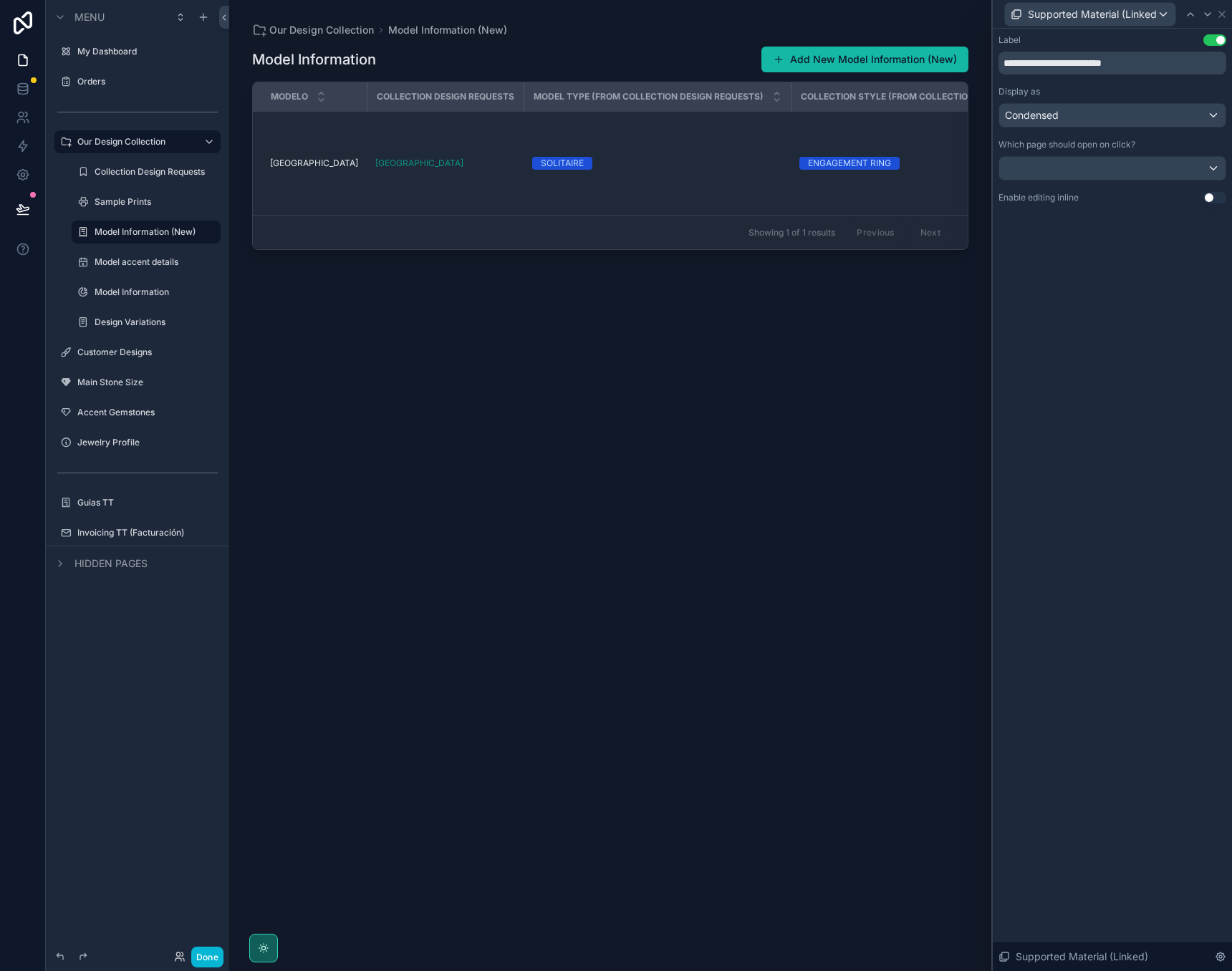
click at [1155, 114] on div "Condensed" at bounding box center [1113, 116] width 227 height 23
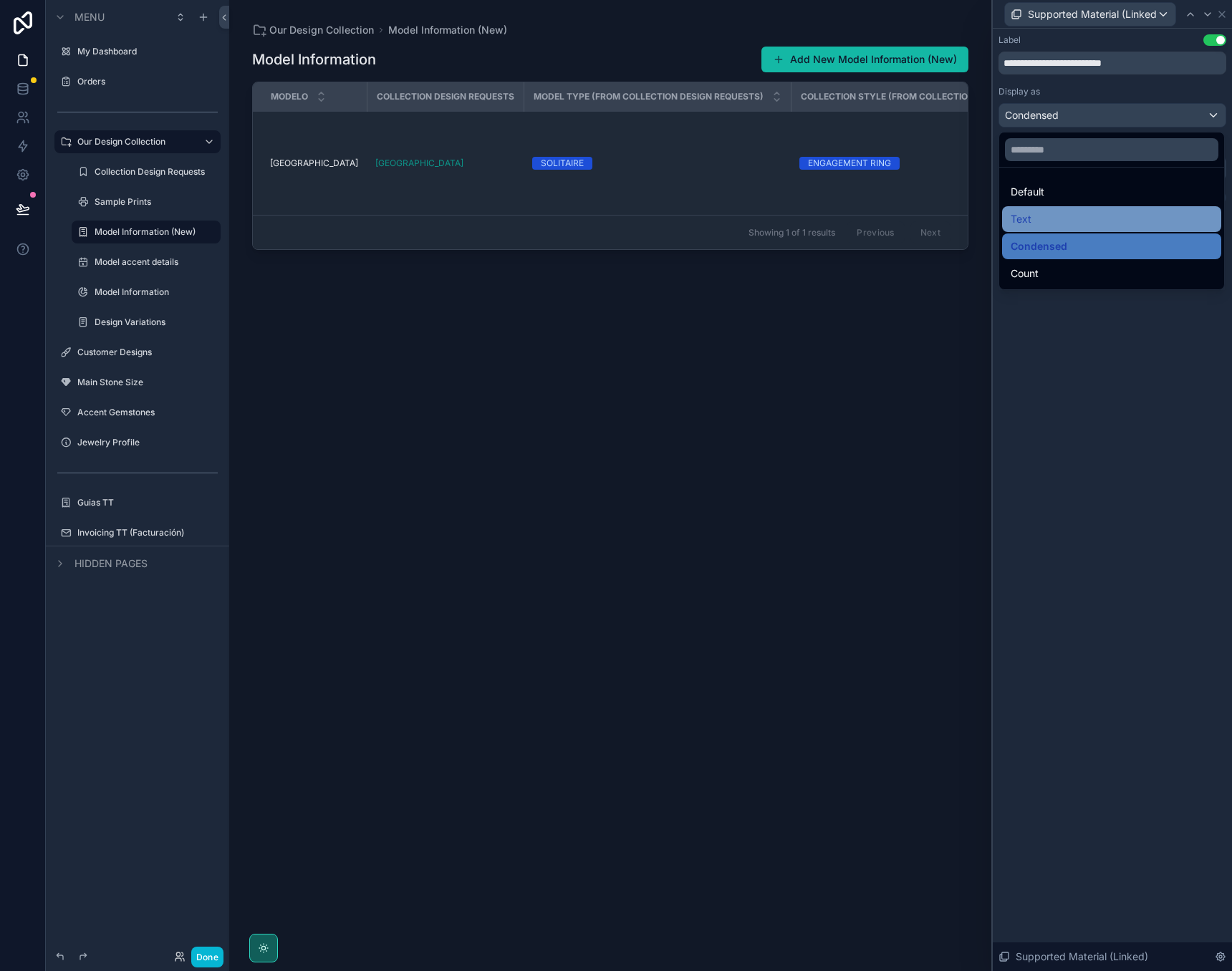
click at [1114, 222] on div "Text" at bounding box center [1112, 219] width 202 height 17
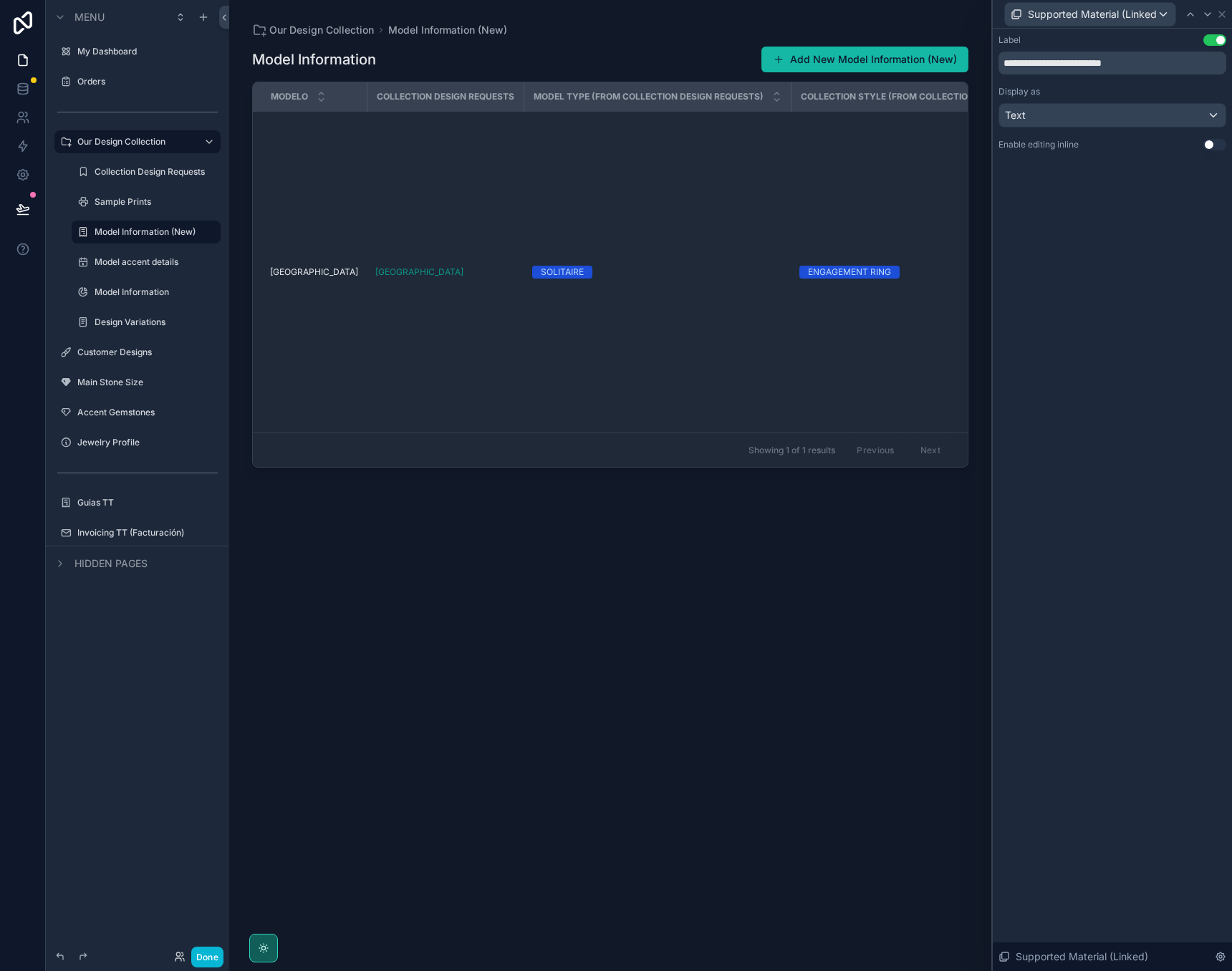
click at [1130, 121] on div "Text" at bounding box center [1113, 116] width 227 height 23
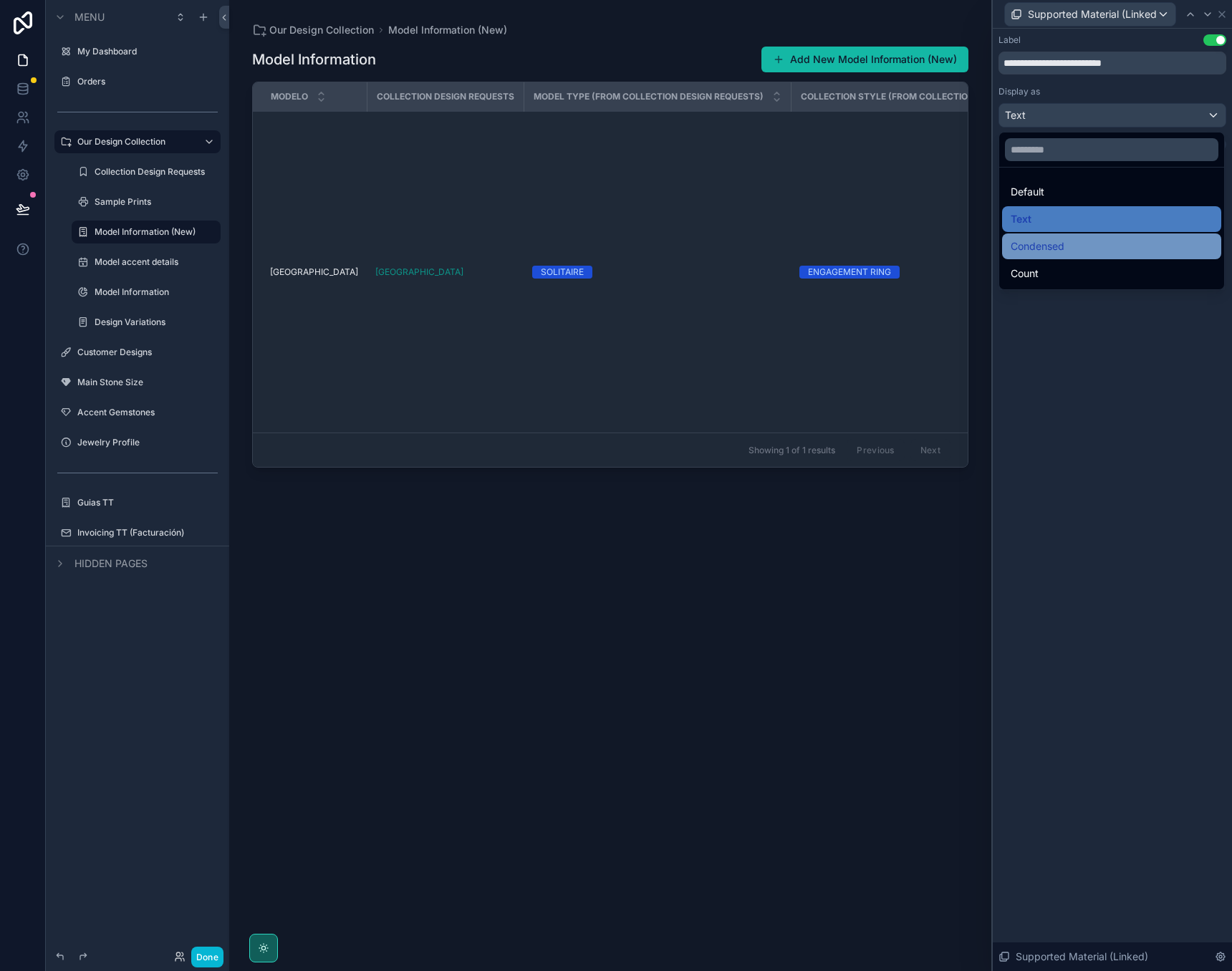
click at [1073, 242] on div "Condensed" at bounding box center [1112, 247] width 202 height 17
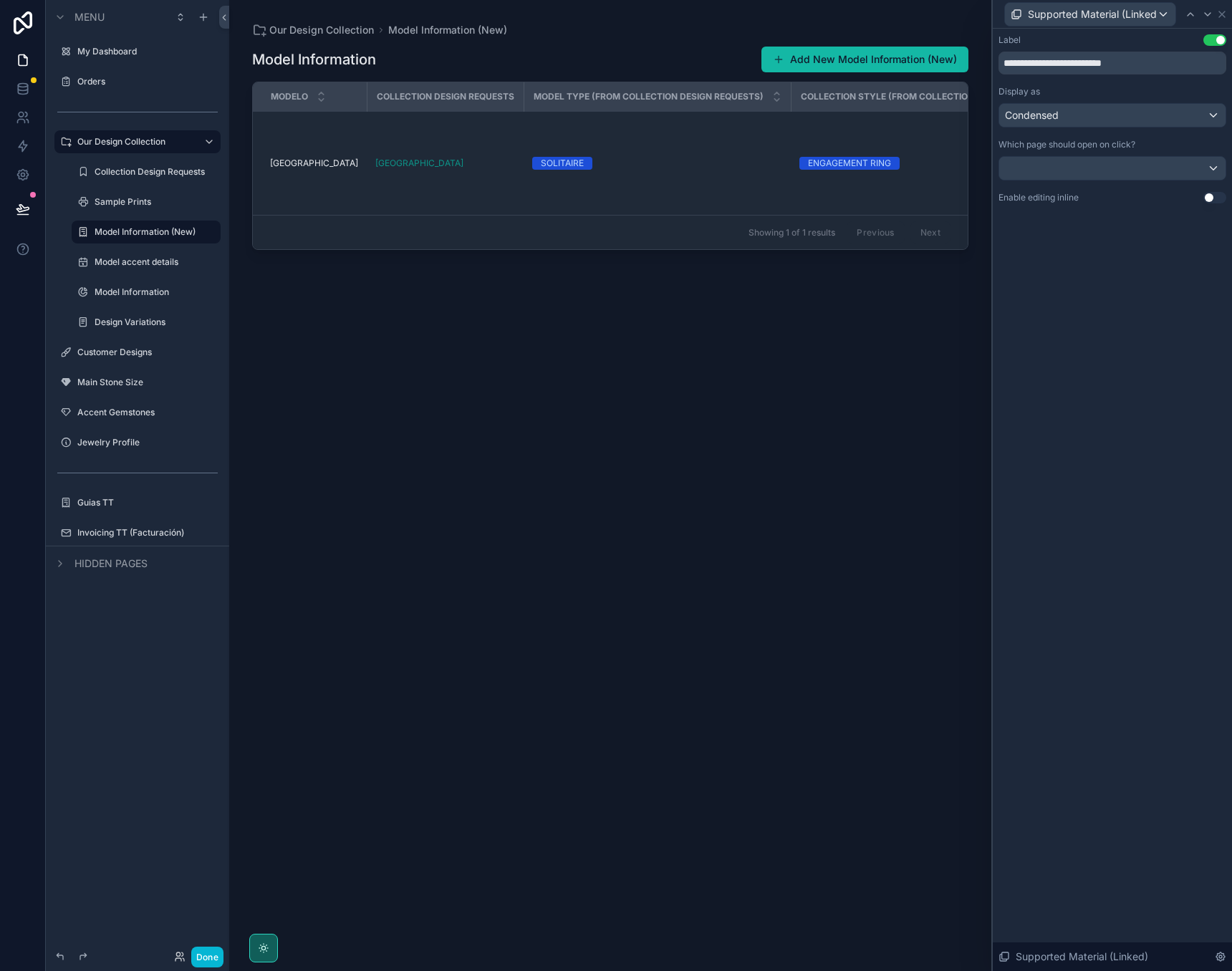
click at [1171, 173] on div at bounding box center [1113, 168] width 227 height 23
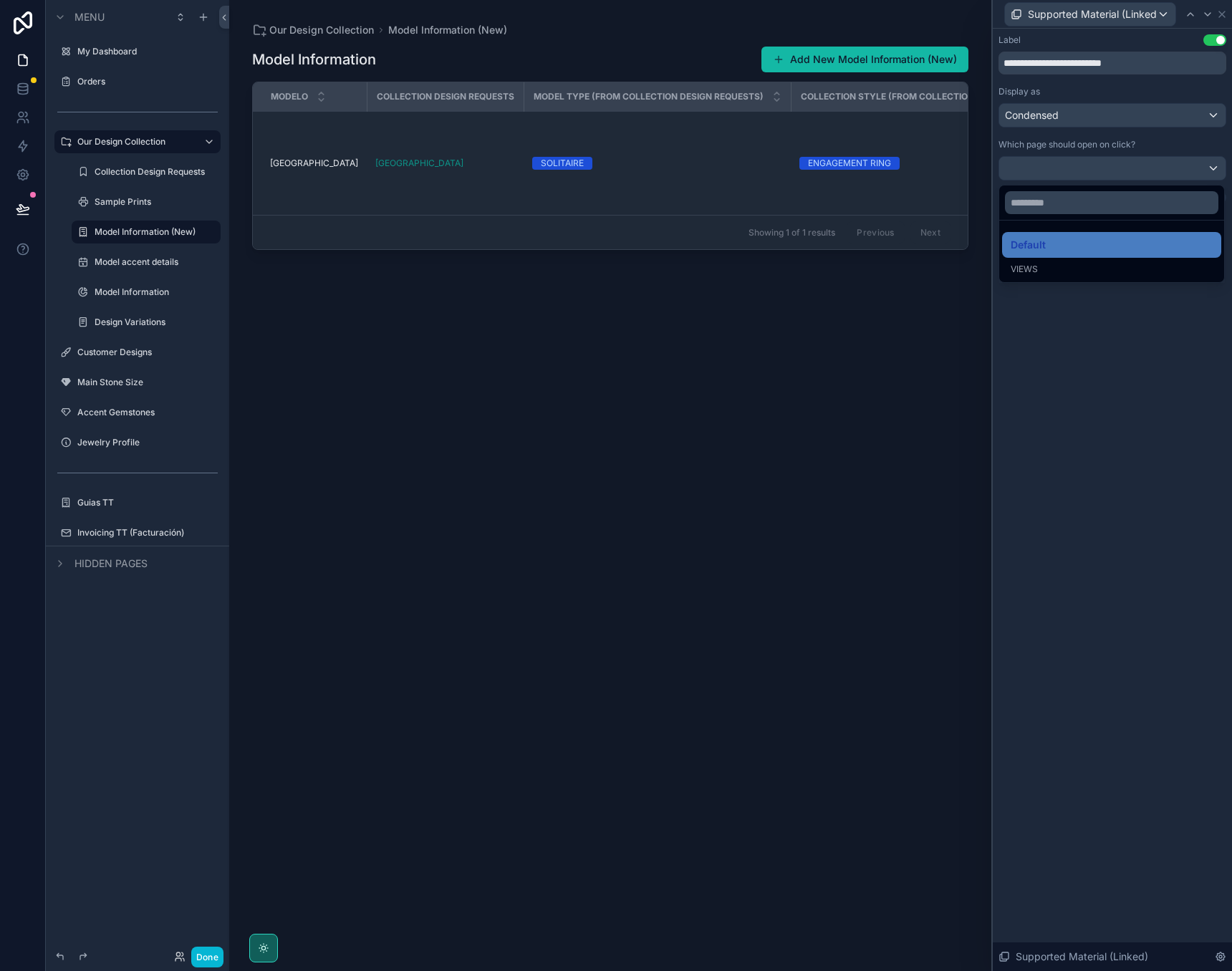
click at [1171, 173] on div at bounding box center [1113, 486] width 239 height 971
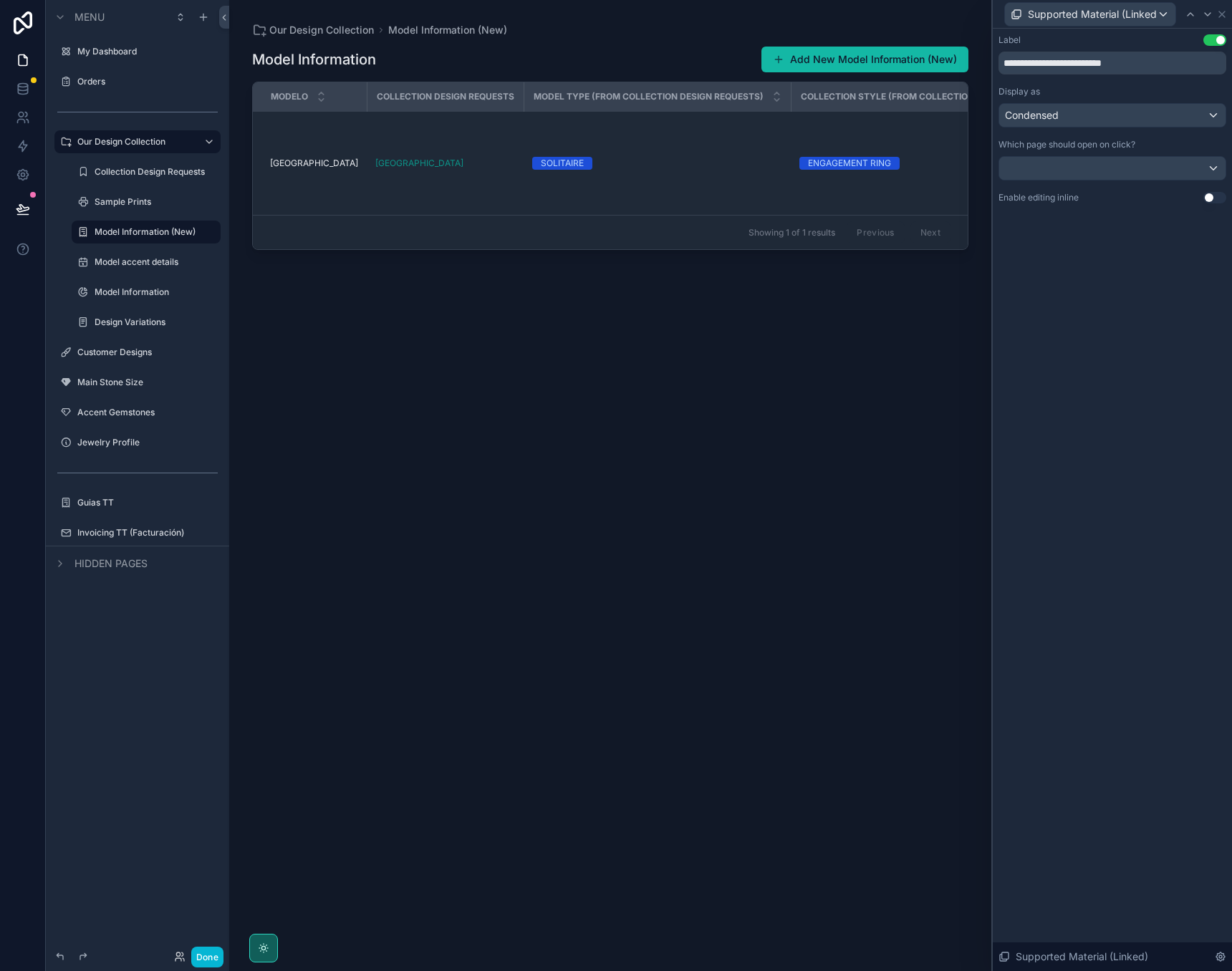
click at [1160, 178] on div at bounding box center [1113, 168] width 227 height 23
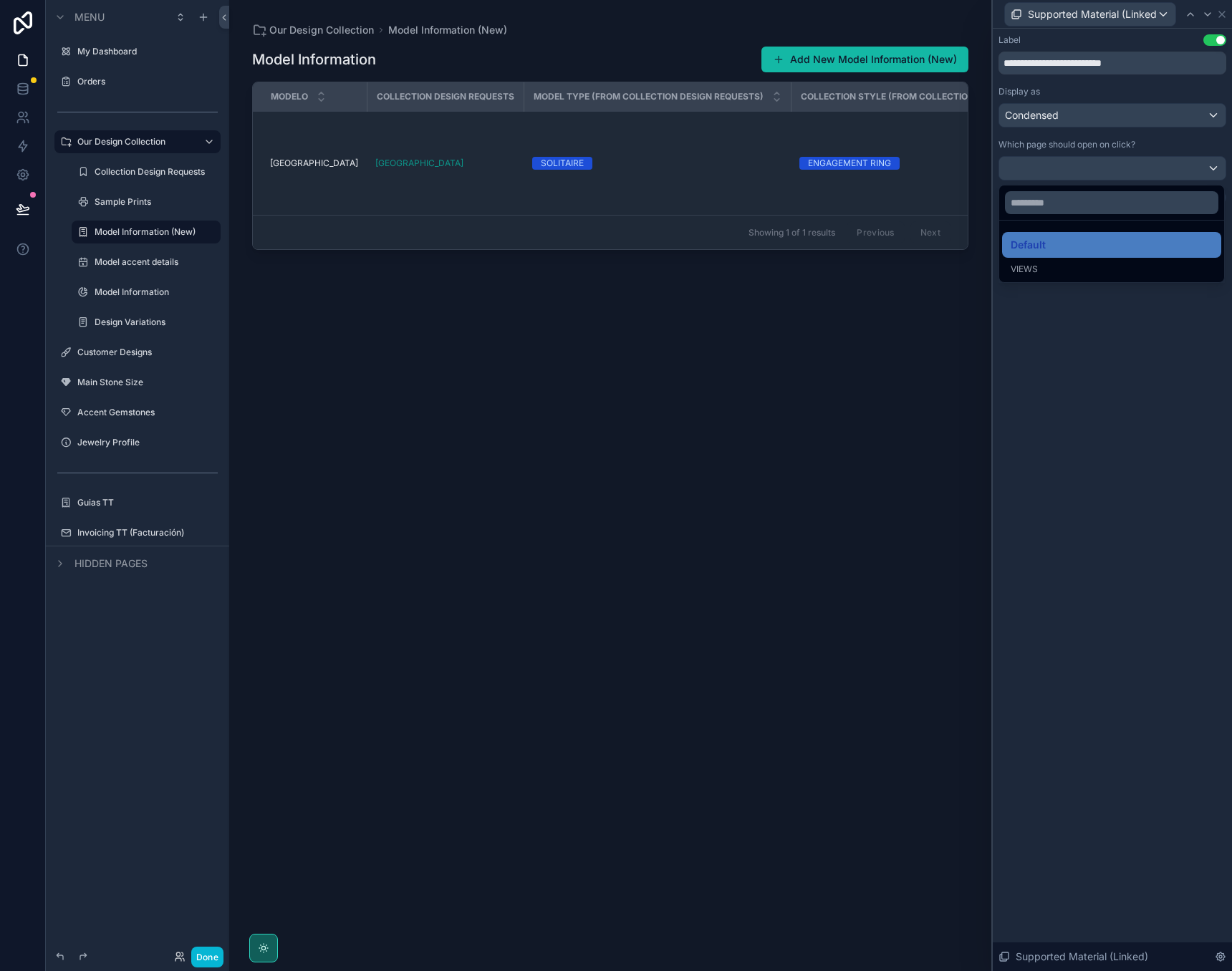
click at [1160, 178] on div at bounding box center [1113, 486] width 239 height 971
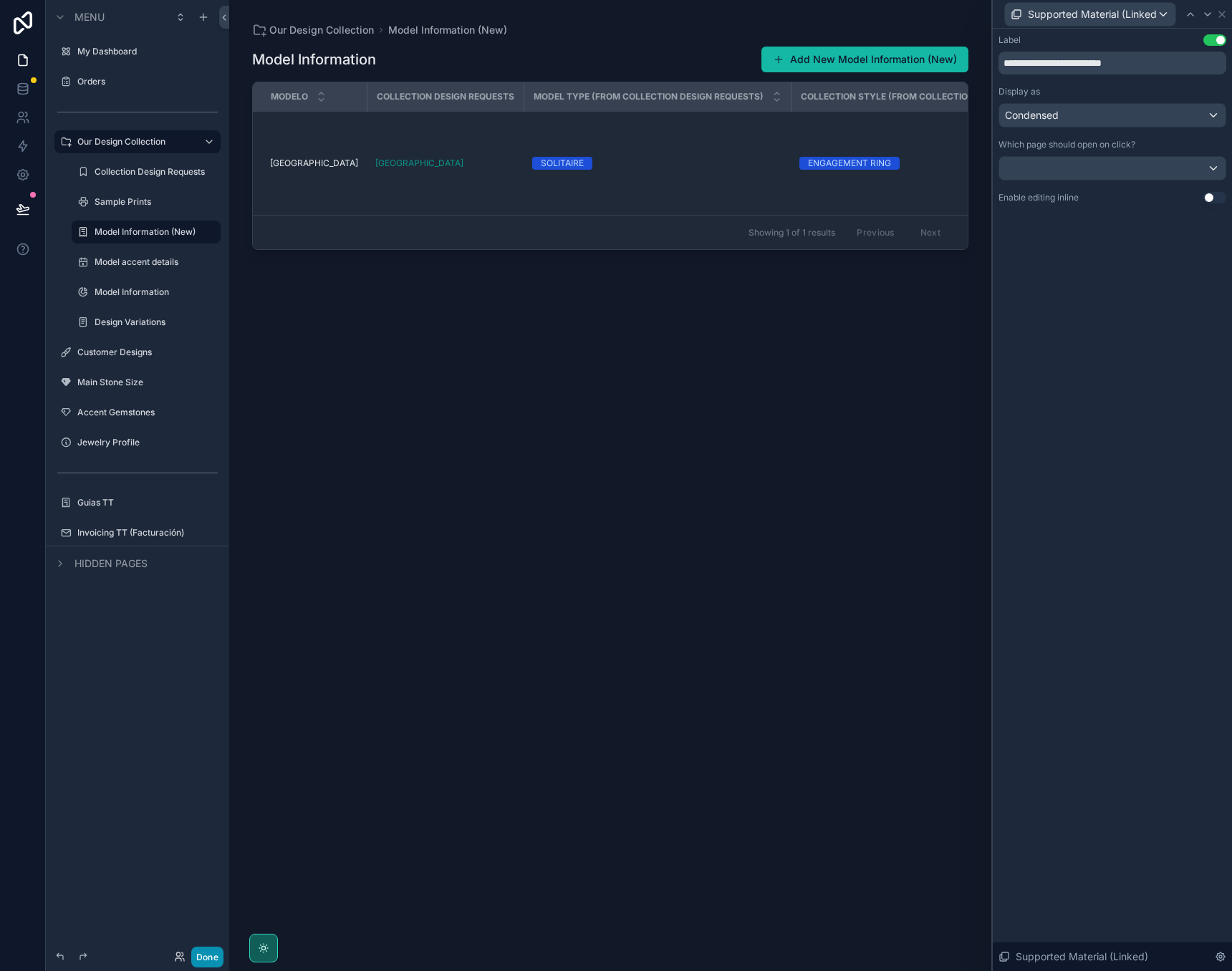
click at [202, 955] on button "Done" at bounding box center [207, 958] width 32 height 21
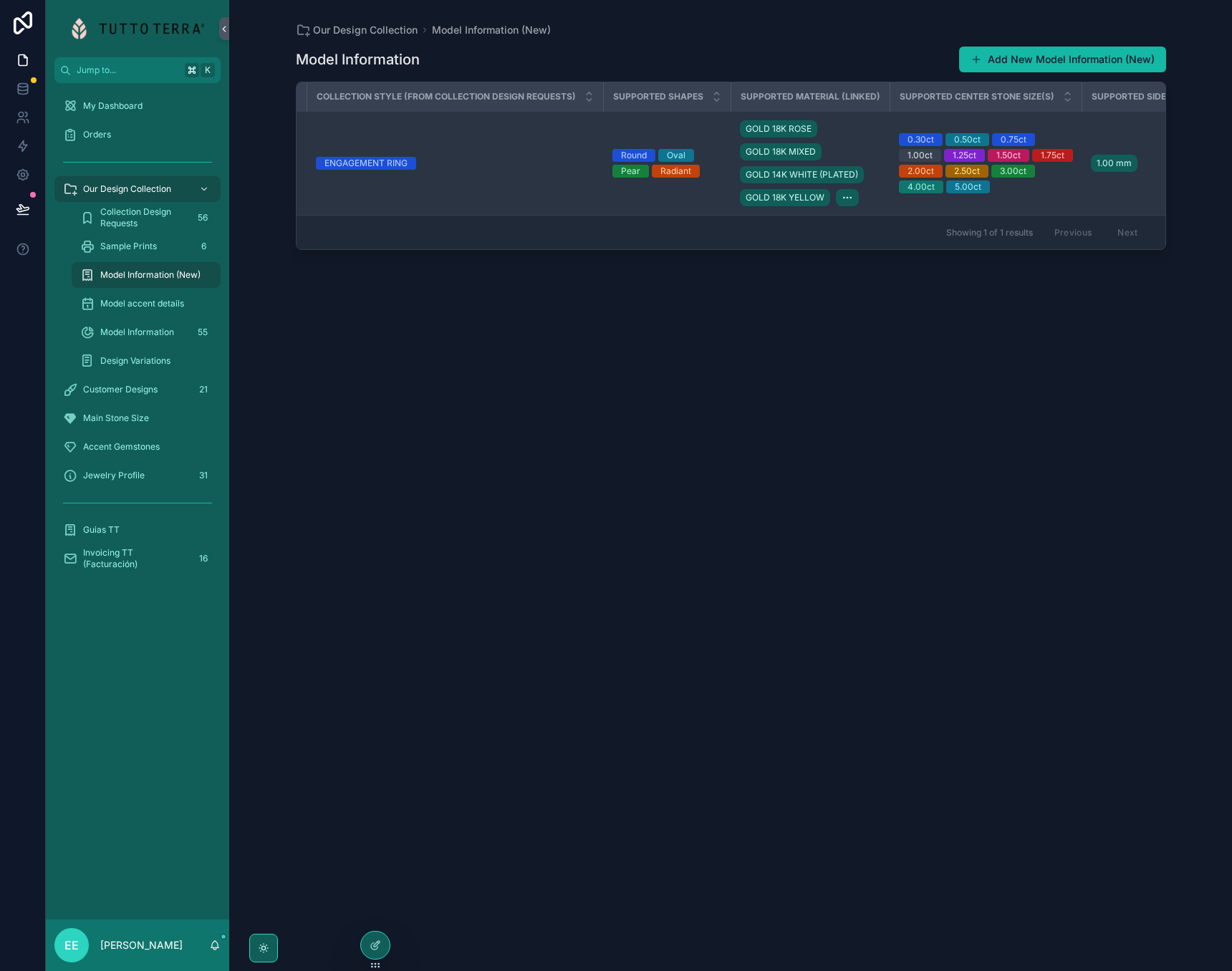
scroll to position [0, 532]
click at [756, 127] on span "GOLD 18K ROSE" at bounding box center [773, 129] width 66 height 11
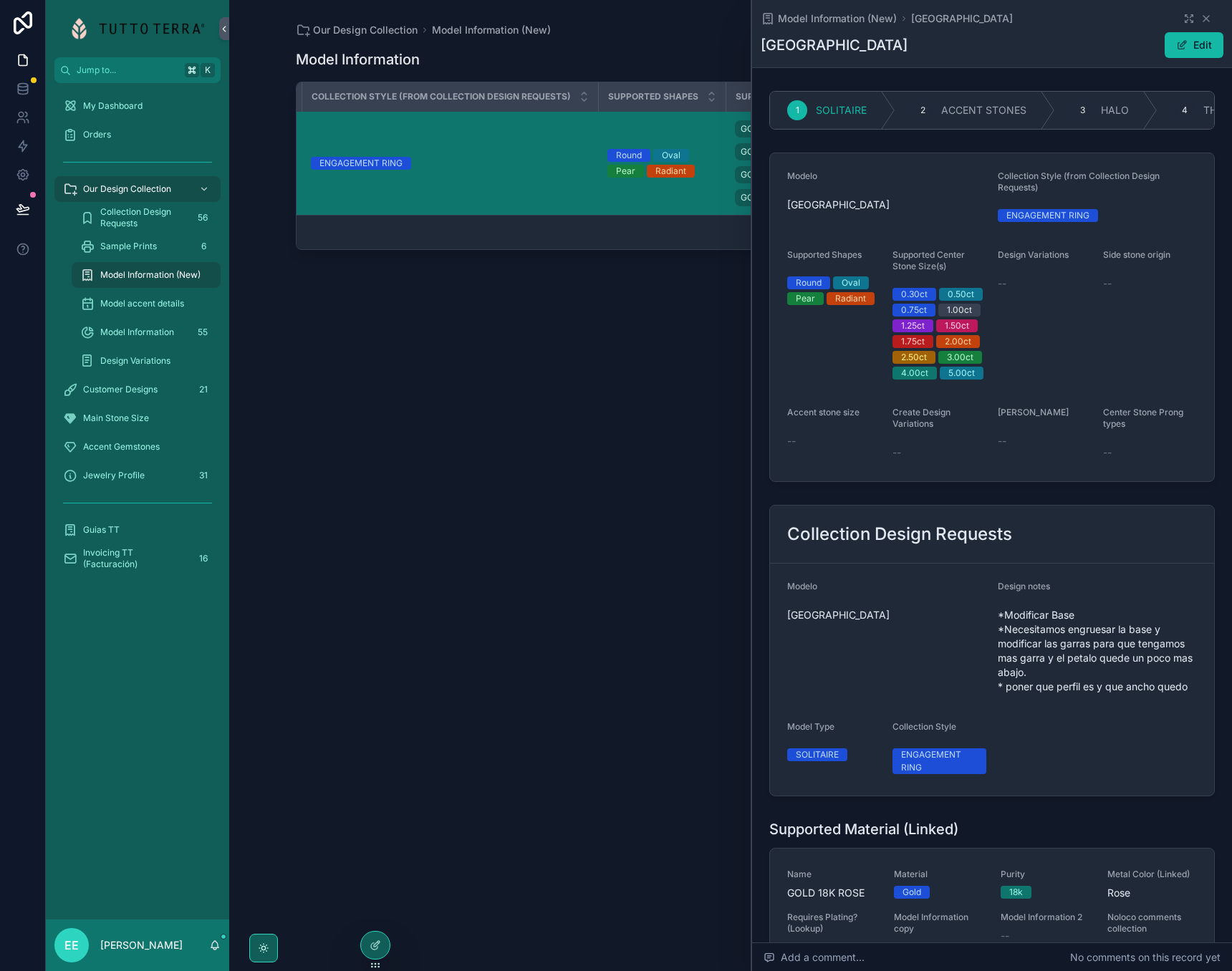
click at [616, 362] on div "Model Information Add New Model Information (New) Modelo Collection Design Requ…" at bounding box center [731, 496] width 871 height 917
click at [1207, 16] on icon "scrollable content" at bounding box center [1206, 18] width 11 height 11
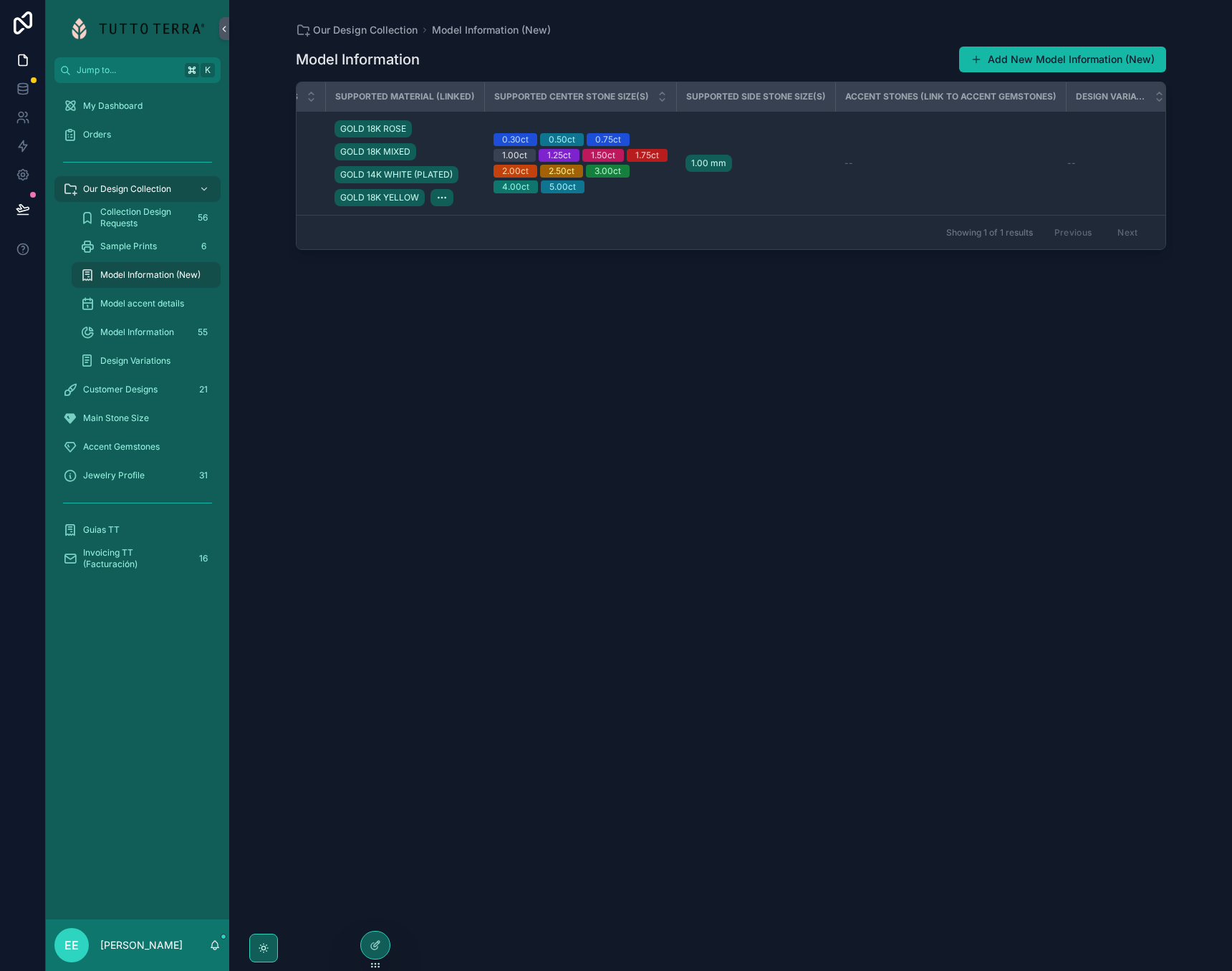
click at [179, 276] on span "Model Information (New)" at bounding box center [150, 275] width 100 height 11
click at [345, 32] on span "Our Design Collection" at bounding box center [365, 30] width 104 height 14
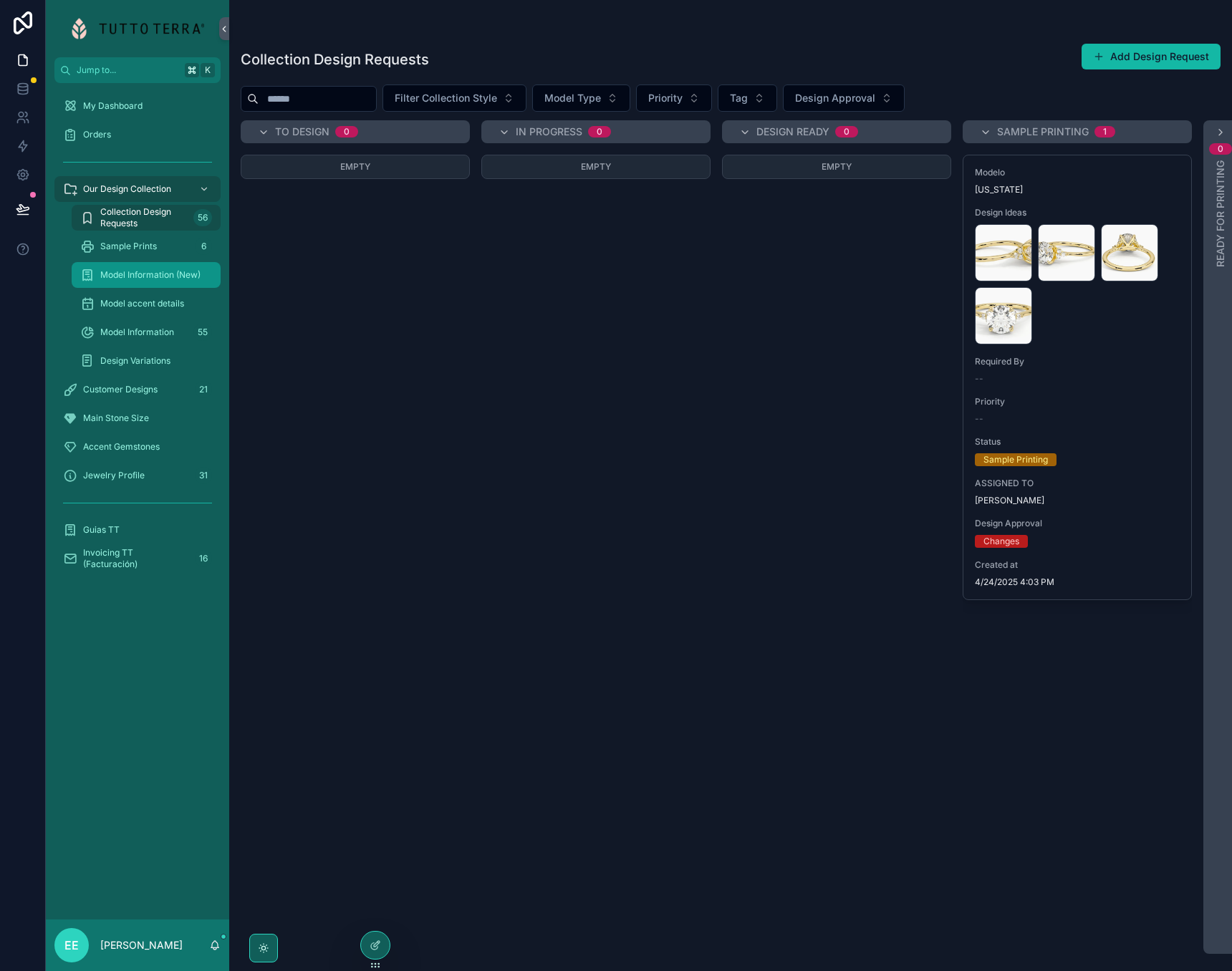
click at [143, 278] on span "Model Information (New)" at bounding box center [150, 275] width 100 height 11
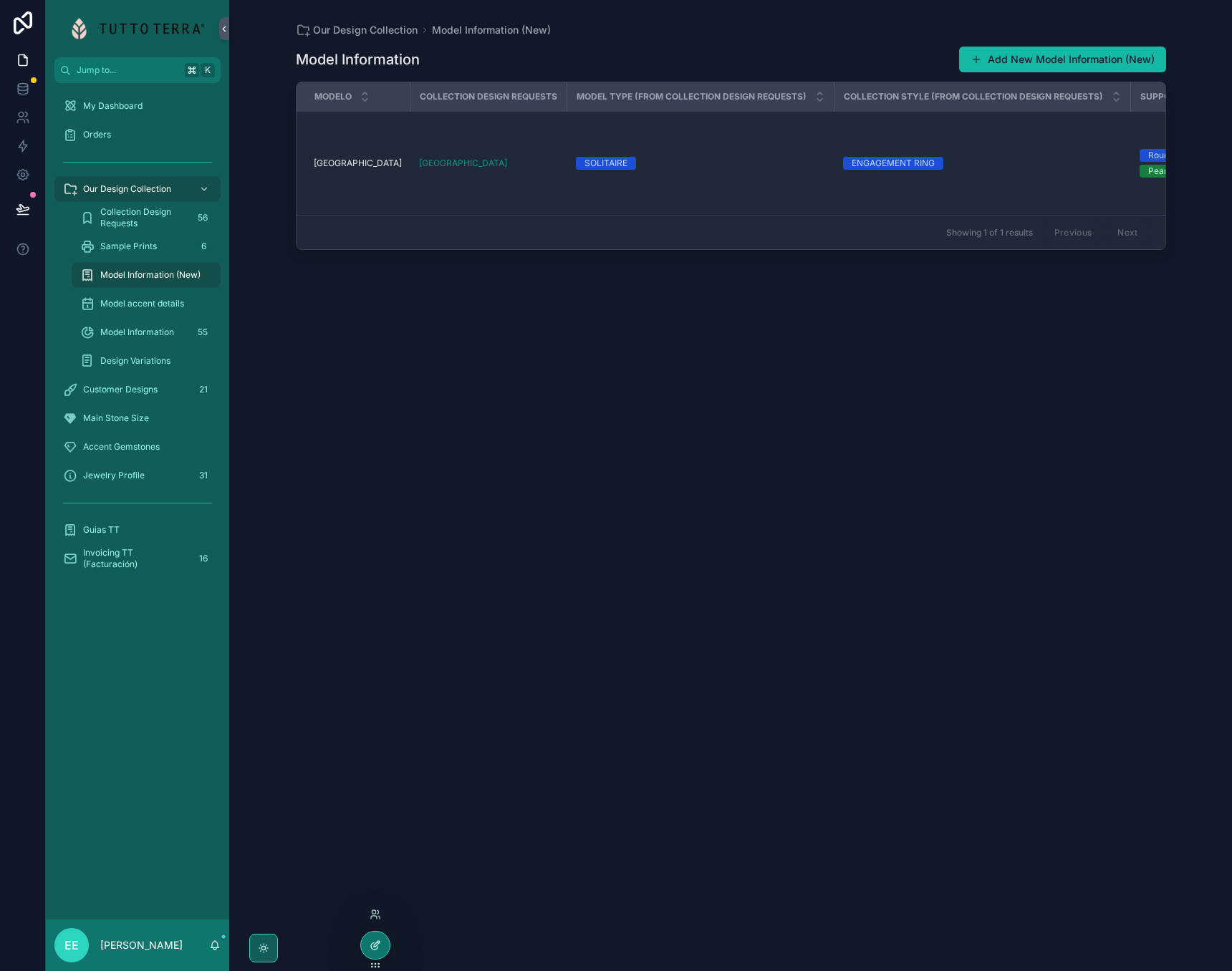
click at [372, 946] on icon at bounding box center [376, 945] width 11 height 11
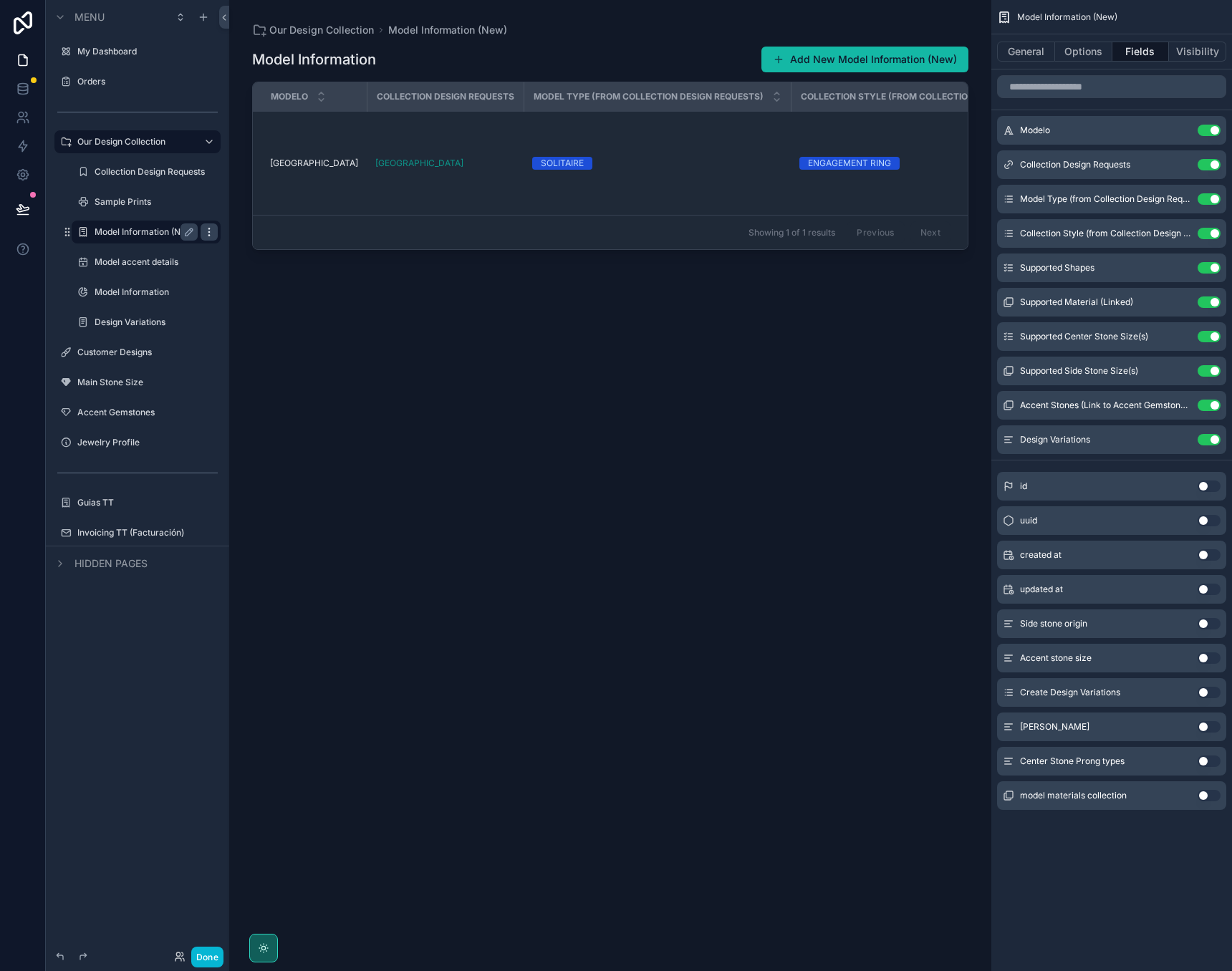
click at [207, 229] on icon "scrollable content" at bounding box center [209, 232] width 11 height 11
click at [207, 230] on icon "scrollable content" at bounding box center [209, 232] width 11 height 11
click at [187, 229] on icon "scrollable content" at bounding box center [189, 232] width 11 height 11
click at [208, 230] on icon "scrollable content" at bounding box center [209, 232] width 11 height 11
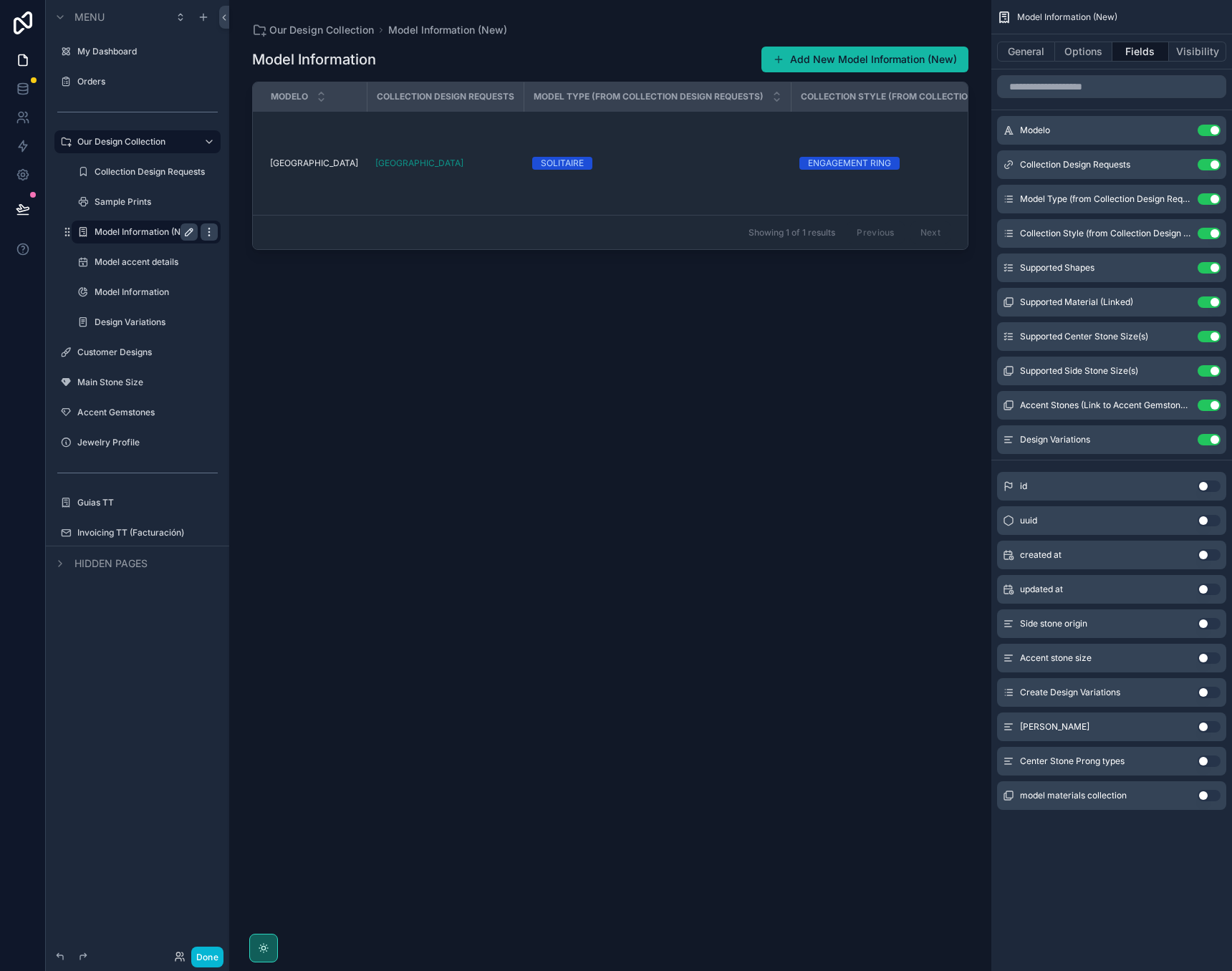
click at [208, 230] on icon "scrollable content" at bounding box center [209, 232] width 11 height 11
click at [344, 338] on div "scrollable content" at bounding box center [611, 477] width 763 height 954
click at [1212, 58] on button "Visibility" at bounding box center [1198, 51] width 57 height 20
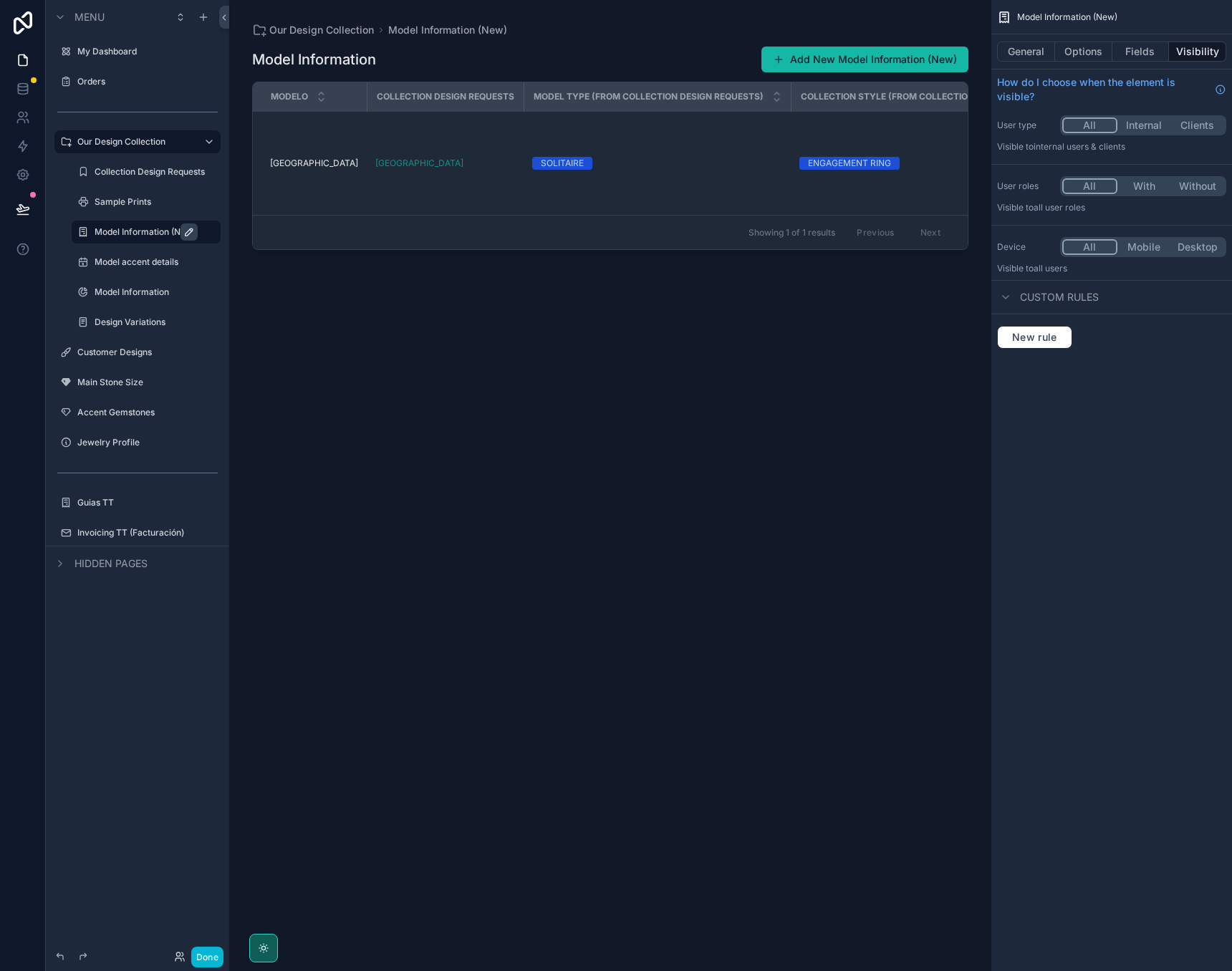
click at [1028, 301] on span "Custom rules" at bounding box center [1059, 297] width 78 height 14
click at [1016, 304] on div "Custom rules" at bounding box center [1048, 297] width 101 height 17
click at [1034, 338] on span "New rule" at bounding box center [1034, 336] width 56 height 12
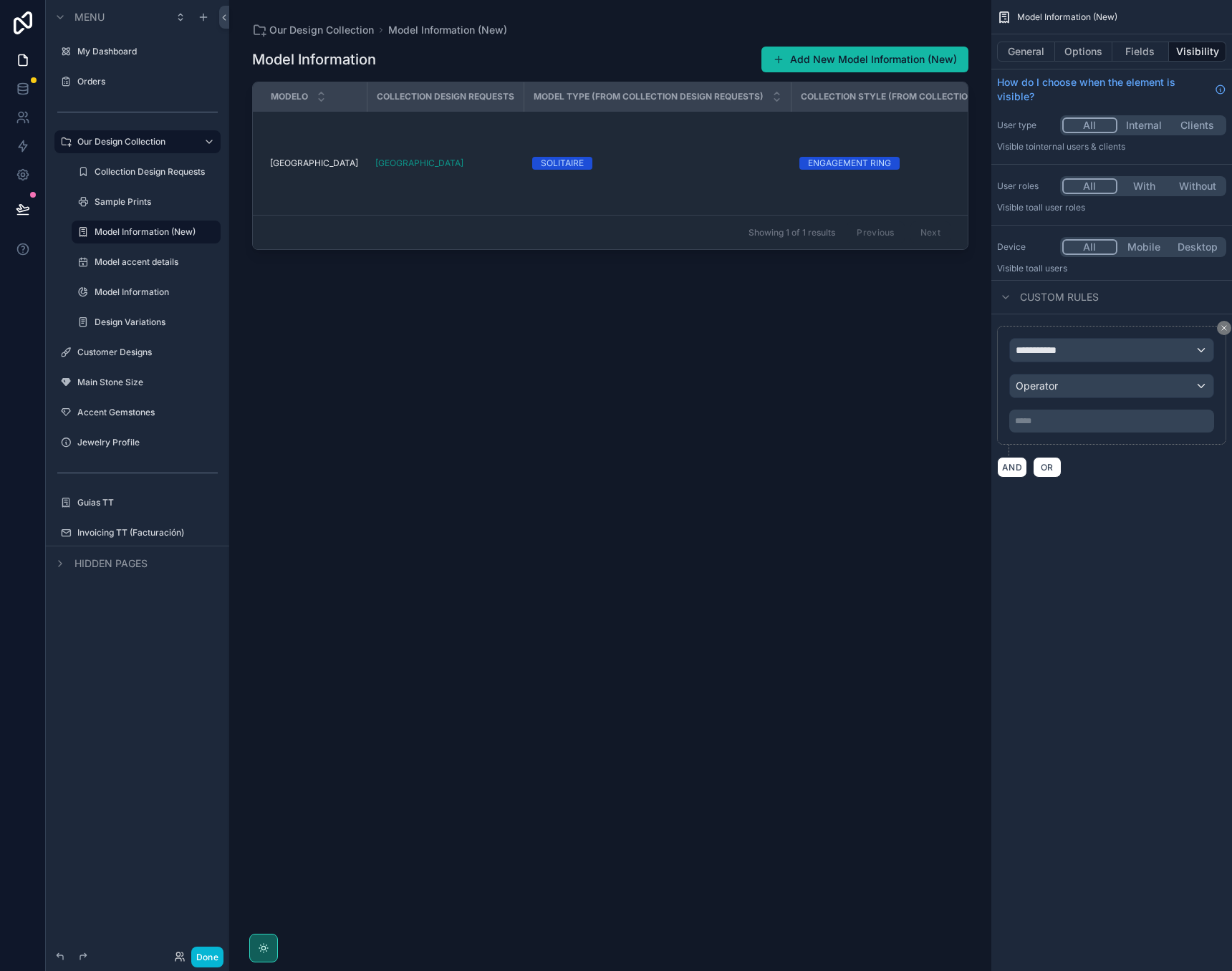
click at [1104, 351] on div "**********" at bounding box center [1112, 351] width 204 height 23
click at [1095, 435] on span "Logged in User" at bounding box center [1081, 427] width 119 height 17
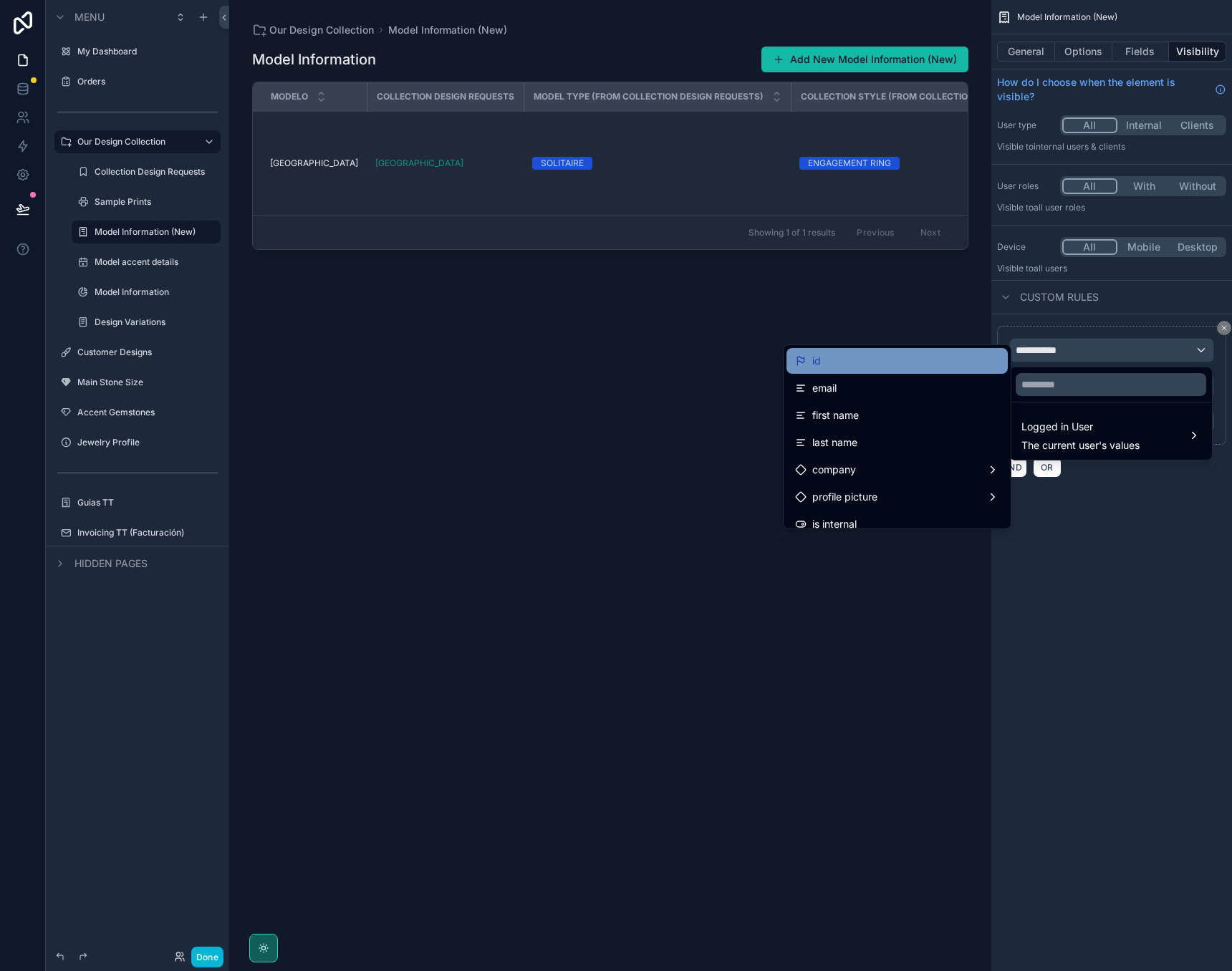
click at [864, 360] on div "id" at bounding box center [897, 361] width 205 height 17
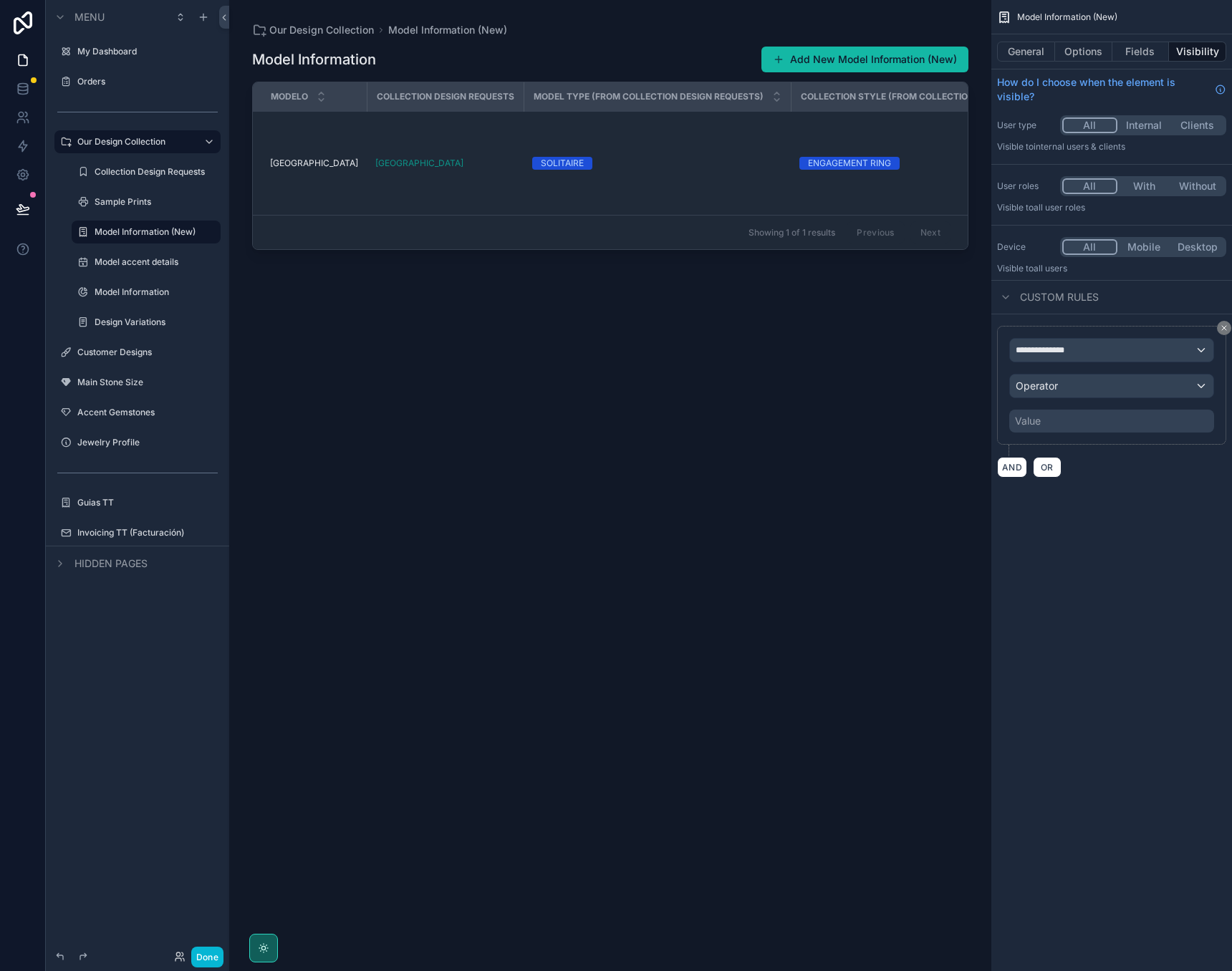
click at [1083, 392] on div "Operator" at bounding box center [1112, 386] width 204 height 23
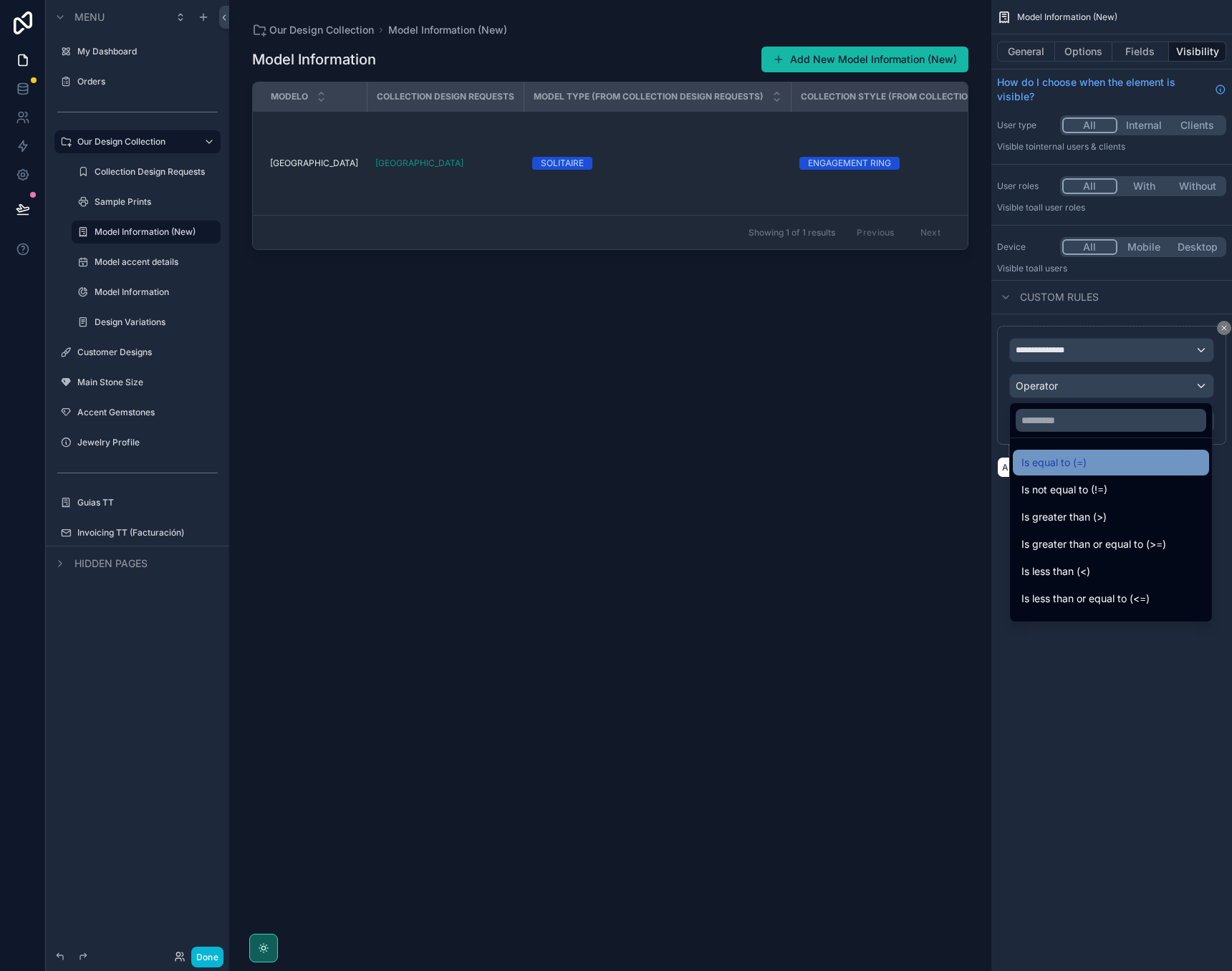
click at [1070, 473] on div "Is equal to (=)" at bounding box center [1111, 463] width 196 height 26
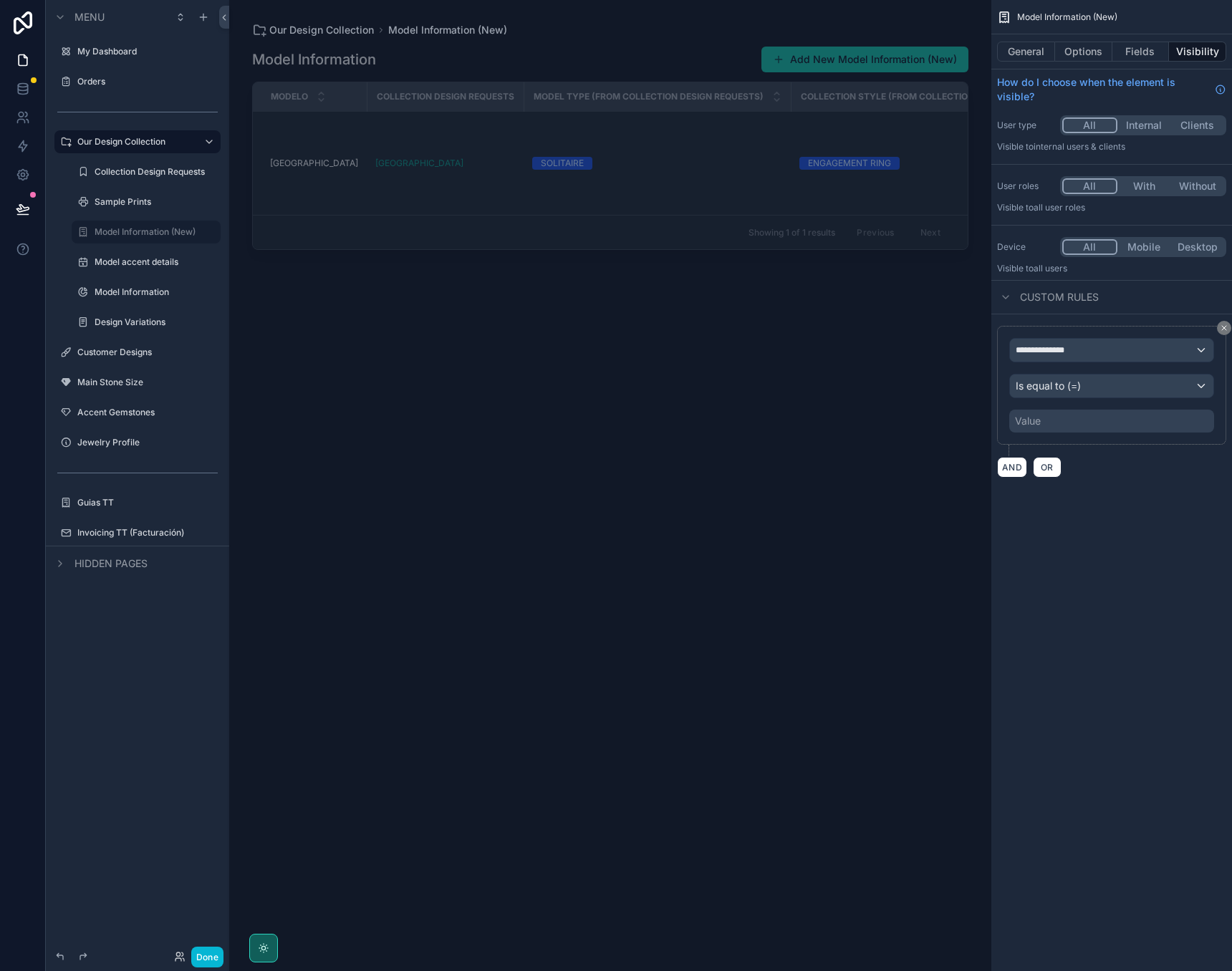
click at [1060, 425] on div "Value" at bounding box center [1112, 421] width 205 height 23
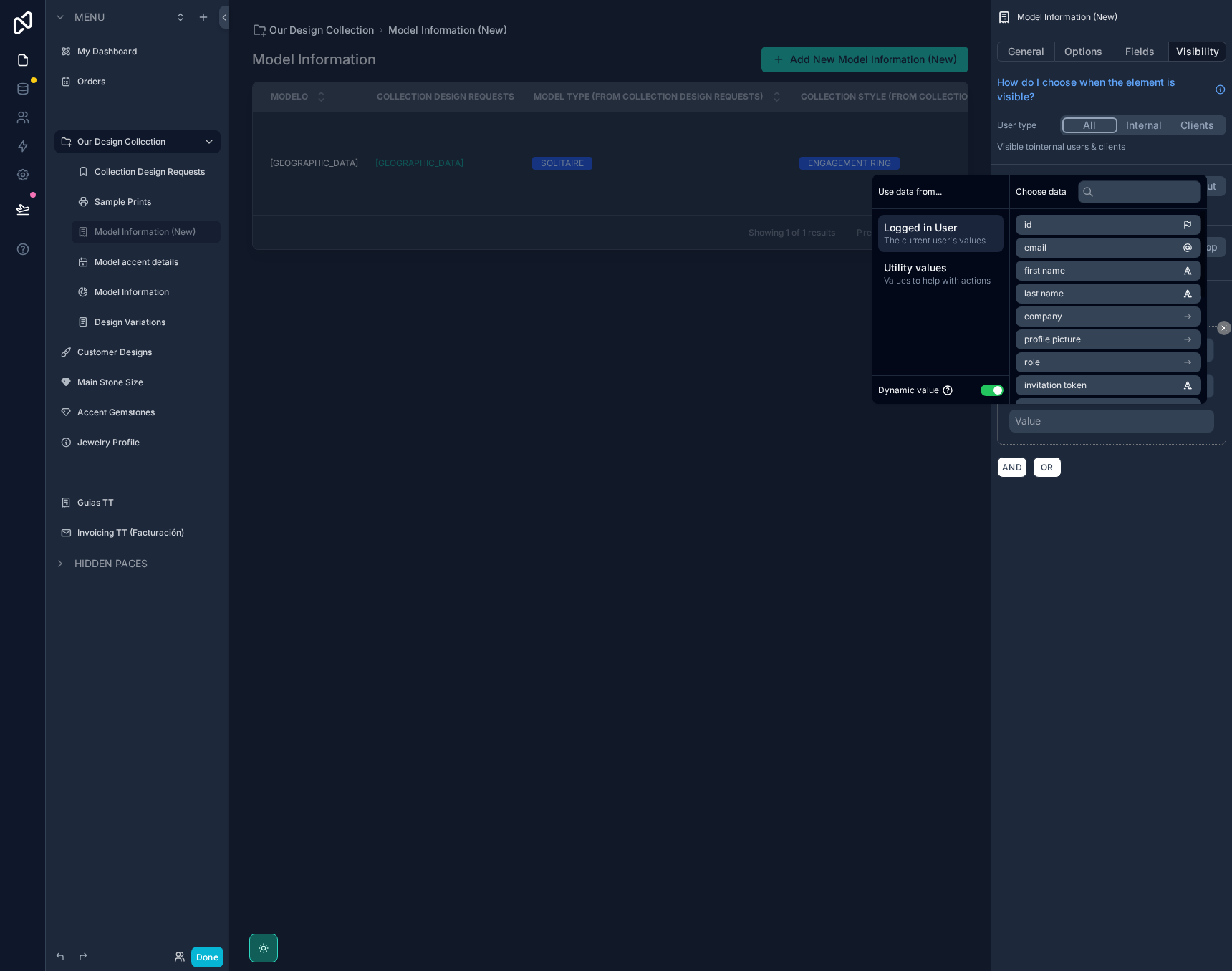
click at [991, 397] on div "Dynamic value Use setting" at bounding box center [940, 390] width 125 height 16
click at [986, 385] on button "Use setting" at bounding box center [992, 391] width 23 height 11
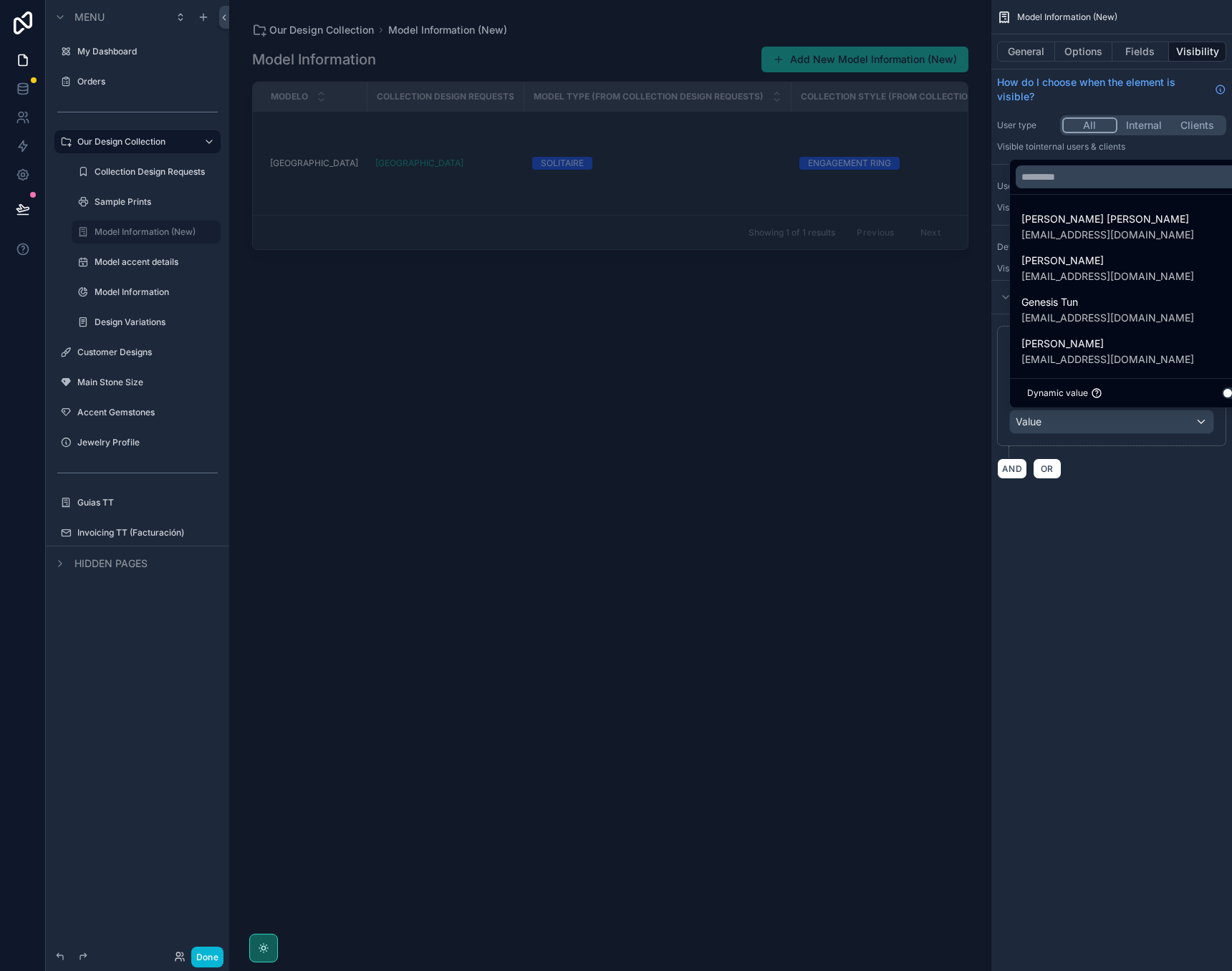
click at [1100, 533] on div "scrollable content" at bounding box center [616, 486] width 1232 height 971
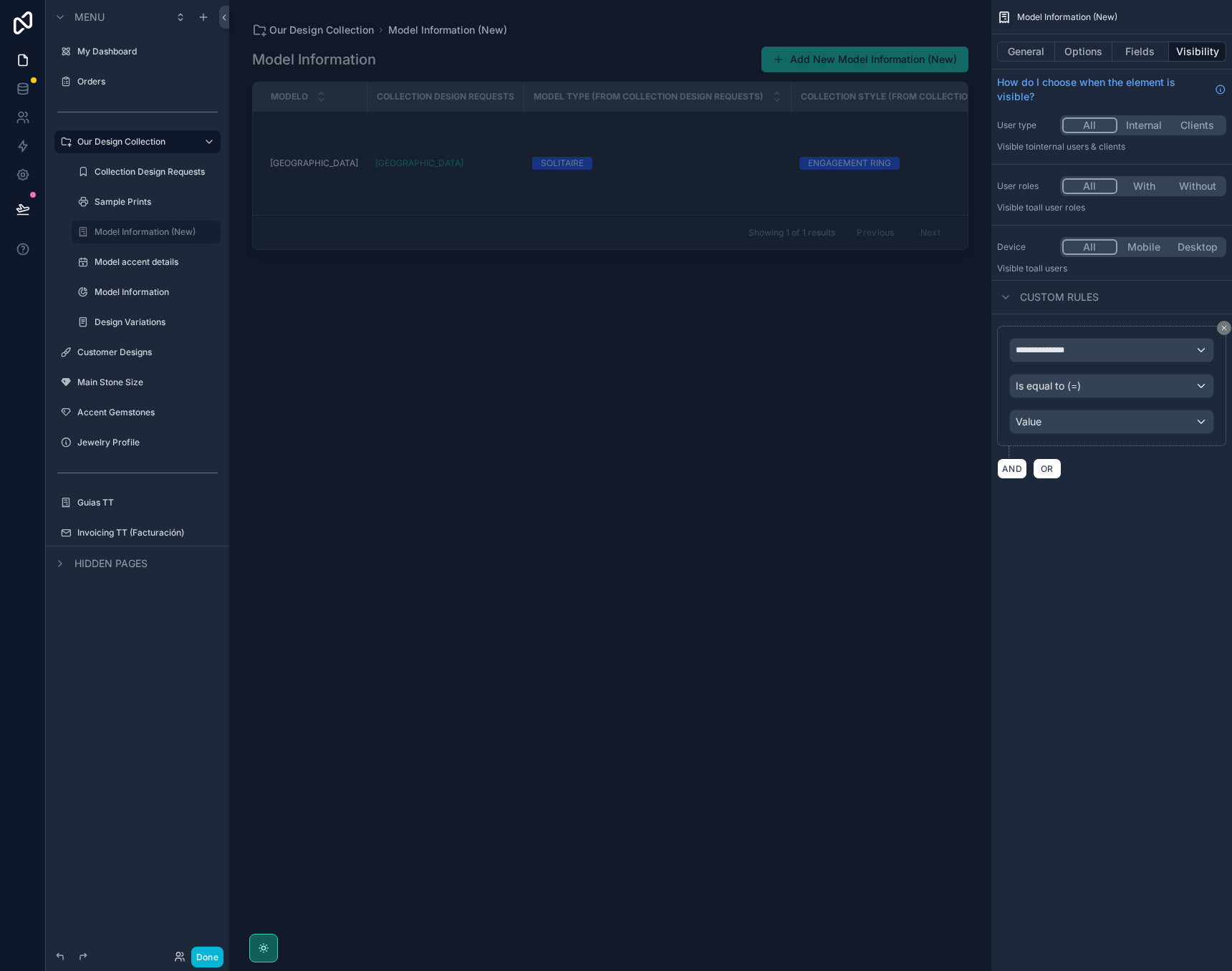
click at [1086, 380] on div "Is equal to (=)" at bounding box center [1112, 386] width 204 height 23
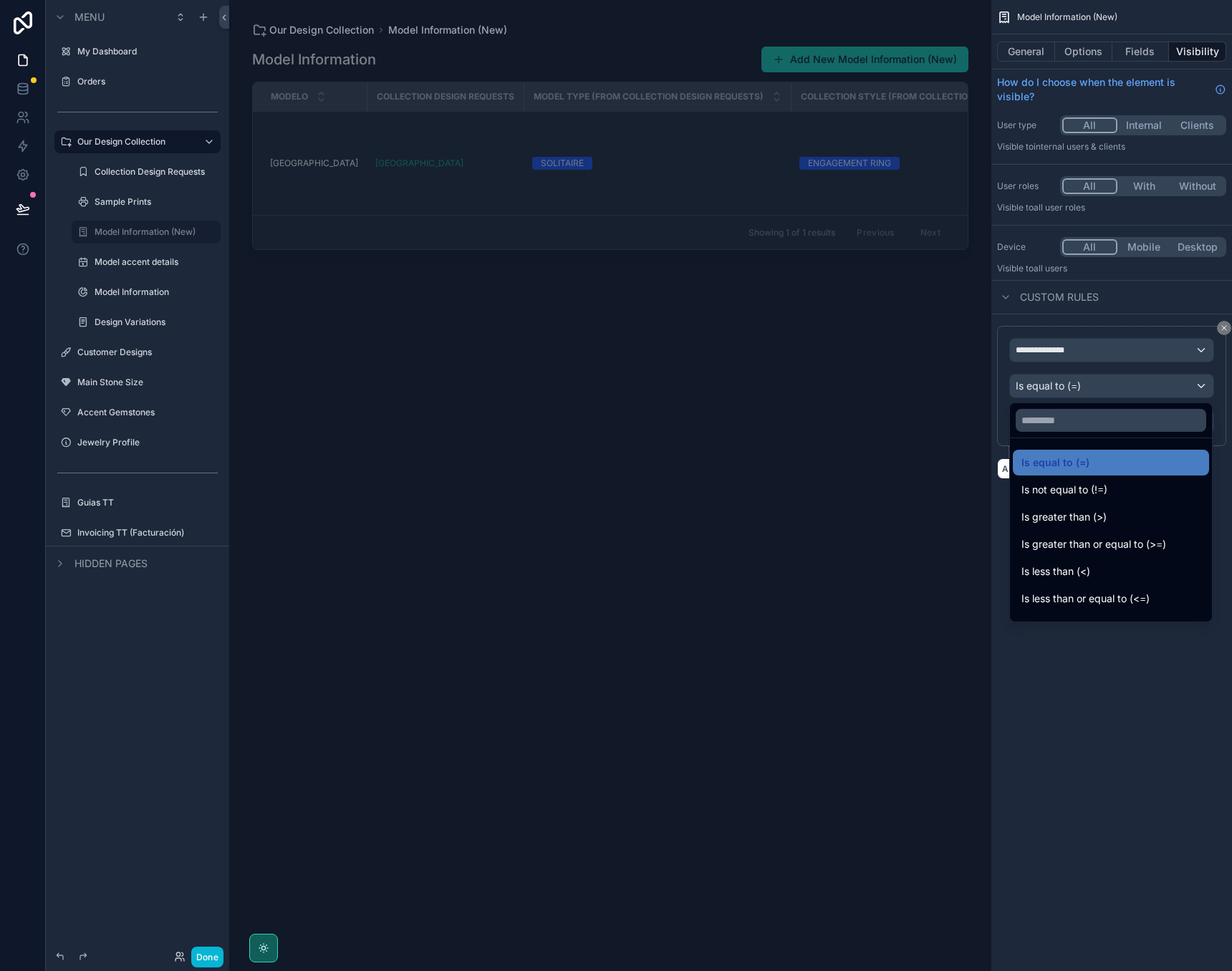
click at [1086, 351] on div "scrollable content" at bounding box center [616, 486] width 1232 height 971
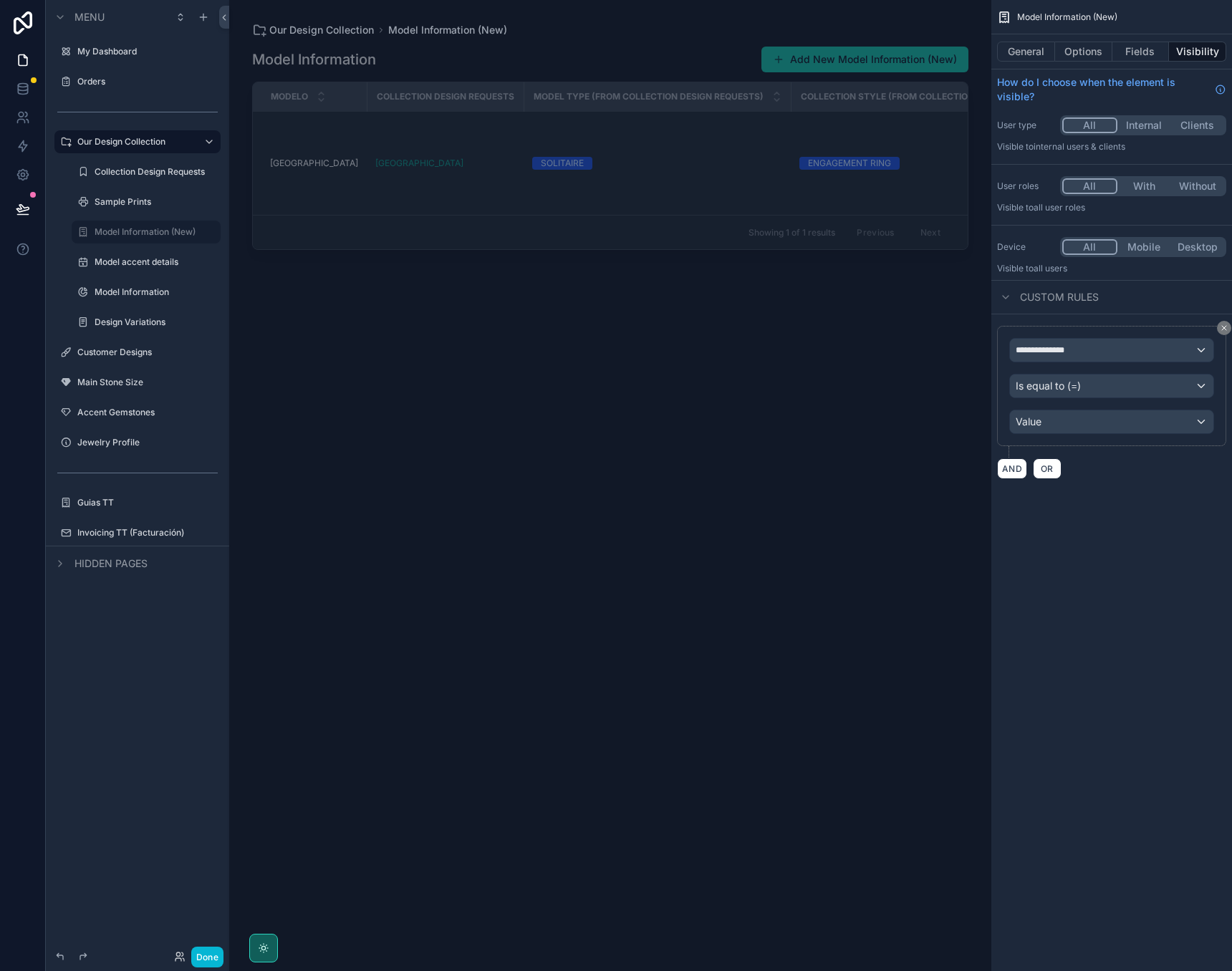
click at [1086, 351] on div "**********" at bounding box center [1112, 351] width 204 height 23
click at [1080, 445] on span "The current user's values" at bounding box center [1081, 445] width 119 height 14
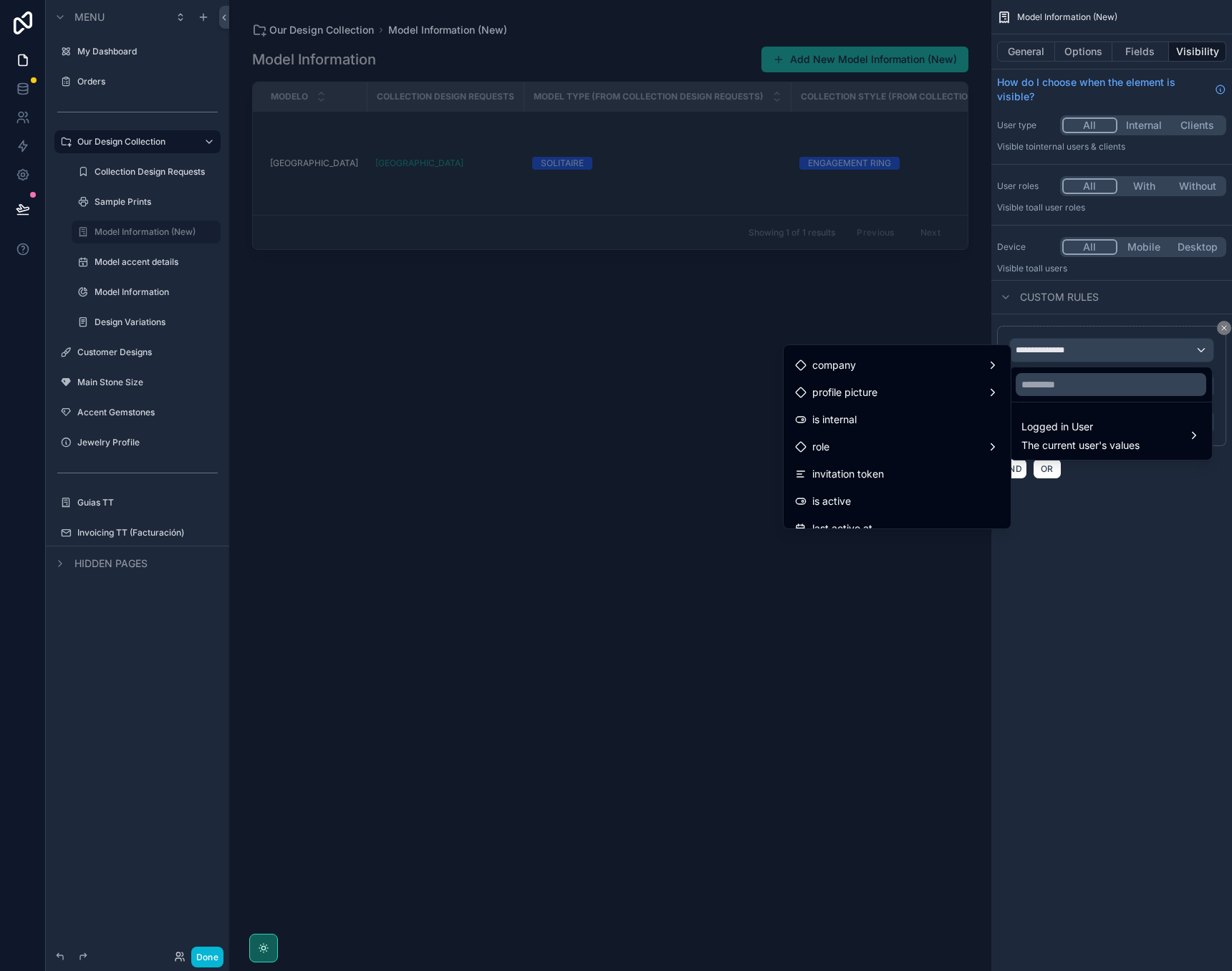
scroll to position [109, 0]
click at [891, 434] on div "role" at bounding box center [897, 442] width 205 height 17
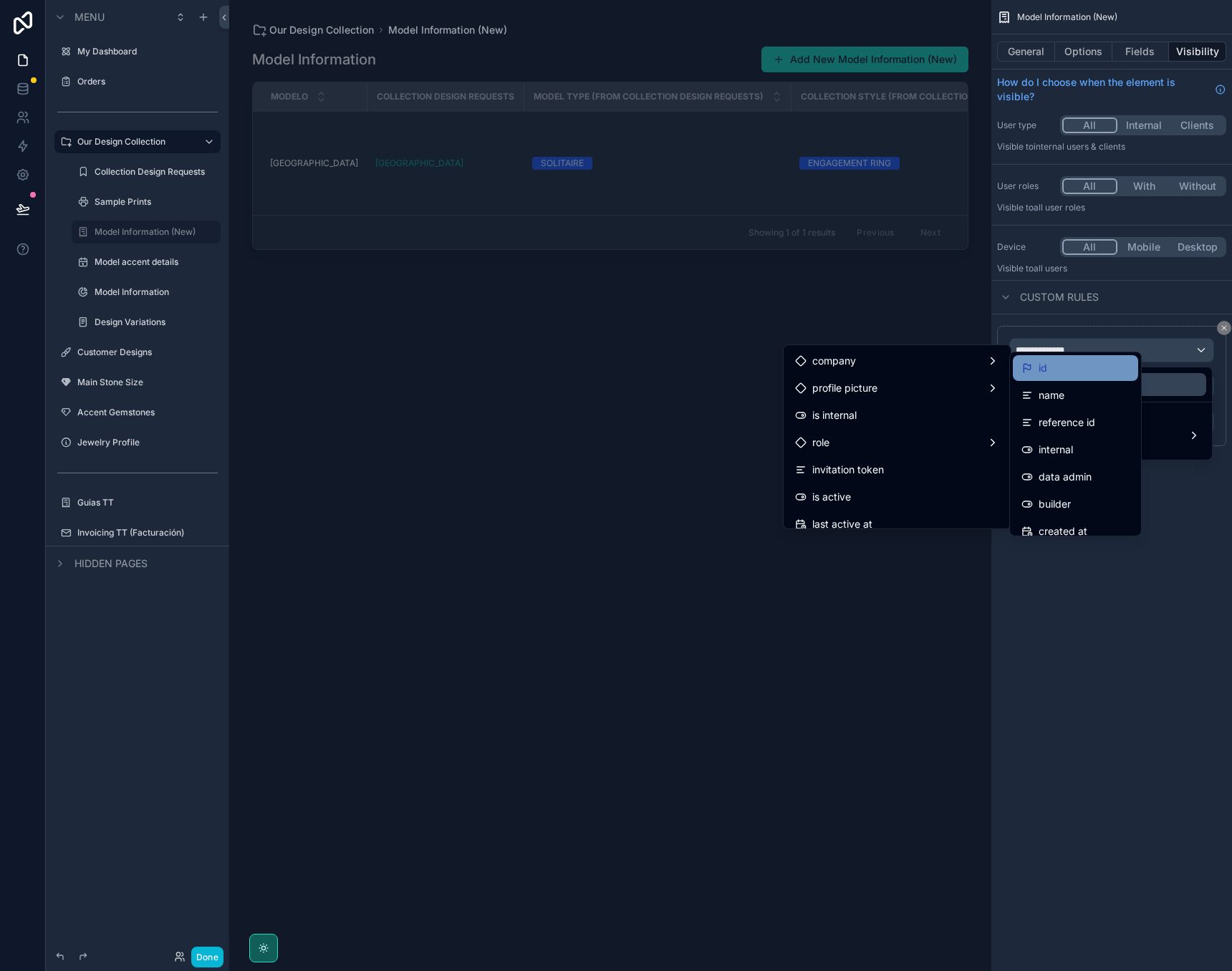
click at [1070, 366] on div "id" at bounding box center [1075, 368] width 108 height 17
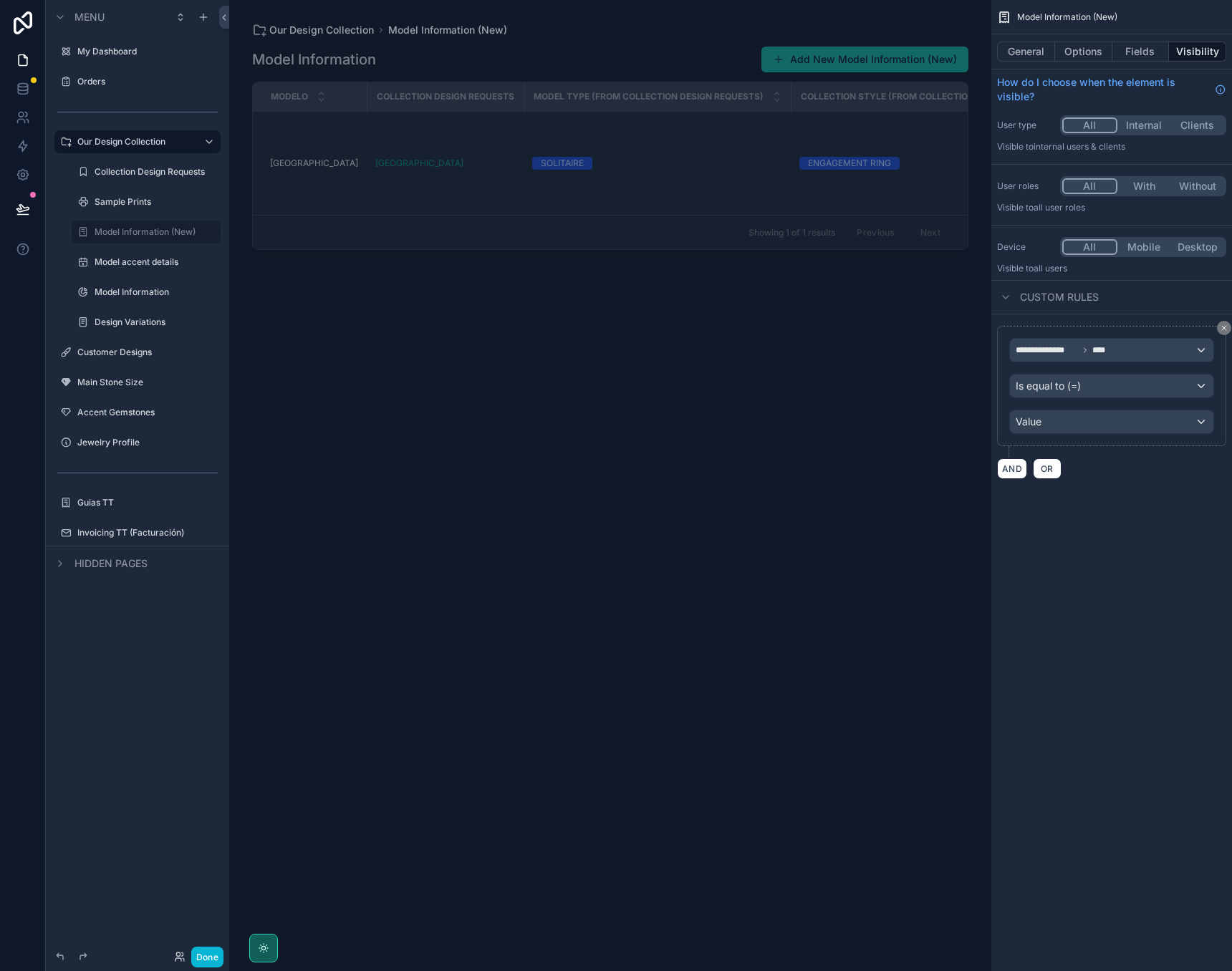
click at [1089, 419] on div "Value" at bounding box center [1112, 422] width 204 height 23
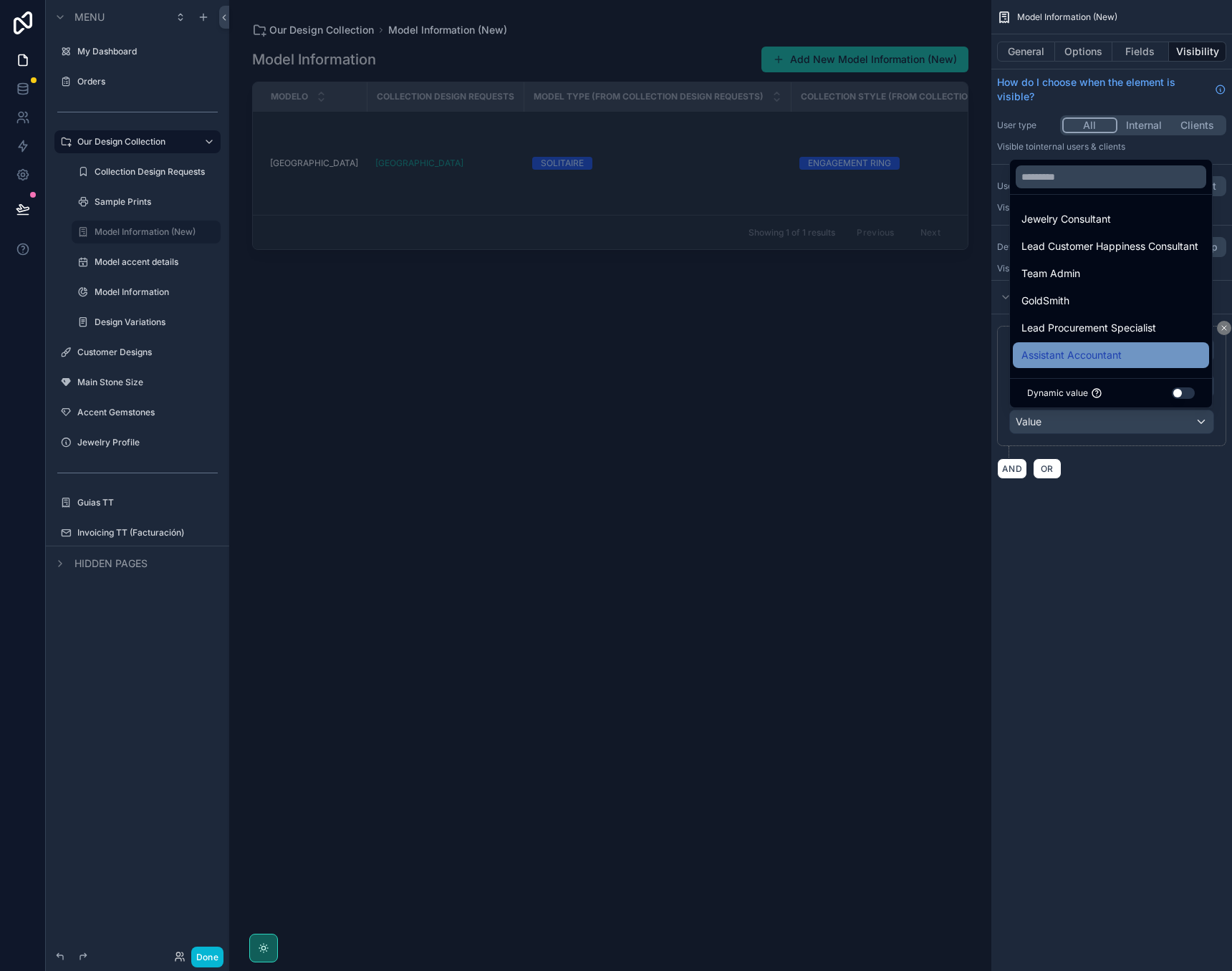
scroll to position [219, 0]
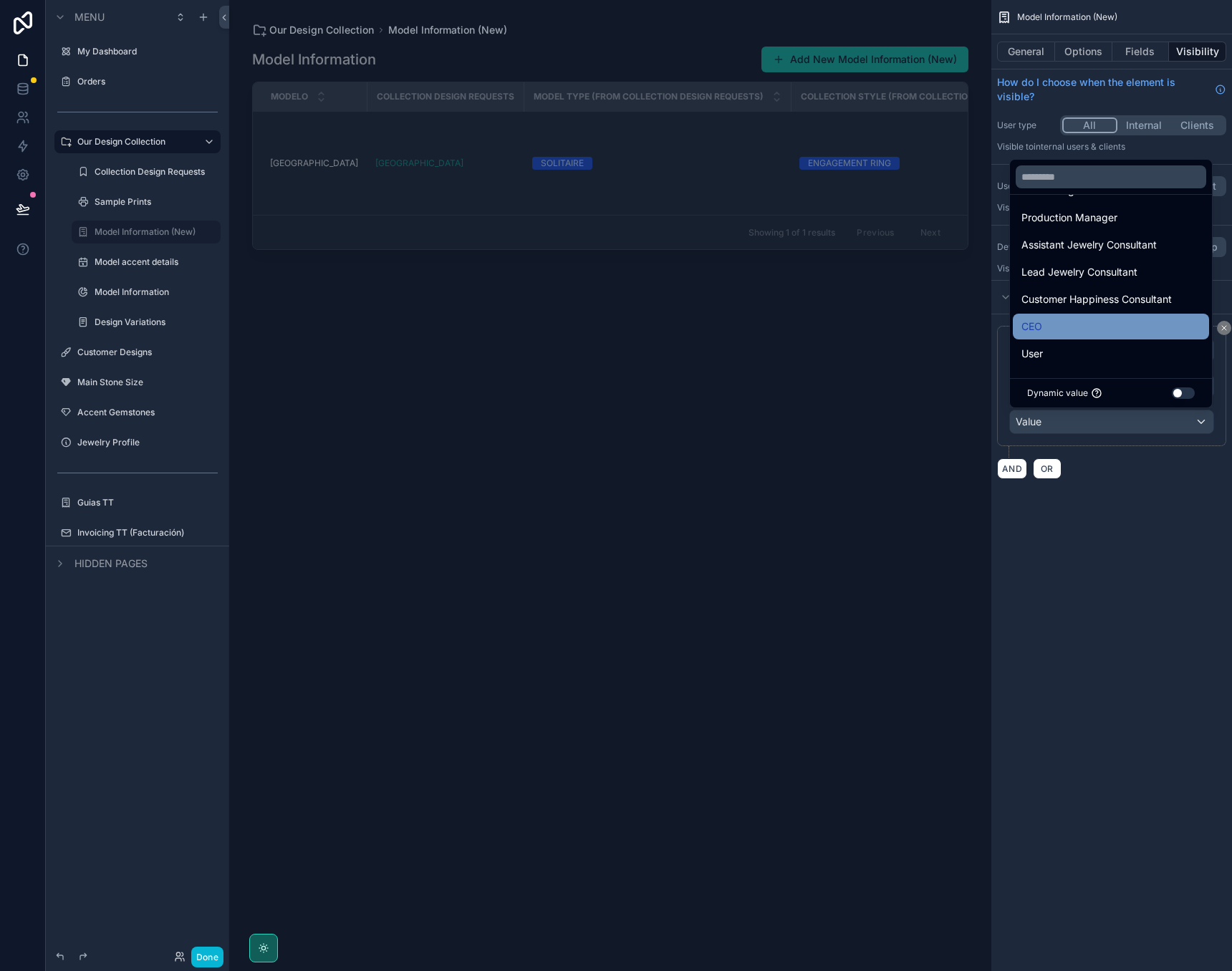
click at [1052, 329] on div "CEO" at bounding box center [1111, 327] width 179 height 17
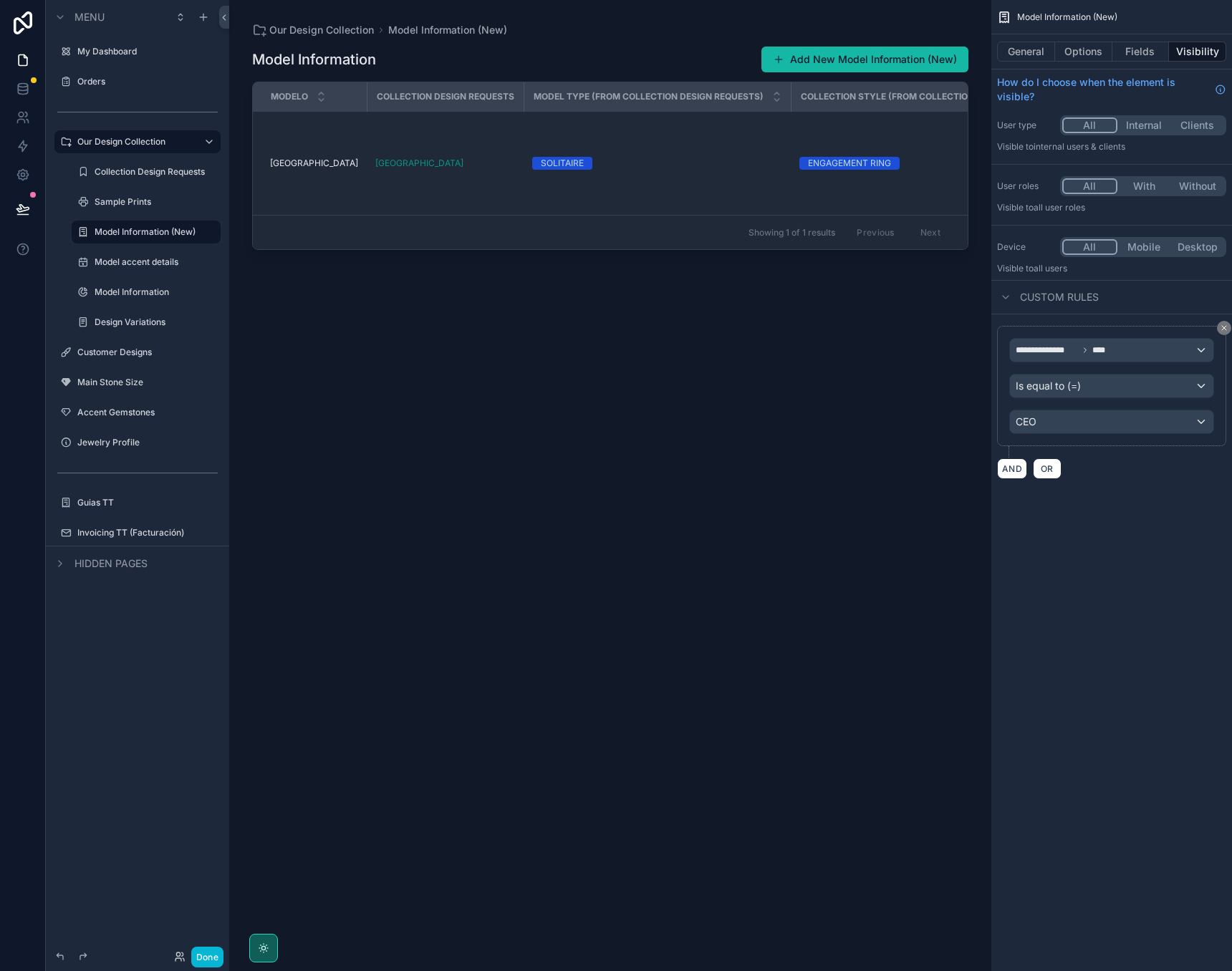
click at [1077, 550] on div "**********" at bounding box center [1112, 486] width 241 height 971
click at [21, 208] on icon at bounding box center [22, 207] width 12 height 7
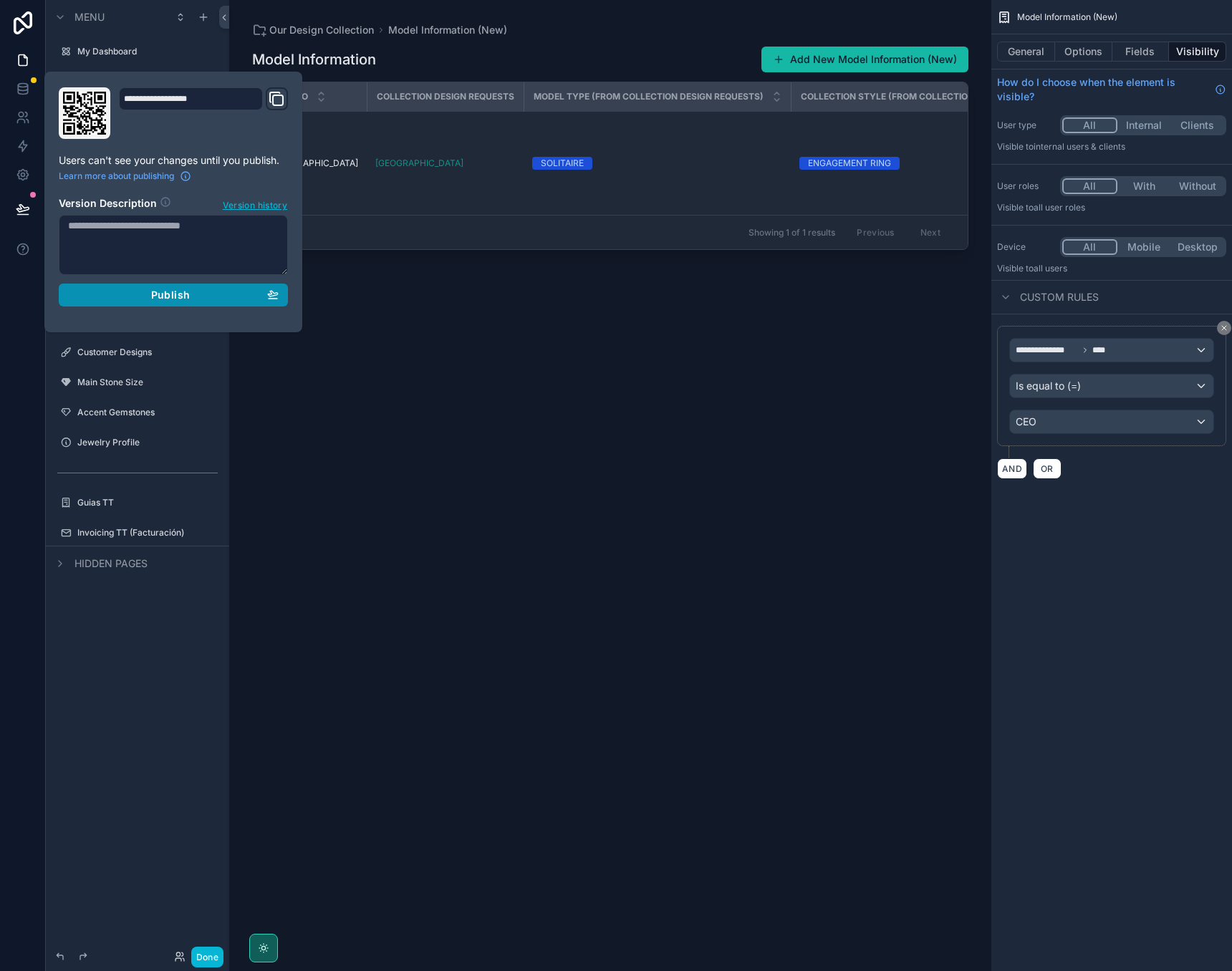
click at [162, 301] on button "Publish" at bounding box center [173, 295] width 229 height 23
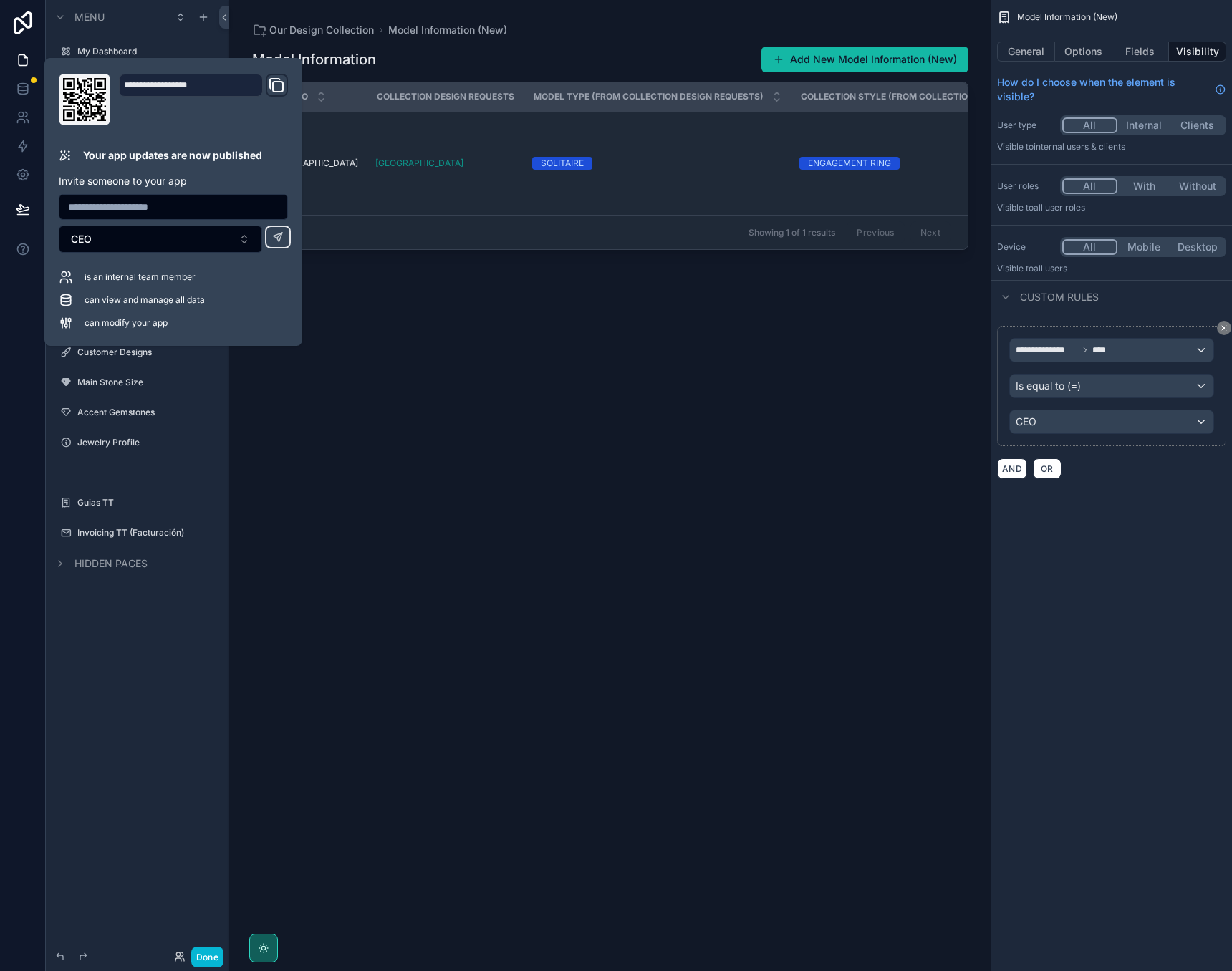
click at [461, 433] on div "Model Information Add New Model Information (New) Modelo Collection Design Requ…" at bounding box center [611, 496] width 717 height 917
